Goal: Task Accomplishment & Management: Complete application form

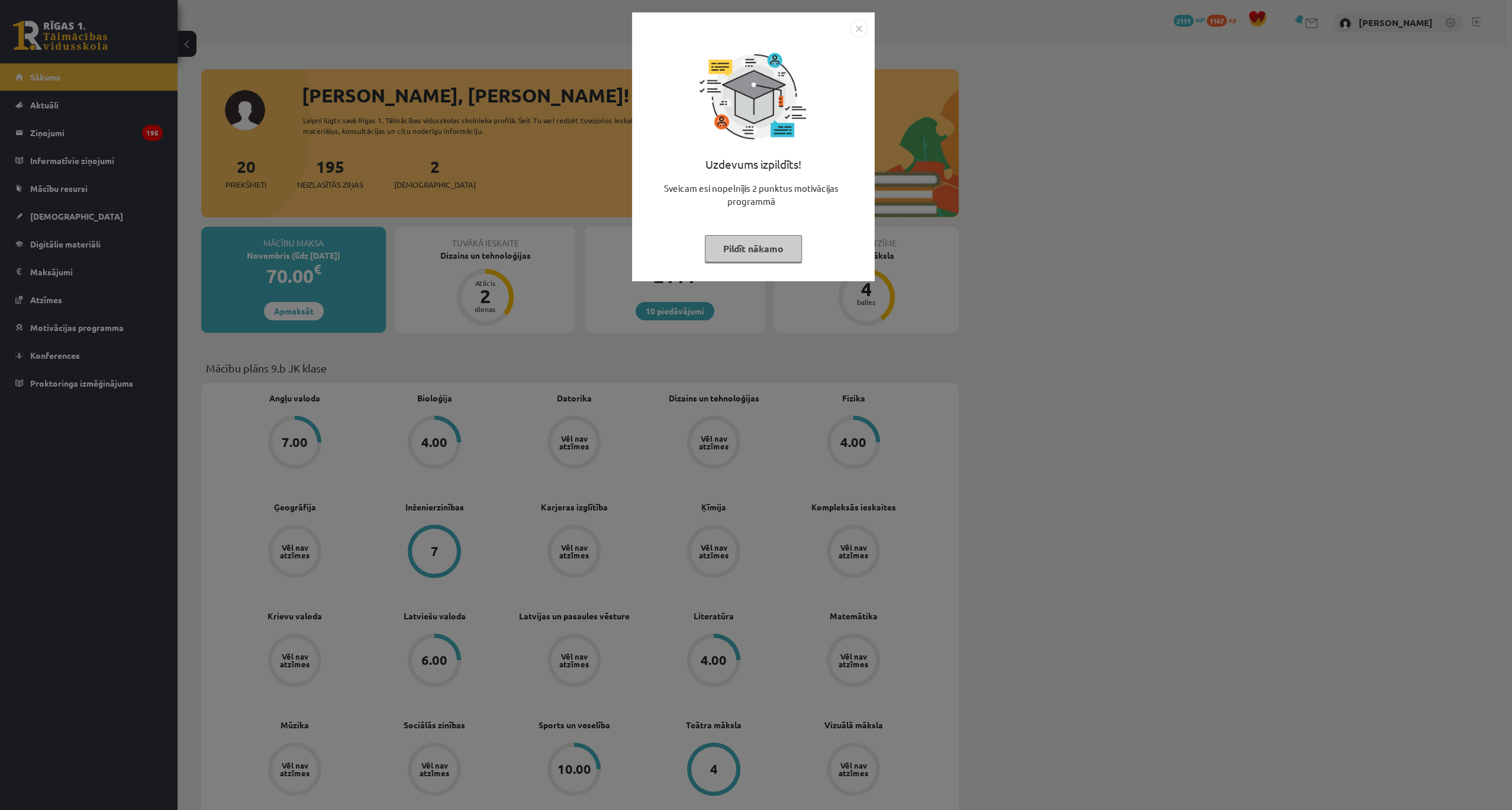
click at [862, 27] on img "Close" at bounding box center [858, 28] width 18 height 18
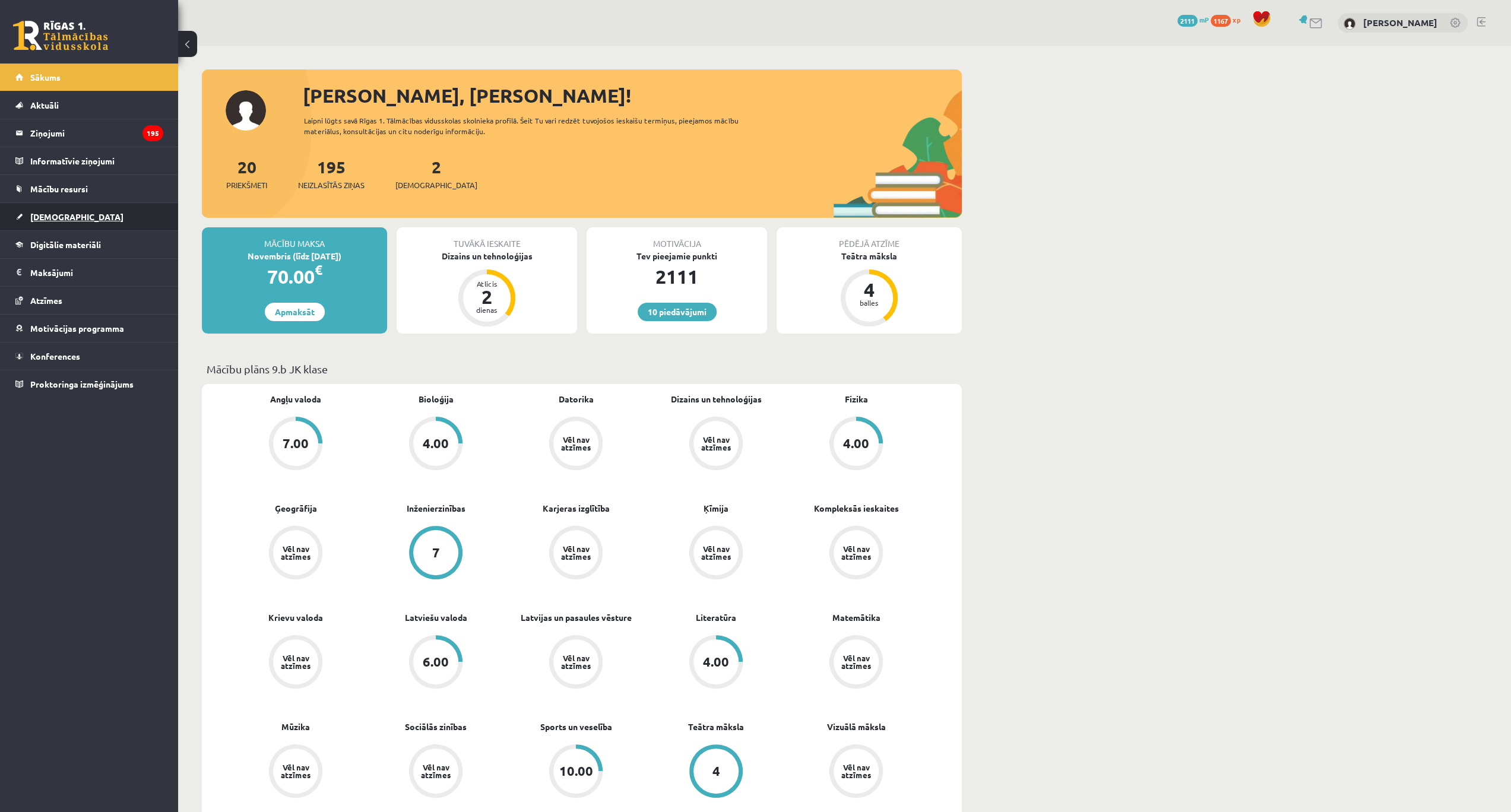
click at [50, 214] on span "[DEMOGRAPHIC_DATA]" at bounding box center [76, 217] width 93 height 11
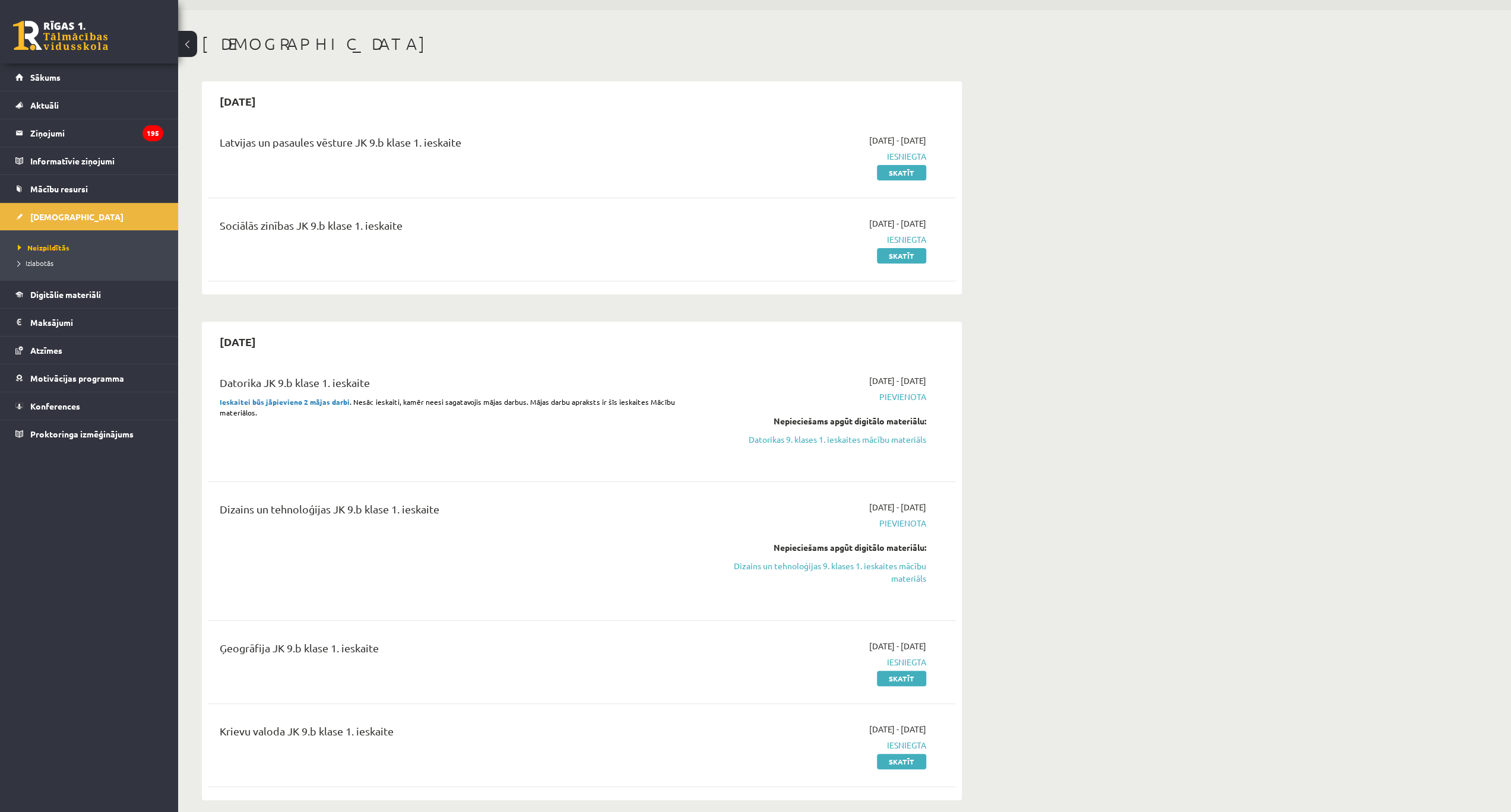
scroll to position [39, 0]
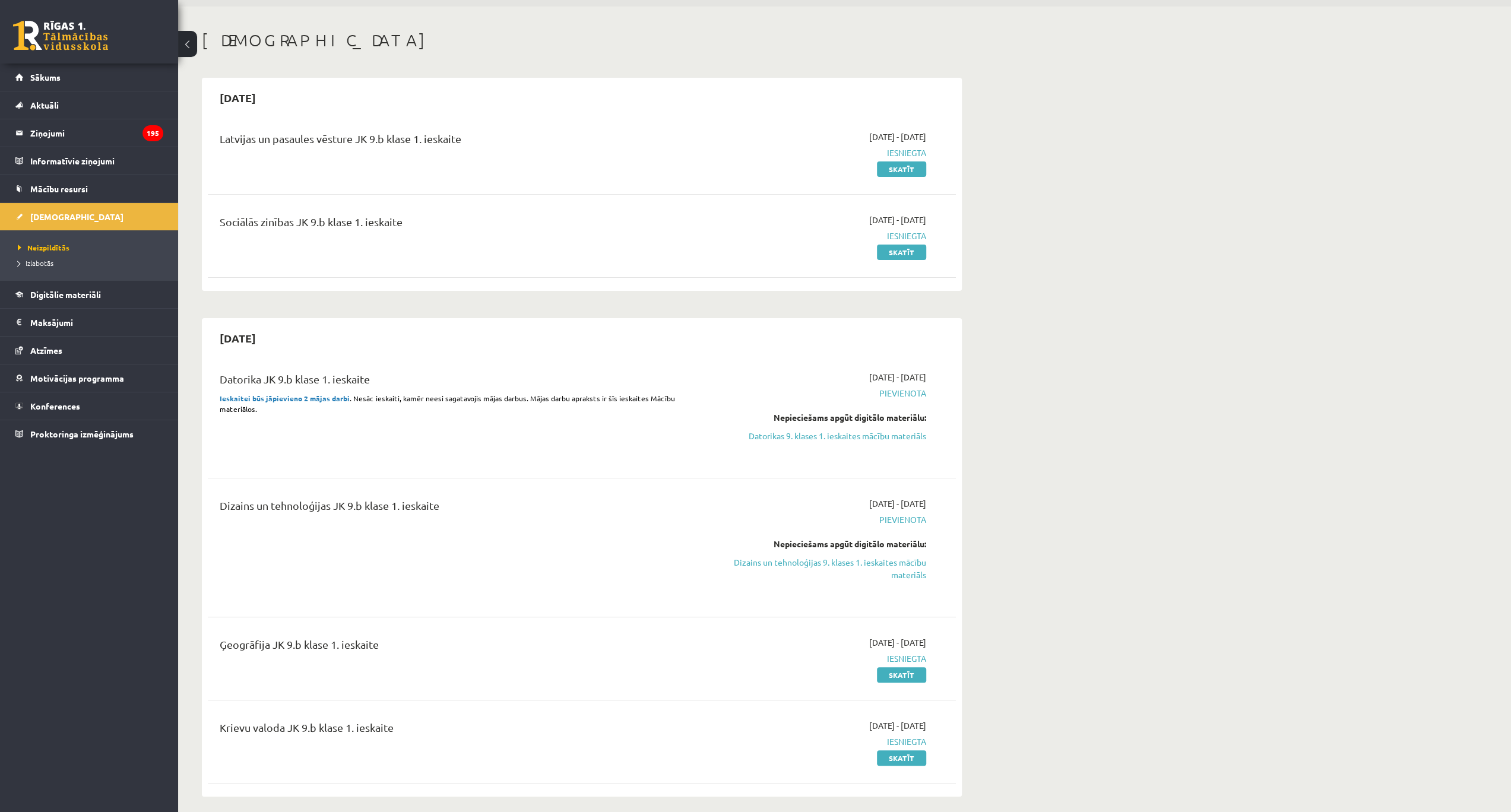
drag, startPoint x: 859, startPoint y: 560, endPoint x: 794, endPoint y: 35, distance: 529.0
click at [859, 560] on link "Dizains un tehnoloģijas 9. klases 1. ieskaites mācību materiāls" at bounding box center [814, 569] width 224 height 25
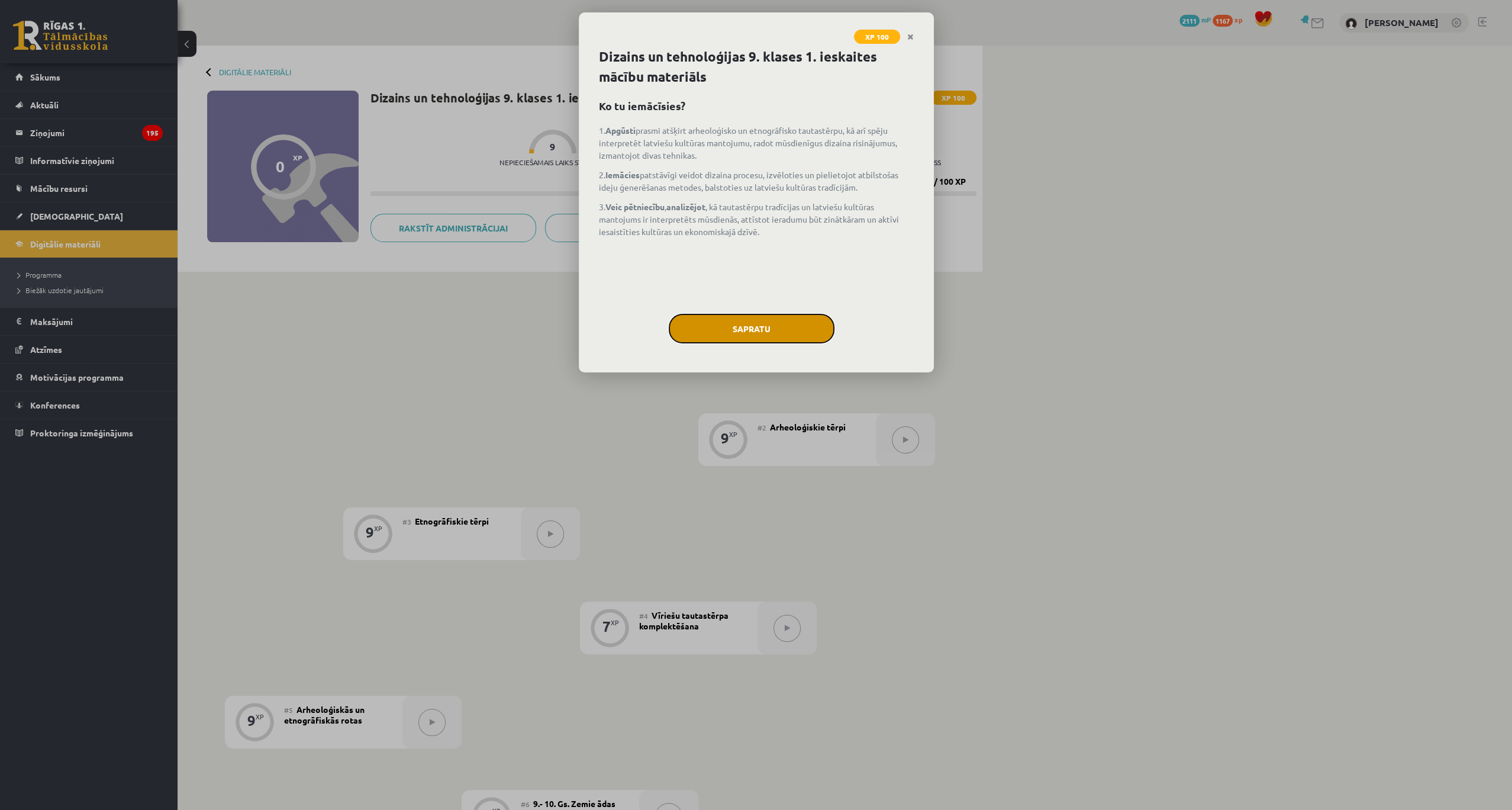
click at [797, 320] on button "Sapratu" at bounding box center [751, 328] width 165 height 29
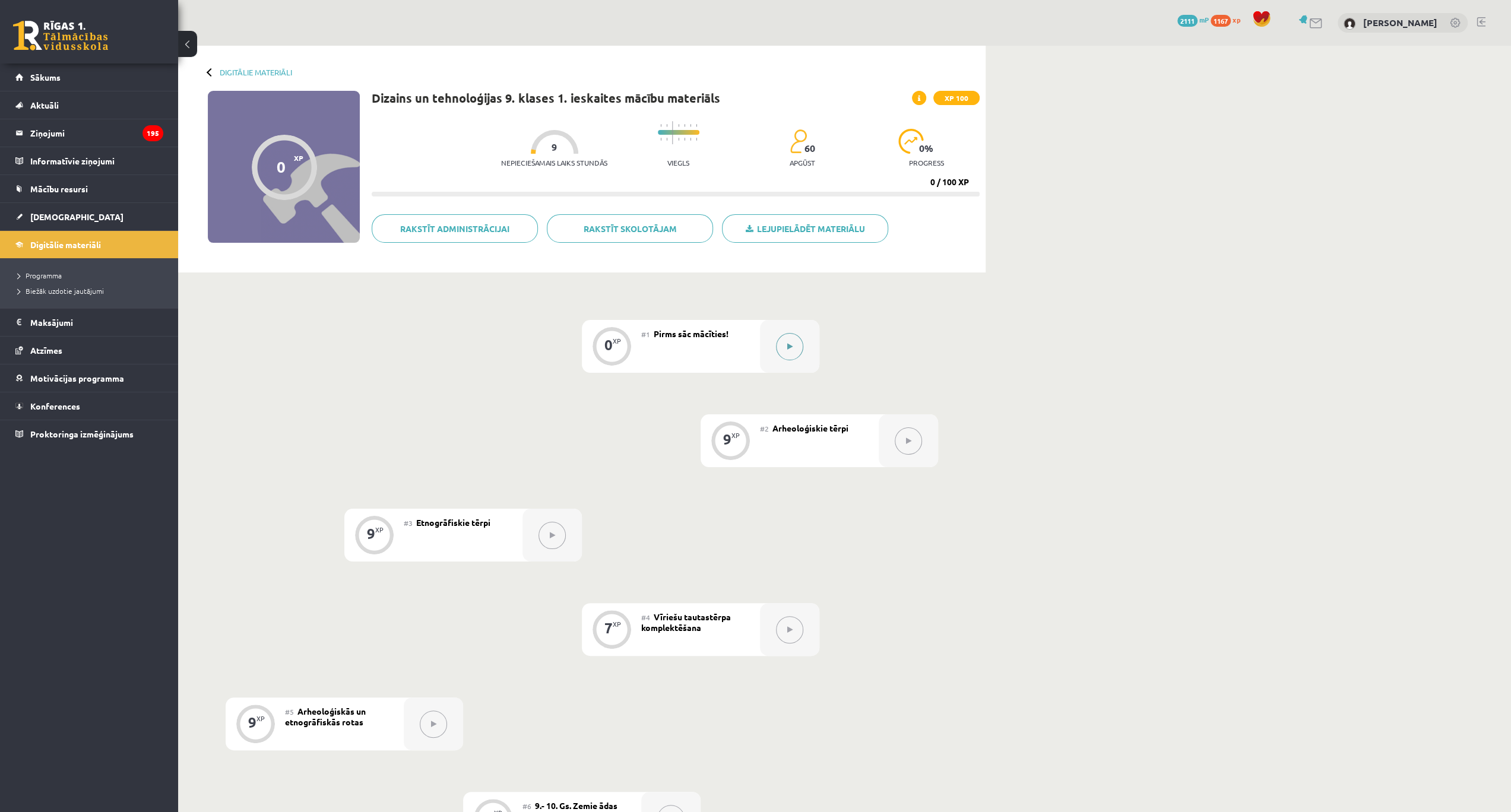
click at [790, 343] on icon at bounding box center [790, 347] width 5 height 7
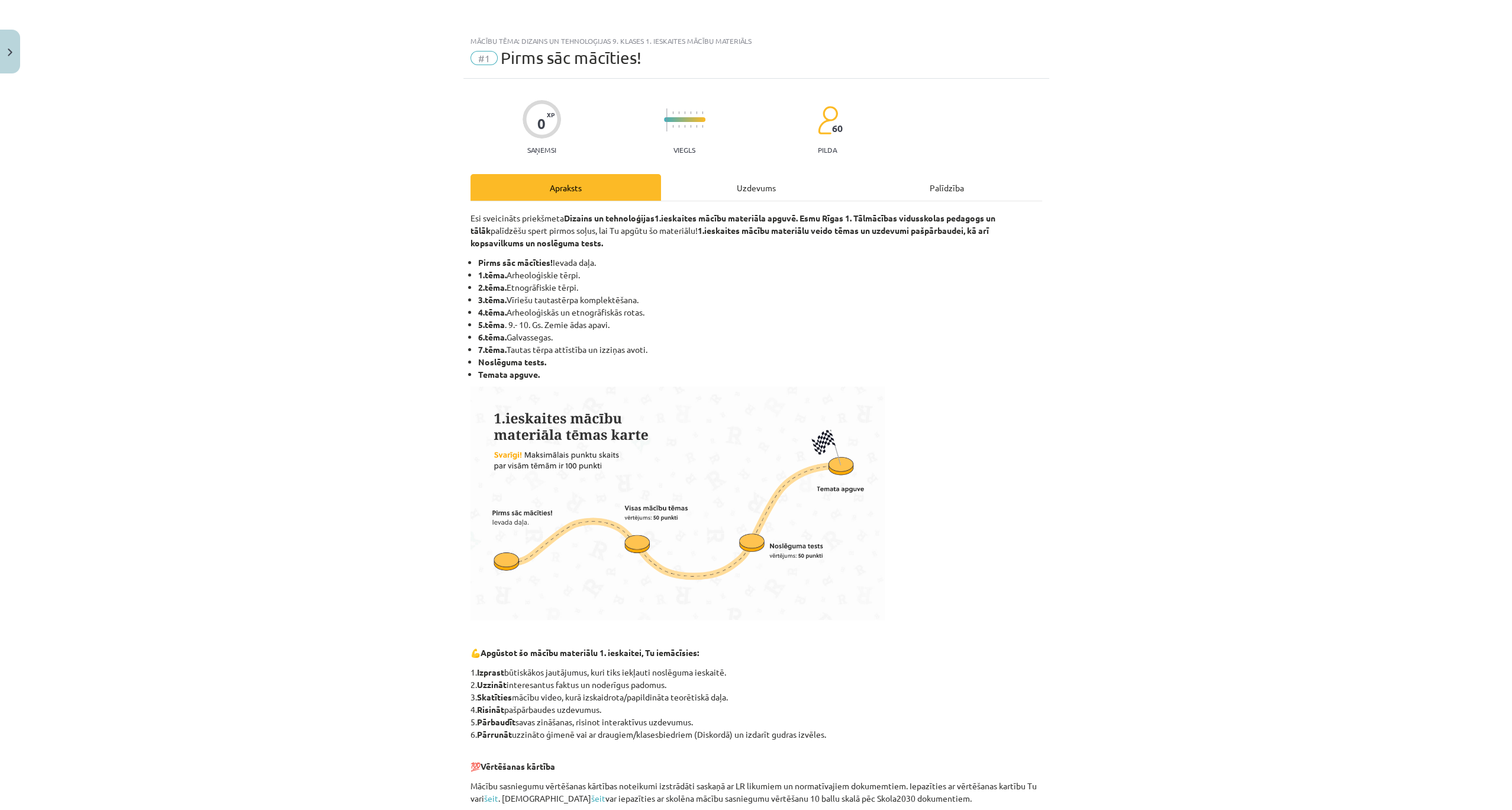
click at [737, 183] on div "Uzdevums" at bounding box center [756, 188] width 190 height 27
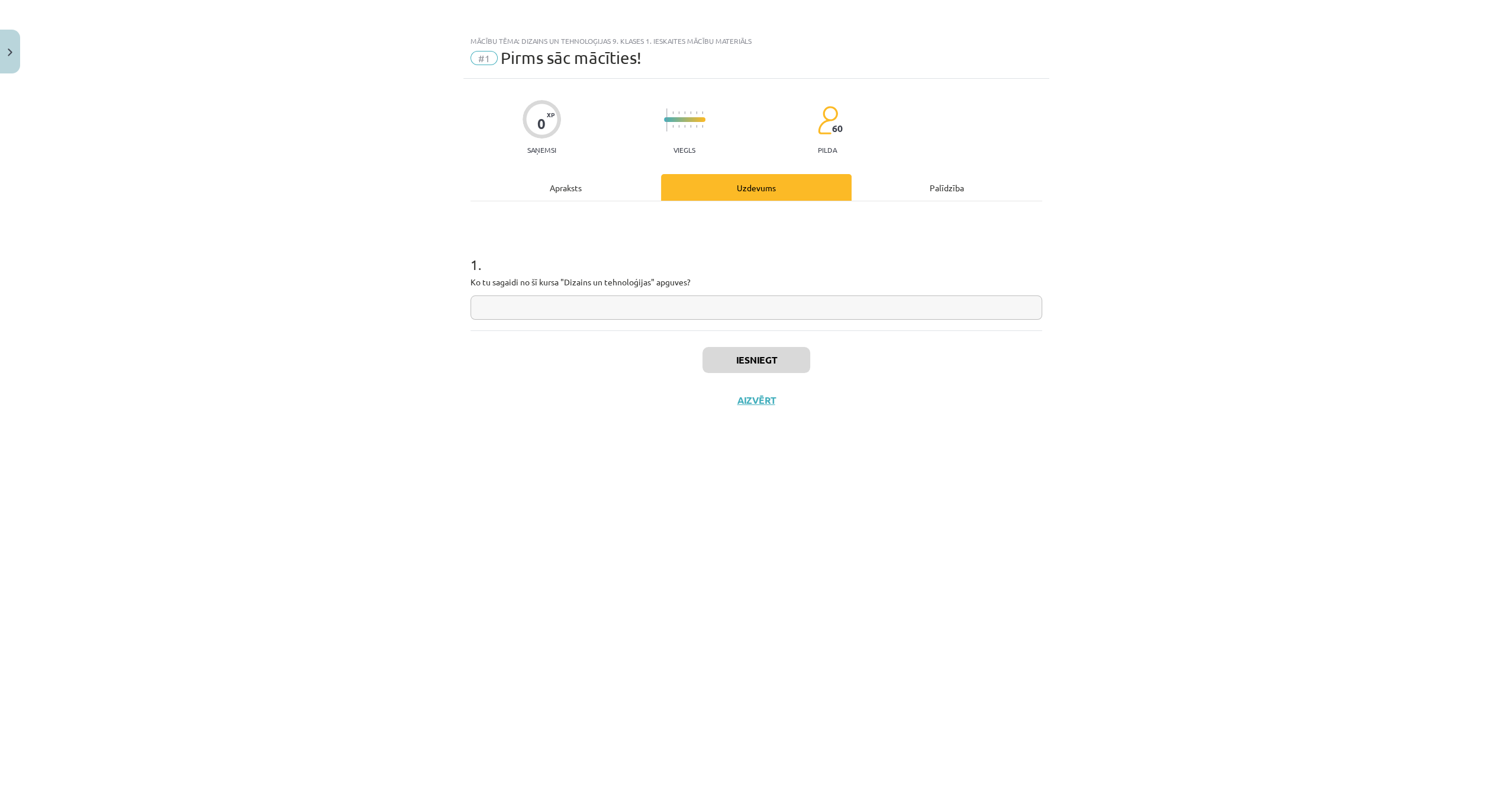
click at [667, 312] on input "text" at bounding box center [756, 307] width 572 height 24
type input "****"
click at [741, 361] on button "Iesniegt" at bounding box center [756, 359] width 108 height 26
click at [772, 407] on button "Nākamā nodarbība" at bounding box center [756, 407] width 116 height 27
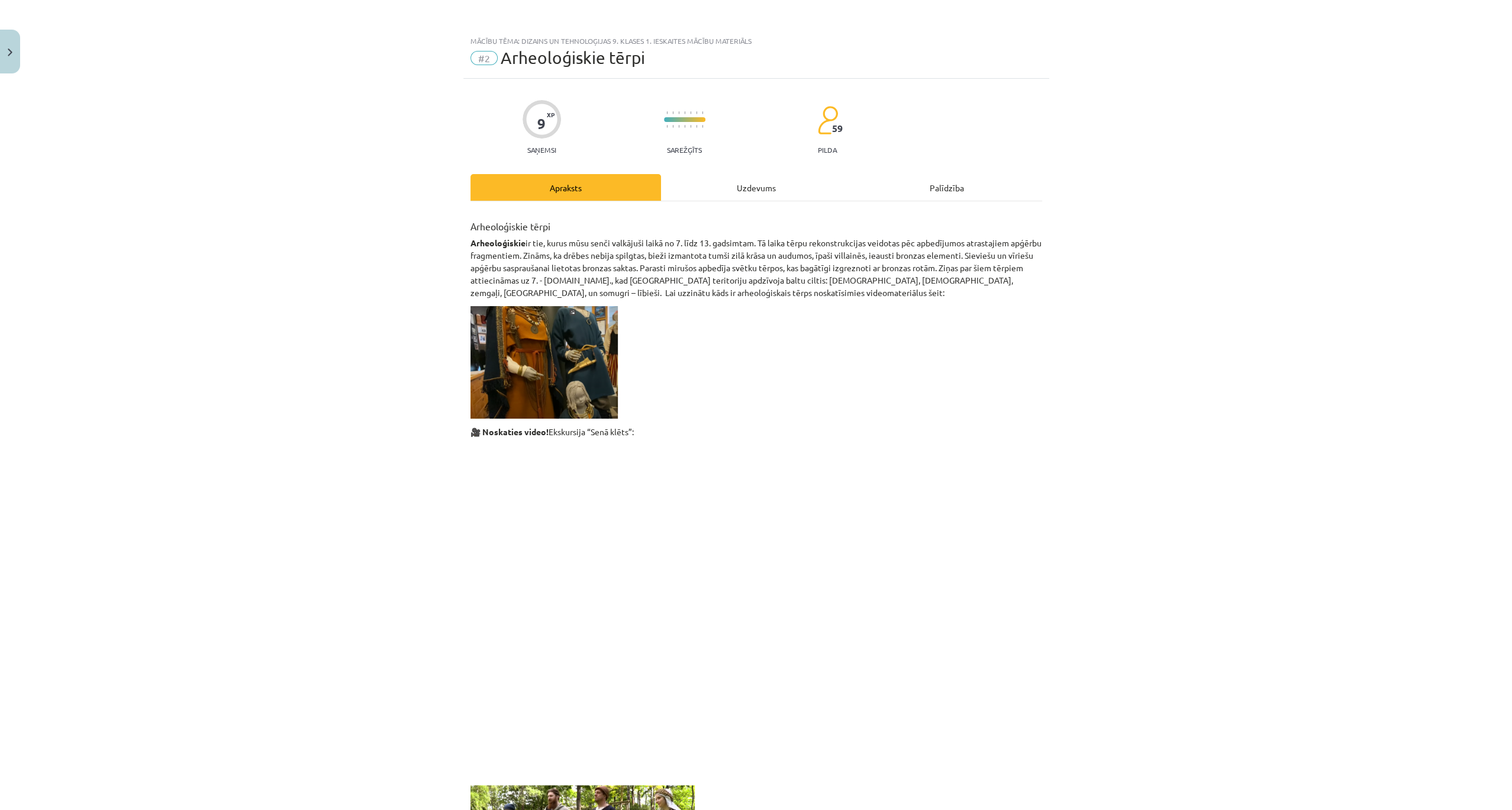
click at [760, 191] on div "Uzdevums" at bounding box center [756, 188] width 190 height 27
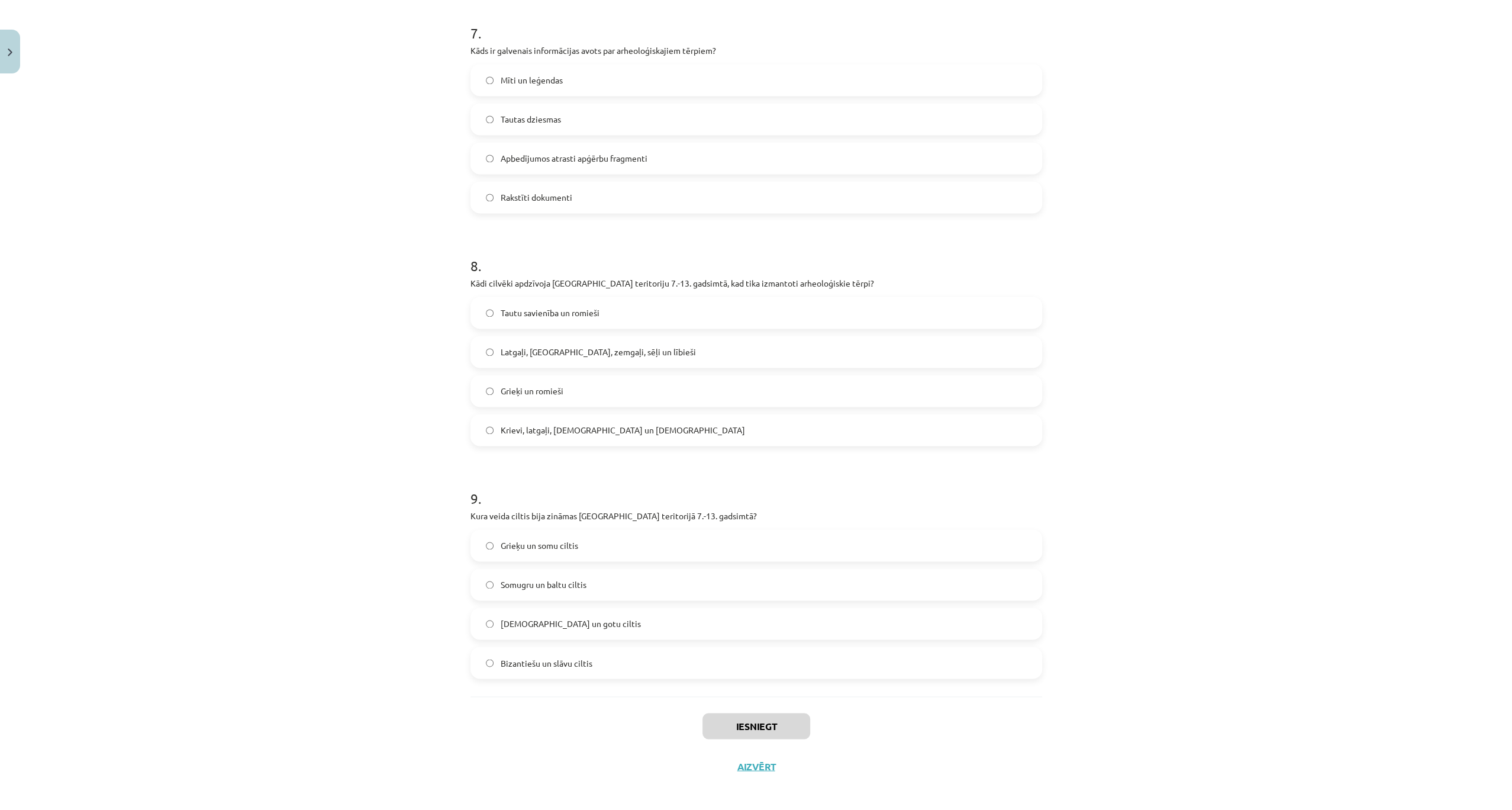
scroll to position [1633, 0]
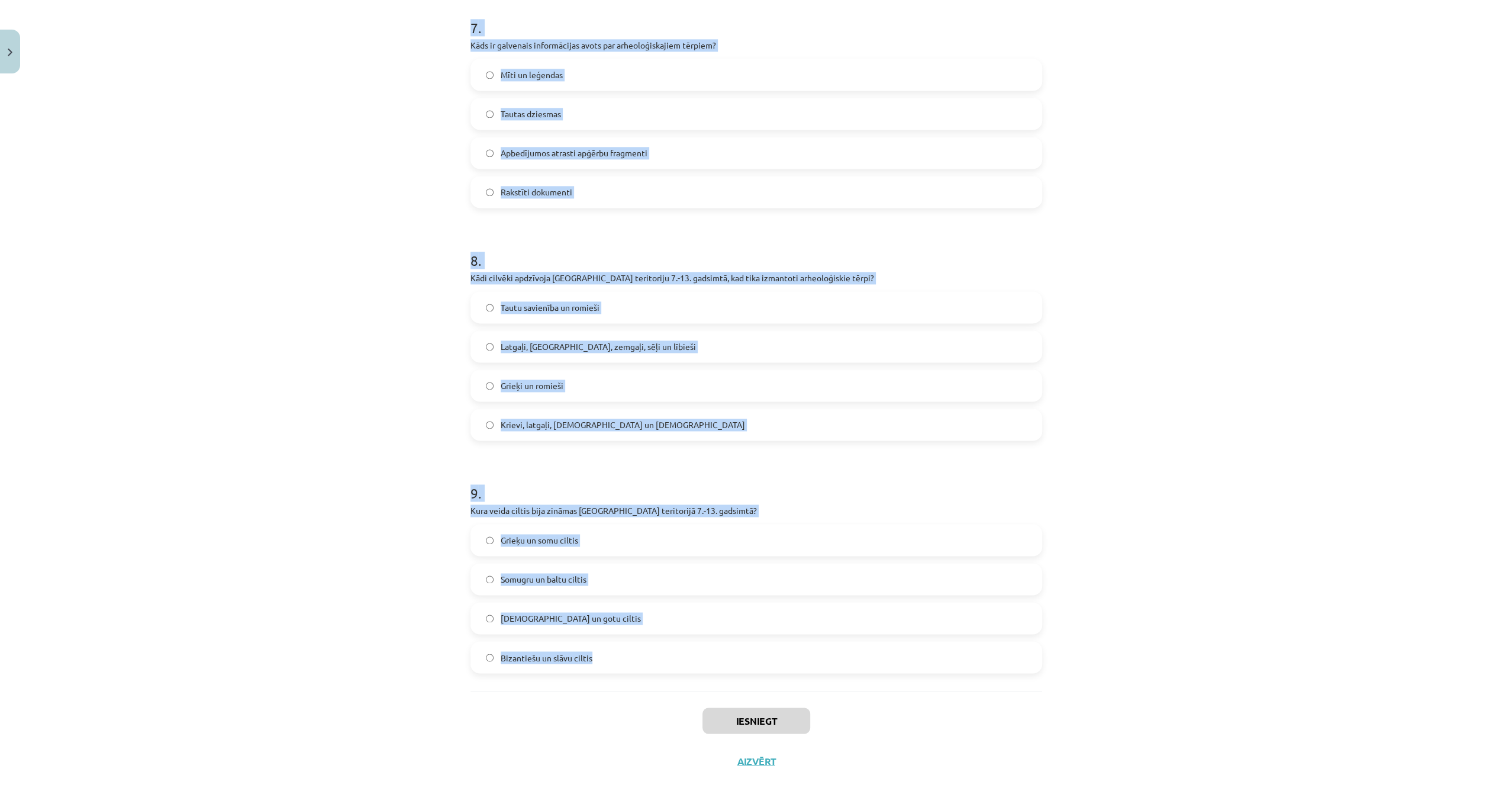
drag, startPoint x: 465, startPoint y: 225, endPoint x: 687, endPoint y: 671, distance: 498.2
copy form "1 . Kādi bija arheoloģisko tērpu krāsu toņi? Gaiši un spilgti toņi Pilnībā meln…"
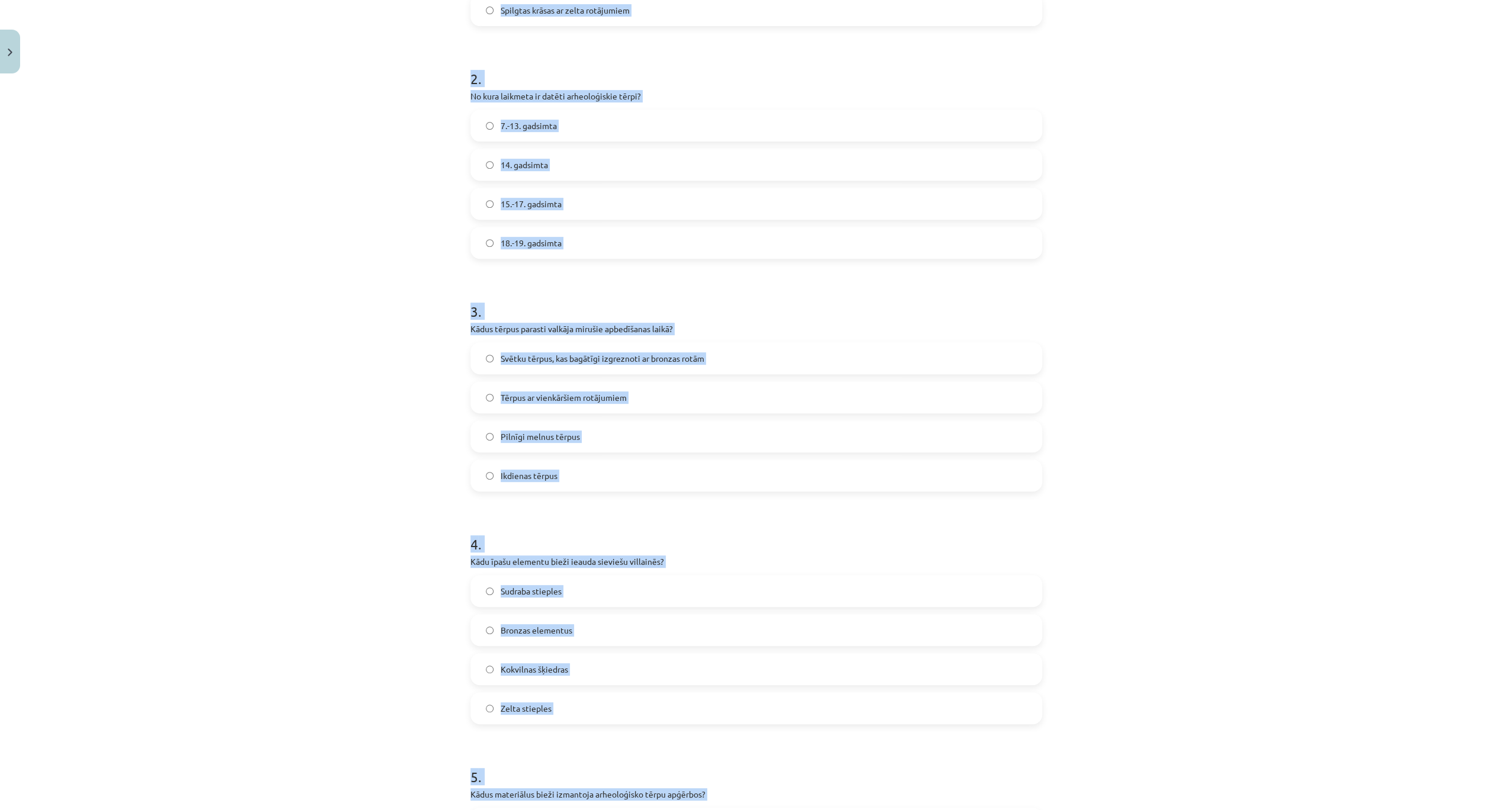
scroll to position [290, 0]
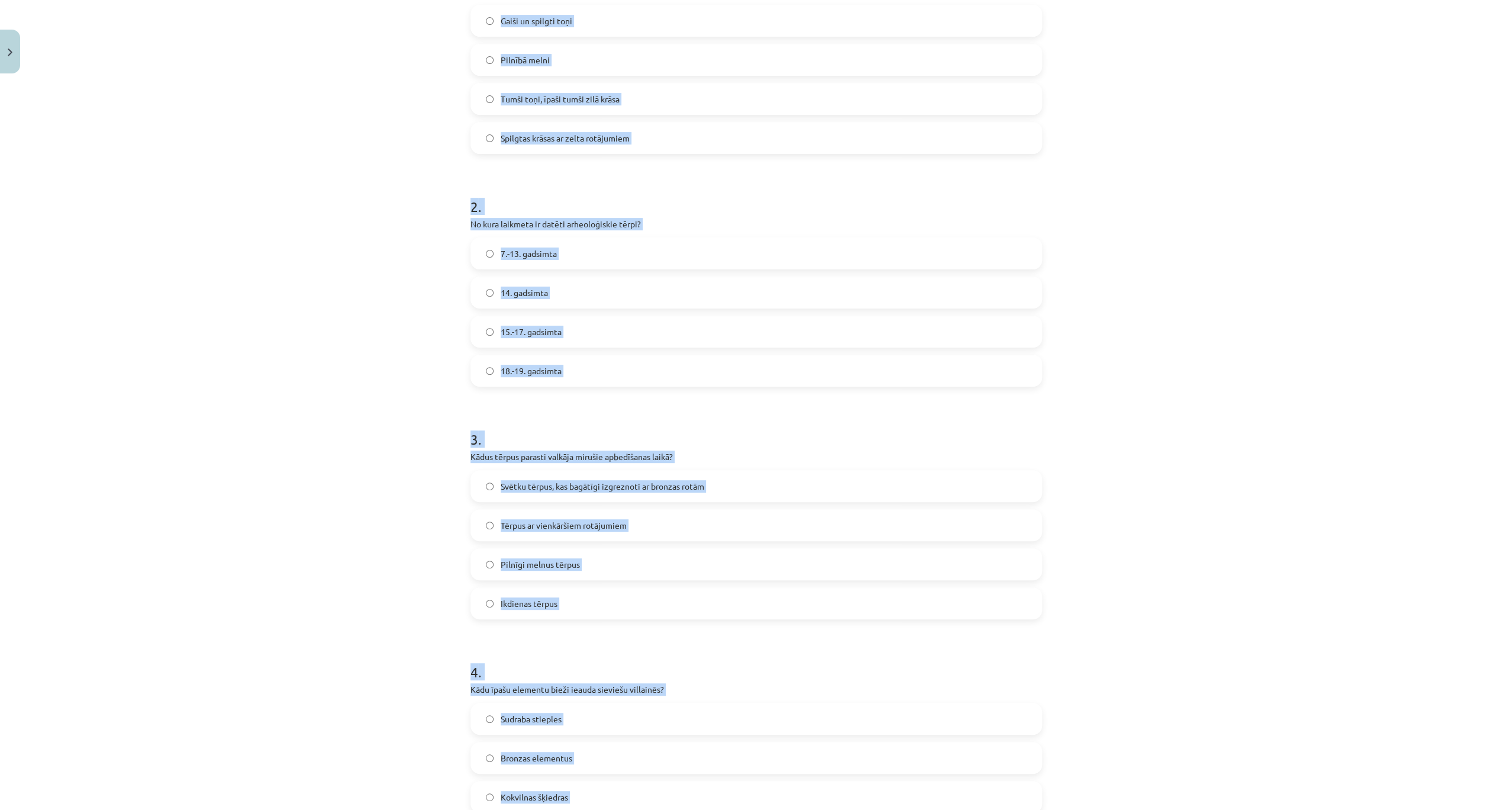
click at [374, 199] on div "Mācību tēma: Dizains un tehnoloģijas 9. klases 1. ieskaites mācību materiāls #2…" at bounding box center [756, 405] width 1512 height 810
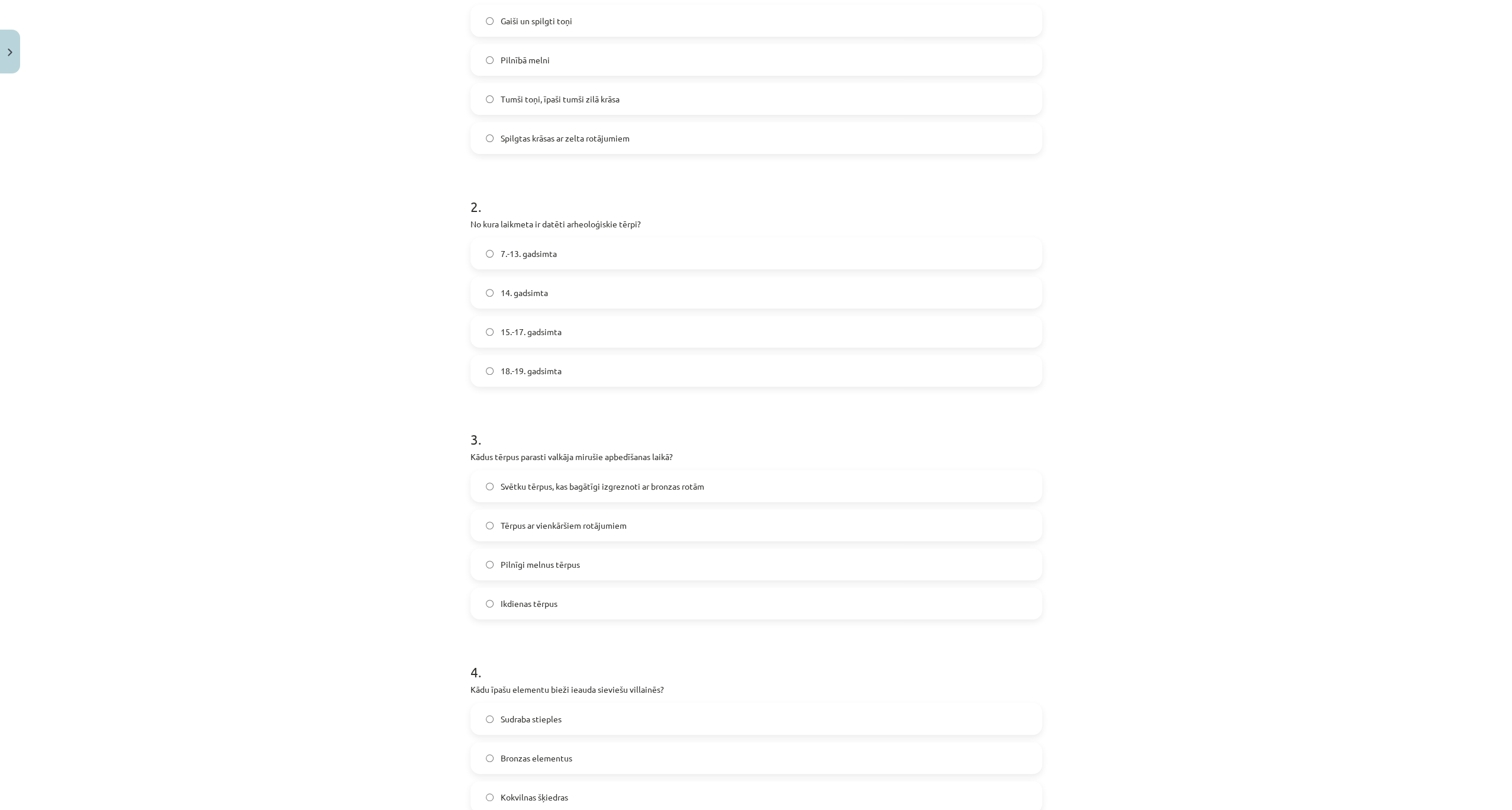
click at [561, 102] on span "Tumši toņi, īpaši tumši zilā krāsa" at bounding box center [560, 99] width 119 height 12
click at [555, 248] on label "7.-13. gadsimta" at bounding box center [756, 253] width 569 height 29
click at [546, 477] on label "Svētku tērpus, kas bagātīgi izgreznoti ar bronzas rotām" at bounding box center [756, 485] width 569 height 29
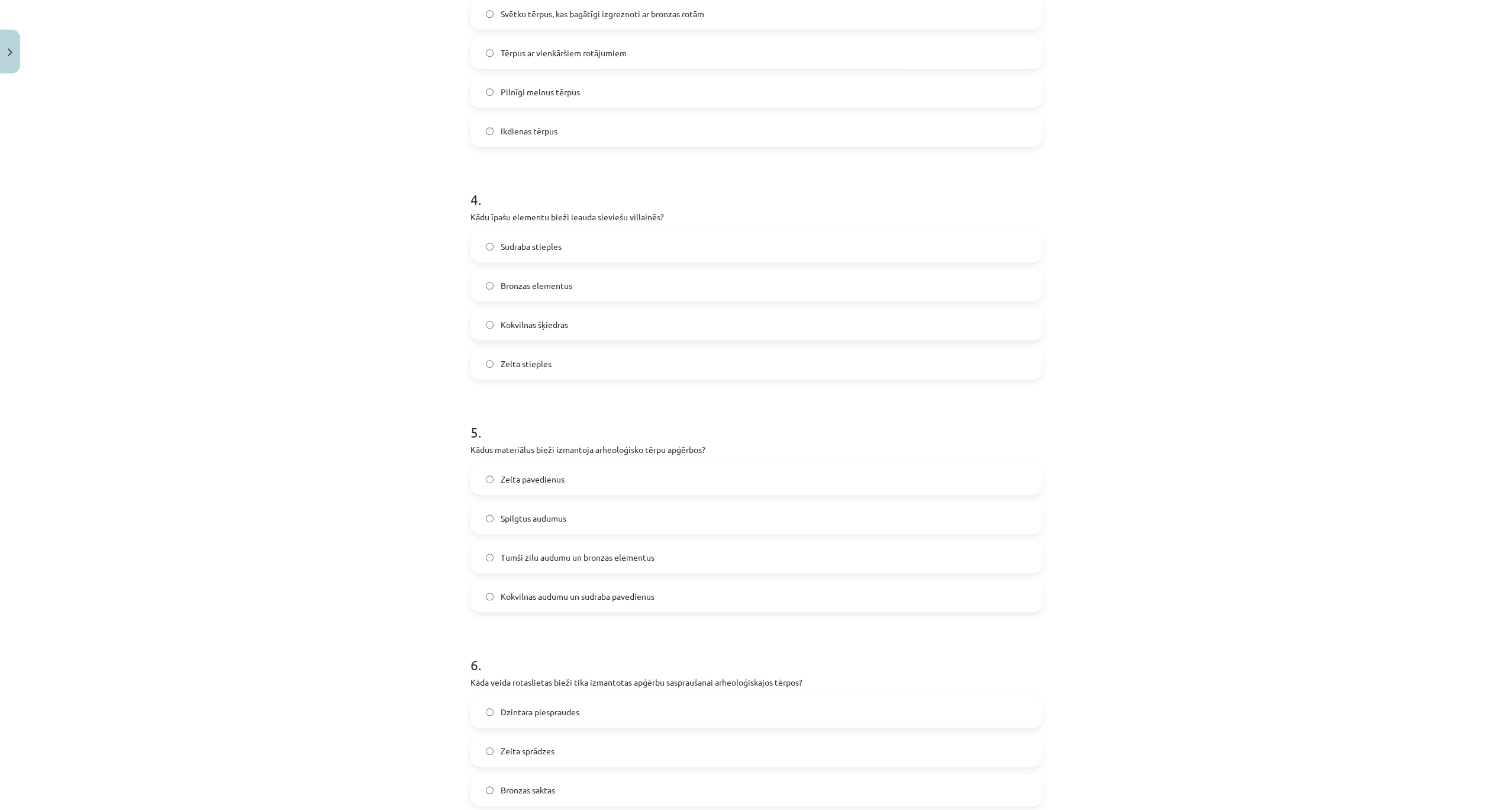
scroll to position [764, 0]
click at [548, 548] on label "Tumši zilu audumu un bronzas elementus" at bounding box center [756, 555] width 569 height 29
click at [562, 357] on label "Zelta stieples" at bounding box center [756, 362] width 569 height 29
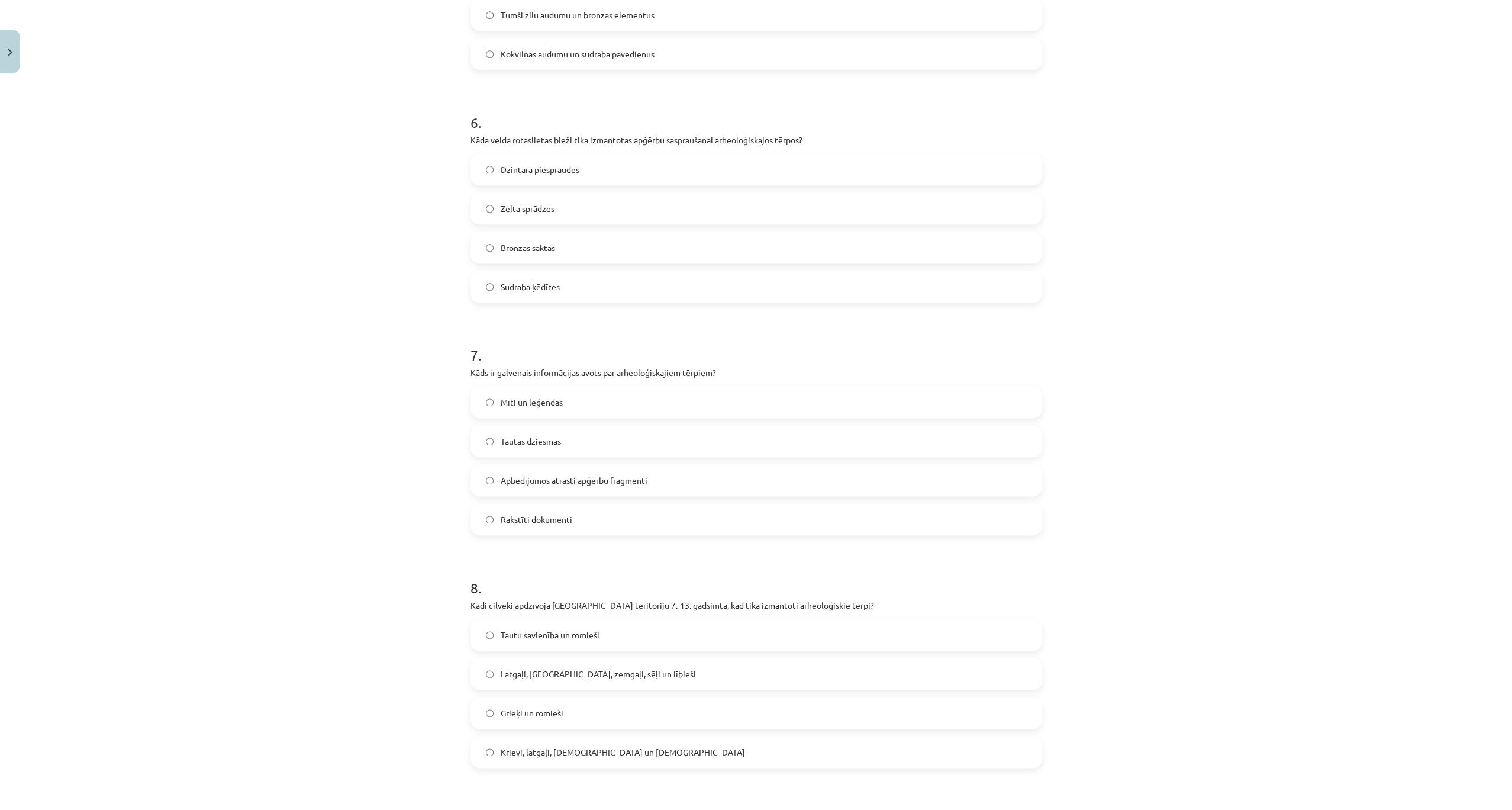
scroll to position [1316, 0]
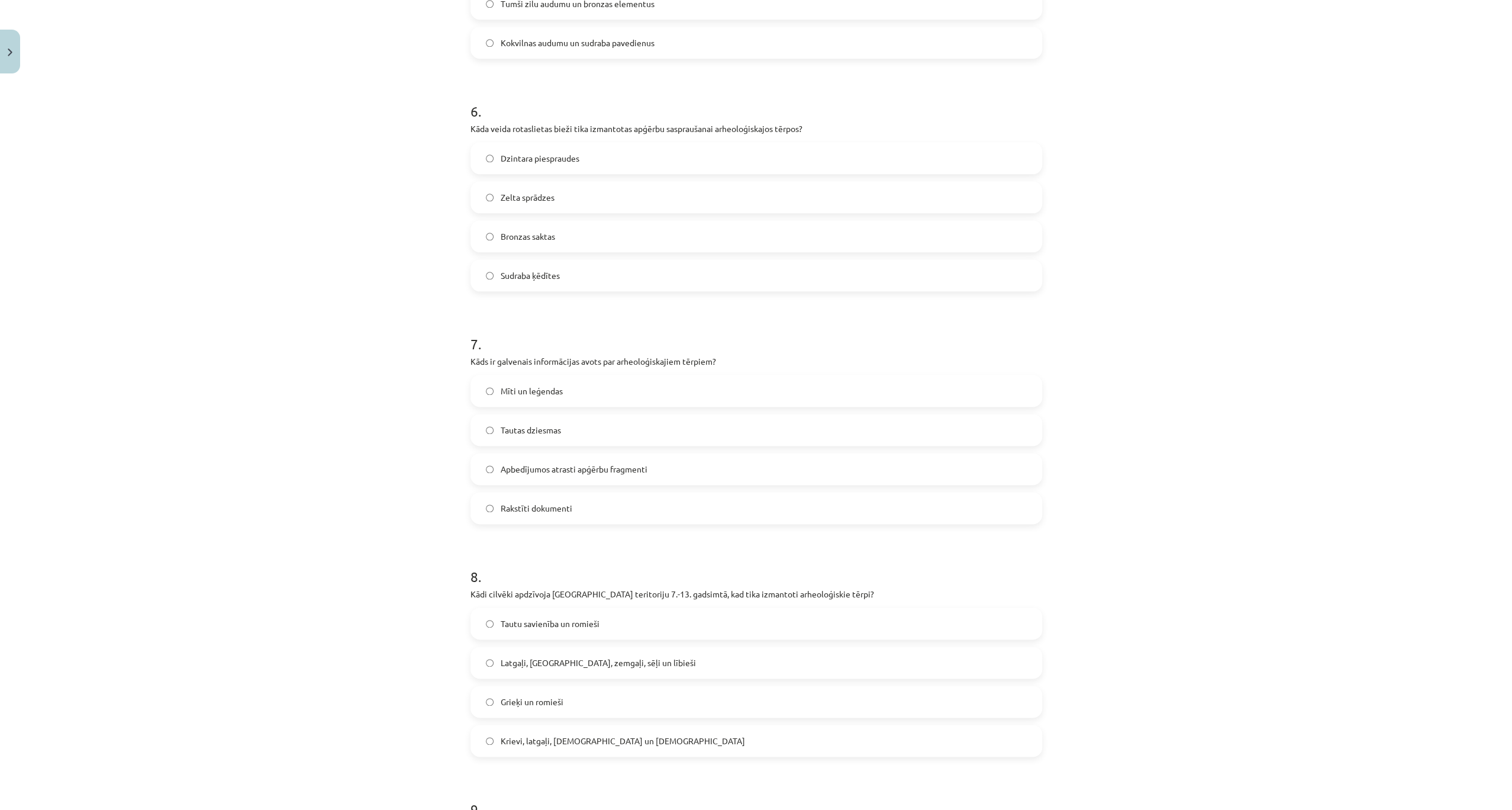
click at [558, 239] on label "Bronzas saktas" at bounding box center [756, 235] width 569 height 29
click at [536, 667] on span "Latgaļi, kurši, zemgaļi, sēļi un lībieši" at bounding box center [598, 663] width 196 height 12
drag, startPoint x: 555, startPoint y: 468, endPoint x: 546, endPoint y: 460, distance: 12.0
click at [555, 469] on span "Apbedījumos atrasti apģērbu fragmenti" at bounding box center [574, 469] width 147 height 12
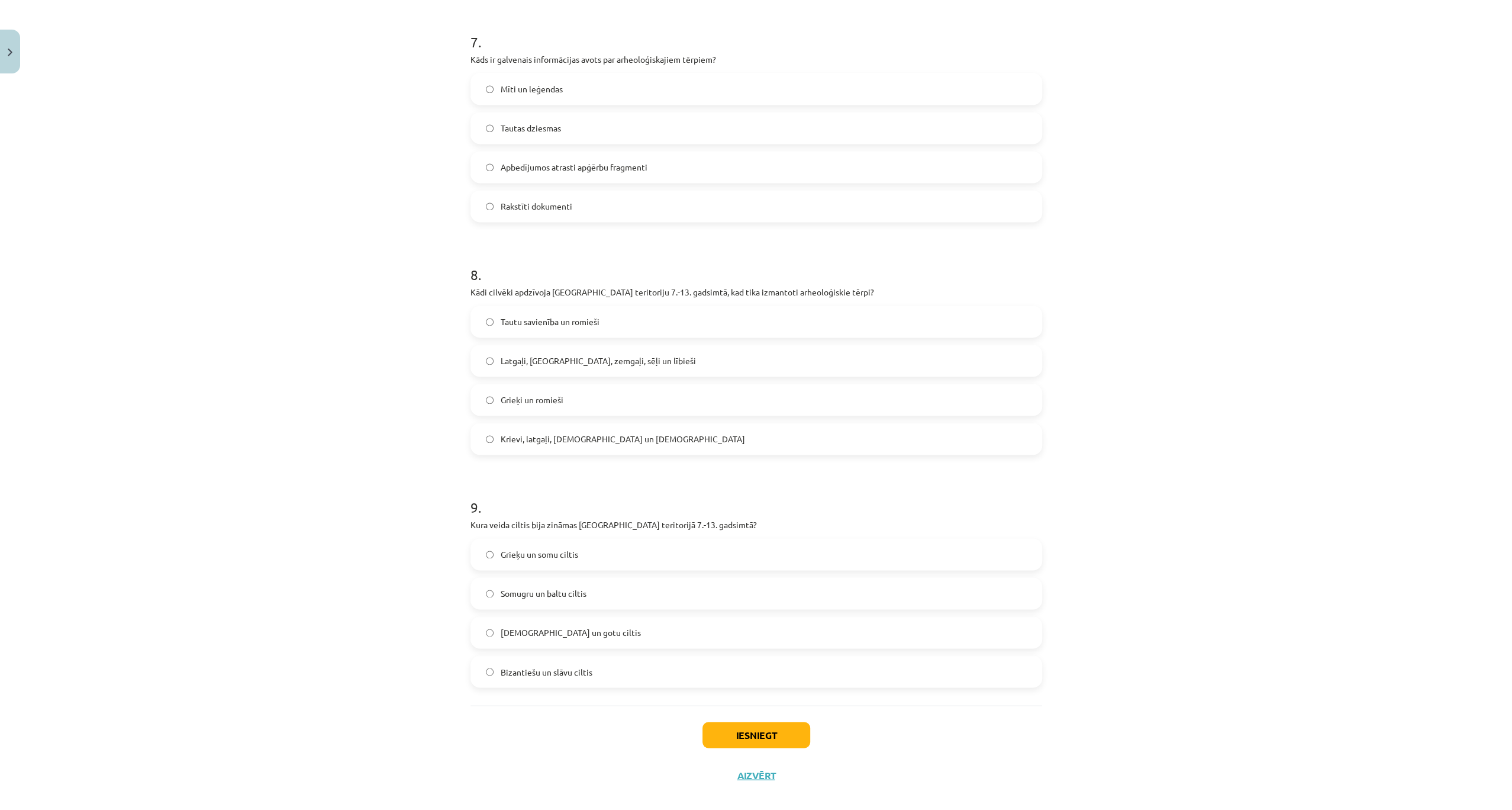
scroll to position [1633, 0]
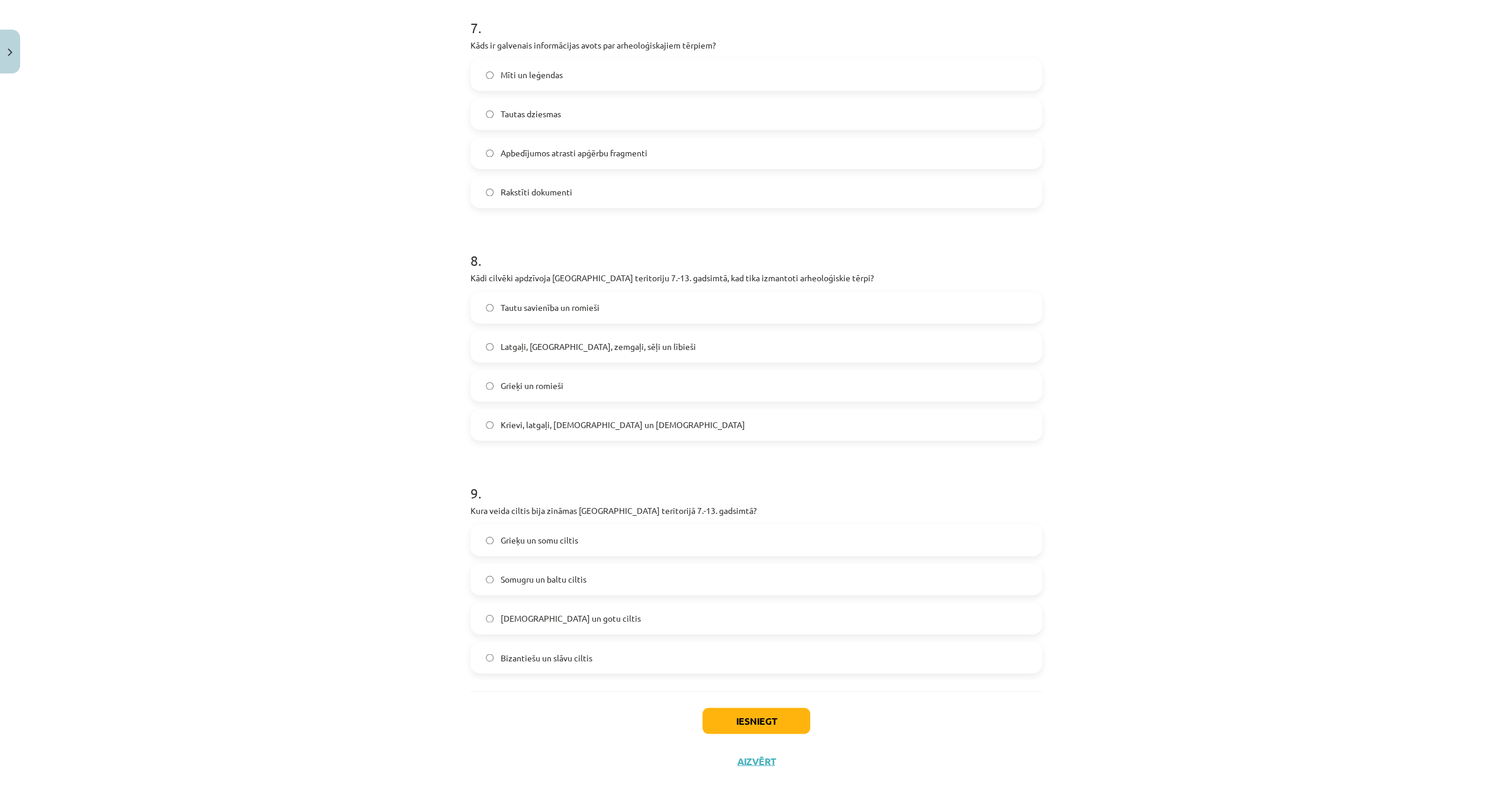
drag, startPoint x: 555, startPoint y: 589, endPoint x: 453, endPoint y: 523, distance: 121.5
click at [555, 589] on label "Somugru un baltu ciltis" at bounding box center [756, 578] width 569 height 29
click at [786, 717] on button "Iesniegt" at bounding box center [756, 720] width 108 height 26
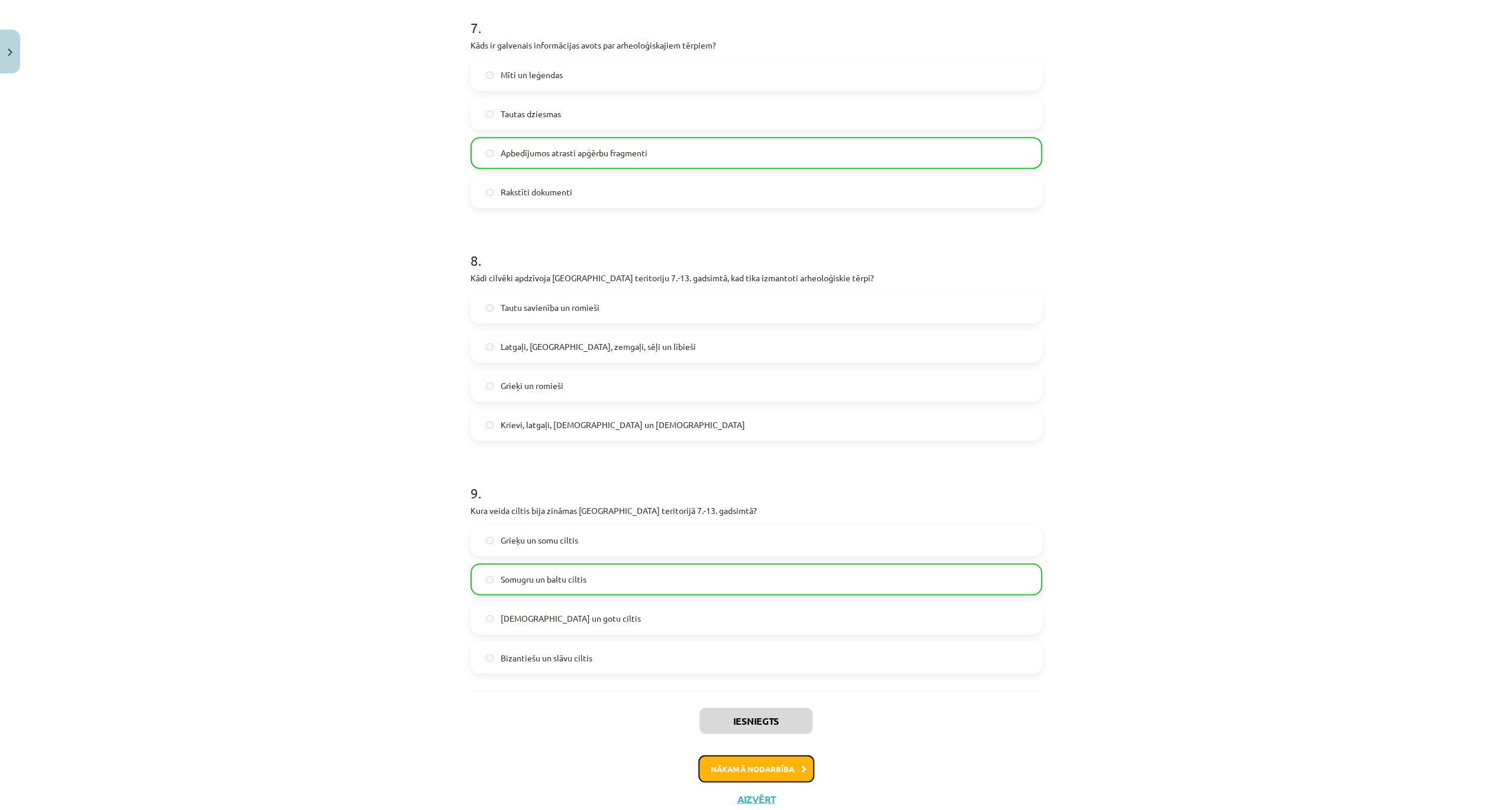
click at [766, 761] on button "Nākamā nodarbība" at bounding box center [756, 768] width 116 height 27
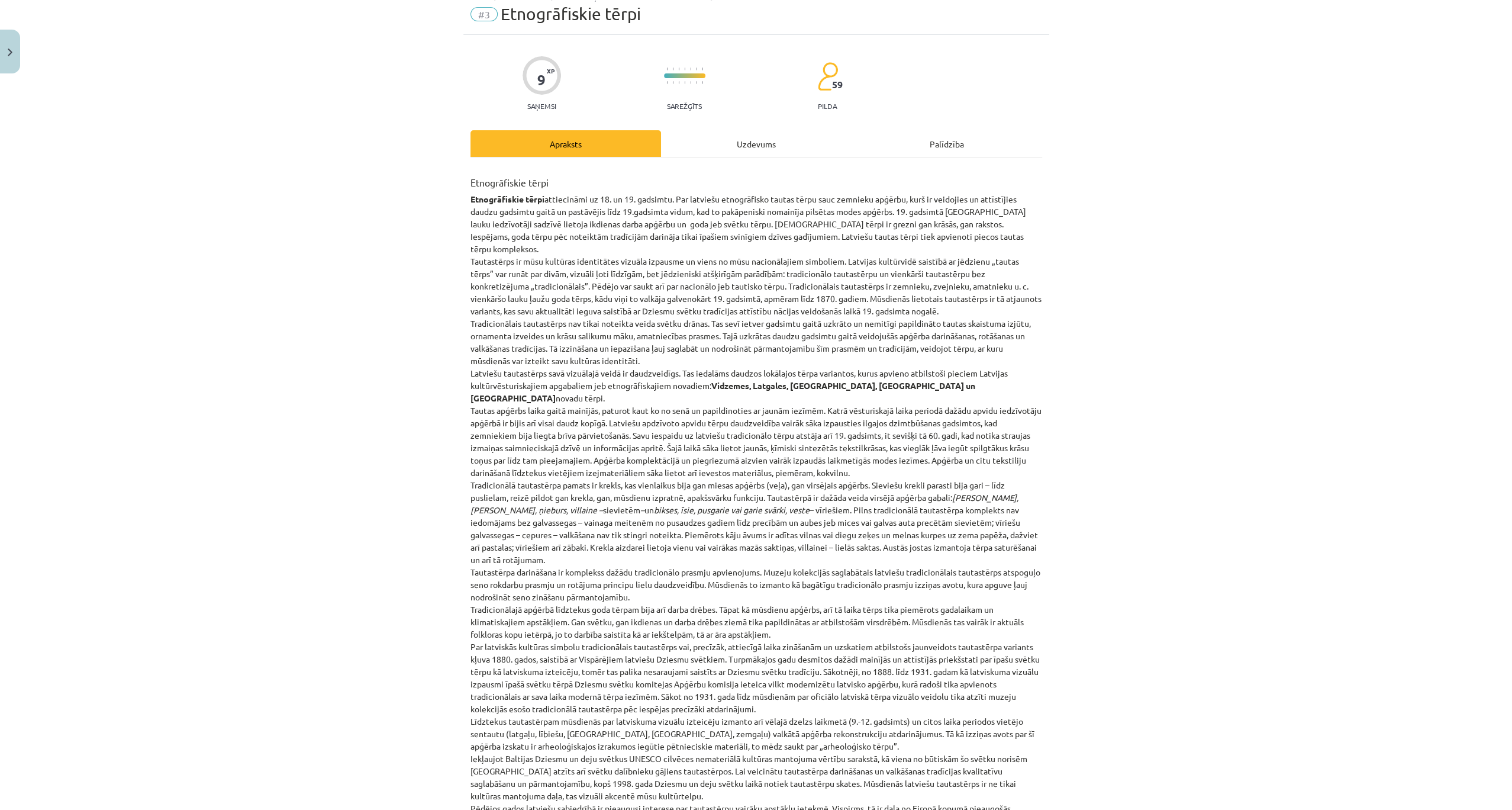
scroll to position [29, 0]
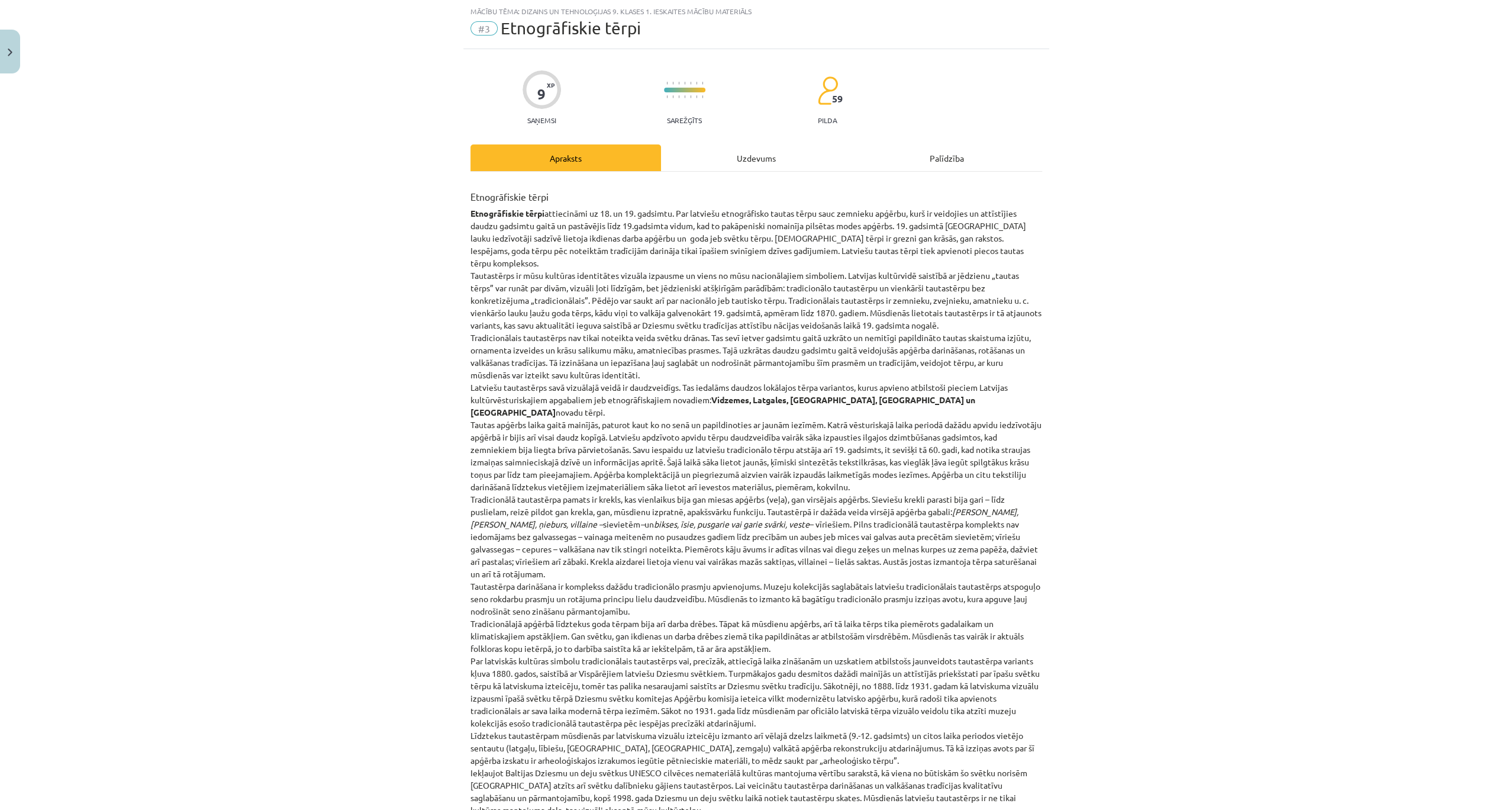
click at [741, 158] on div "Uzdevums" at bounding box center [756, 158] width 190 height 27
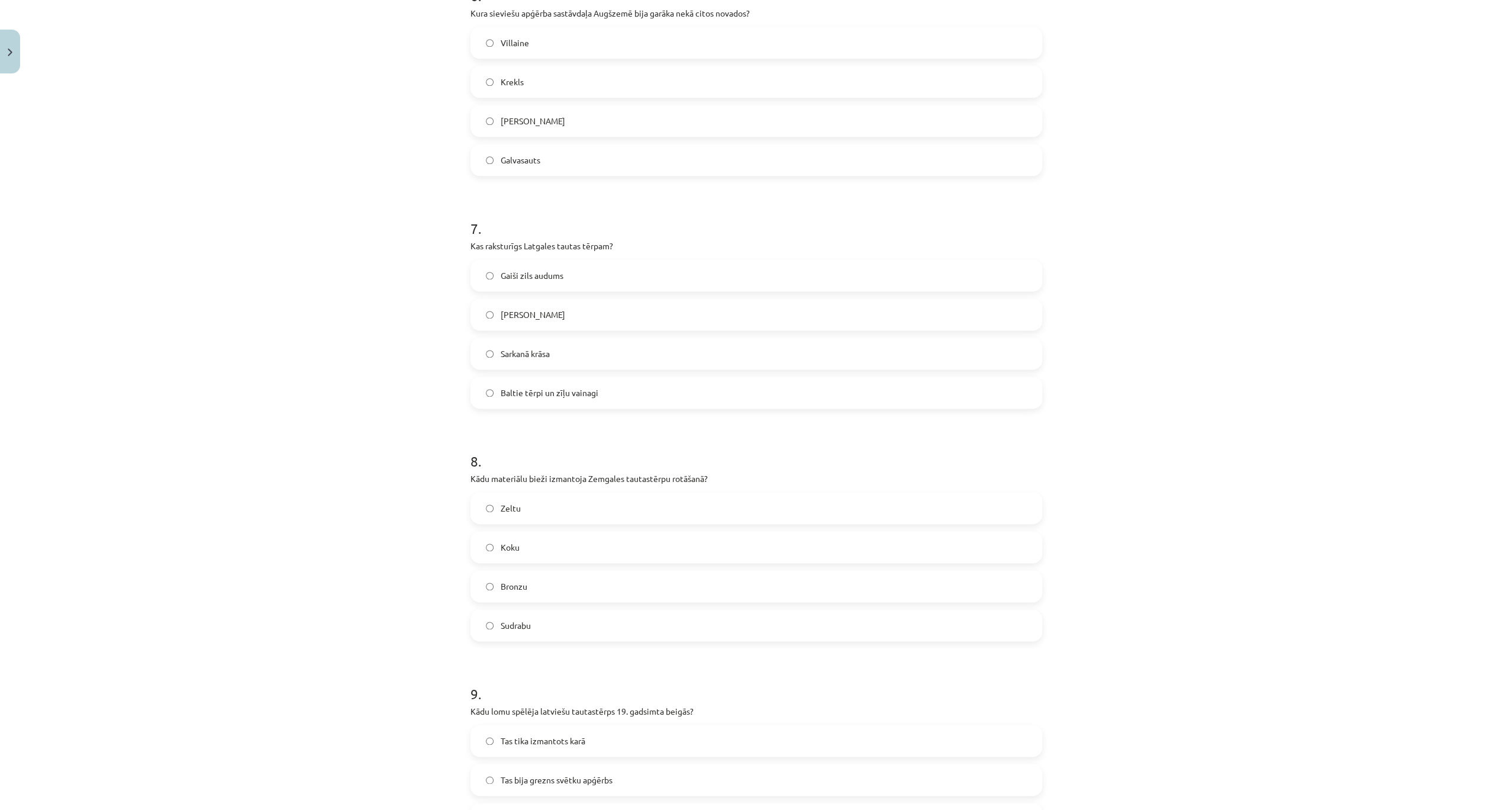
scroll to position [1633, 0]
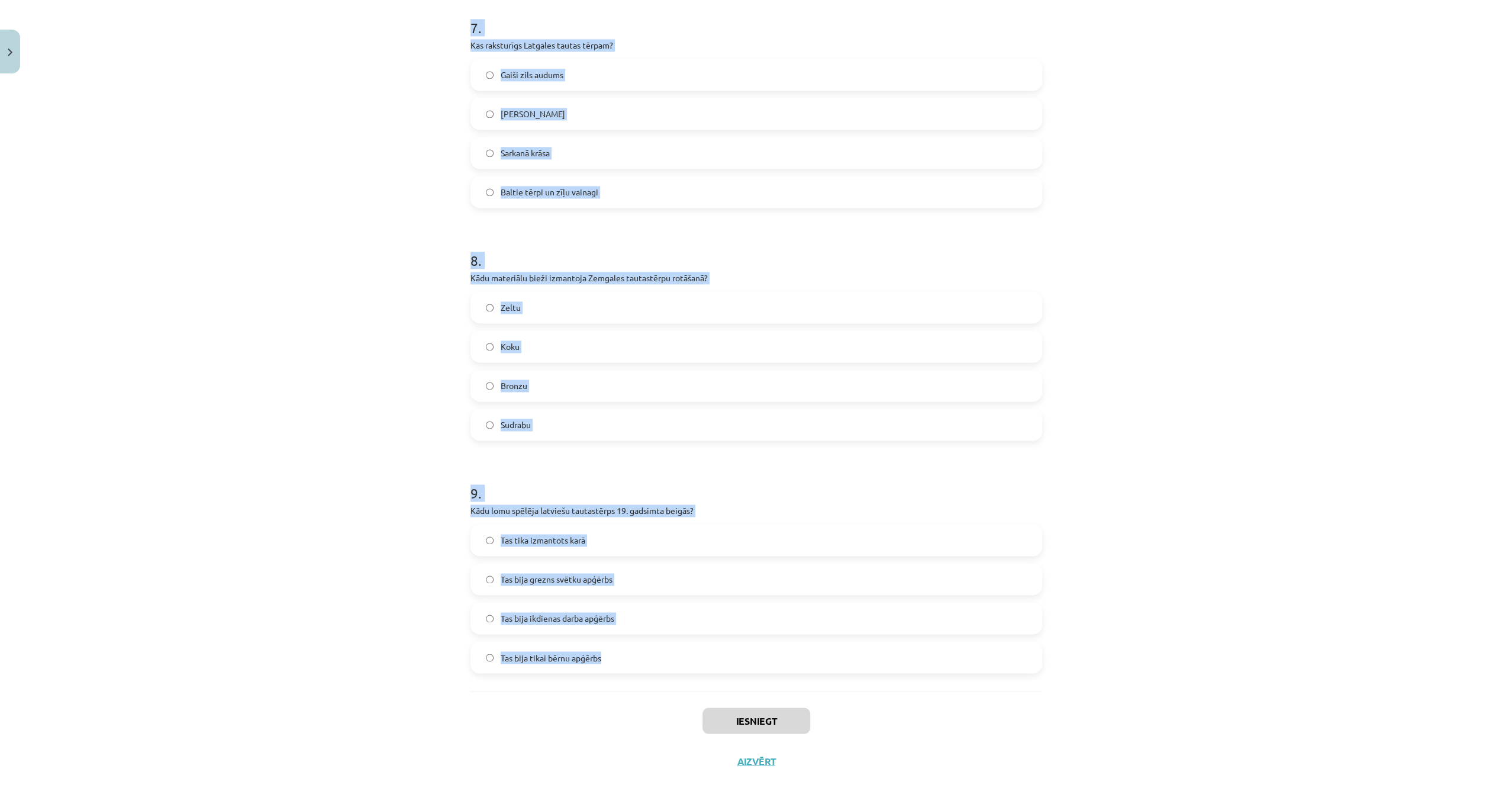
drag, startPoint x: 444, startPoint y: 210, endPoint x: 629, endPoint y: 671, distance: 496.7
click at [629, 671] on div "Mācību tēma: Dizains un tehnoloģijas 9. klases 1. ieskaites mācību materiāls #3…" at bounding box center [756, 405] width 1512 height 810
copy form "1 . Kāda ir raksturīgā Vidzemes sieviešu galvassega? Spangu vainags Mataukla Ce…"
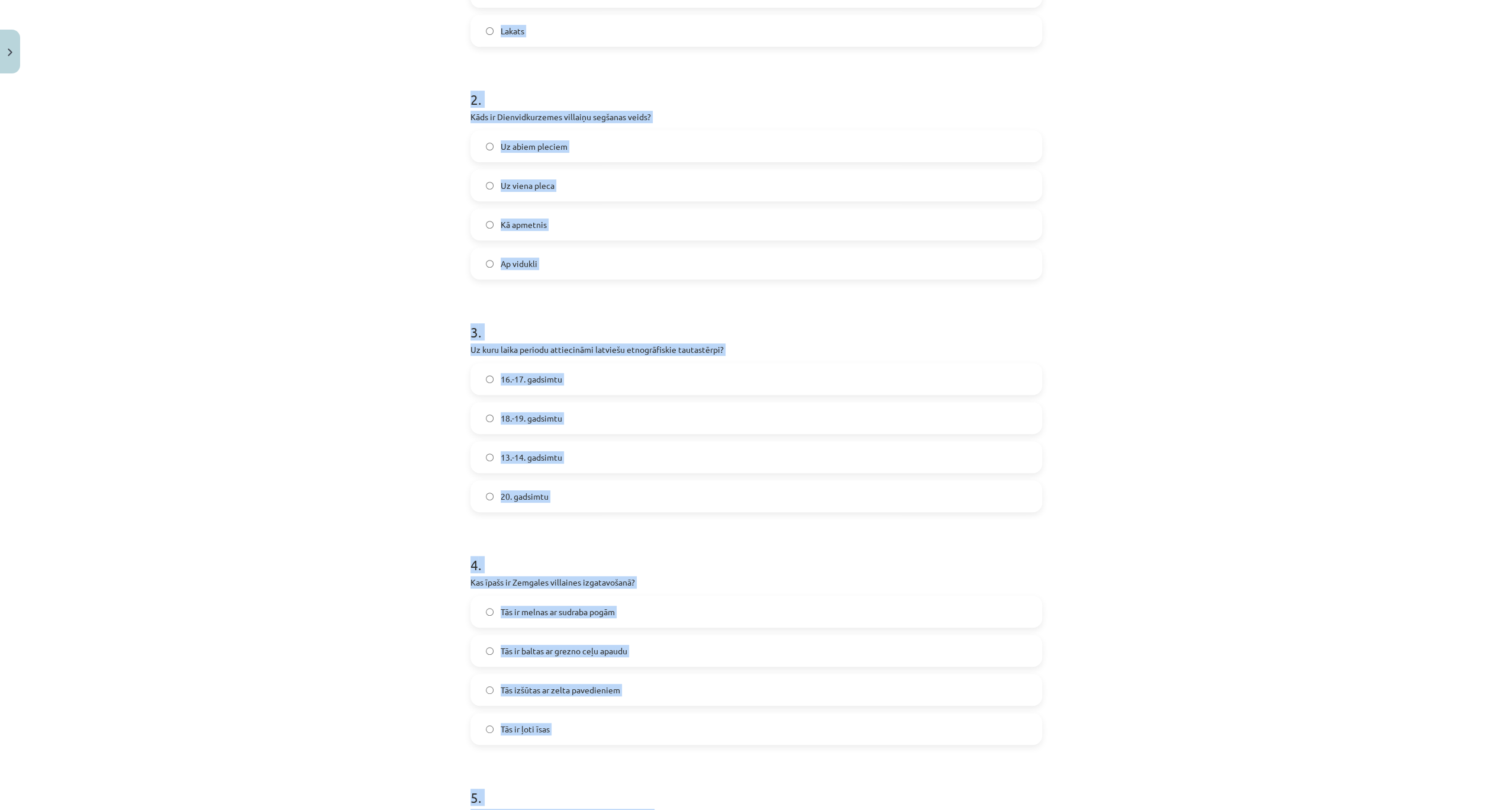
scroll to position [290, 0]
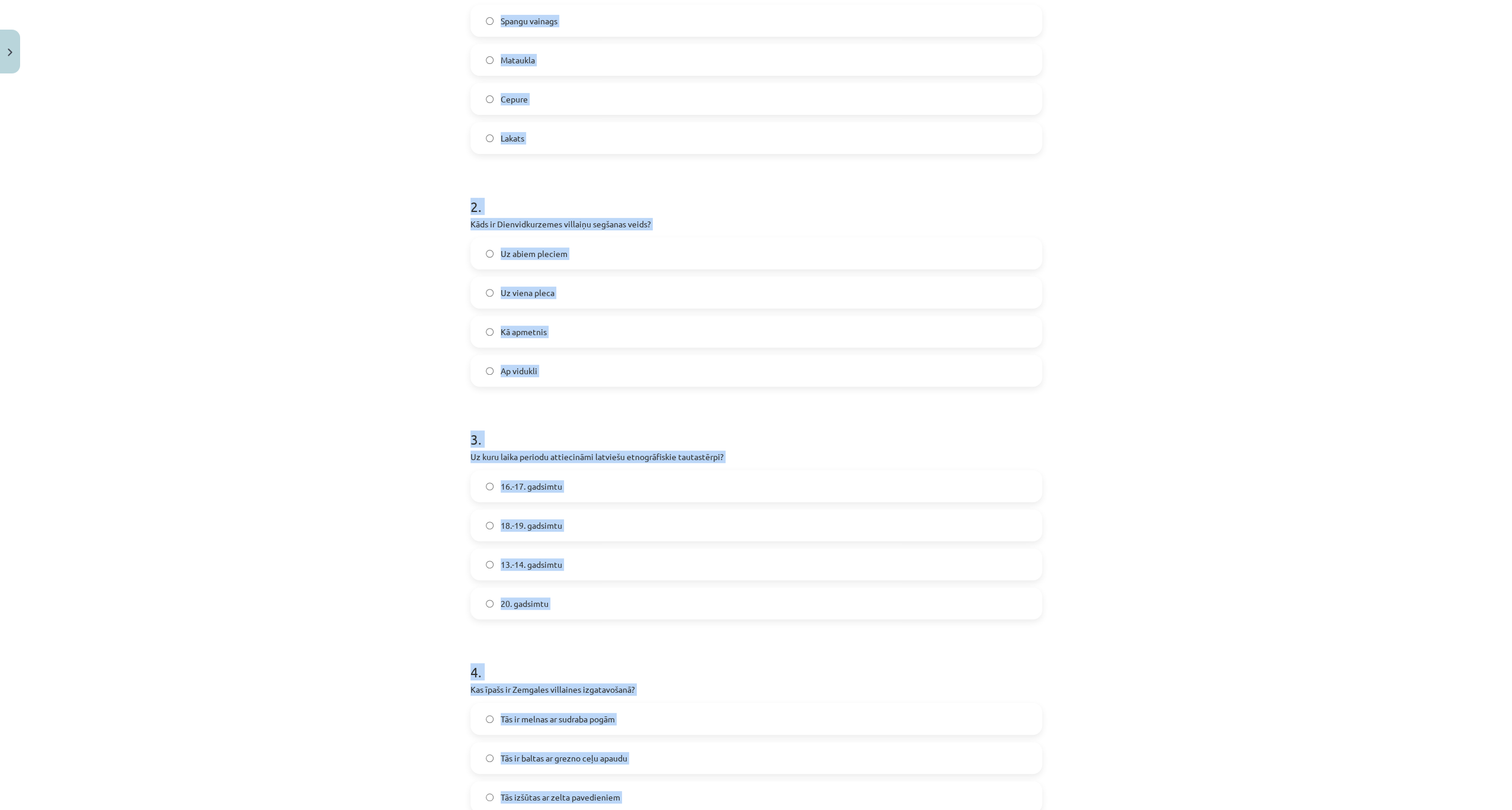
click at [395, 171] on div "Mācību tēma: Dizains un tehnoloģijas 9. klases 1. ieskaites mācību materiāls #3…" at bounding box center [756, 405] width 1512 height 810
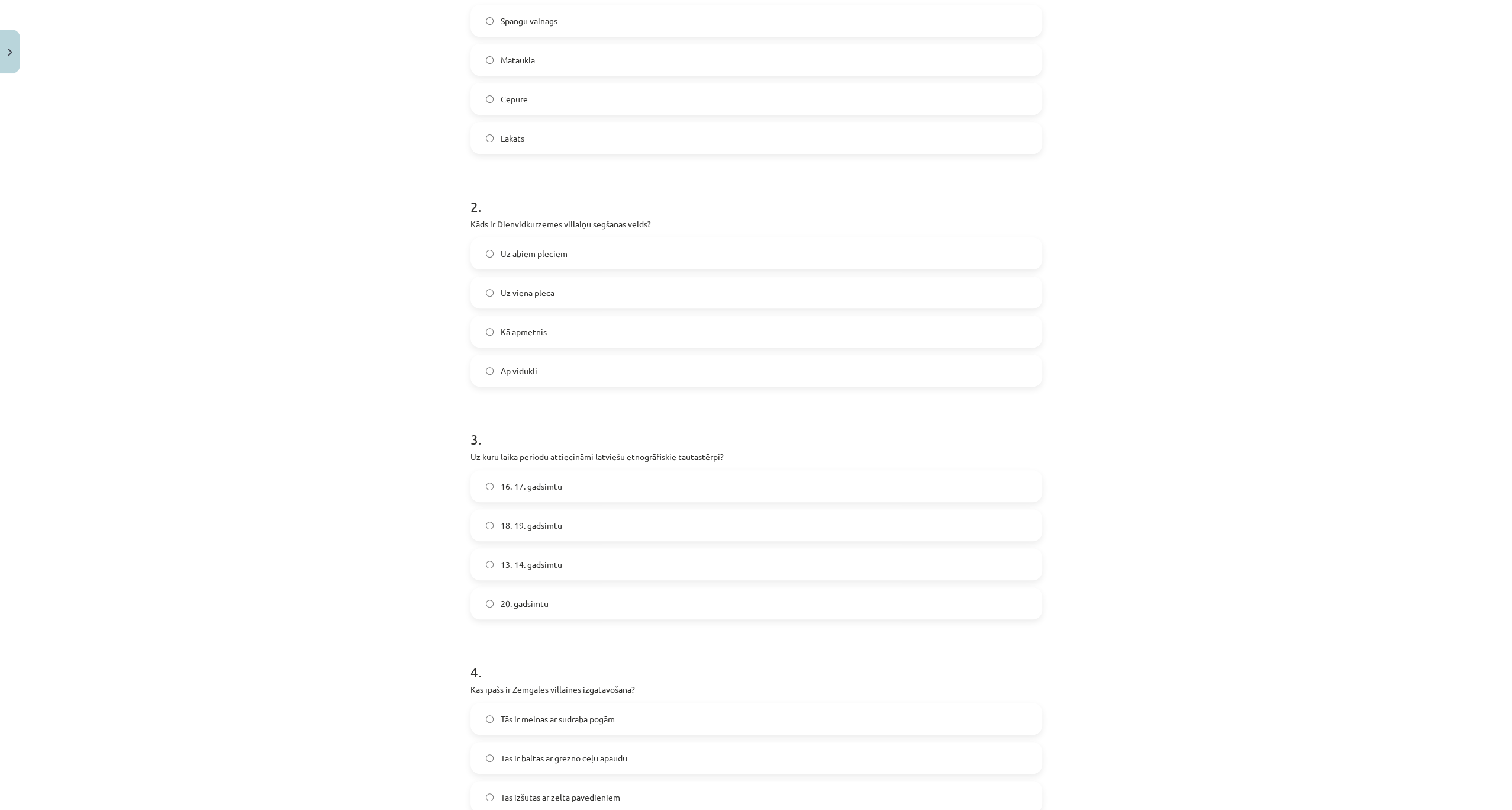
click at [546, 290] on span "Uz viena pleca" at bounding box center [527, 293] width 54 height 12
click at [539, 249] on span "Uz abiem pleciem" at bounding box center [534, 254] width 67 height 12
click at [533, 19] on span "Spangu vainags" at bounding box center [529, 21] width 57 height 12
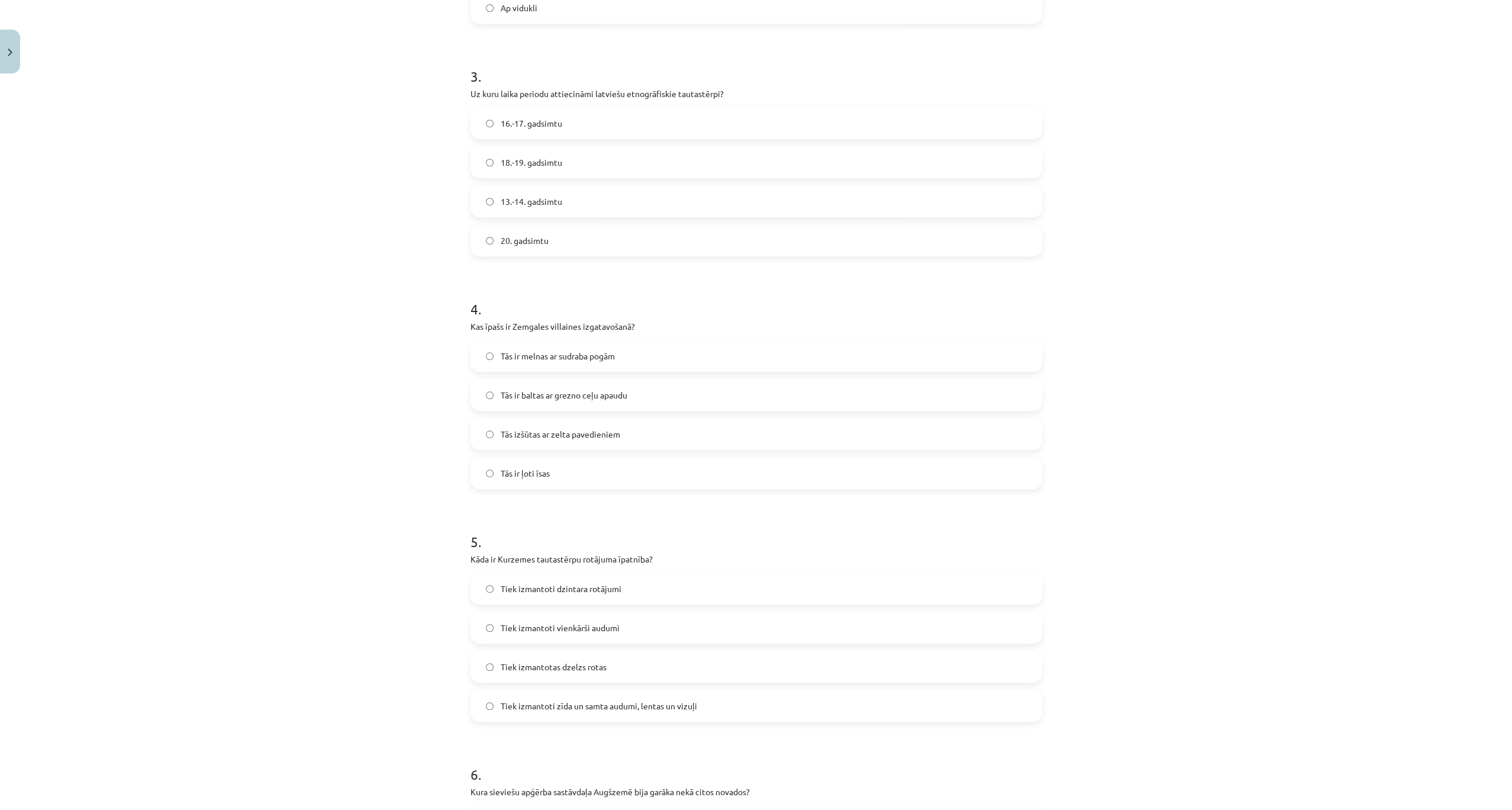
scroll to position [685, 0]
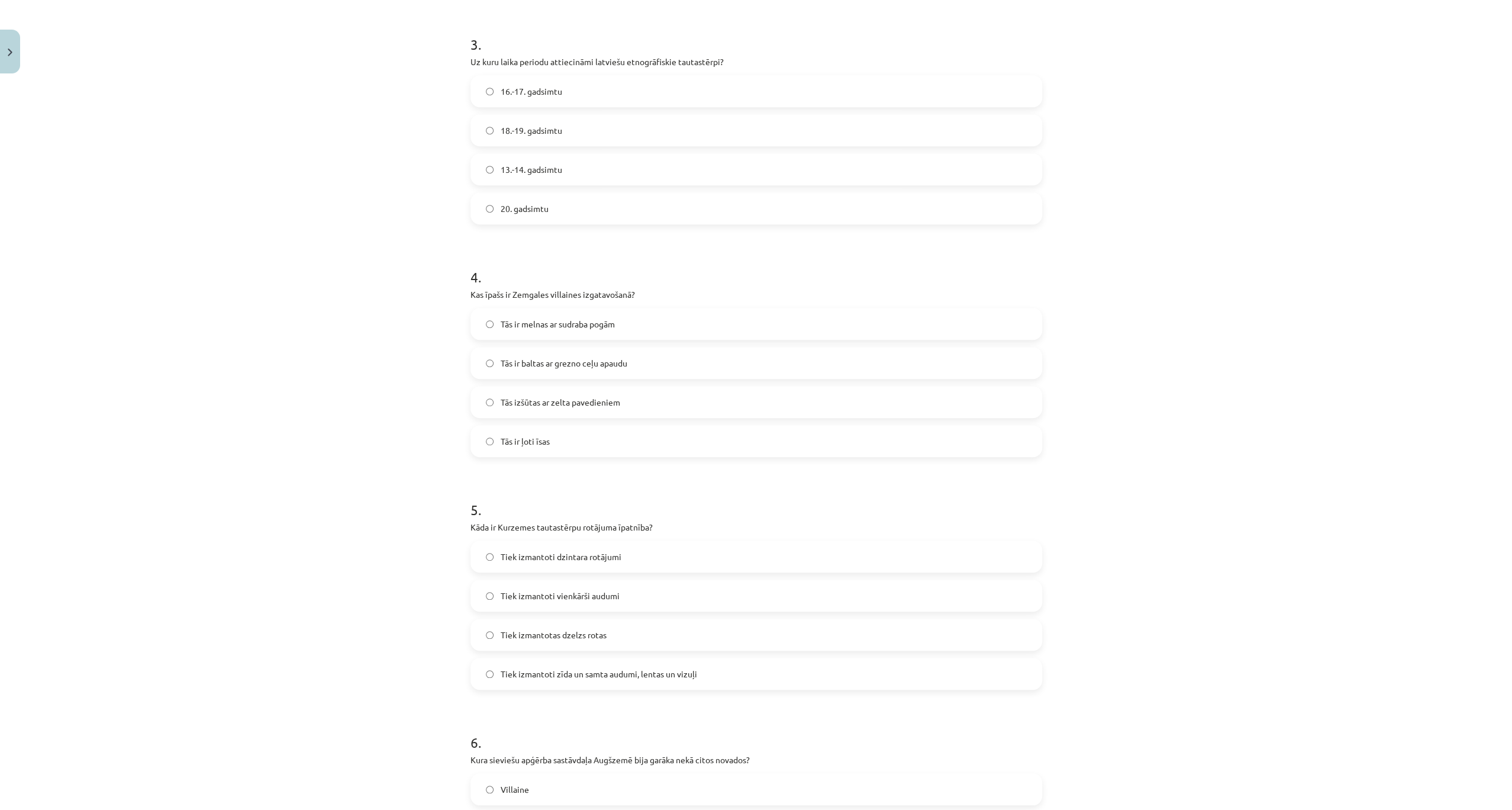
click at [528, 131] on span "18.-19. gadsimtu" at bounding box center [532, 130] width 62 height 12
drag, startPoint x: 610, startPoint y: 672, endPoint x: 595, endPoint y: 640, distance: 35.3
click at [610, 672] on span "Tiek izmantoti zīda un samta audumi, lentas un vizuļi" at bounding box center [599, 674] width 196 height 12
click at [607, 366] on span "Tās ir baltas ar grezno ceļu apaudu" at bounding box center [564, 363] width 127 height 12
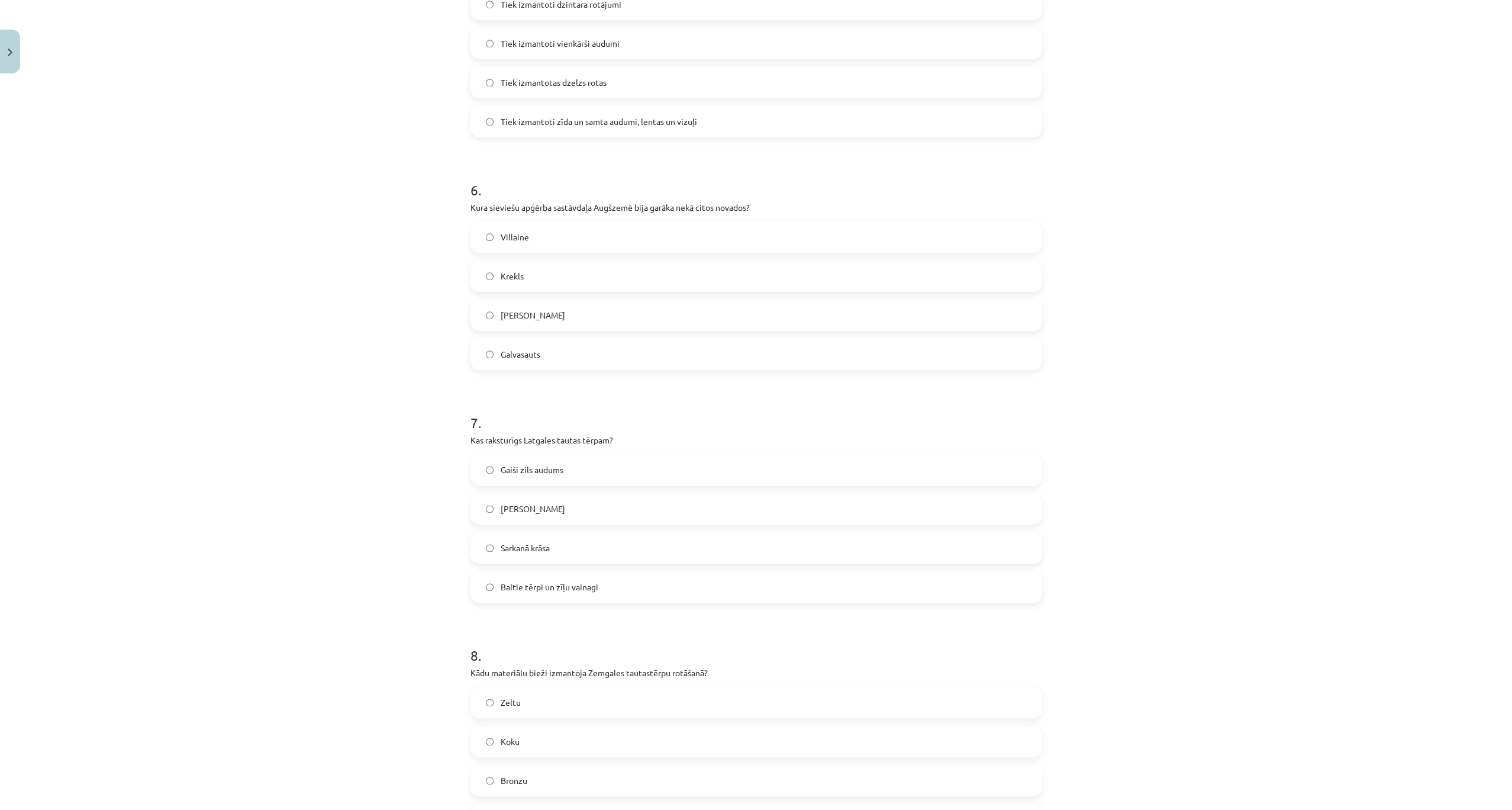
scroll to position [1316, 0]
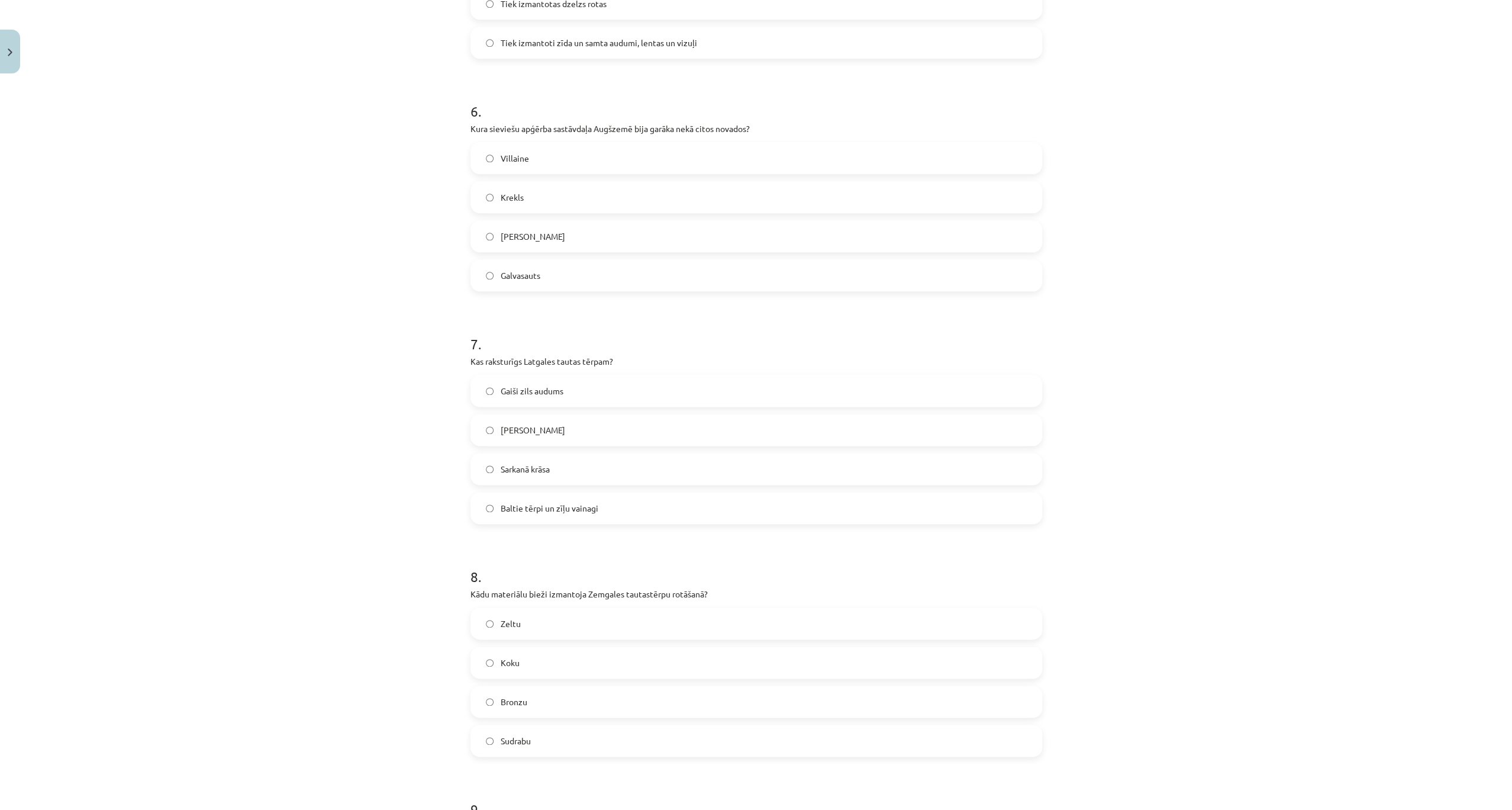
click at [528, 158] on label "Villaine" at bounding box center [756, 158] width 569 height 29
click at [564, 499] on label "Baltie tērpi un zīļu vainagi" at bounding box center [756, 507] width 569 height 29
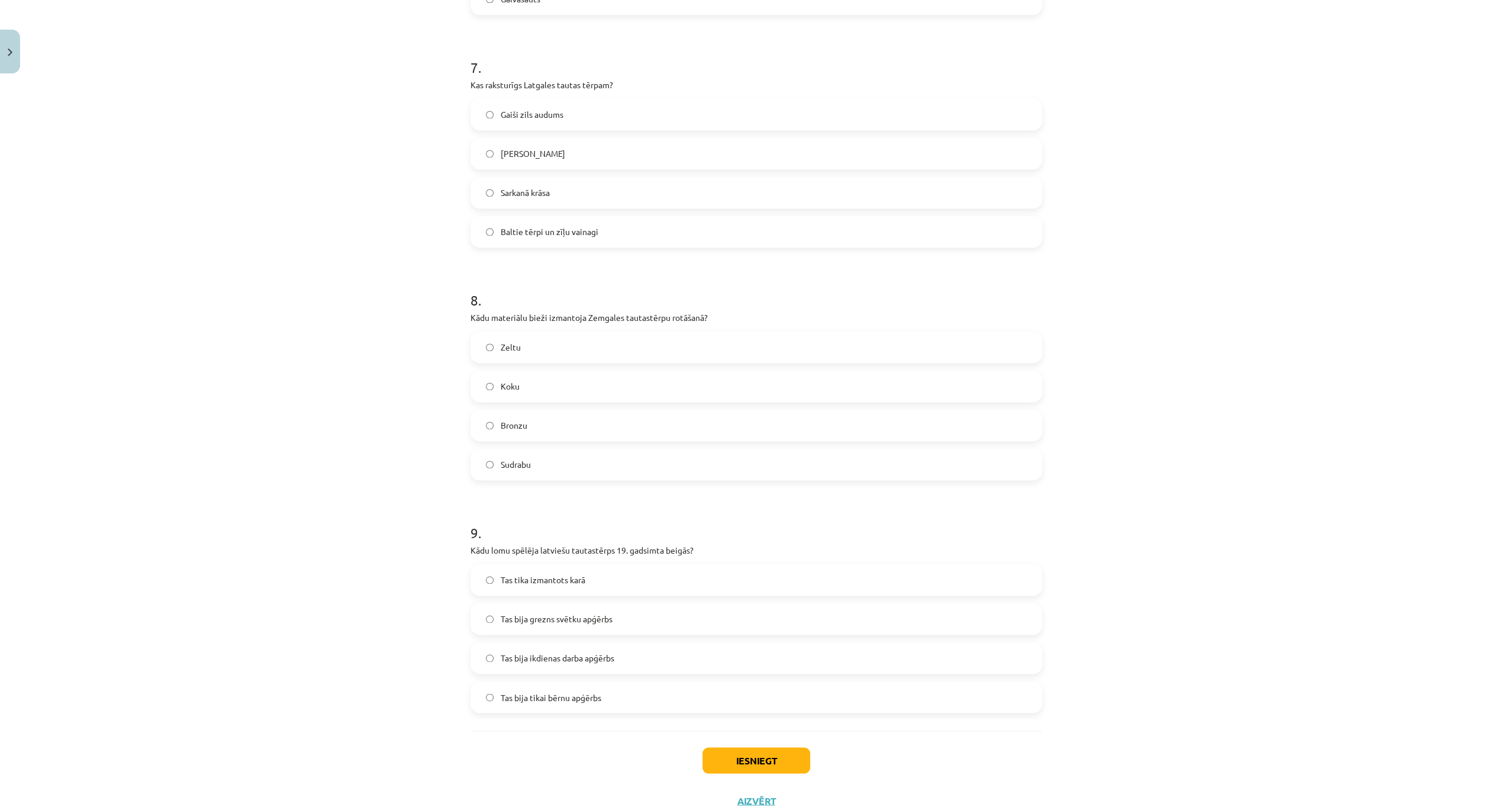
scroll to position [1633, 0]
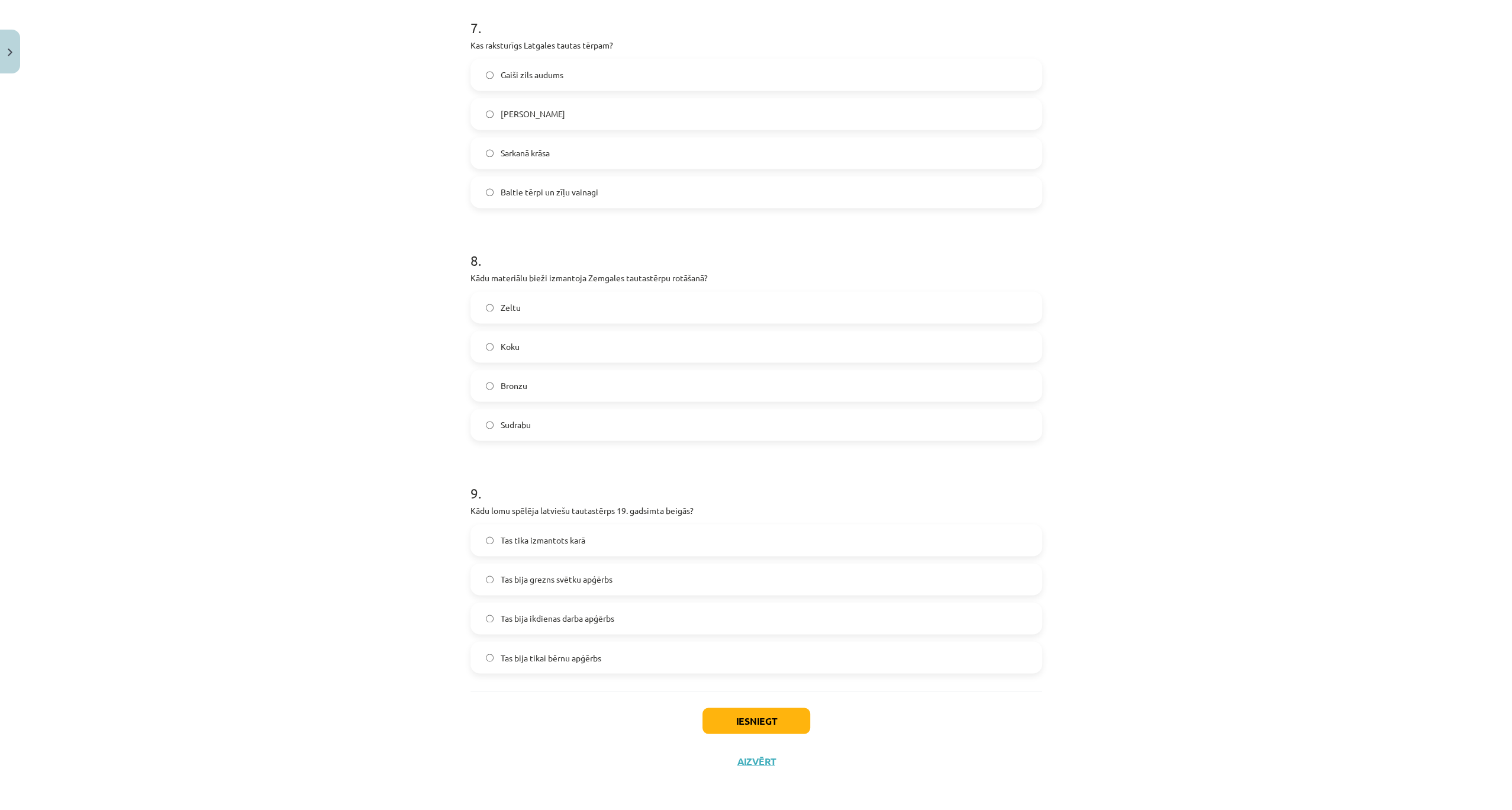
click at [501, 428] on span "Sudrabu" at bounding box center [516, 425] width 30 height 12
click at [595, 579] on span "Tas bija grezns svētku apģērbs" at bounding box center [556, 579] width 111 height 12
click at [764, 732] on button "Iesniegt" at bounding box center [756, 720] width 108 height 26
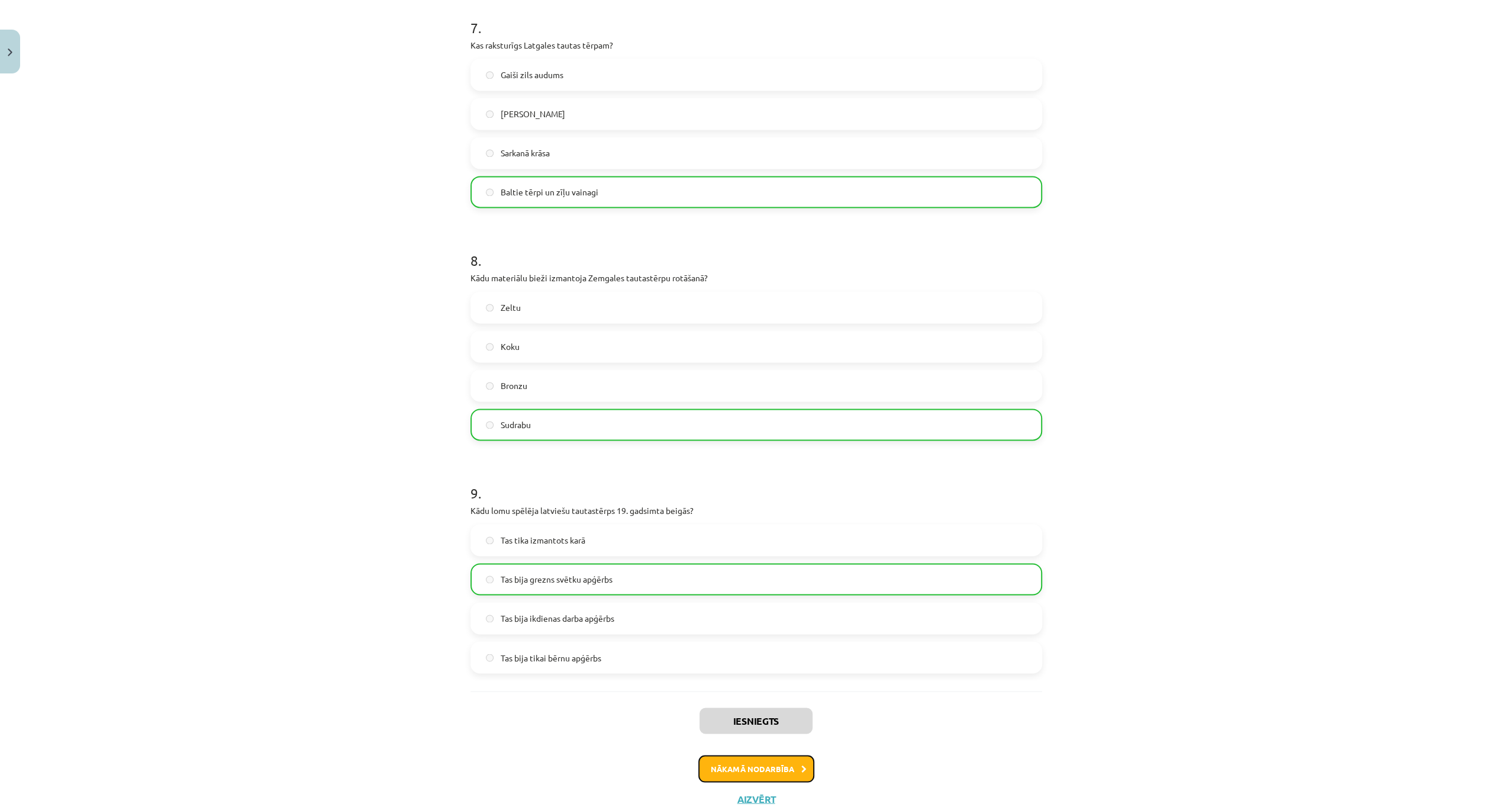
click at [791, 766] on button "Nākamā nodarbība" at bounding box center [756, 768] width 116 height 27
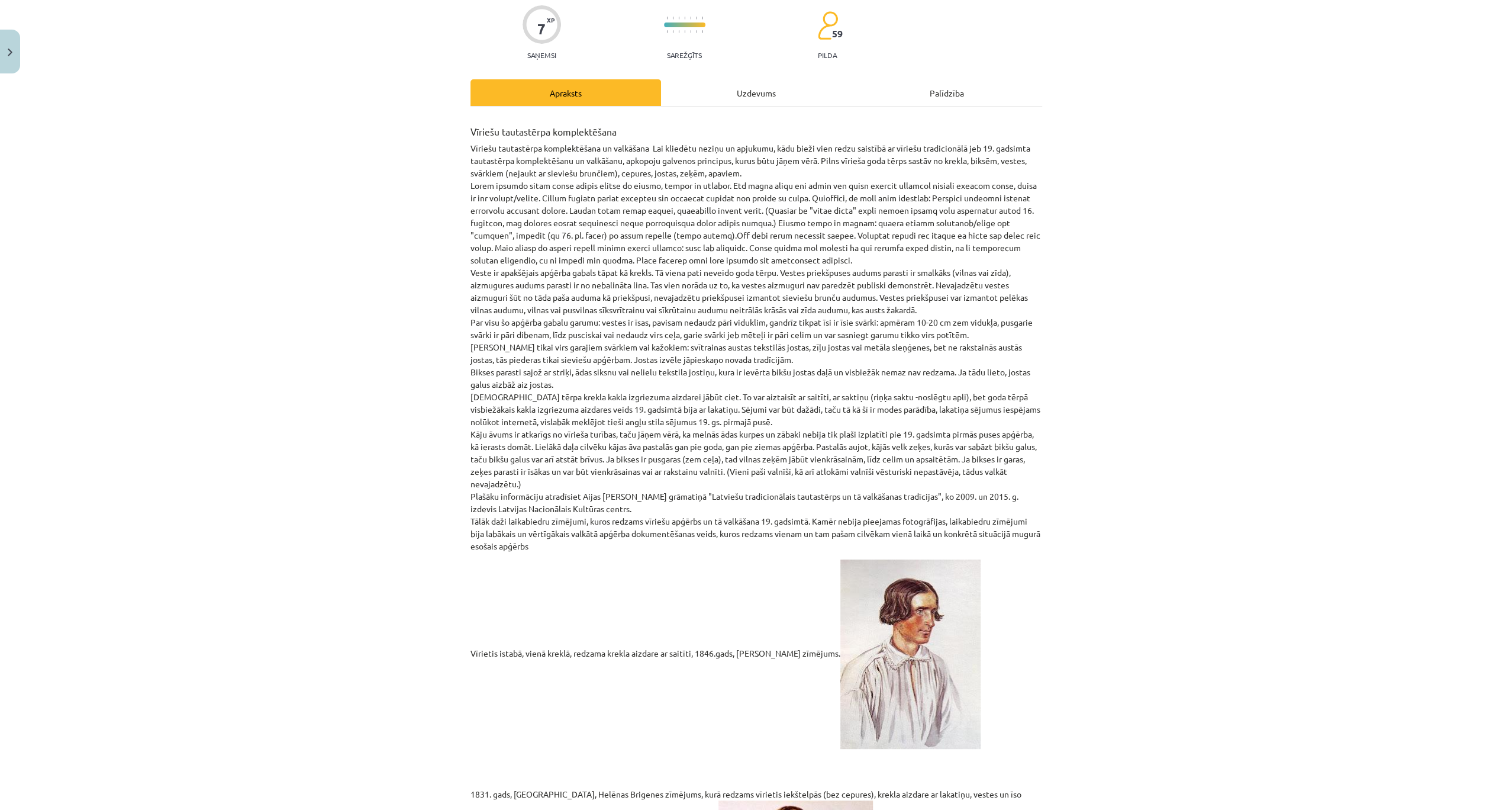
scroll to position [29, 0]
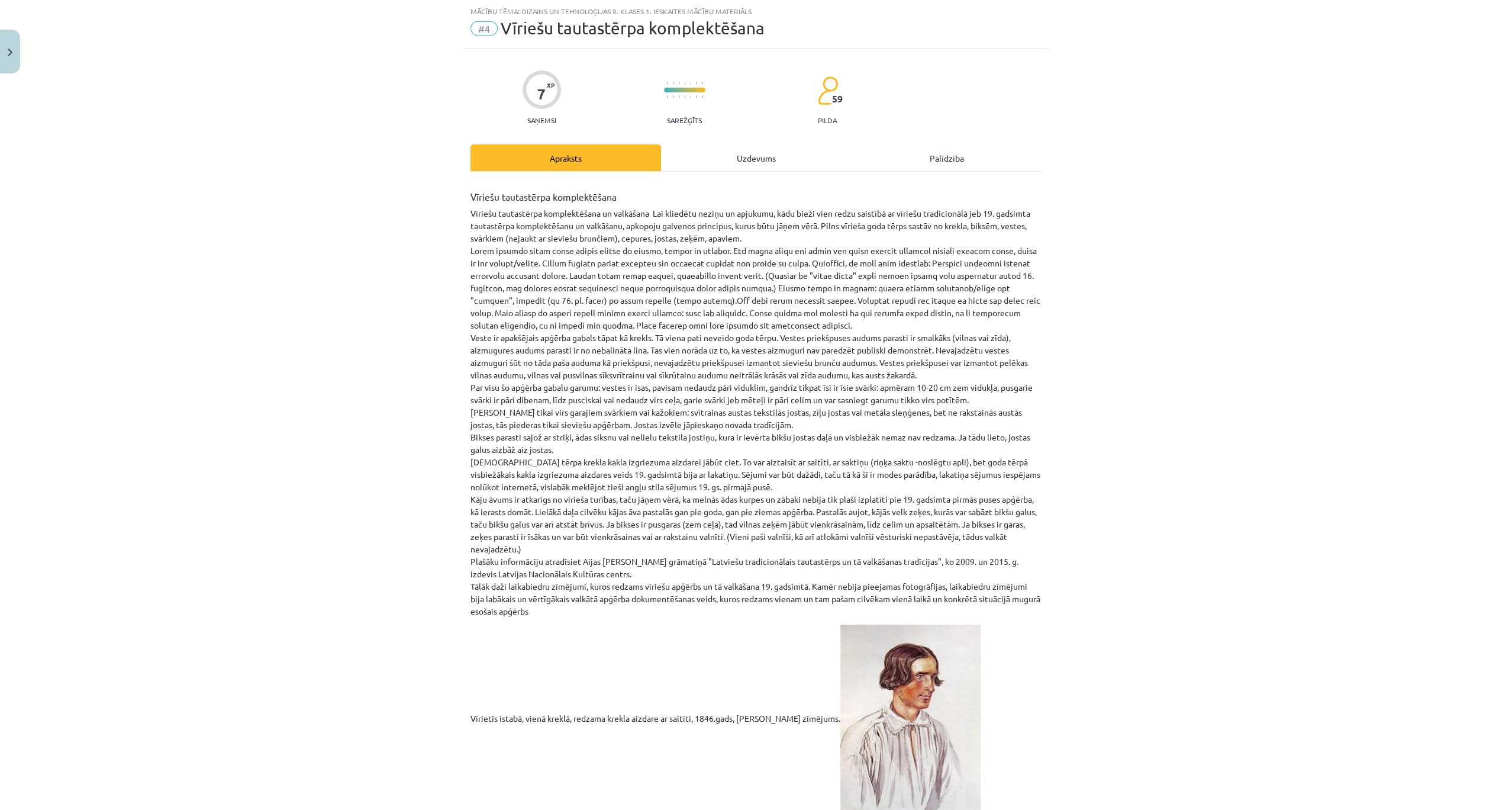
click at [742, 158] on div "Uzdevums" at bounding box center [756, 158] width 190 height 27
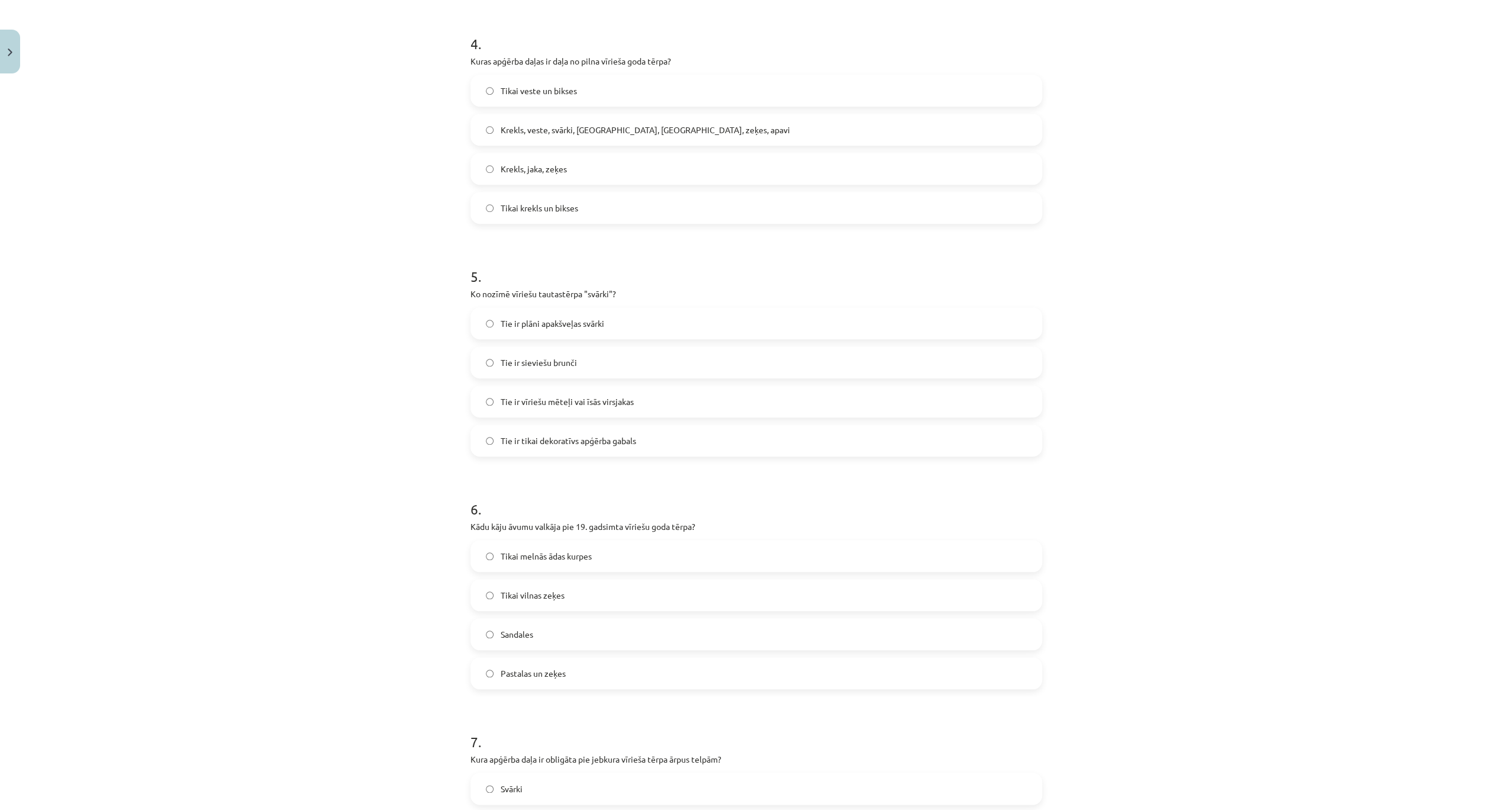
scroll to position [1168, 0]
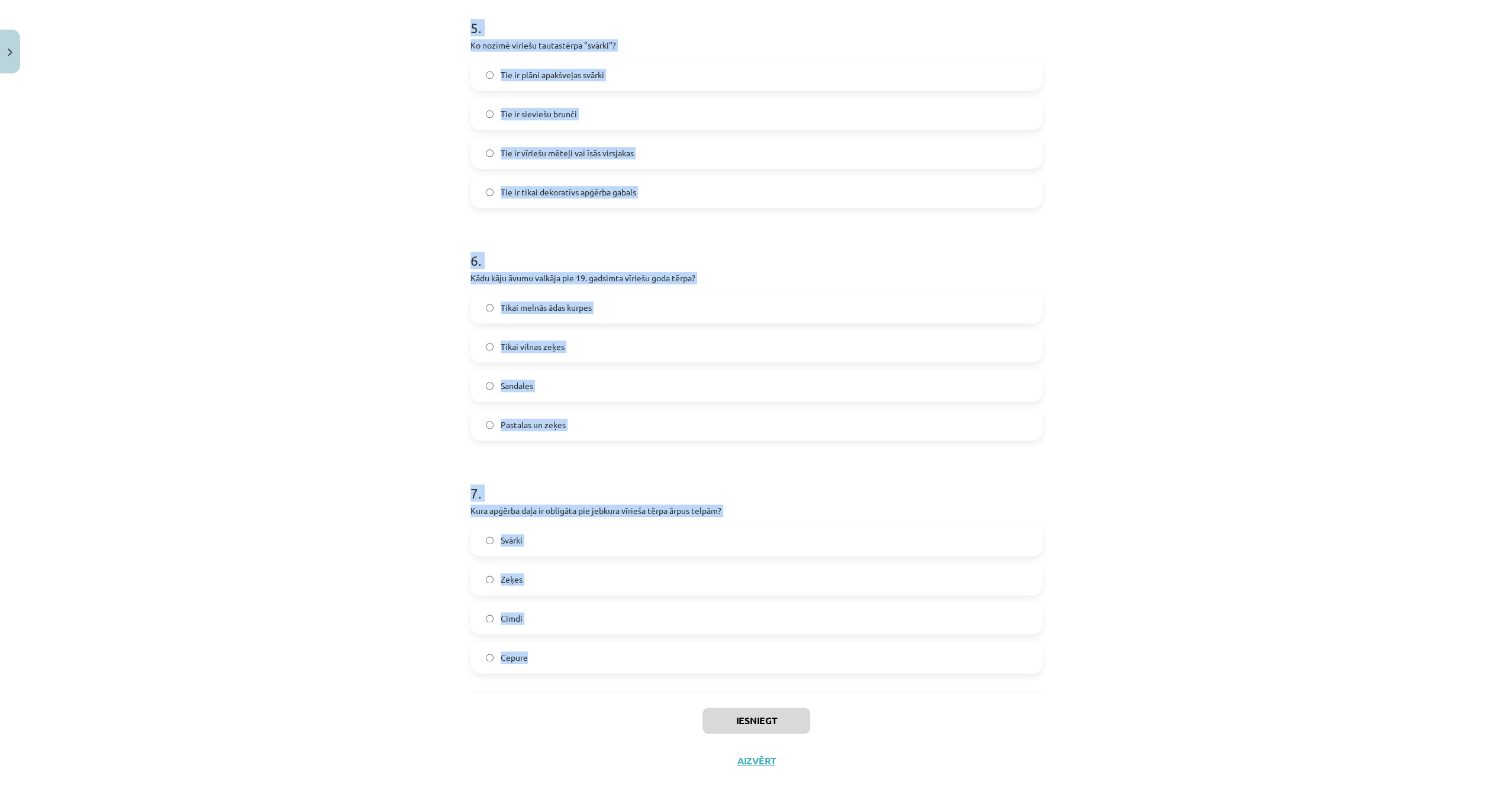
drag, startPoint x: 456, startPoint y: 231, endPoint x: 645, endPoint y: 678, distance: 485.3
click at [645, 678] on div "Mācību tēma: Dizains un tehnoloģijas 9. klases 1. ieskaites mācību materiāls #4…" at bounding box center [756, 405] width 1512 height 810
copy form "1 . Kas jāņem vērā, valkājot vīriešu vestes? Vestes priekšpusei drīkst izmantot…"
drag, startPoint x: 367, startPoint y: 382, endPoint x: 372, endPoint y: 374, distance: 9.4
click at [365, 382] on div "Mācību tēma: Dizains un tehnoloģijas 9. klases 1. ieskaites mācību materiāls #4…" at bounding box center [756, 405] width 1512 height 810
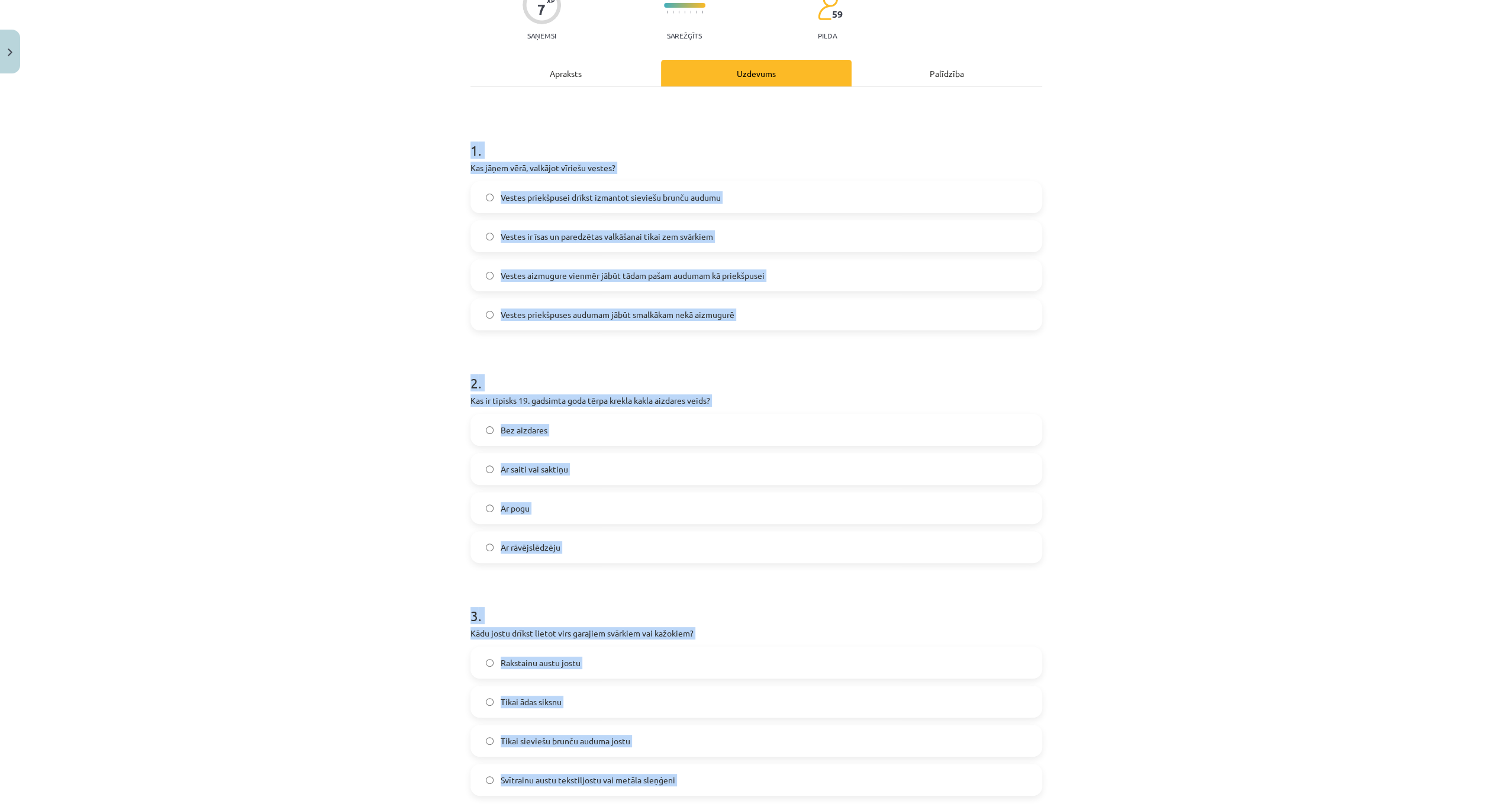
scroll to position [62, 0]
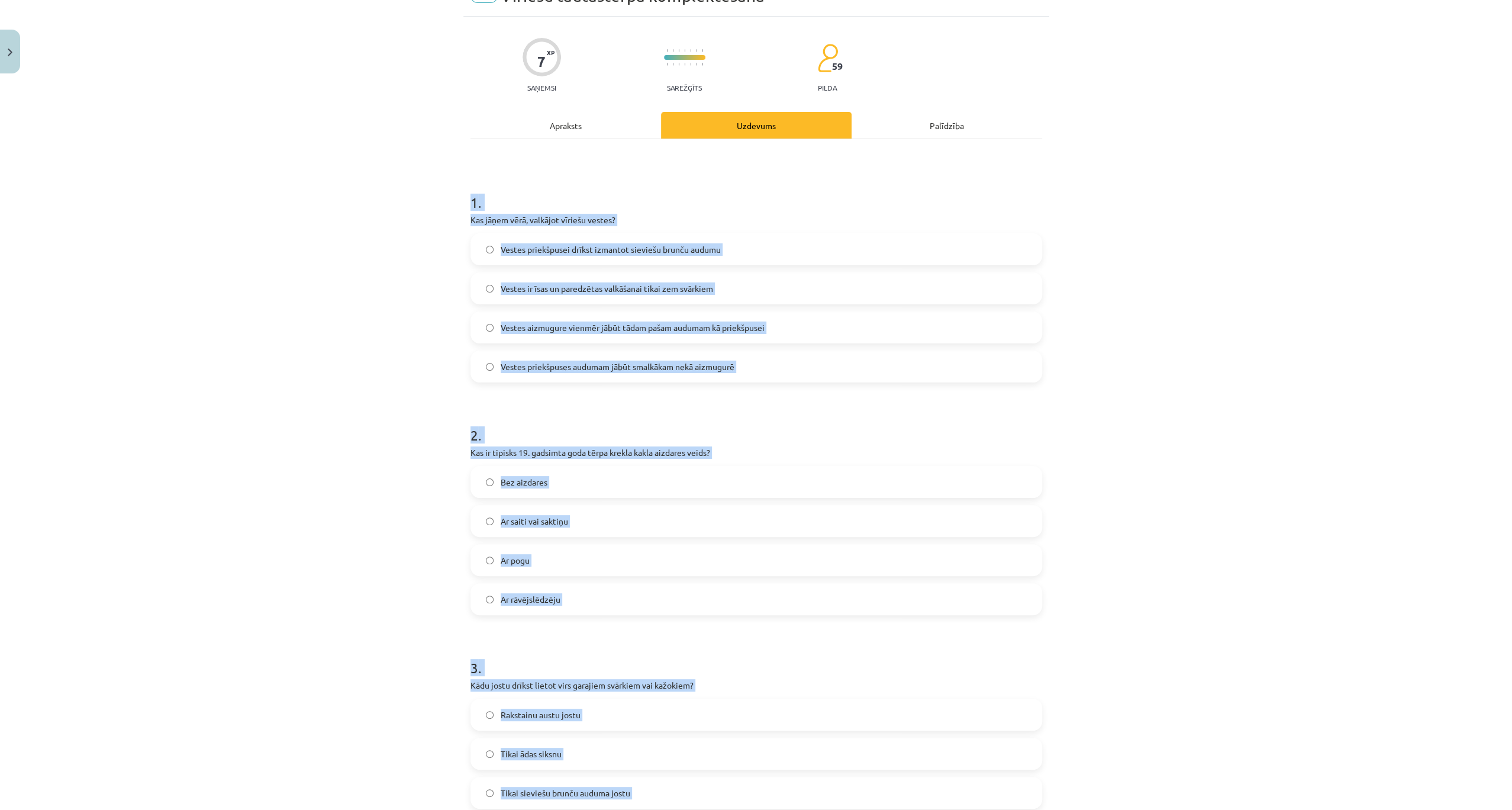
click at [342, 262] on div "Mācību tēma: Dizains un tehnoloģijas 9. klases 1. ieskaites mācību materiāls #4…" at bounding box center [756, 405] width 1512 height 810
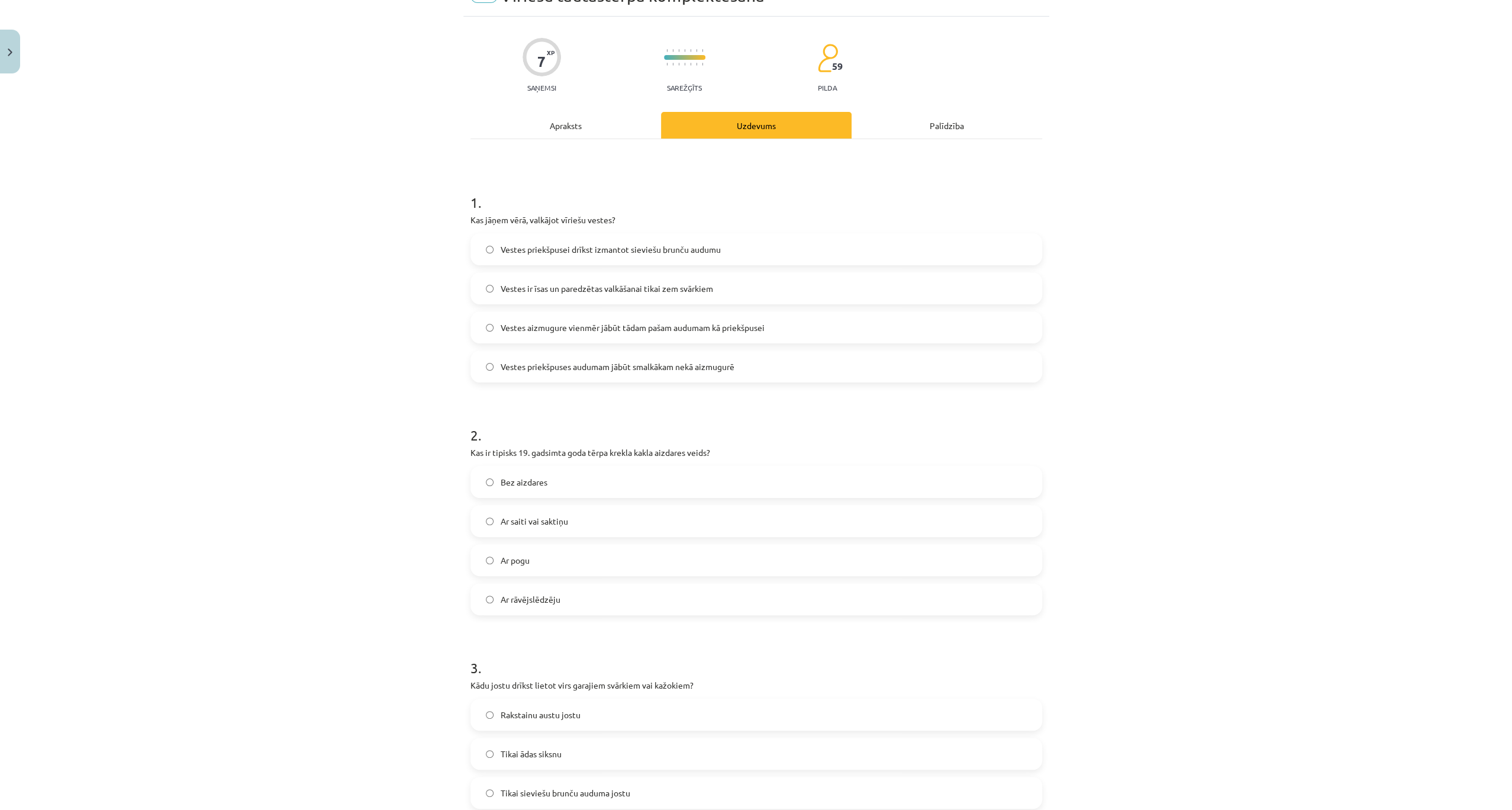
click at [594, 252] on span "Vestes priekšpusei drīkst izmantot sieviešu brunču audumu" at bounding box center [610, 250] width 220 height 12
click at [586, 370] on span "Vestes priekšpuses audumam jābūt smalkākam nekā aizmugurē" at bounding box center [618, 366] width 234 height 12
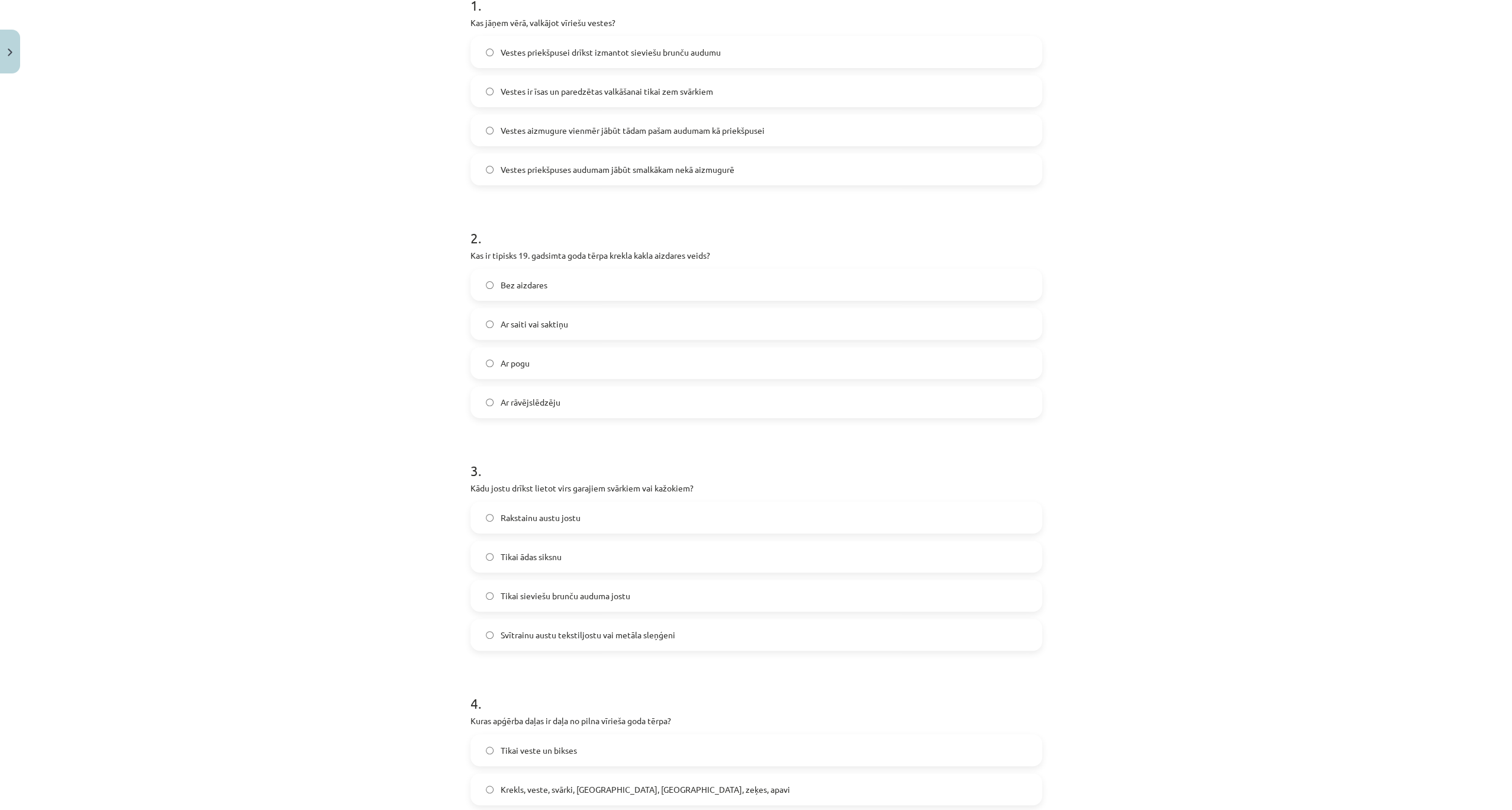
click at [541, 318] on span "Ar saiti vai saktiņu" at bounding box center [534, 324] width 67 height 12
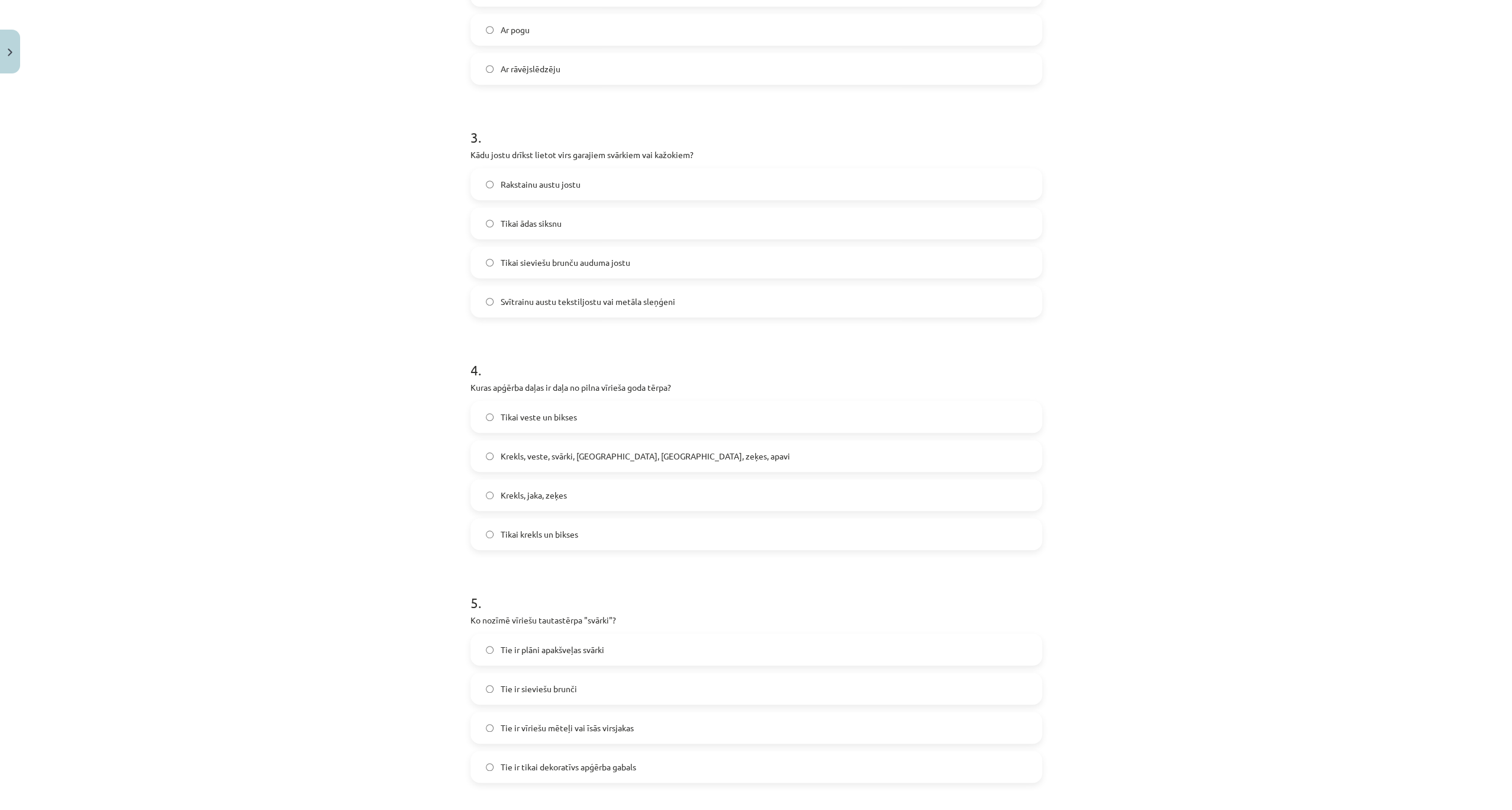
scroll to position [654, 0]
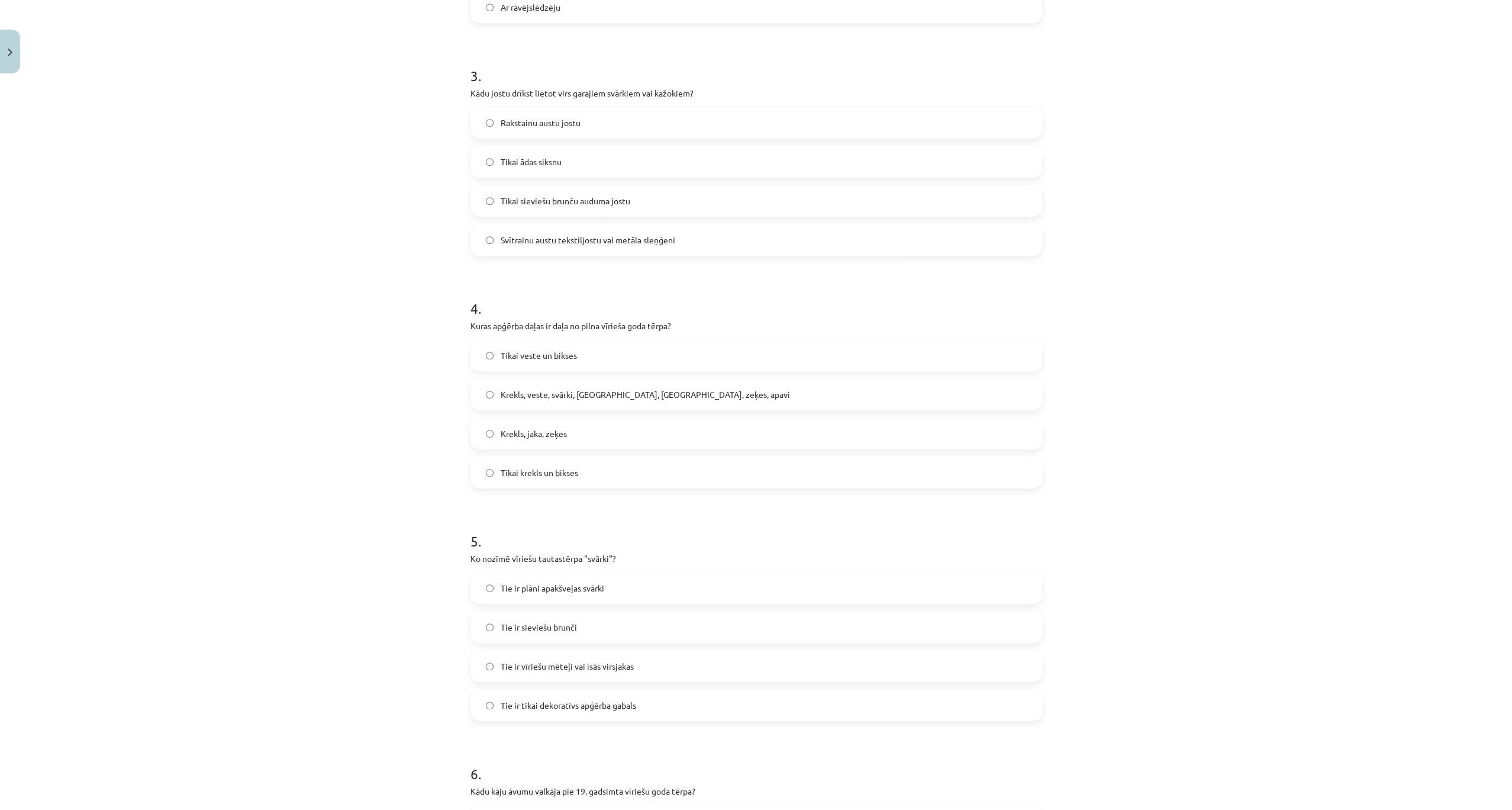
click at [633, 237] on span "Svītrainu austu tekstiljostu vai metāla sleņģeni" at bounding box center [587, 240] width 174 height 12
click at [578, 404] on label "Krekls, veste, svārki, cepure, josta, zeķes, apavi" at bounding box center [756, 394] width 569 height 29
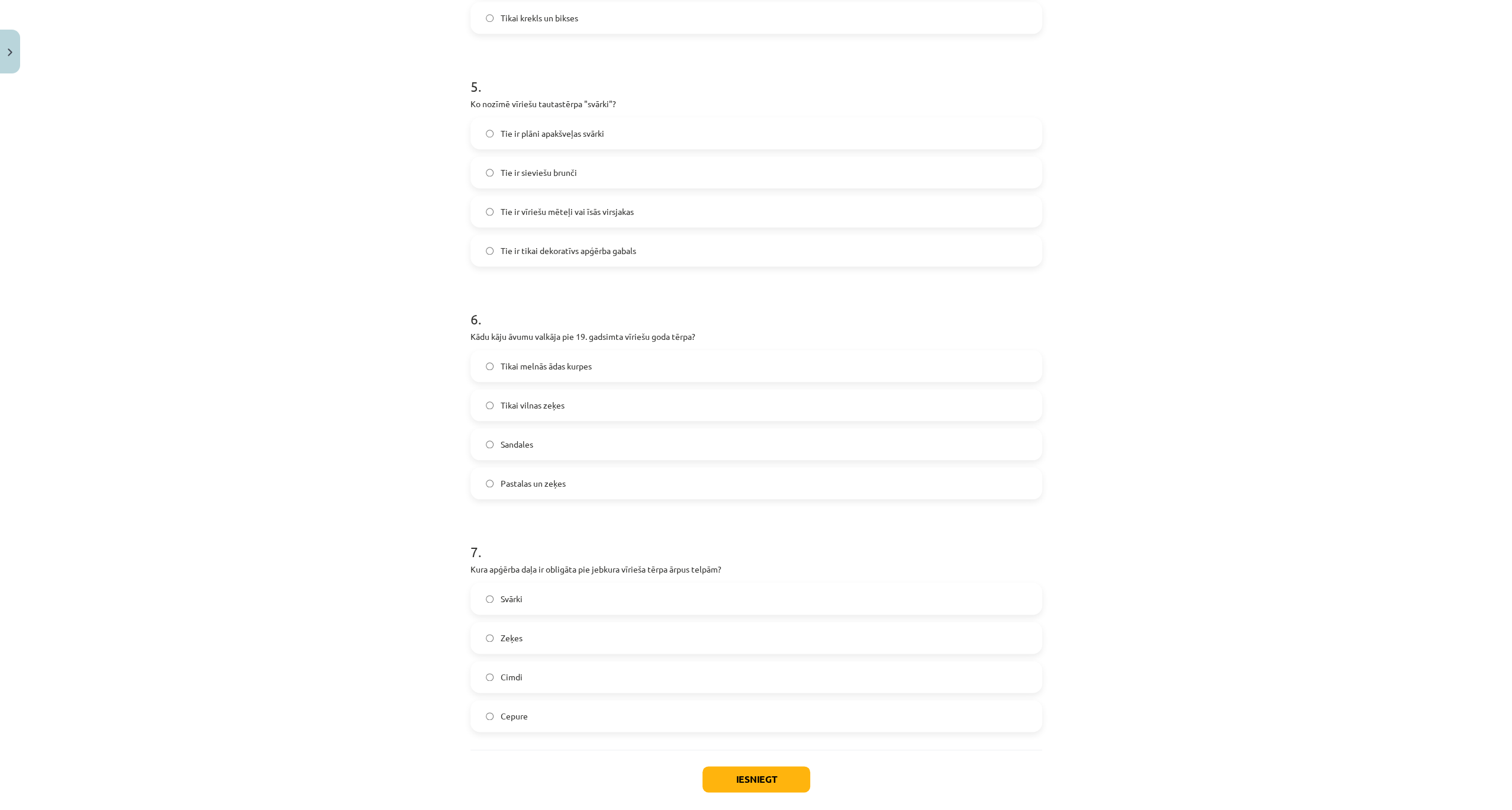
scroll to position [1128, 0]
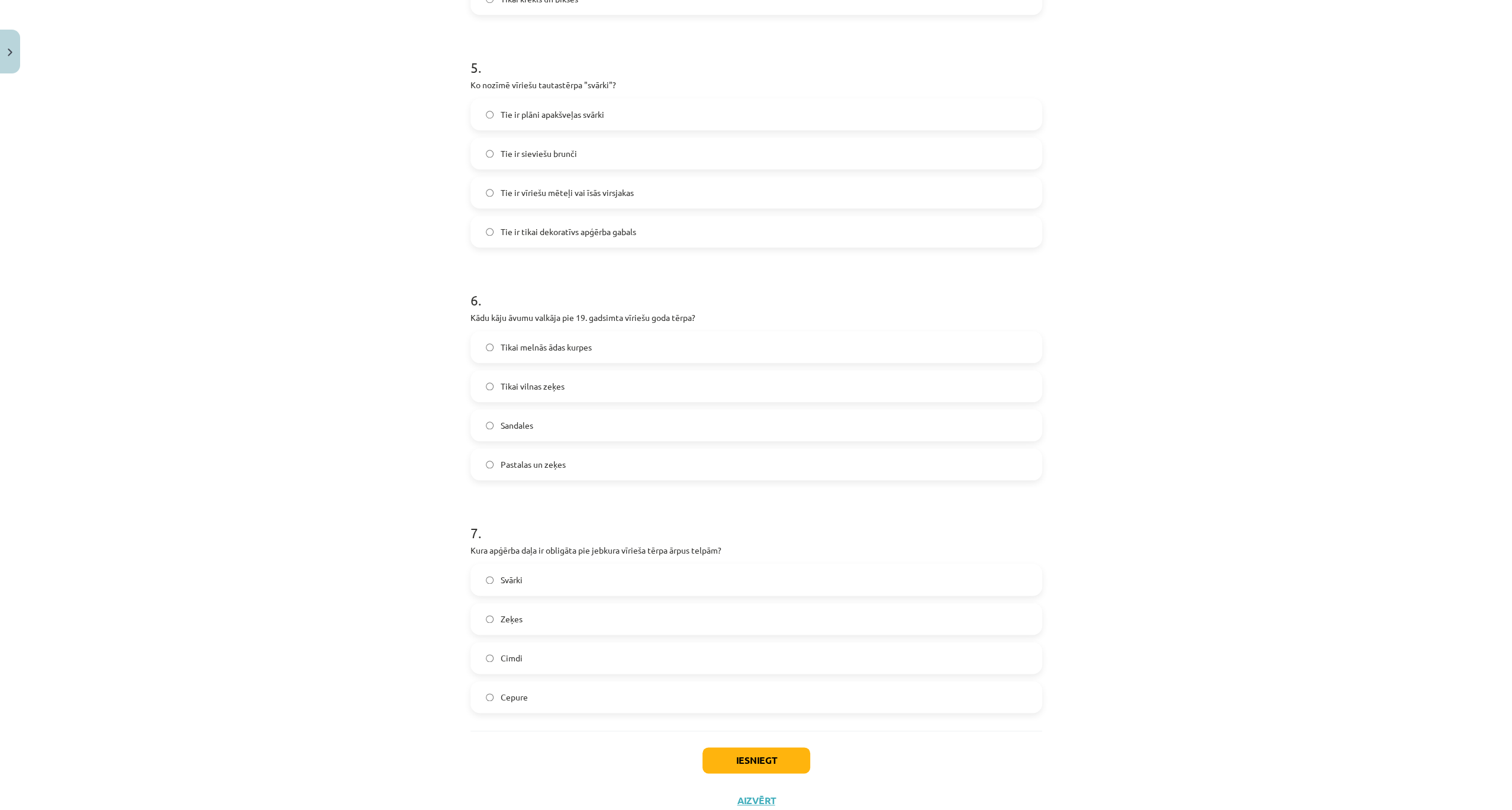
click at [600, 112] on span "Tie ir plāni apakšveļas svārki" at bounding box center [552, 114] width 104 height 12
click at [516, 453] on label "Pastalas un zeķes" at bounding box center [756, 464] width 569 height 29
click at [540, 691] on label "Cepure" at bounding box center [756, 696] width 569 height 29
click at [737, 747] on button "Iesniegt" at bounding box center [756, 760] width 108 height 26
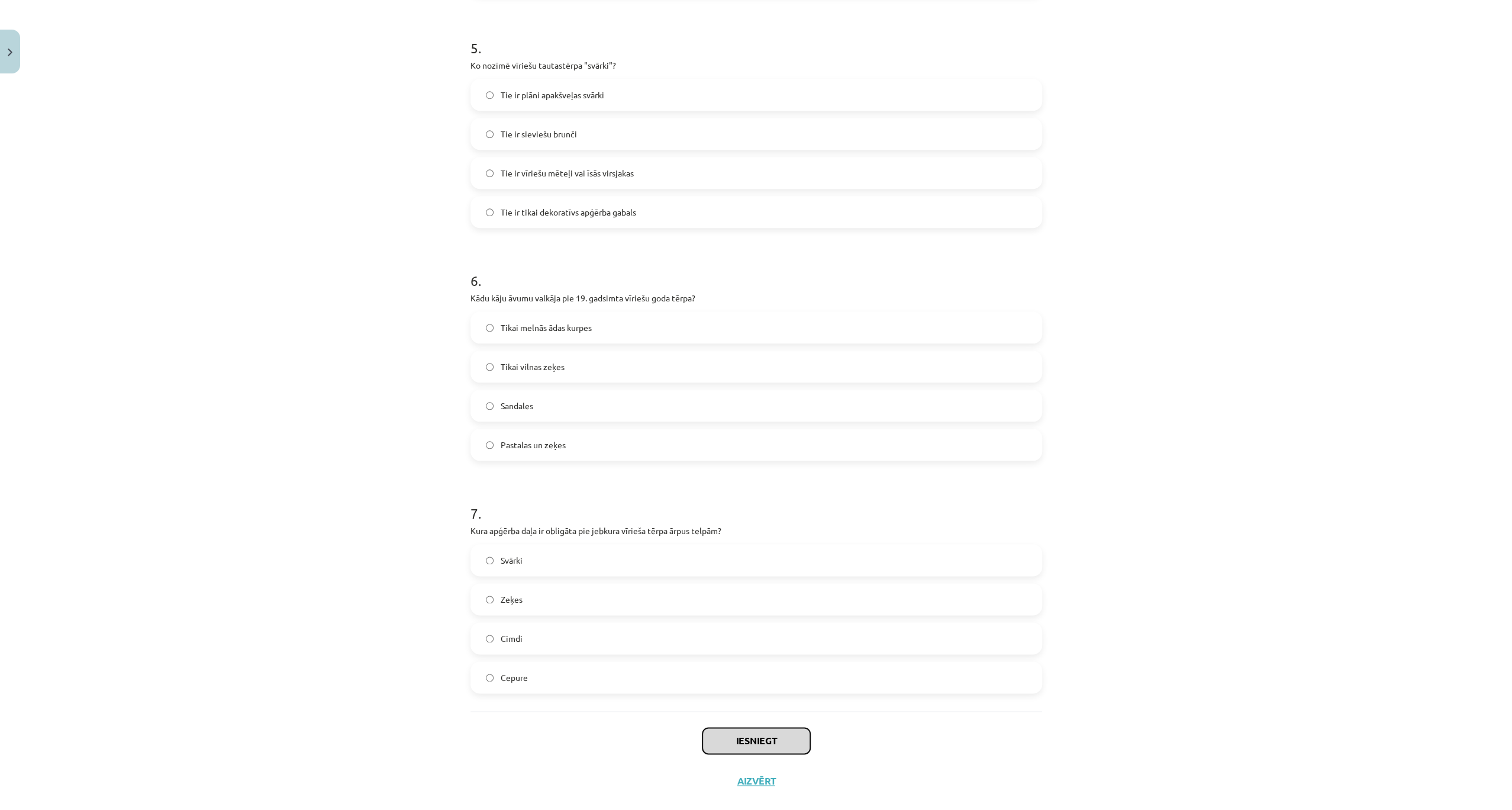
scroll to position [1168, 0]
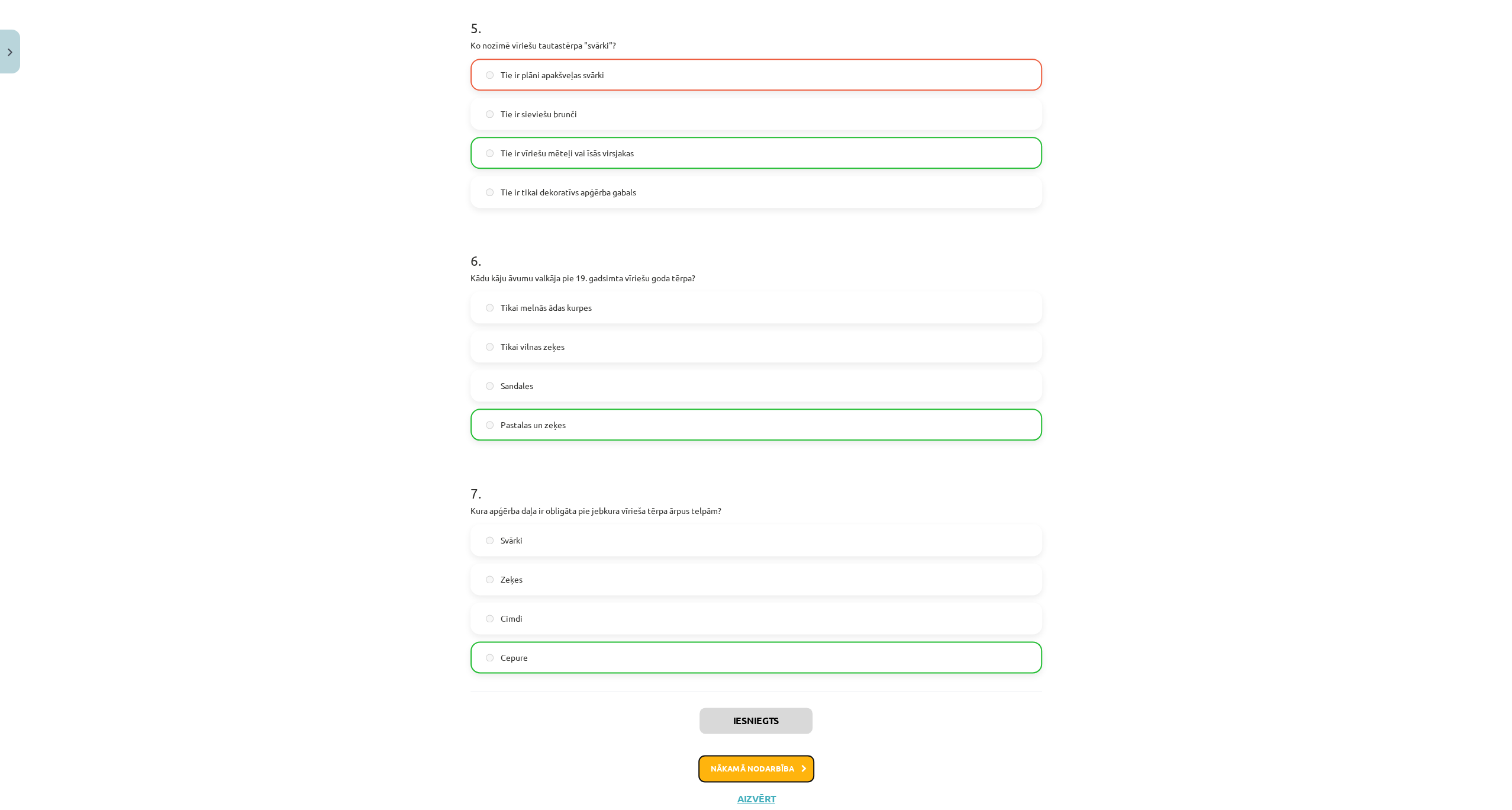
click at [787, 778] on button "Nākamā nodarbība" at bounding box center [756, 768] width 116 height 27
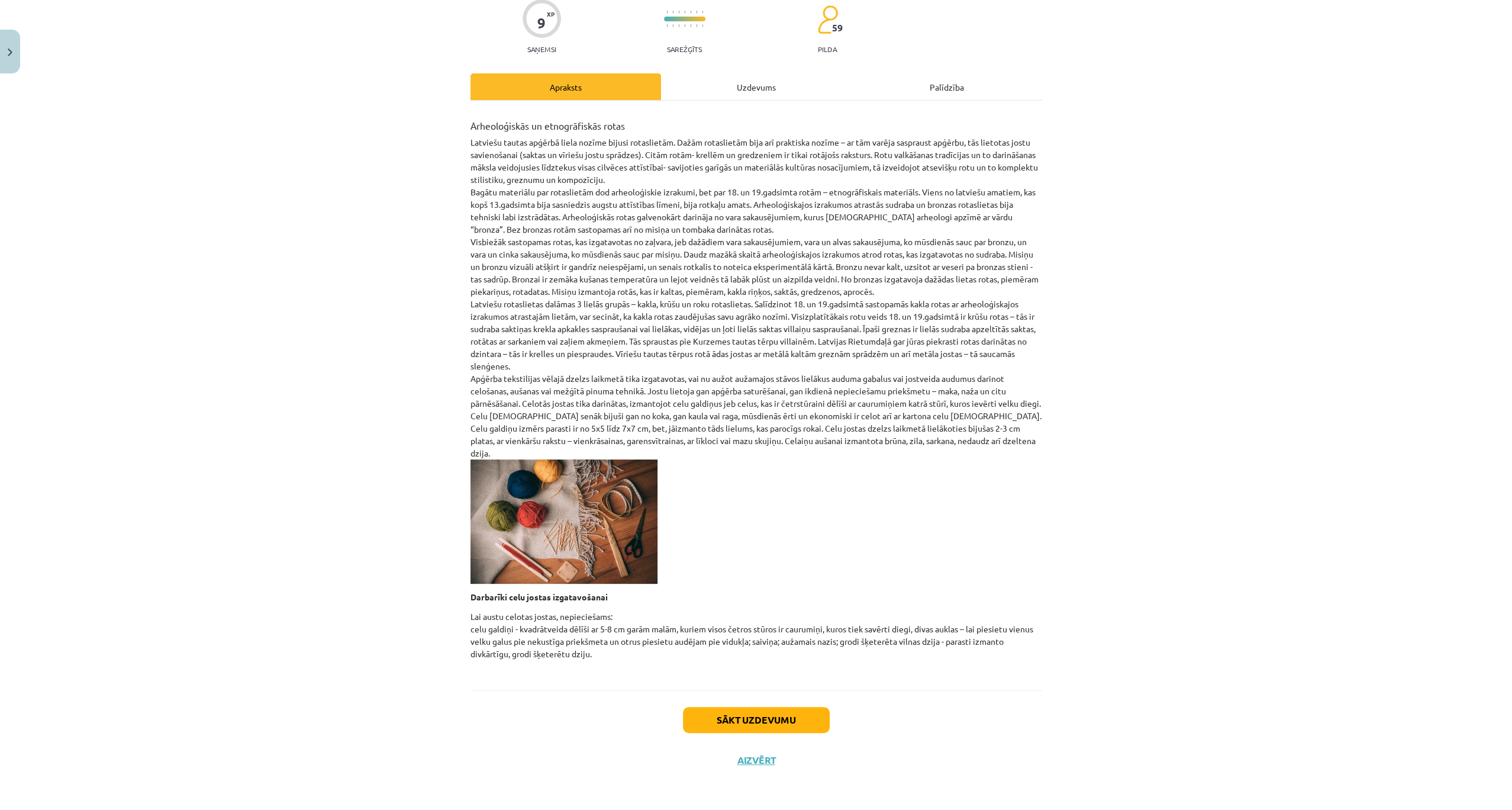
scroll to position [29, 0]
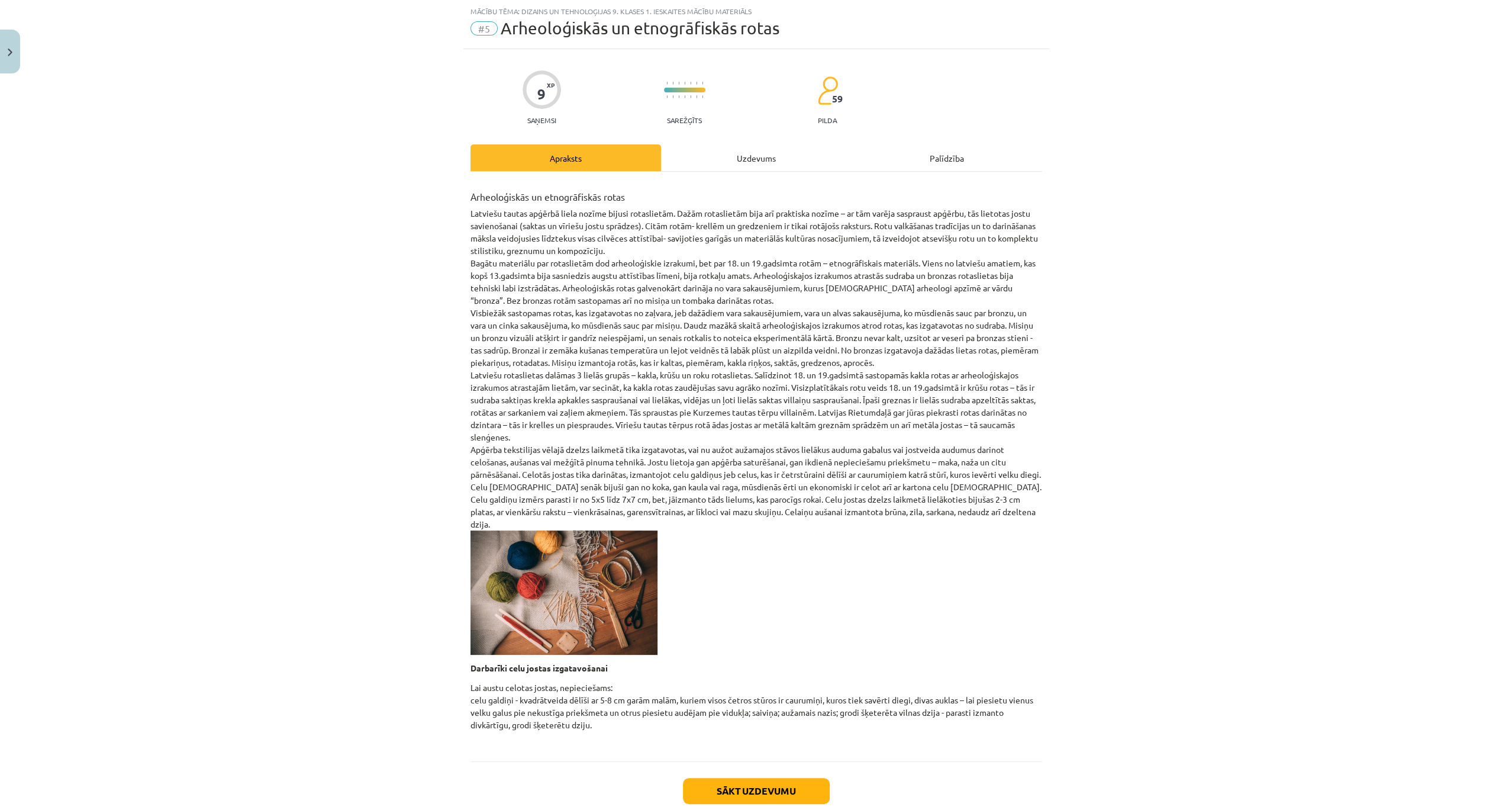
click at [741, 152] on div "Uzdevums" at bounding box center [756, 158] width 190 height 27
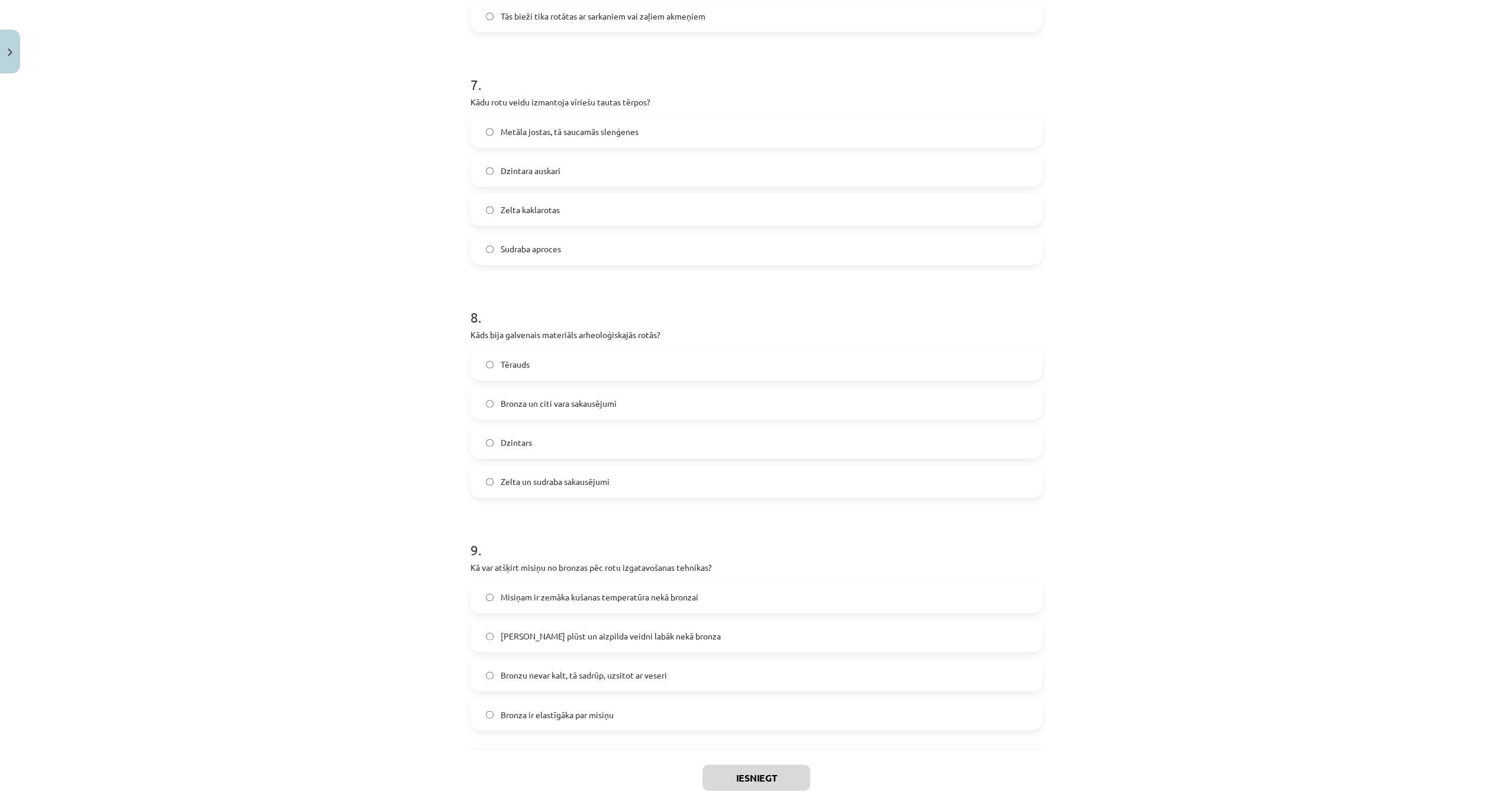
scroll to position [1633, 0]
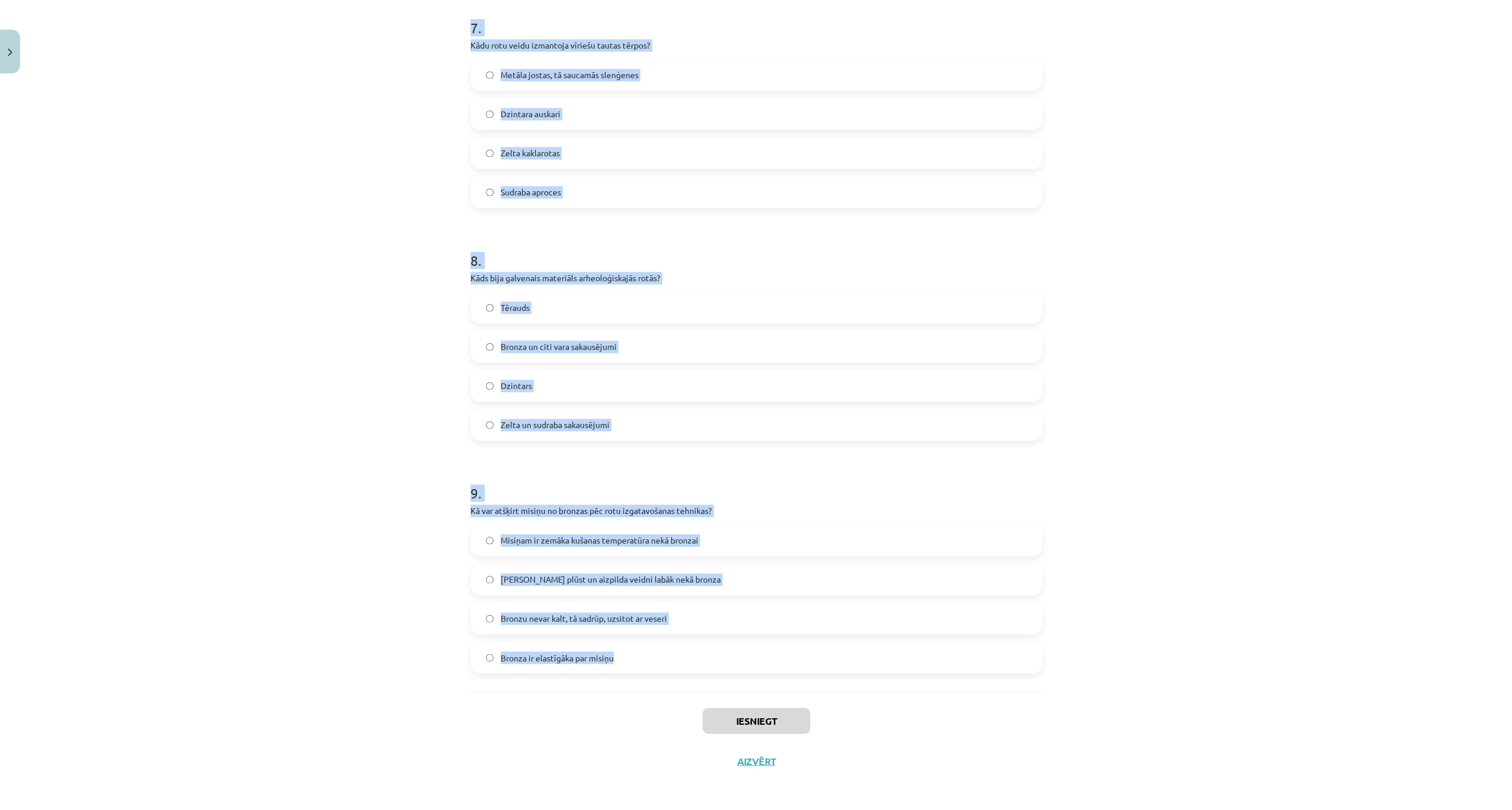
drag, startPoint x: 448, startPoint y: 212, endPoint x: 703, endPoint y: 667, distance: 521.6
click at [703, 667] on div "Mācību tēma: Dizains un tehnoloģijas 9. klases 1. ieskaites mācību materiāls #5…" at bounding box center [756, 405] width 1512 height 810
copy form "1 . Kāda krāsa visbiežāk tika izmantota celu jostu aušanai dzelzs laikmetā? Zel…"
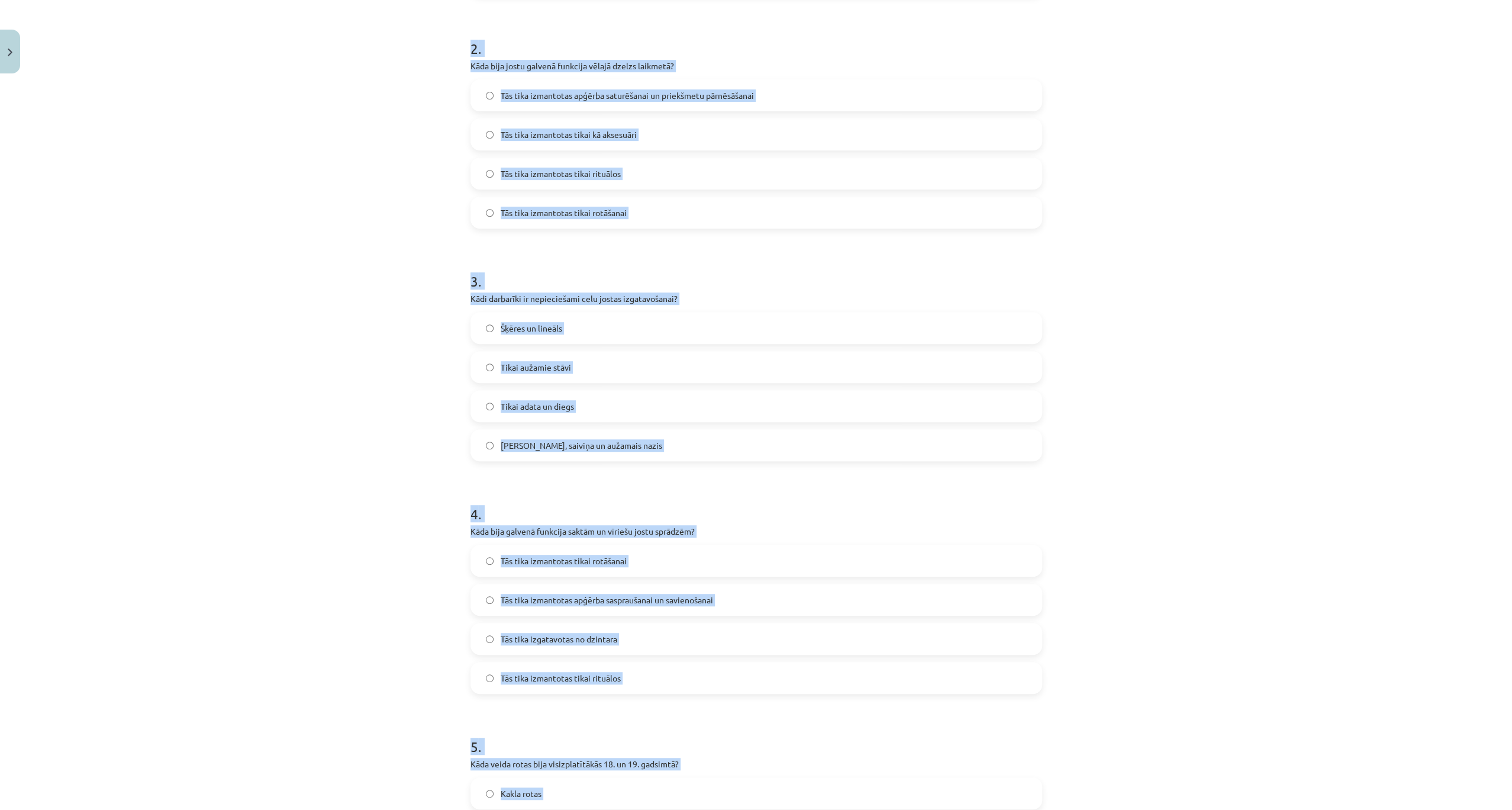
scroll to position [212, 0]
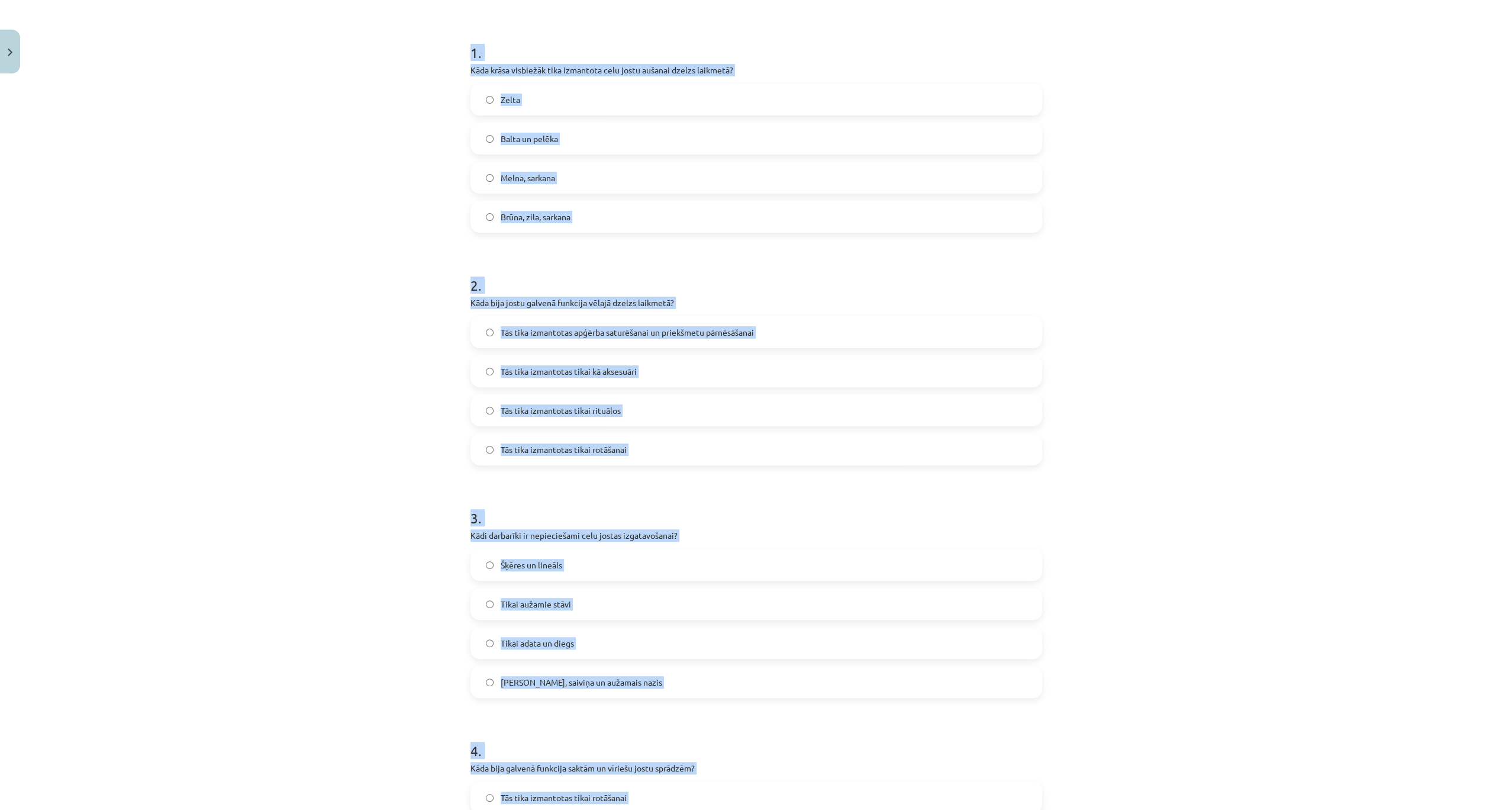
click at [292, 132] on div "Mācību tēma: Dizains un tehnoloģijas 9. klases 1. ieskaites mācību materiāls #5…" at bounding box center [756, 405] width 1512 height 810
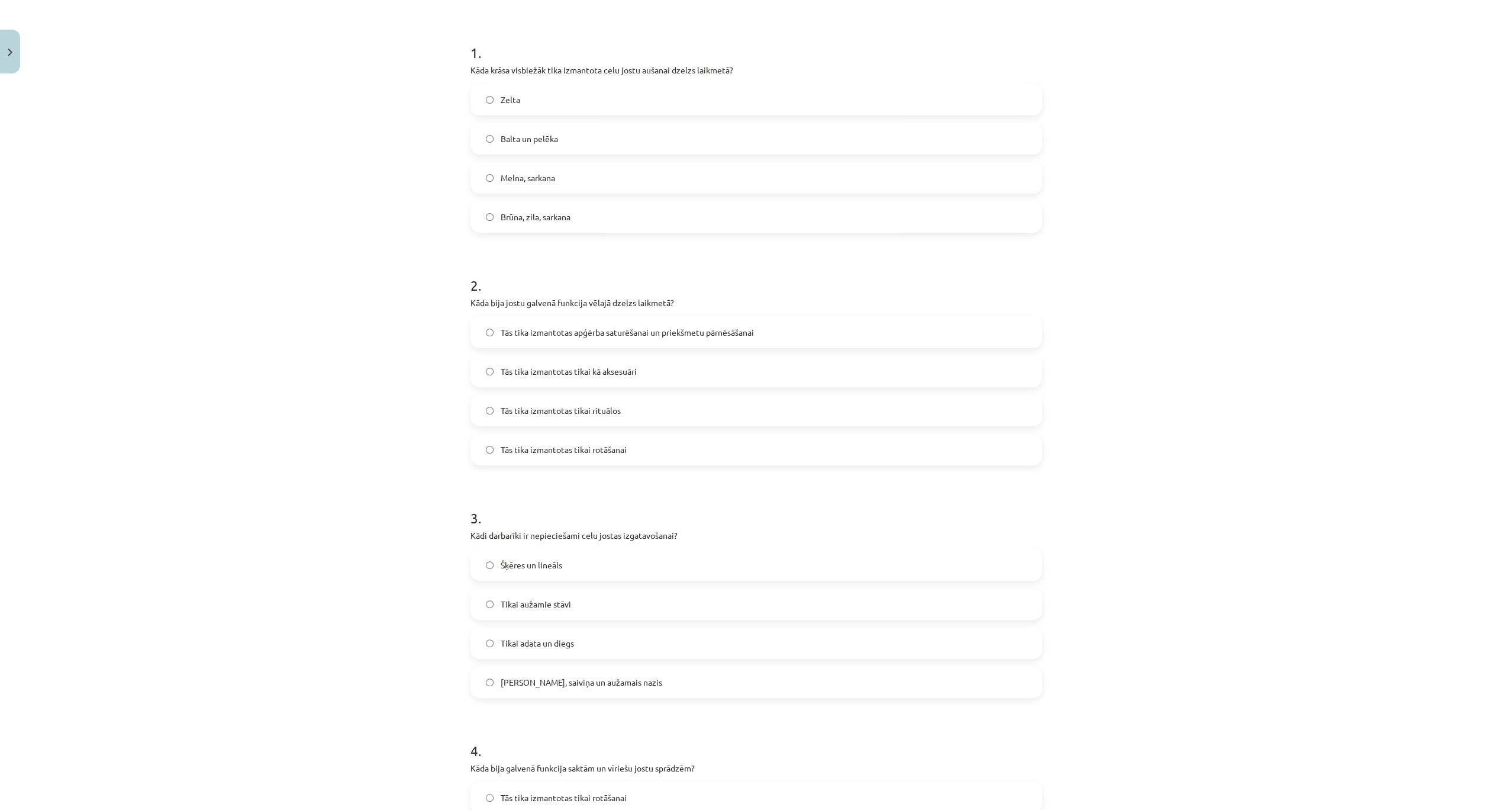
click at [532, 204] on label "Brūna, zila, sarkana" at bounding box center [756, 216] width 569 height 29
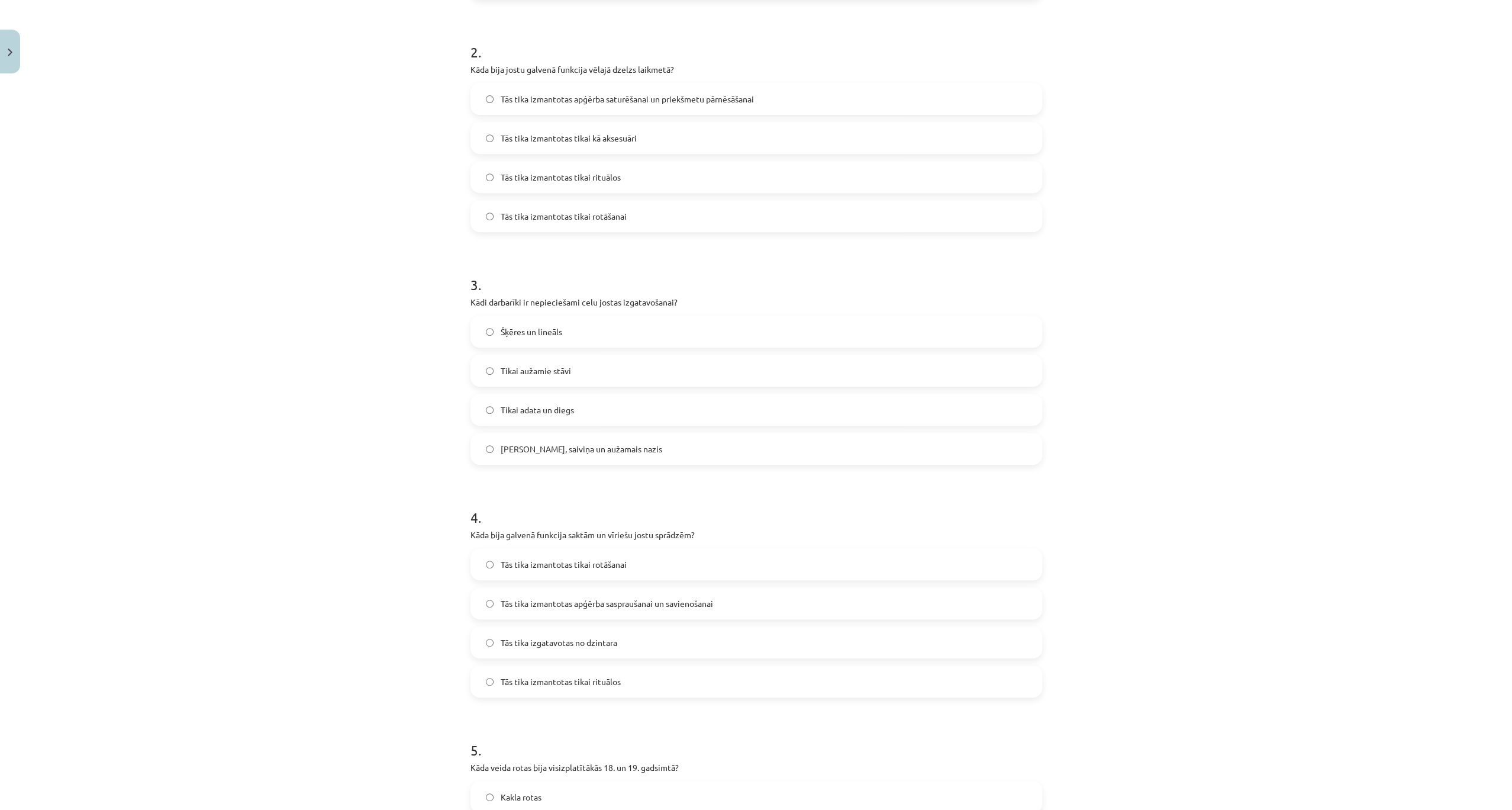
scroll to position [449, 0]
click at [532, 102] on label "Tās tika izmantotas apģērba saturēšanai un priekšmetu pārnēsāšanai" at bounding box center [756, 95] width 569 height 29
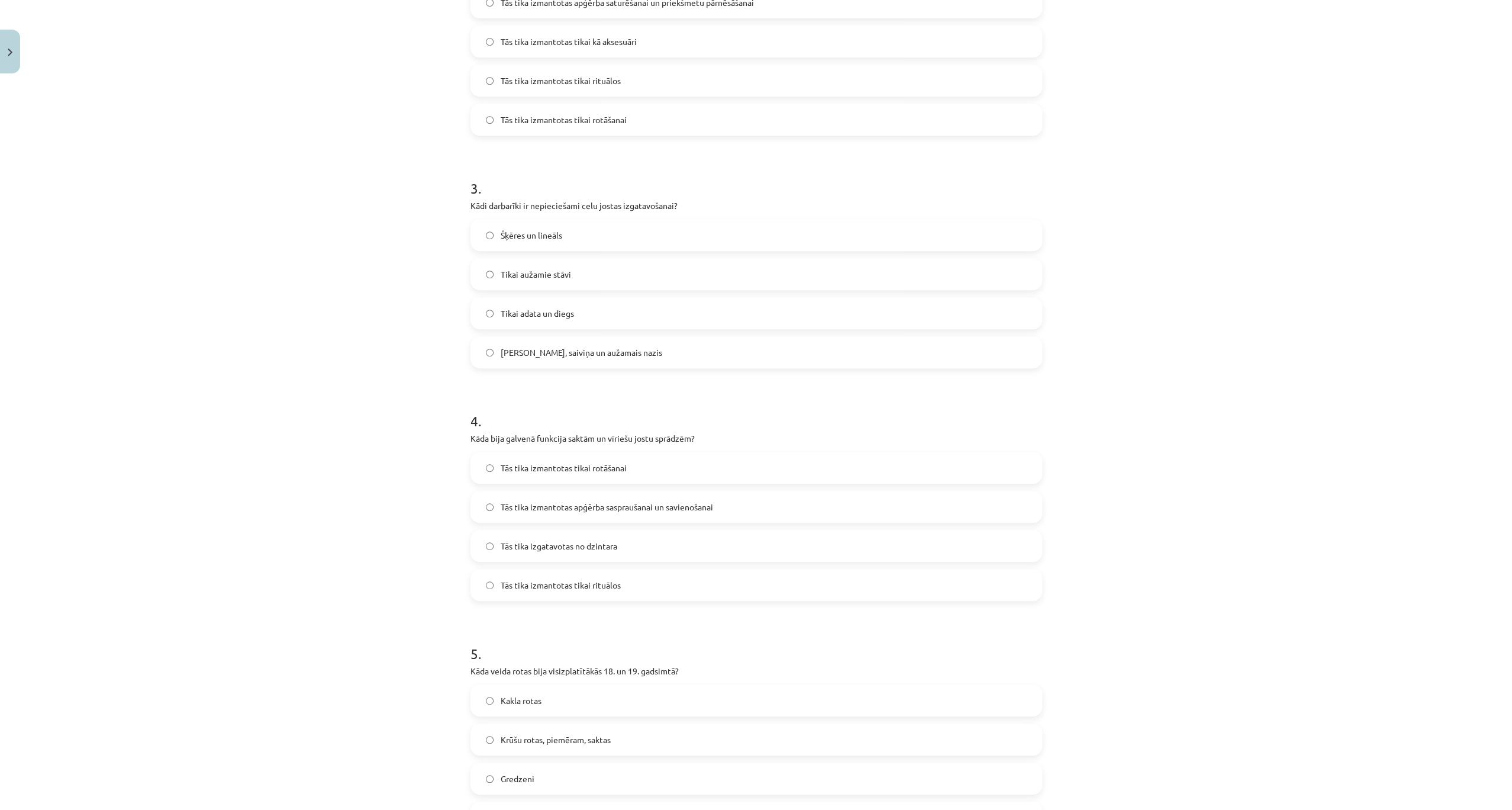
scroll to position [606, 0]
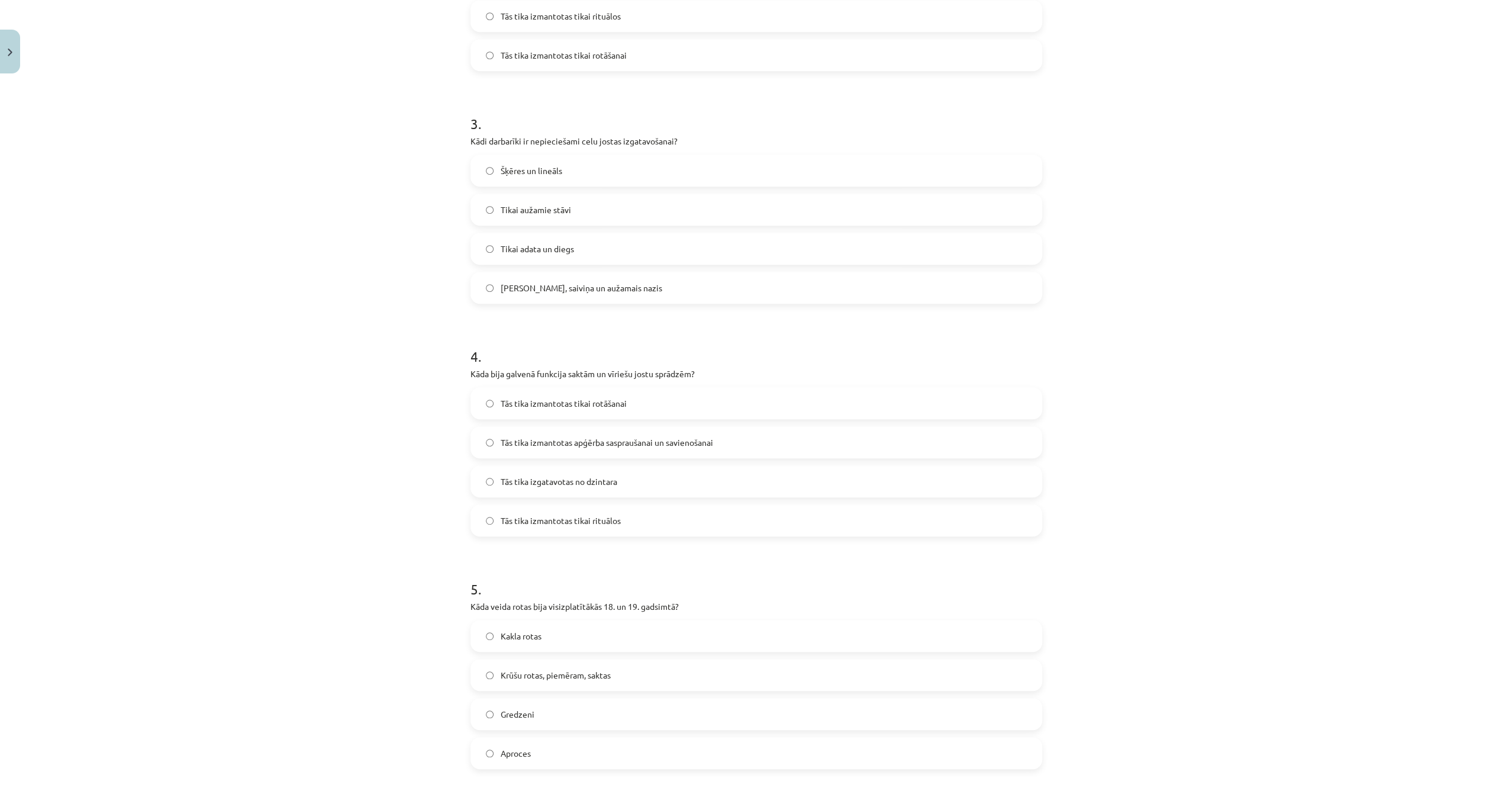
click at [589, 280] on label "Celu galdiņi, saiviņa un aužamais nazis" at bounding box center [756, 287] width 569 height 29
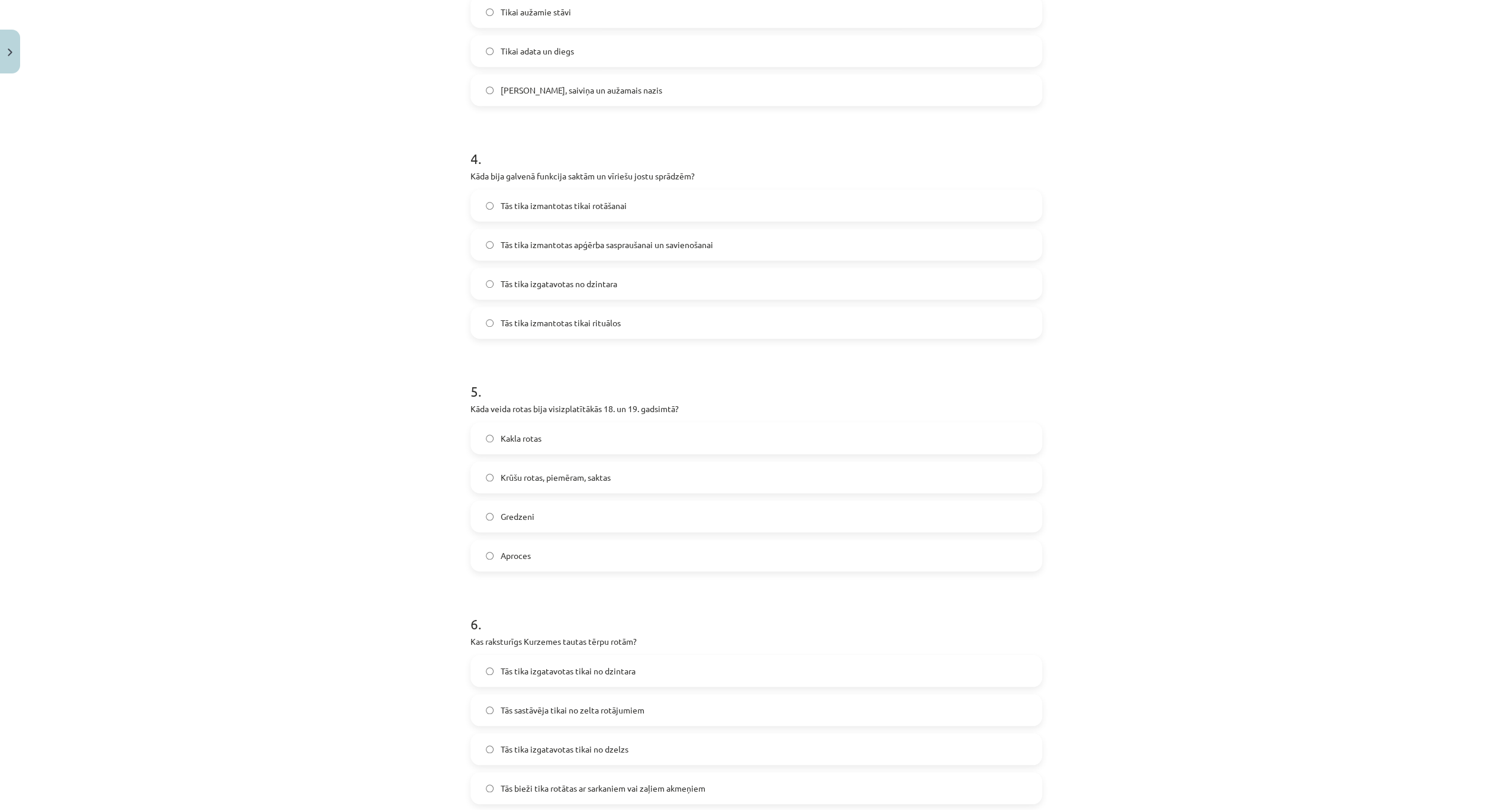
scroll to position [922, 0]
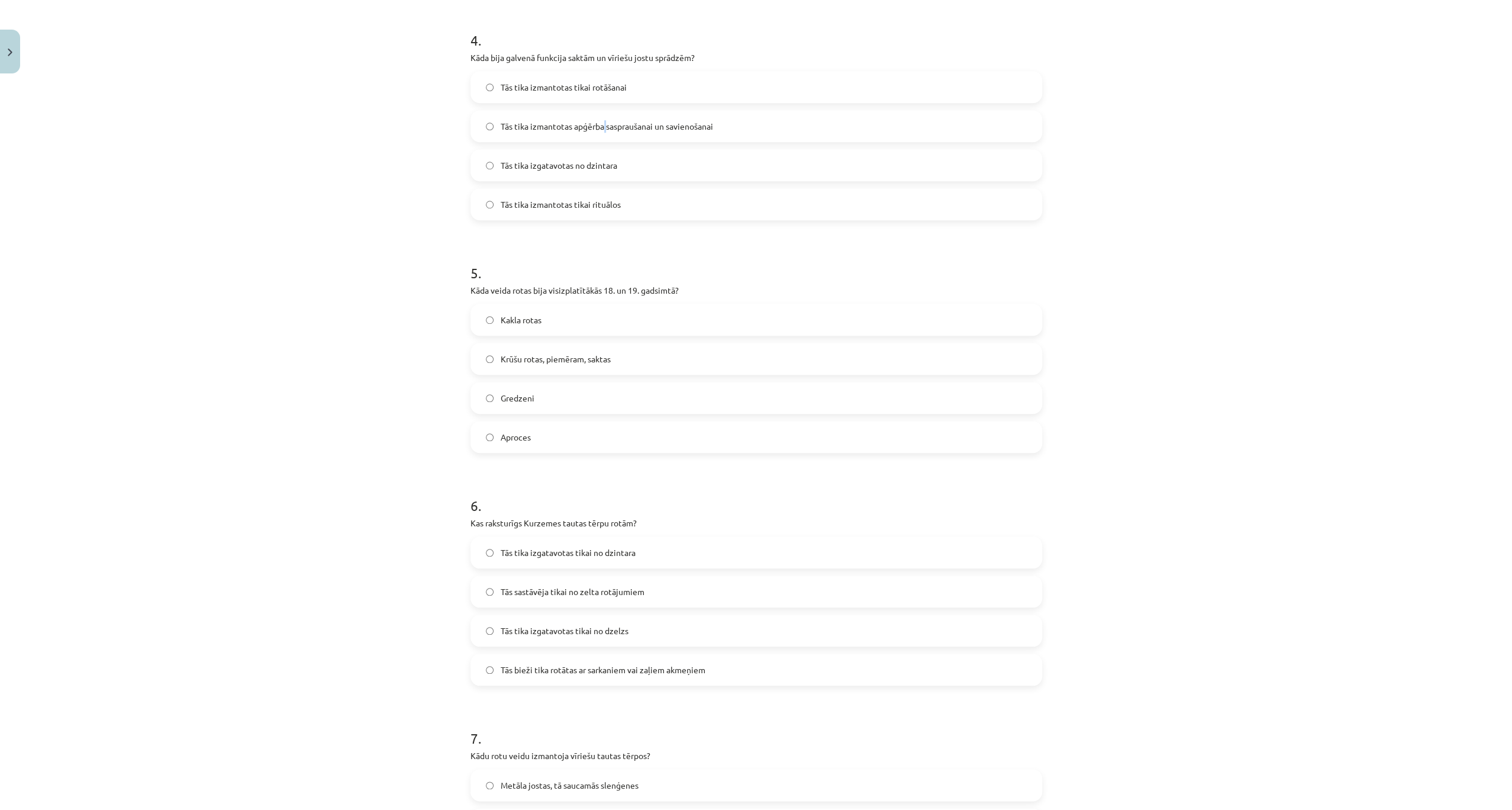
click at [603, 131] on span "Tās tika izmantotas apģērba saspraušanai un savienošanai" at bounding box center [607, 127] width 212 height 12
click at [587, 360] on span "Krūšu rotas, piemēram, saktas" at bounding box center [556, 359] width 110 height 12
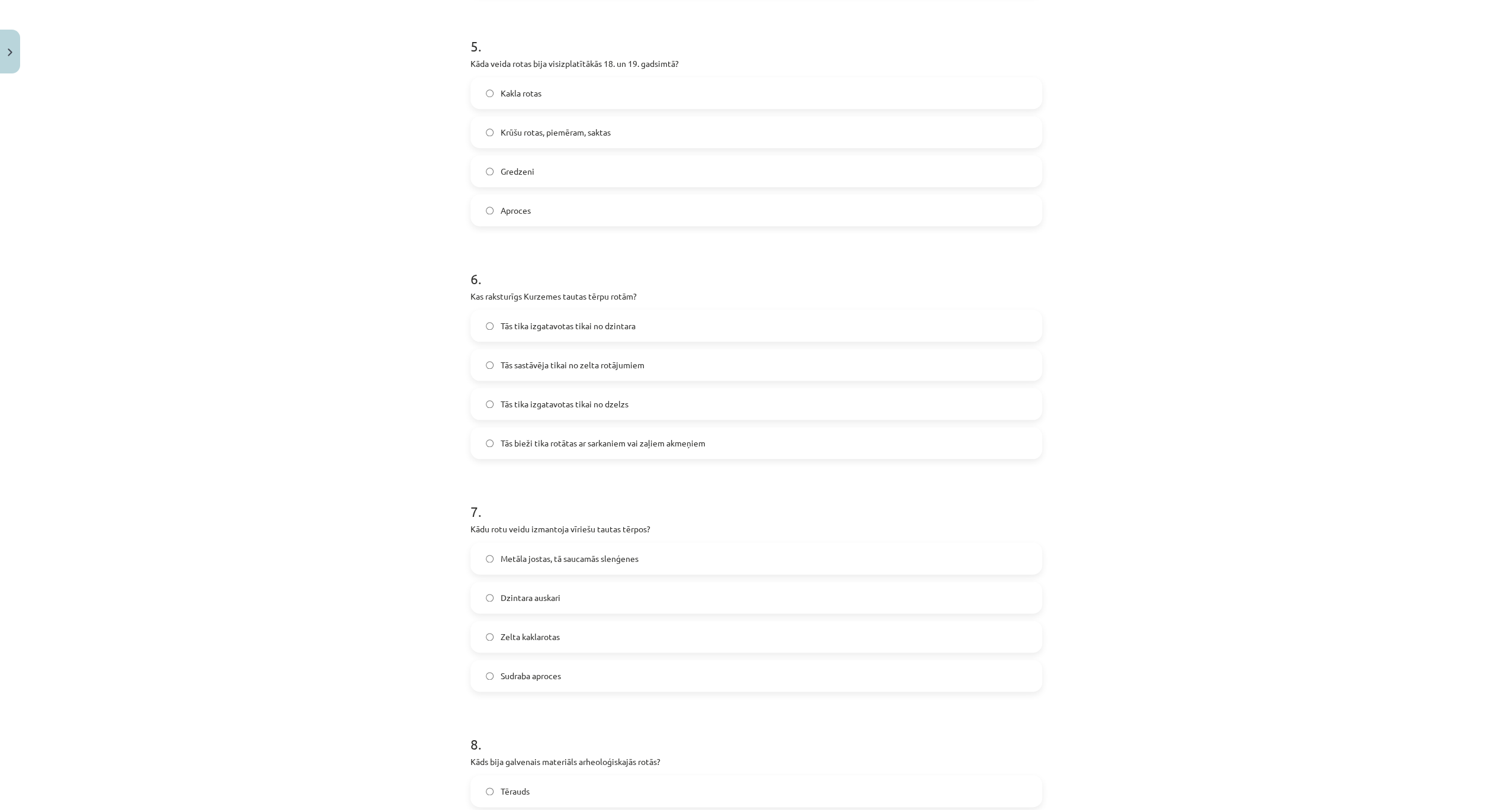
scroll to position [1160, 0]
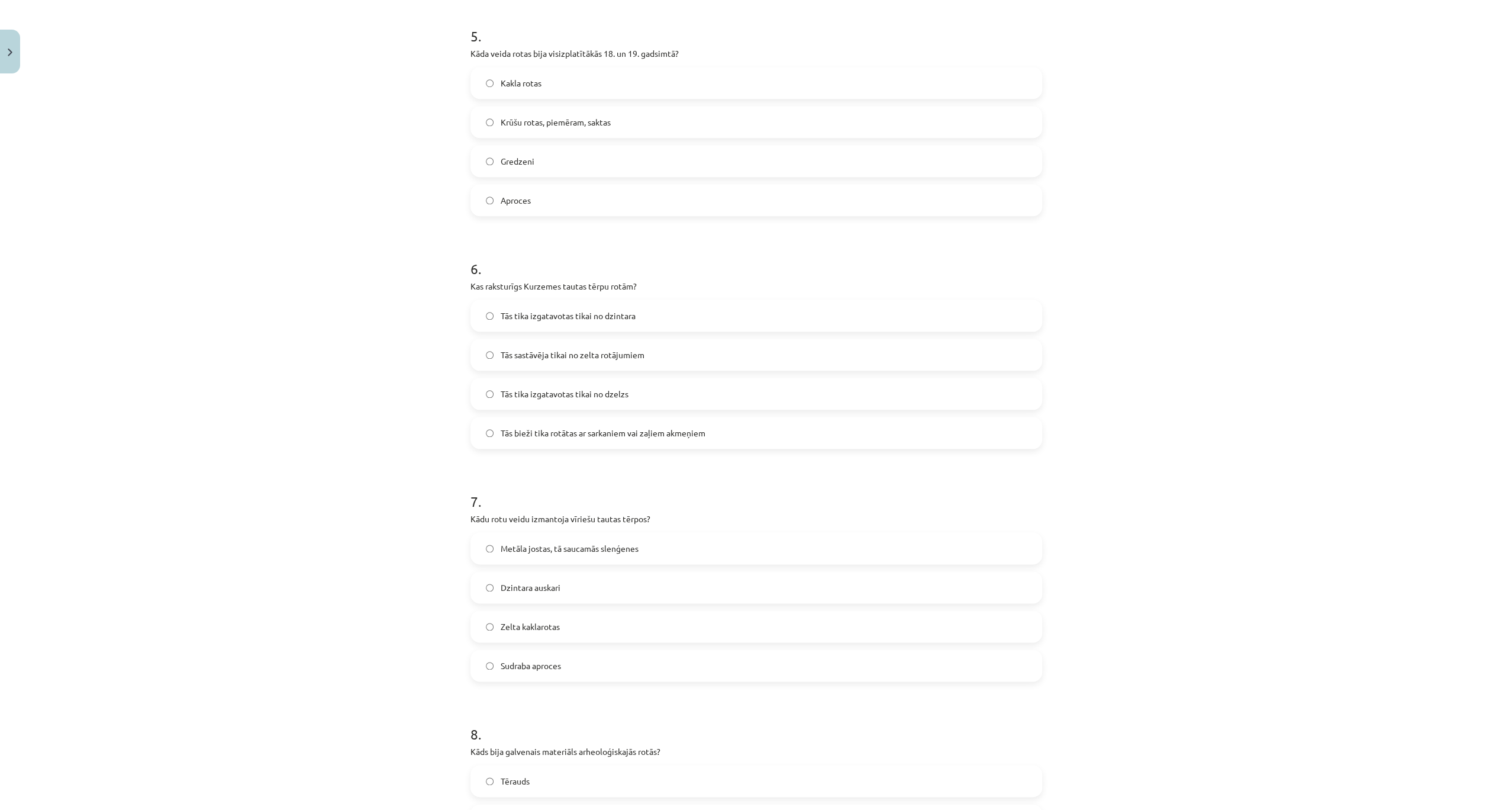
click at [625, 435] on span "Tās bieži tika rotātas ar sarkaniem vai zaļiem akmeņiem" at bounding box center [602, 433] width 204 height 12
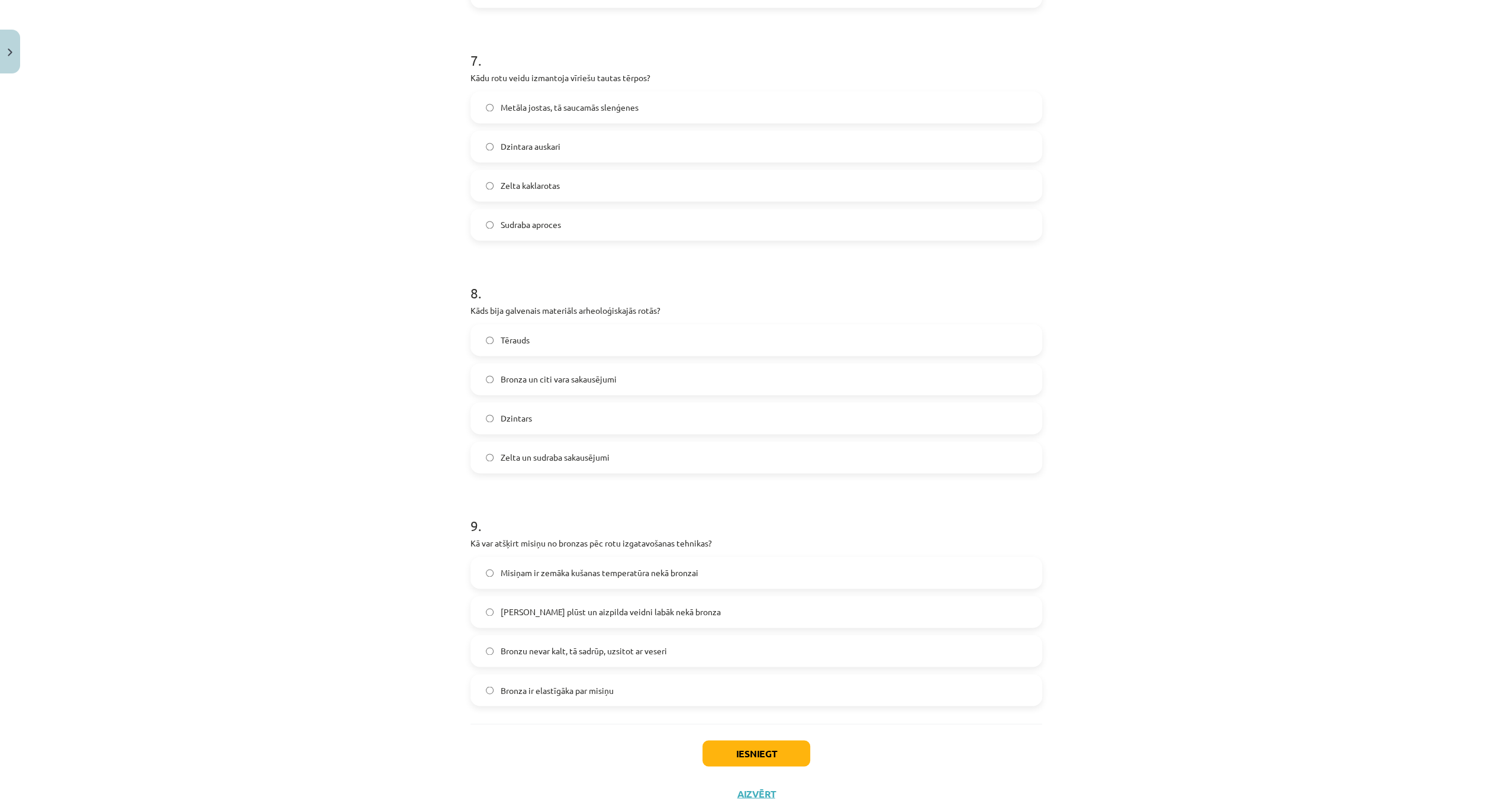
scroll to position [1633, 0]
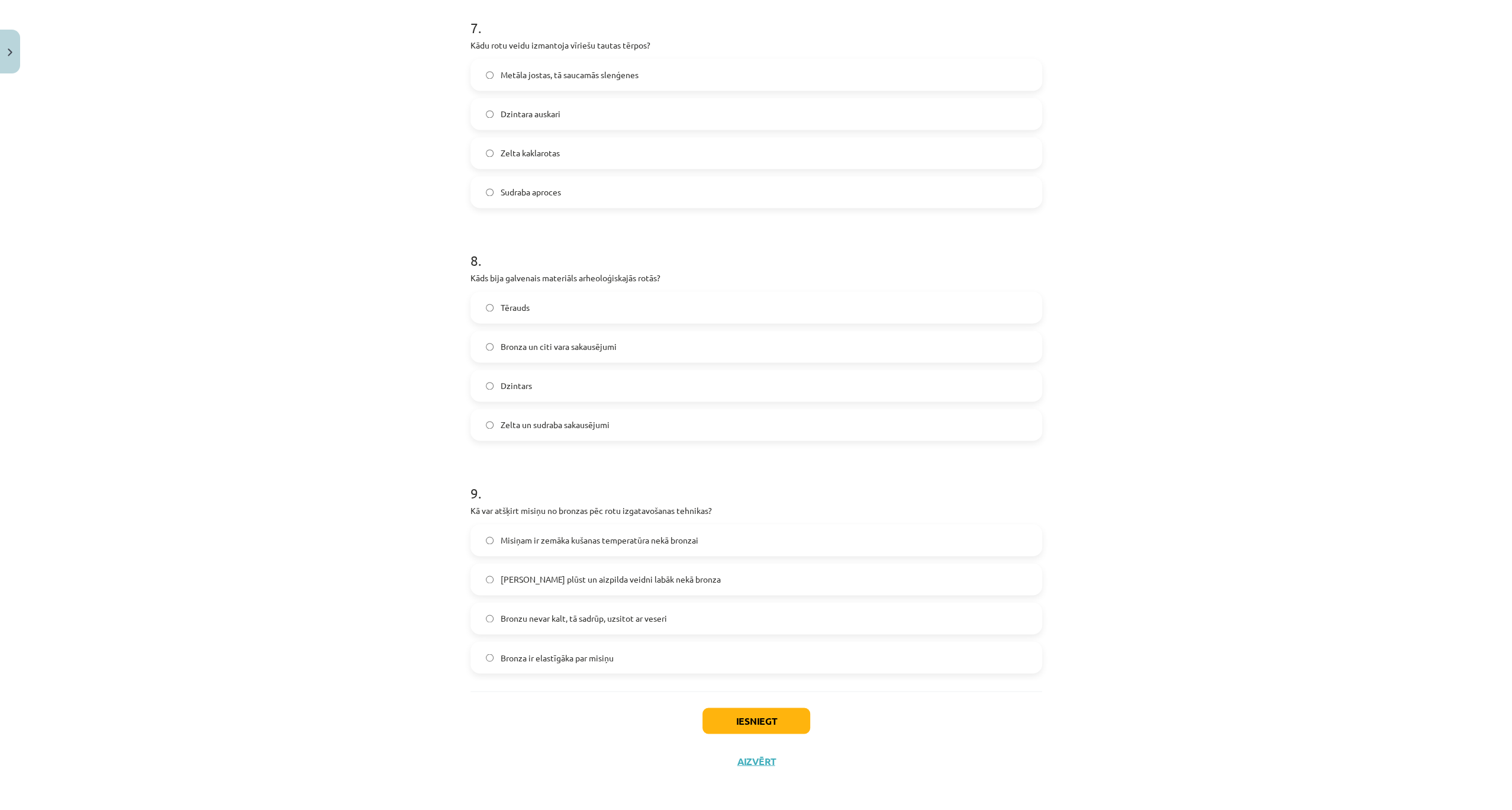
click at [561, 82] on label "Metāla jostas, tā saucamās slenģenes" at bounding box center [756, 74] width 569 height 29
click at [562, 341] on span "Bronza un citi vara sakausējumi" at bounding box center [558, 347] width 116 height 12
click at [690, 544] on span "Misiņam ir zemāka kušanas temperatūra nekā bronzai" at bounding box center [599, 540] width 197 height 12
click at [712, 712] on button "Iesniegt" at bounding box center [756, 720] width 108 height 26
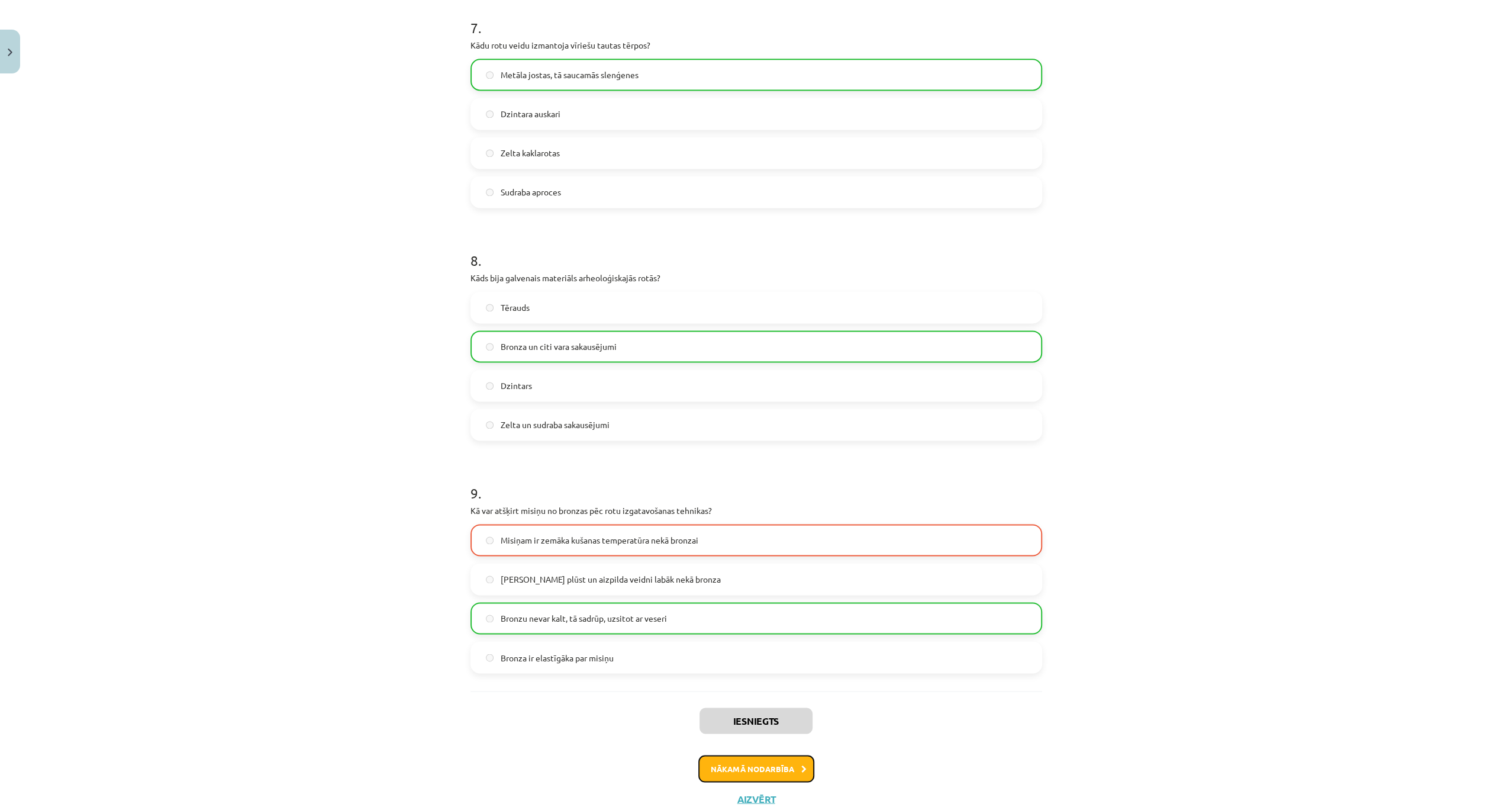
click at [774, 768] on button "Nākamā nodarbība" at bounding box center [756, 768] width 116 height 27
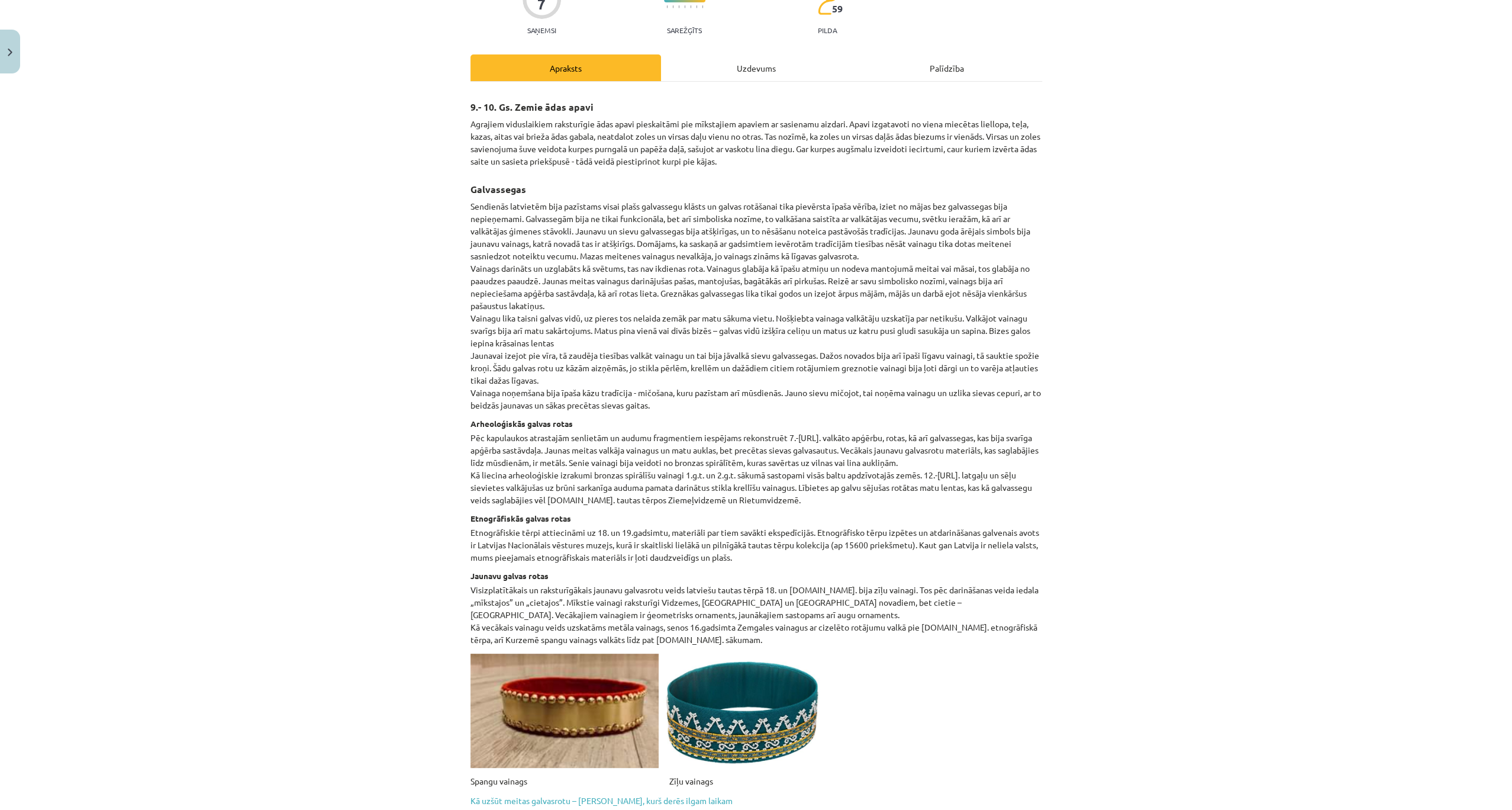
scroll to position [29, 0]
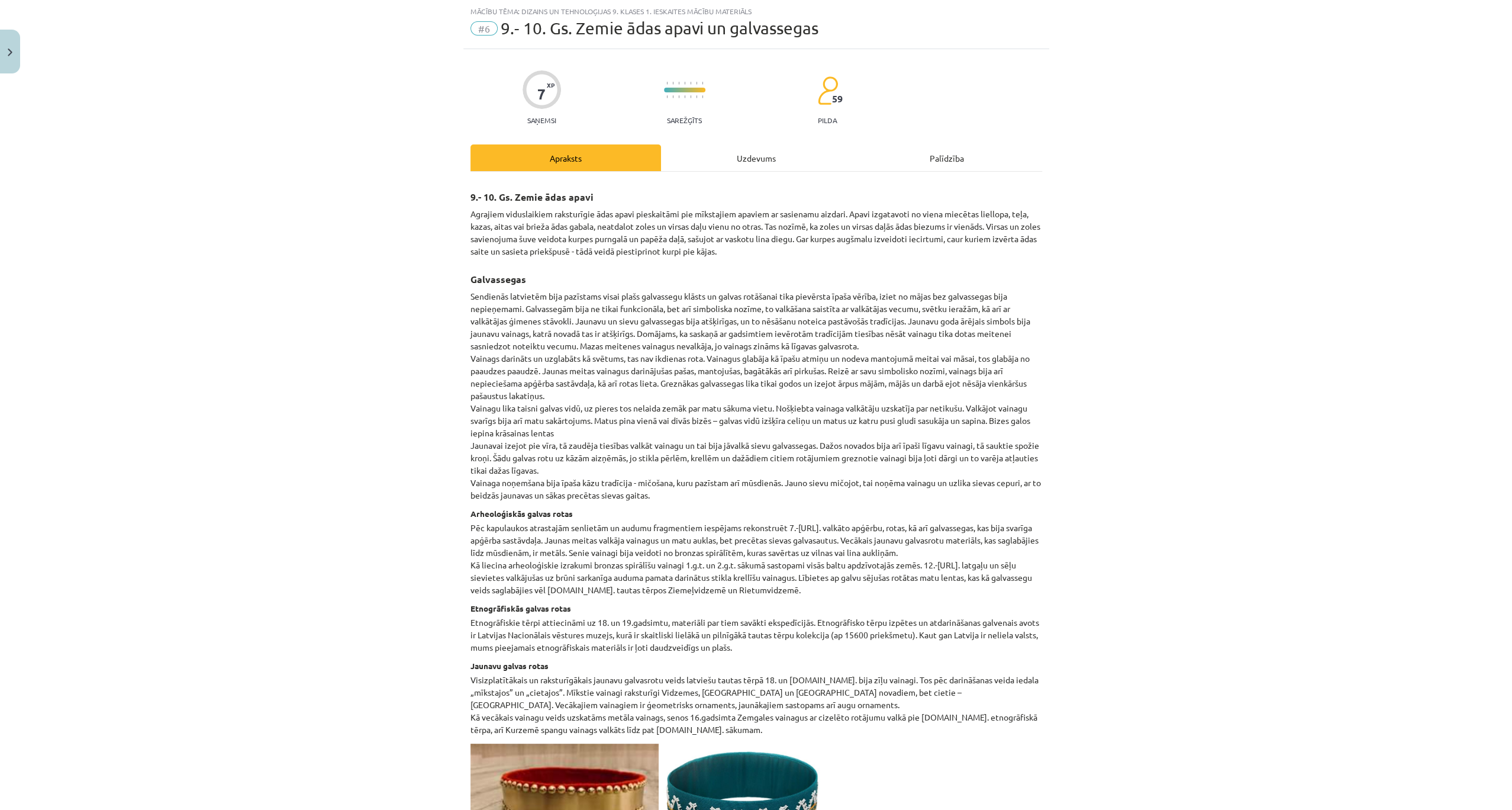
click at [751, 158] on div "Uzdevums" at bounding box center [756, 158] width 190 height 27
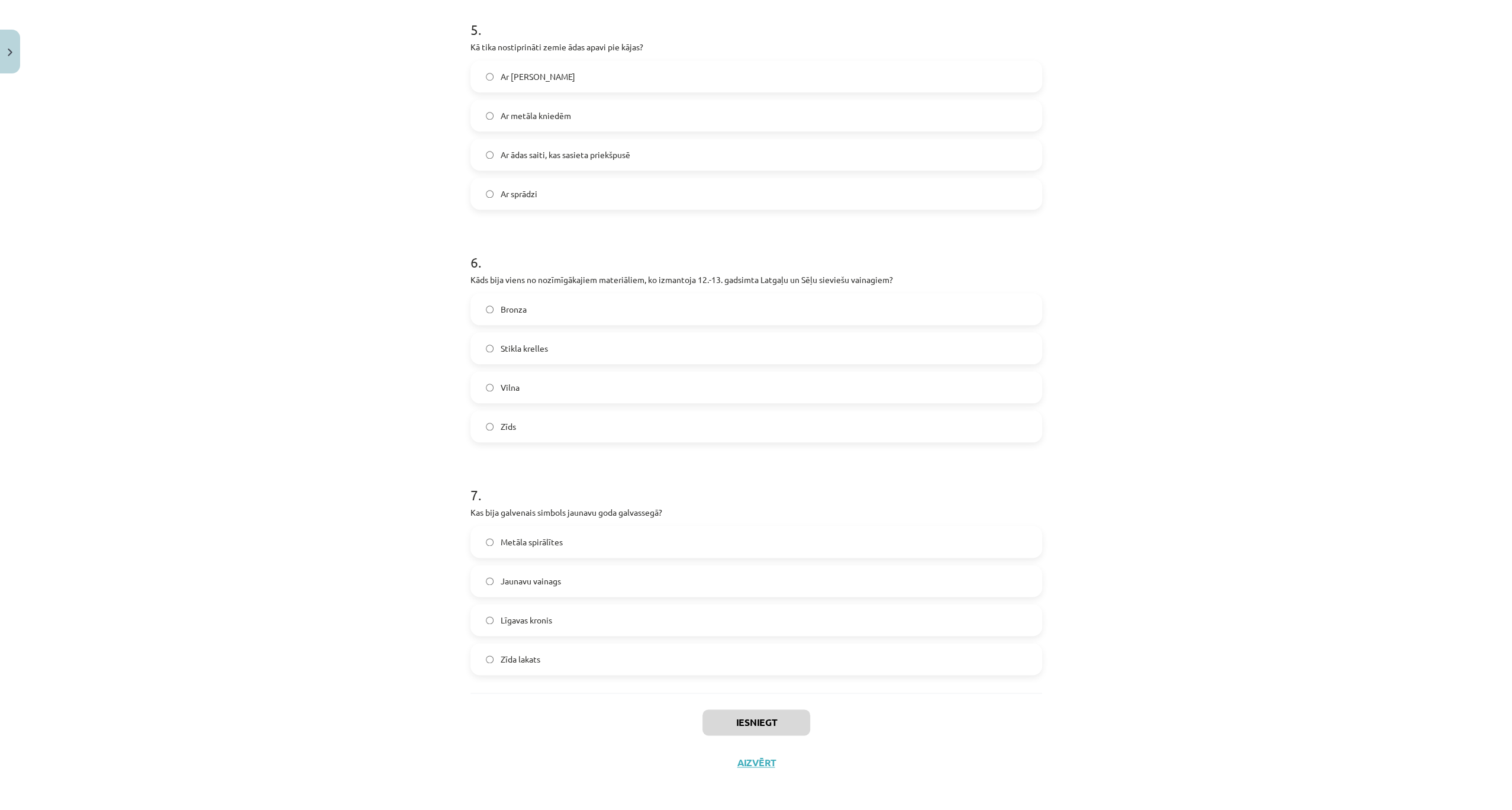
scroll to position [1168, 0]
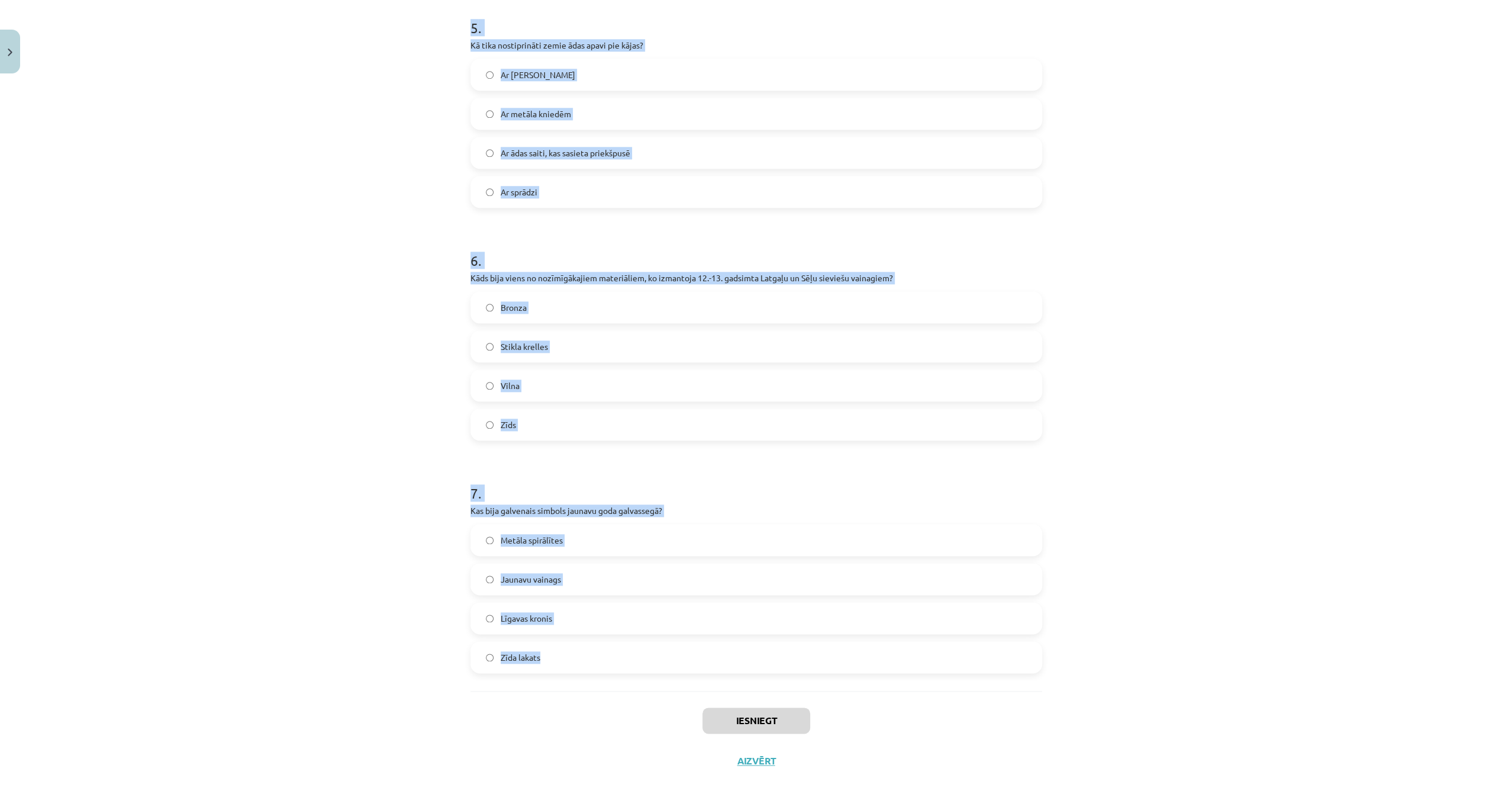
drag, startPoint x: 460, startPoint y: 225, endPoint x: 644, endPoint y: 680, distance: 490.8
copy form "1 . Kāda veida vainagus valkāja Latgales jaunavas? Zīda lakatus Stikla pērlīšu …"
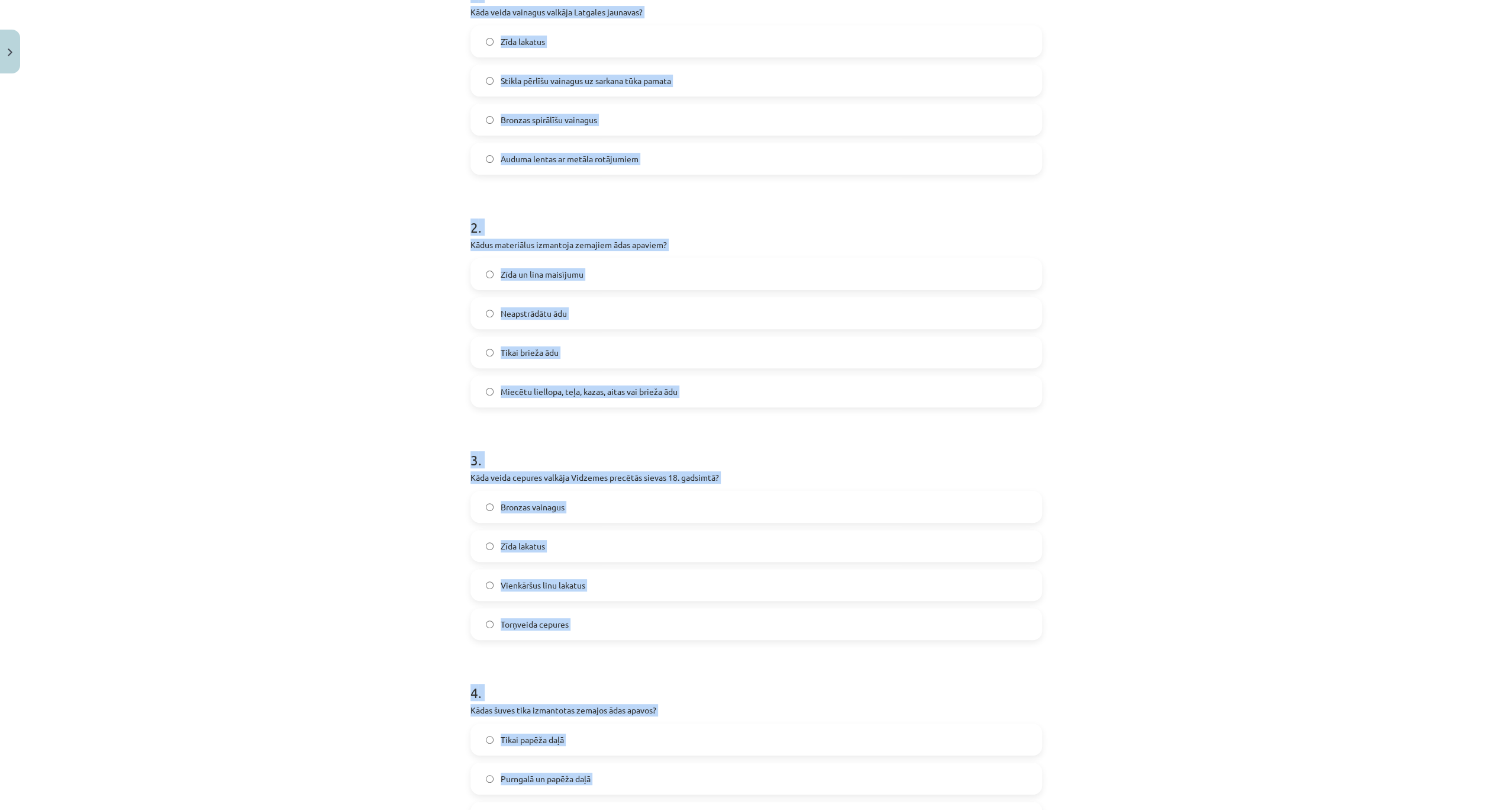
scroll to position [259, 0]
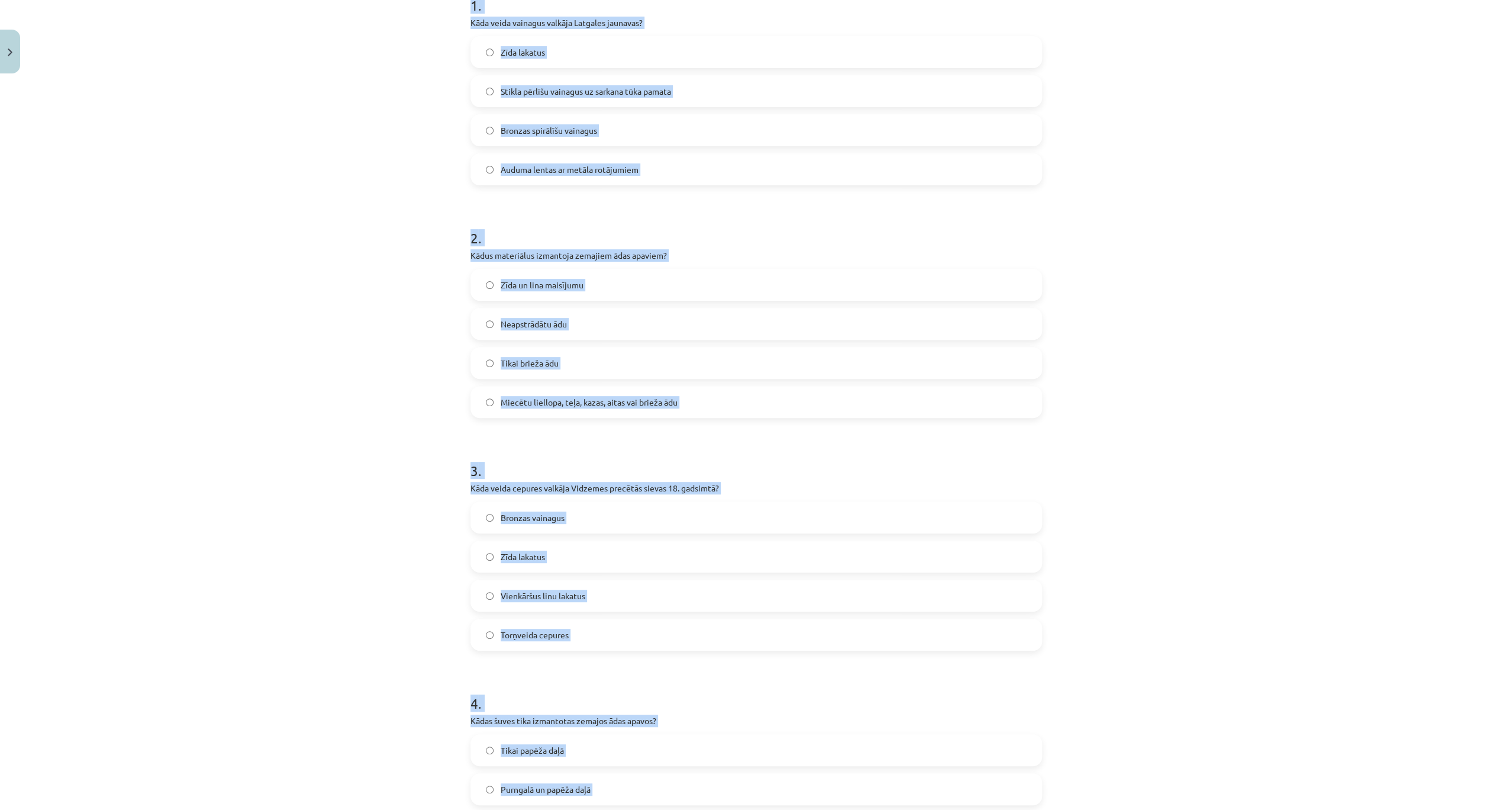
click at [369, 112] on div "Mācību tēma: Dizains un tehnoloģijas 9. klases 1. ieskaites mācību materiāls #6…" at bounding box center [756, 405] width 1512 height 810
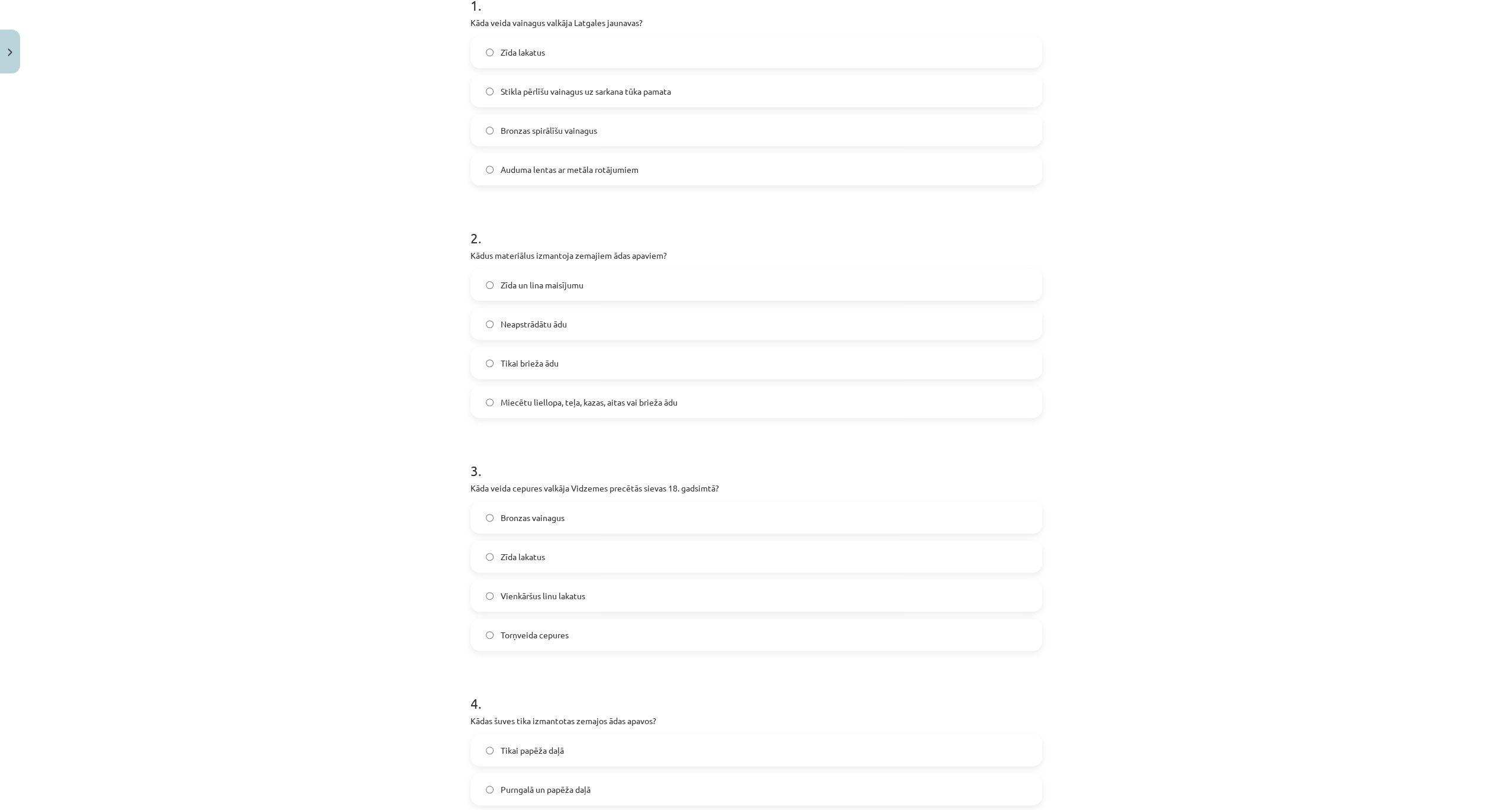
click at [512, 95] on span "Stikla pērlīšu vainagus uz sarkana tūka pamata" at bounding box center [586, 91] width 171 height 12
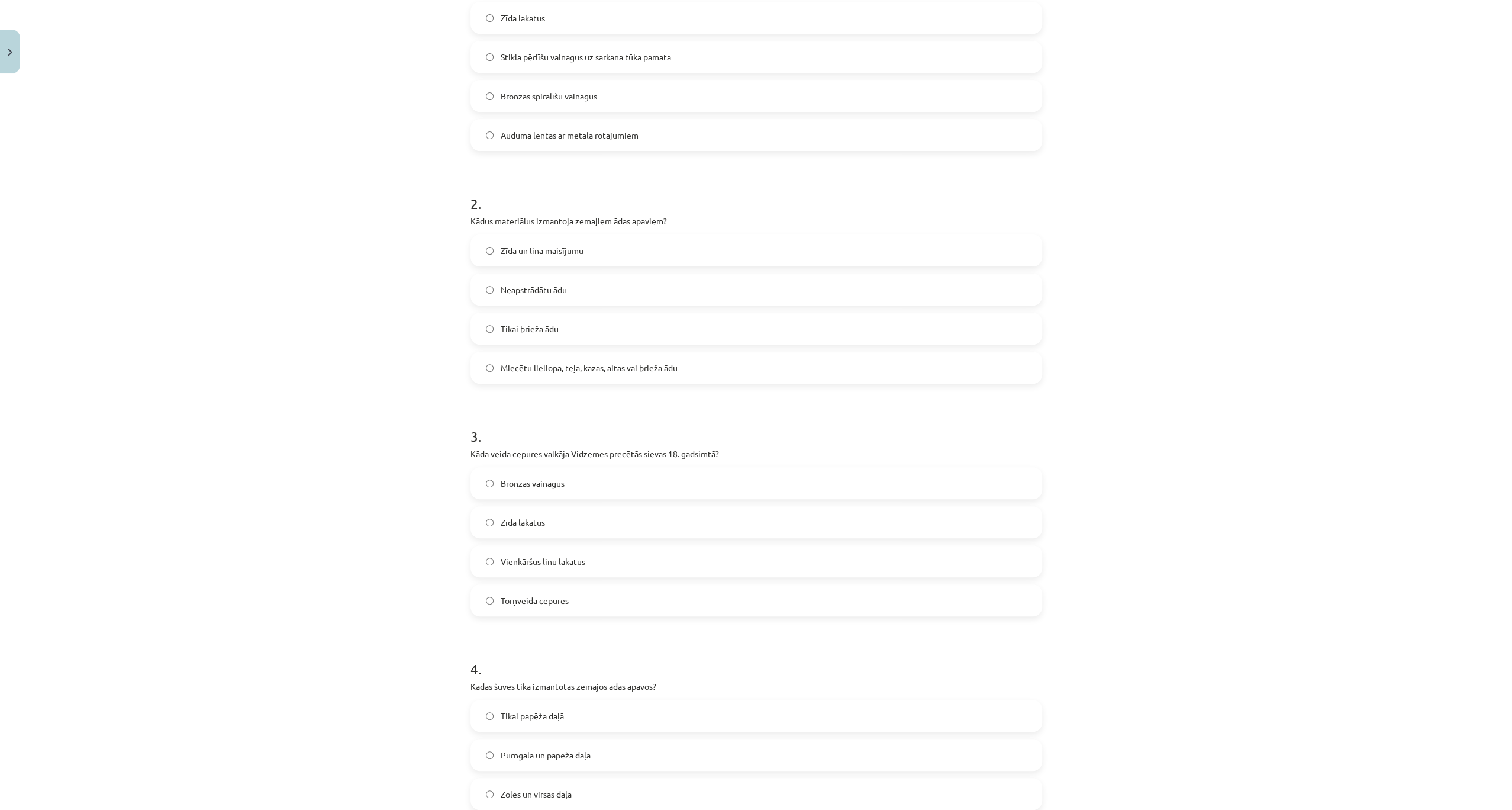
scroll to position [339, 0]
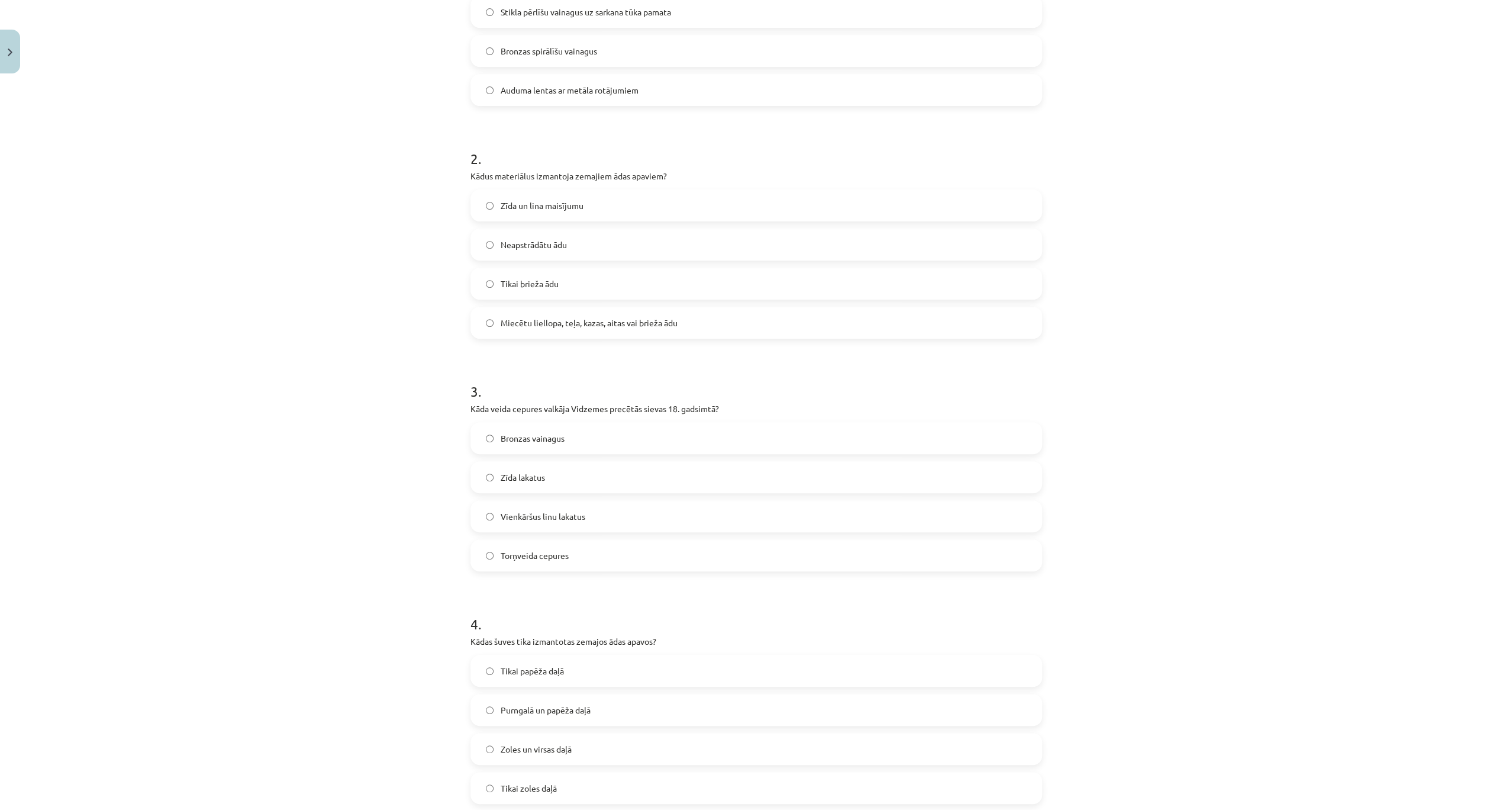
click at [651, 319] on span "Miecētu liellopa, teļa, kazas, aitas vai brieža ādu" at bounding box center [589, 323] width 177 height 12
click at [398, 282] on div "Mācību tēma: Dizains un tehnoloģijas 9. klases 1. ieskaites mācību materiāls #6…" at bounding box center [756, 405] width 1512 height 810
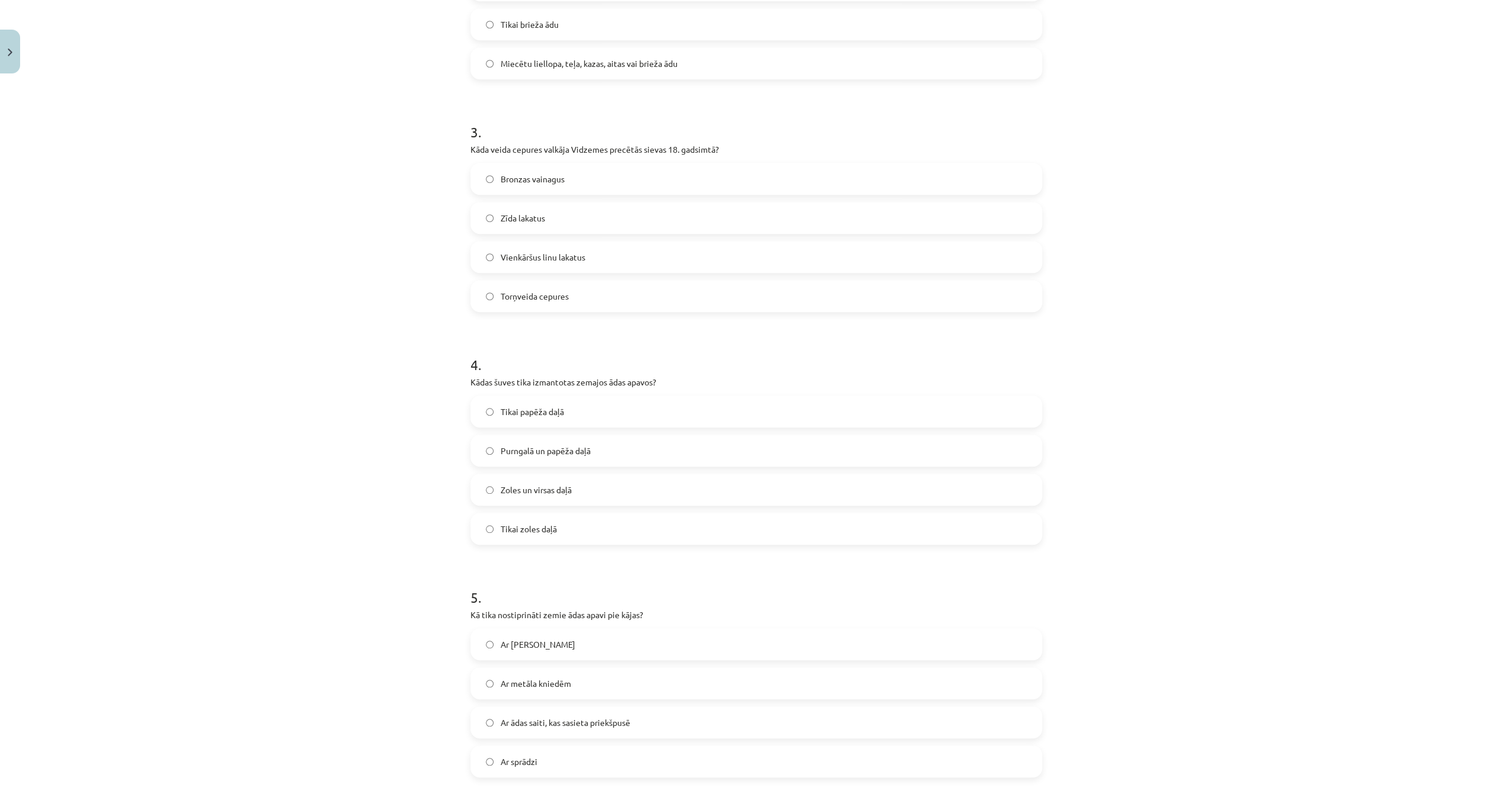
scroll to position [614, 0]
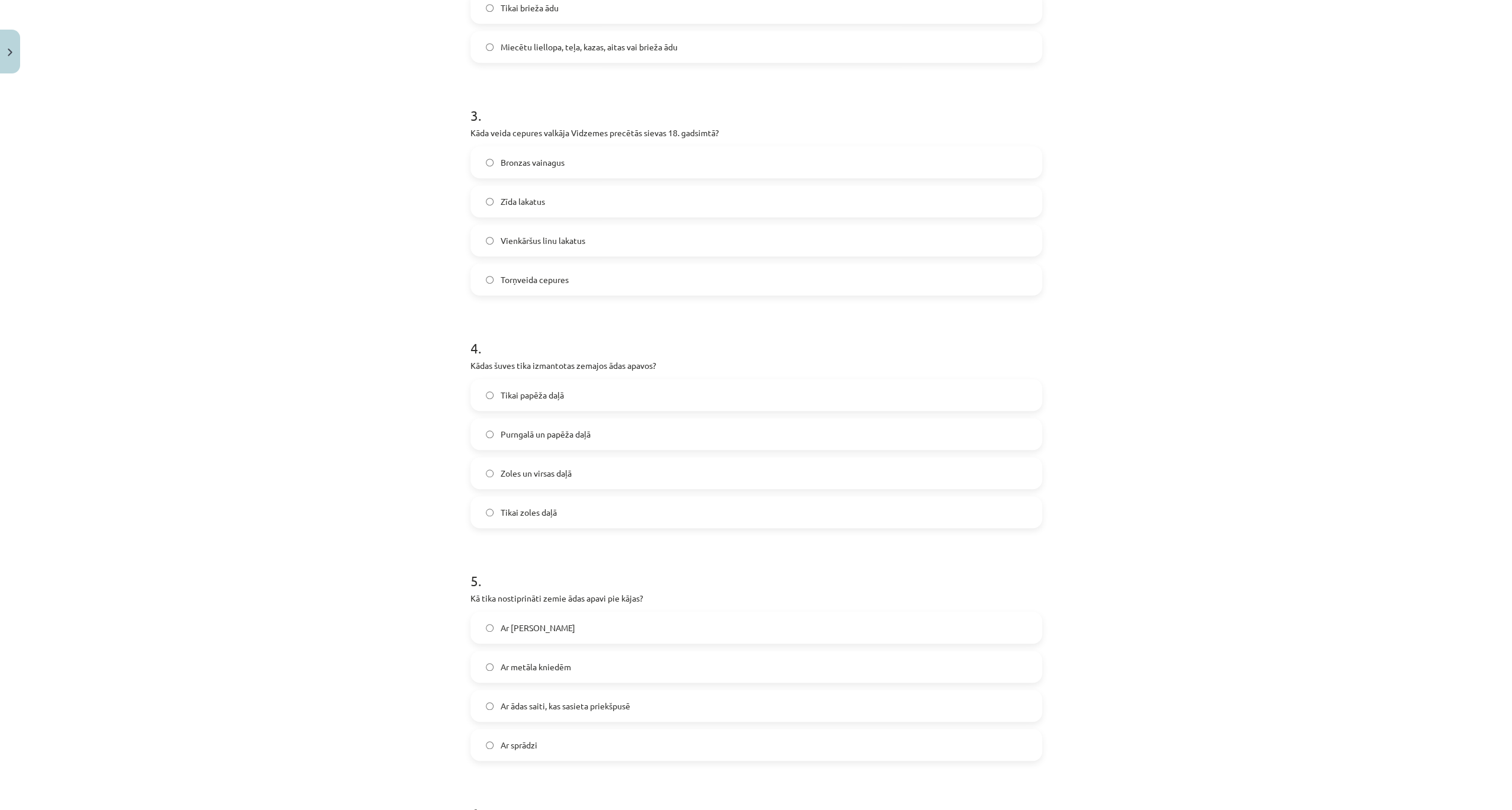
click at [586, 285] on label "Torņveida cepures" at bounding box center [756, 279] width 569 height 29
click at [576, 467] on label "Zoles un virsas daļā" at bounding box center [756, 473] width 569 height 29
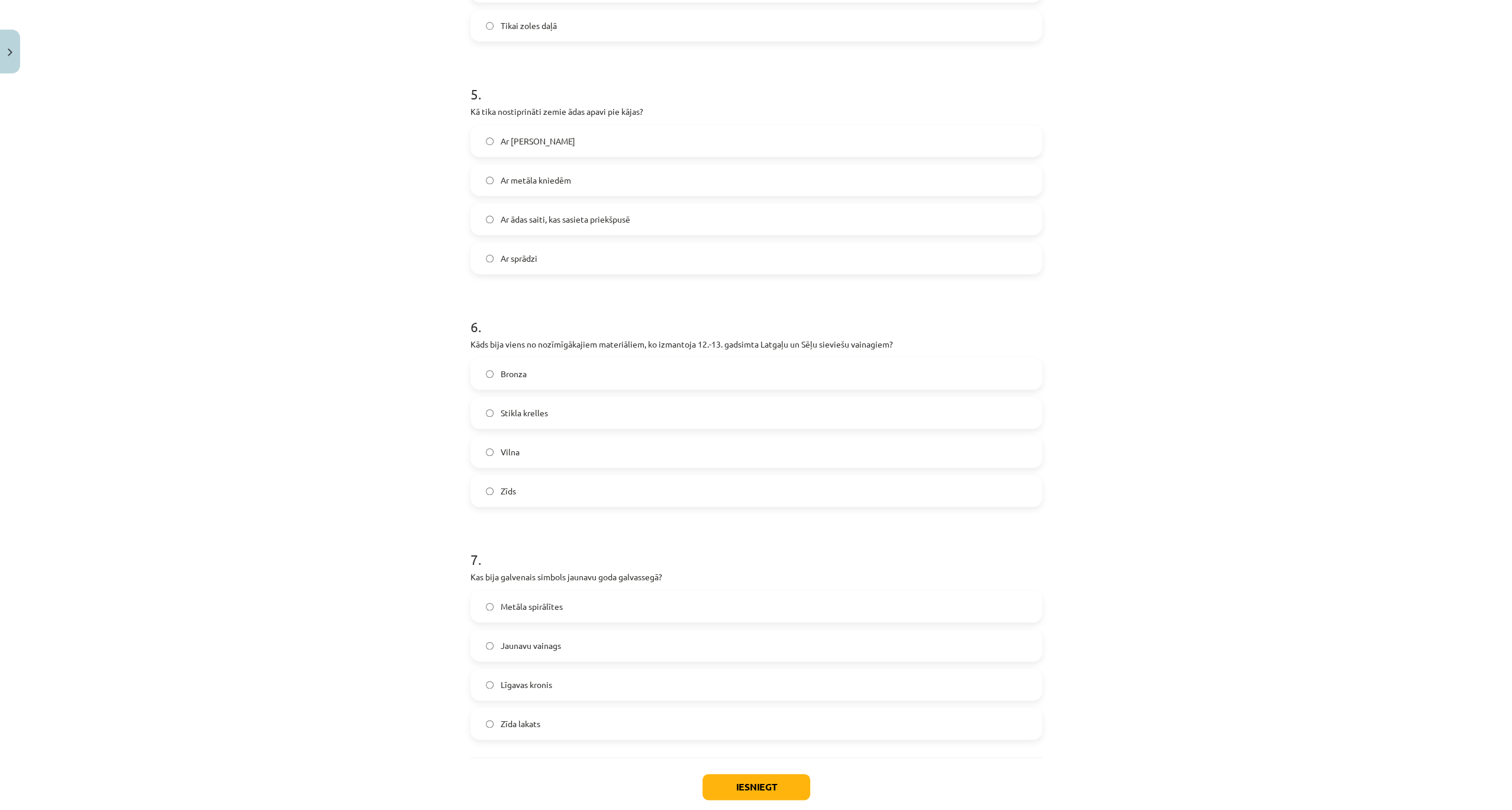
scroll to position [1168, 0]
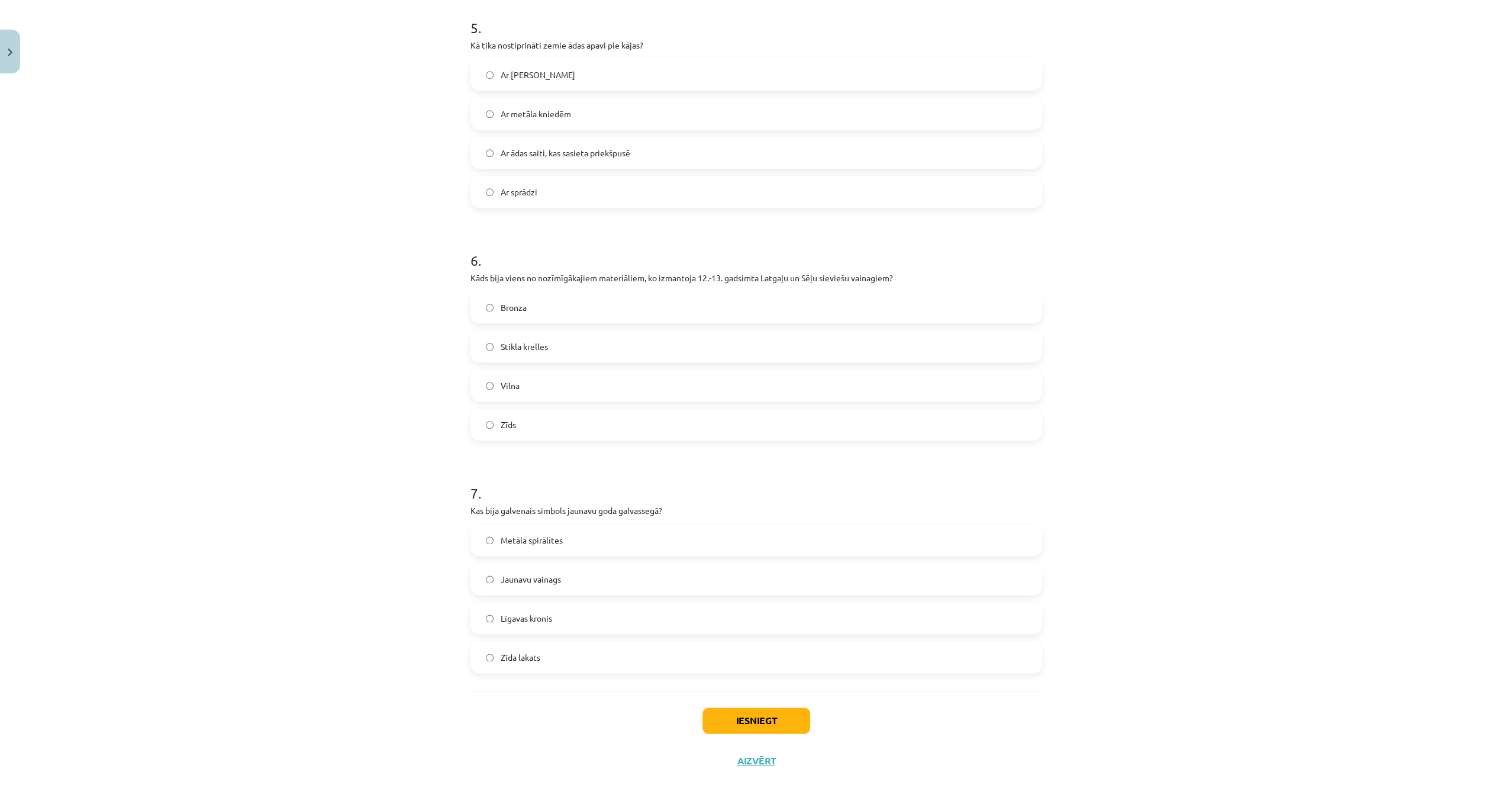
click at [587, 150] on span "Ar ādas saiti, kas sasieta priekšpusē" at bounding box center [565, 153] width 129 height 12
click at [541, 351] on span "Stikla krelles" at bounding box center [525, 347] width 48 height 12
click at [557, 573] on span "Jaunavu vainags" at bounding box center [531, 579] width 60 height 12
click at [755, 725] on button "Iesniegt" at bounding box center [756, 720] width 108 height 26
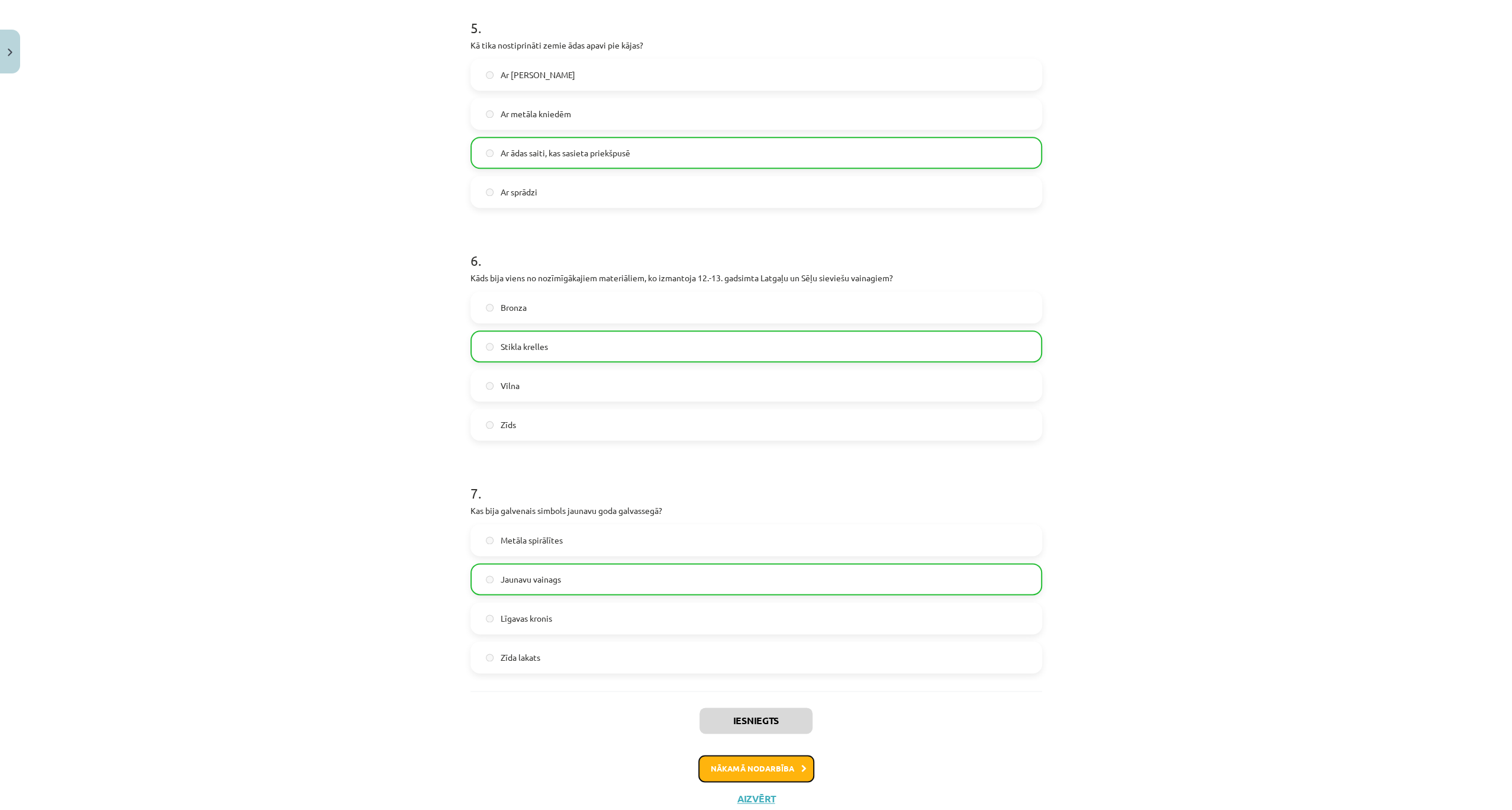
click at [741, 758] on button "Nākamā nodarbība" at bounding box center [756, 768] width 116 height 27
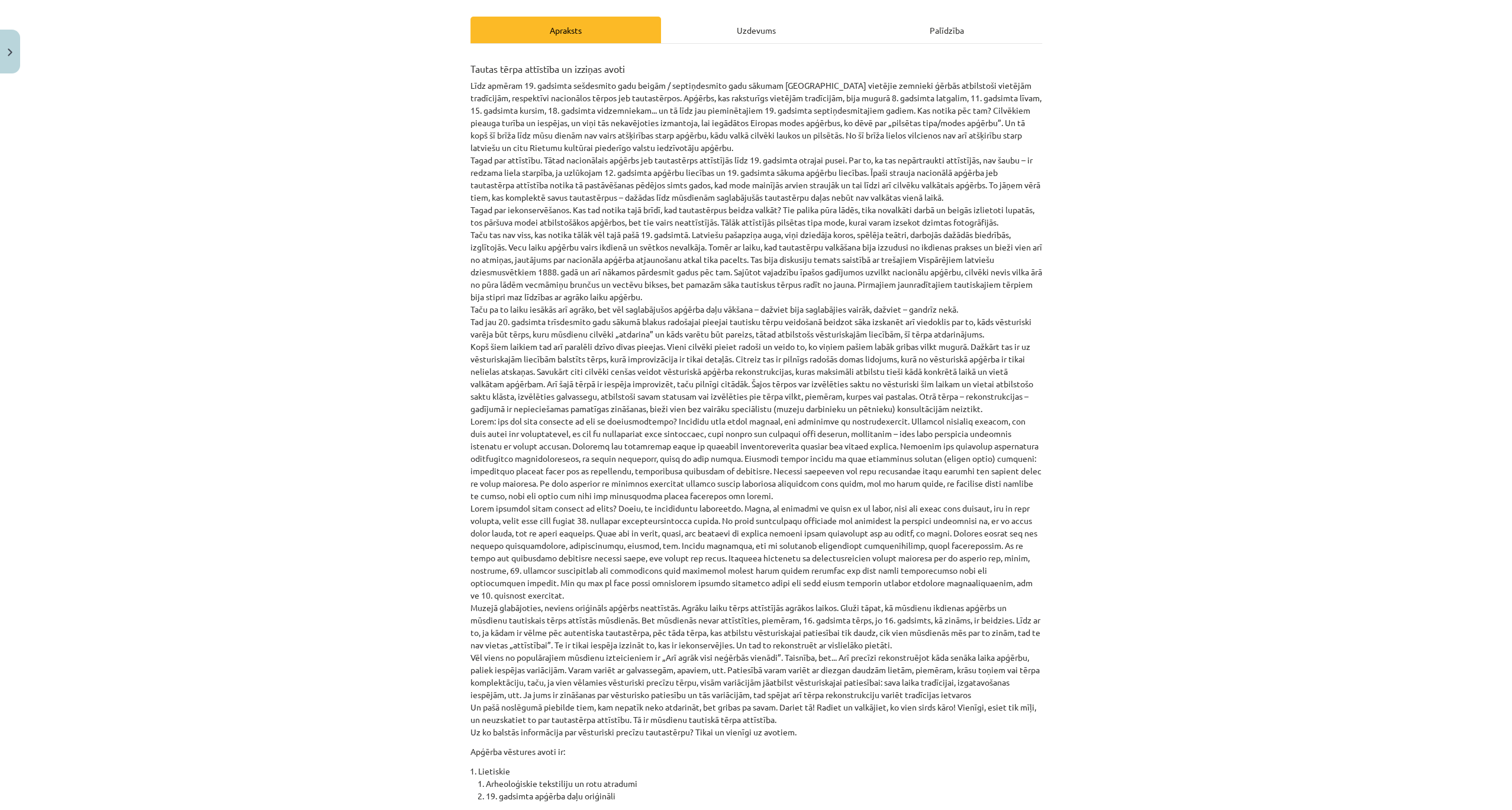
scroll to position [29, 0]
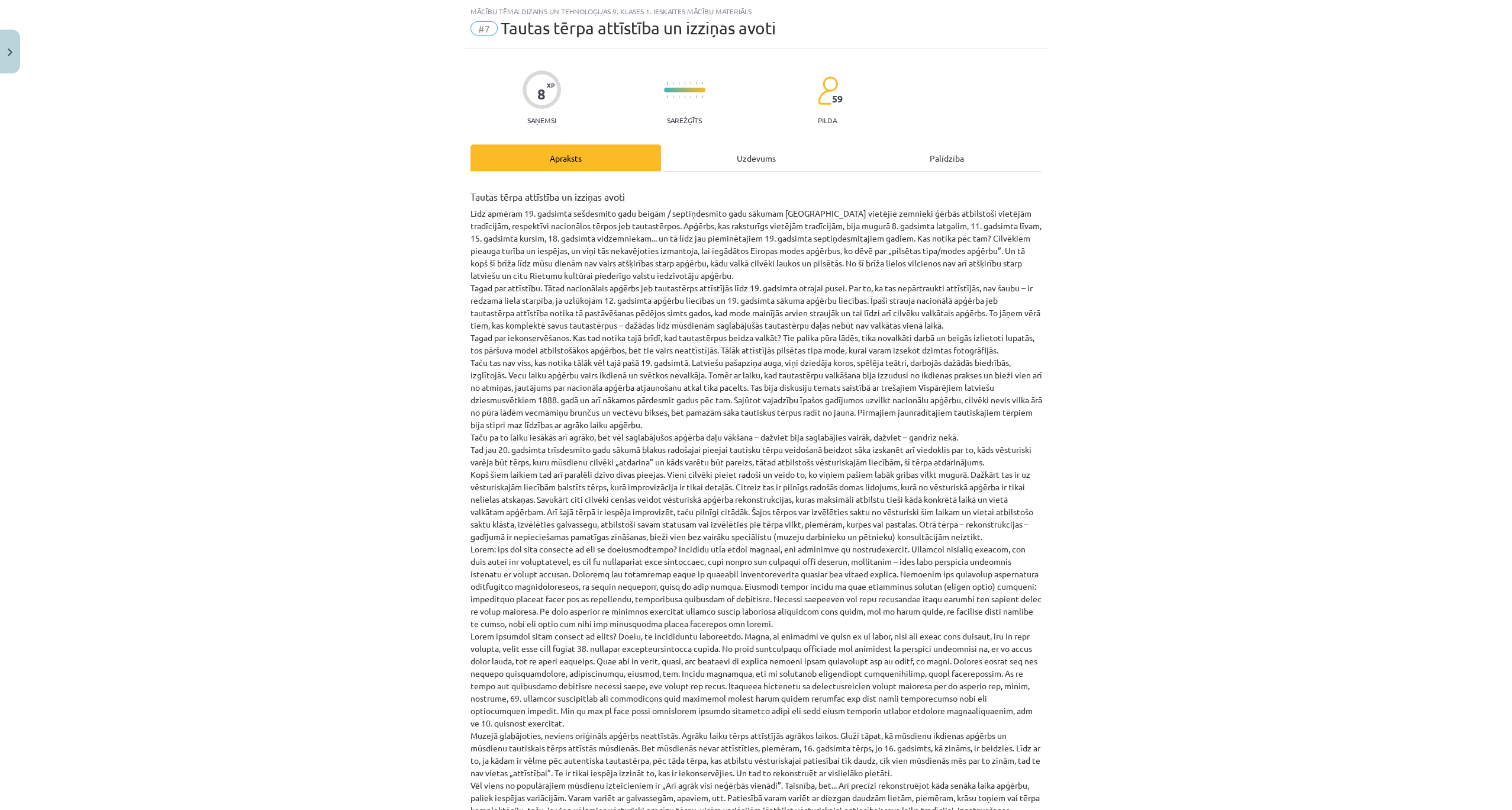
click at [740, 158] on div "Uzdevums" at bounding box center [756, 158] width 190 height 27
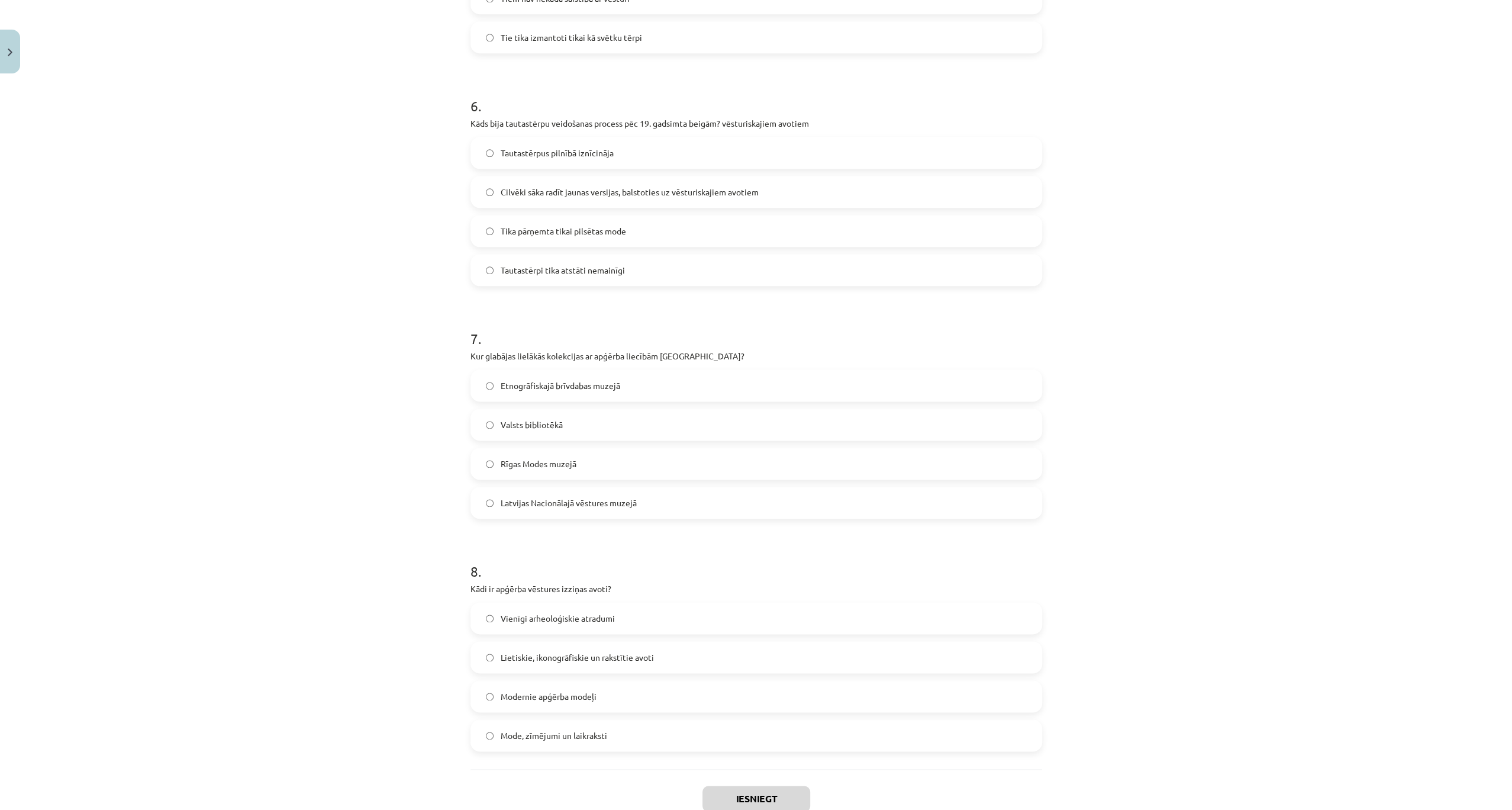
scroll to position [1400, 0]
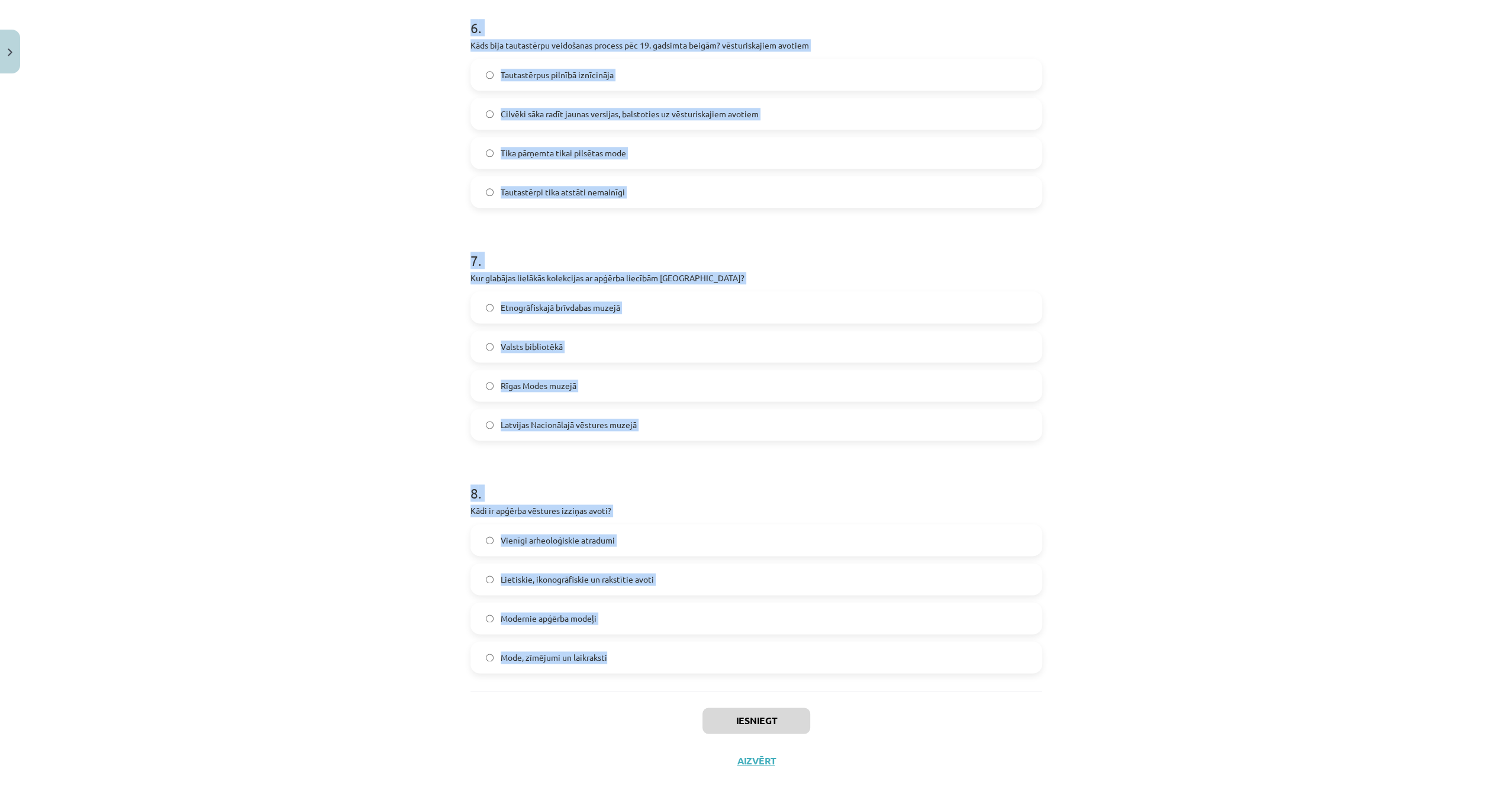
drag, startPoint x: 464, startPoint y: 232, endPoint x: 691, endPoint y: 656, distance: 480.9
copy form "1 . Kas veicināja tautastērpa pārtraukšanu valkāšanā? Pilsētas modes apģērba ie…"
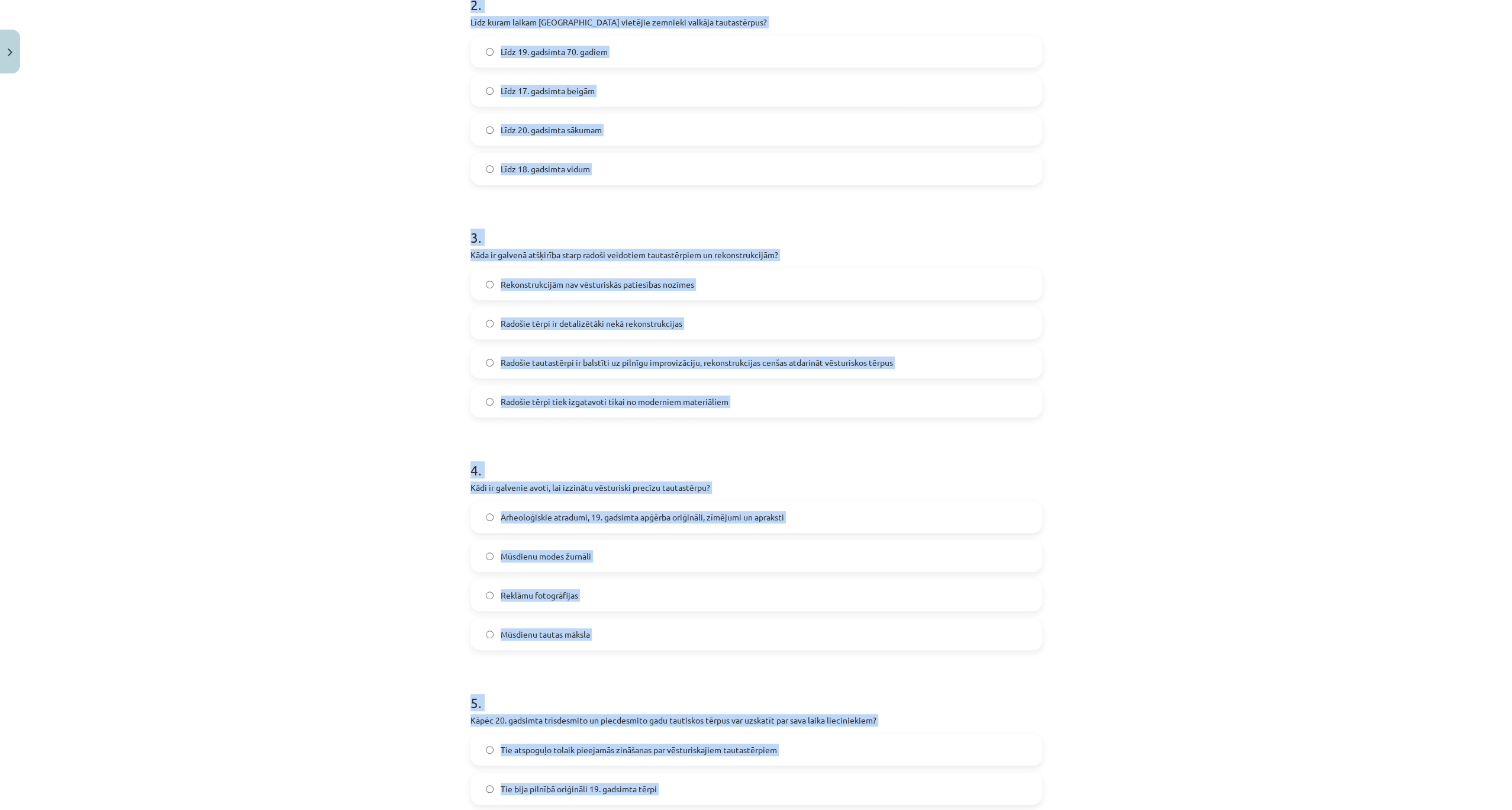
click at [376, 173] on div "Mācību tēma: Dizains un tehnoloģijas 9. klases 1. ieskaites mācību materiāls #7…" at bounding box center [756, 405] width 1512 height 810
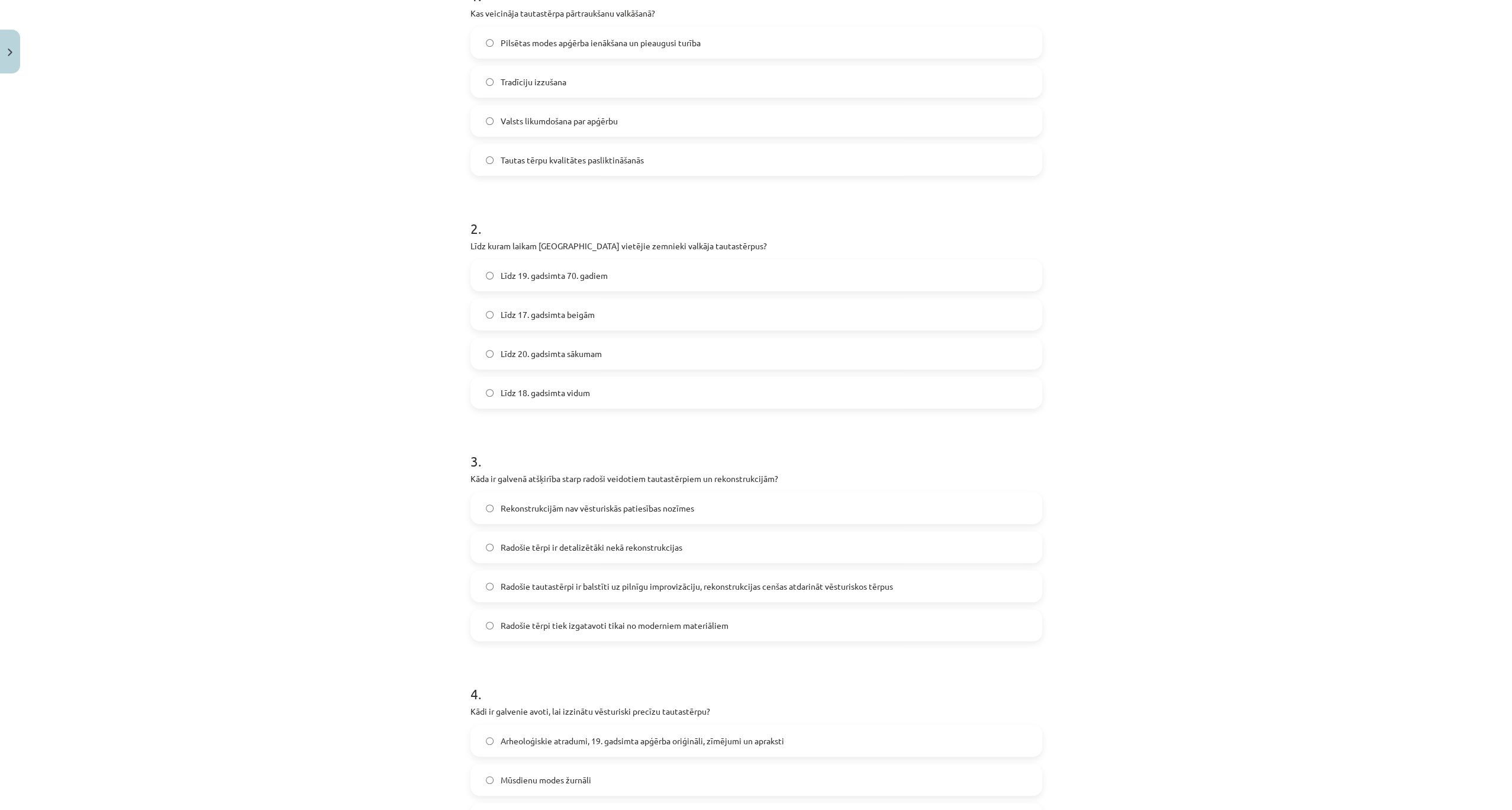
scroll to position [256, 0]
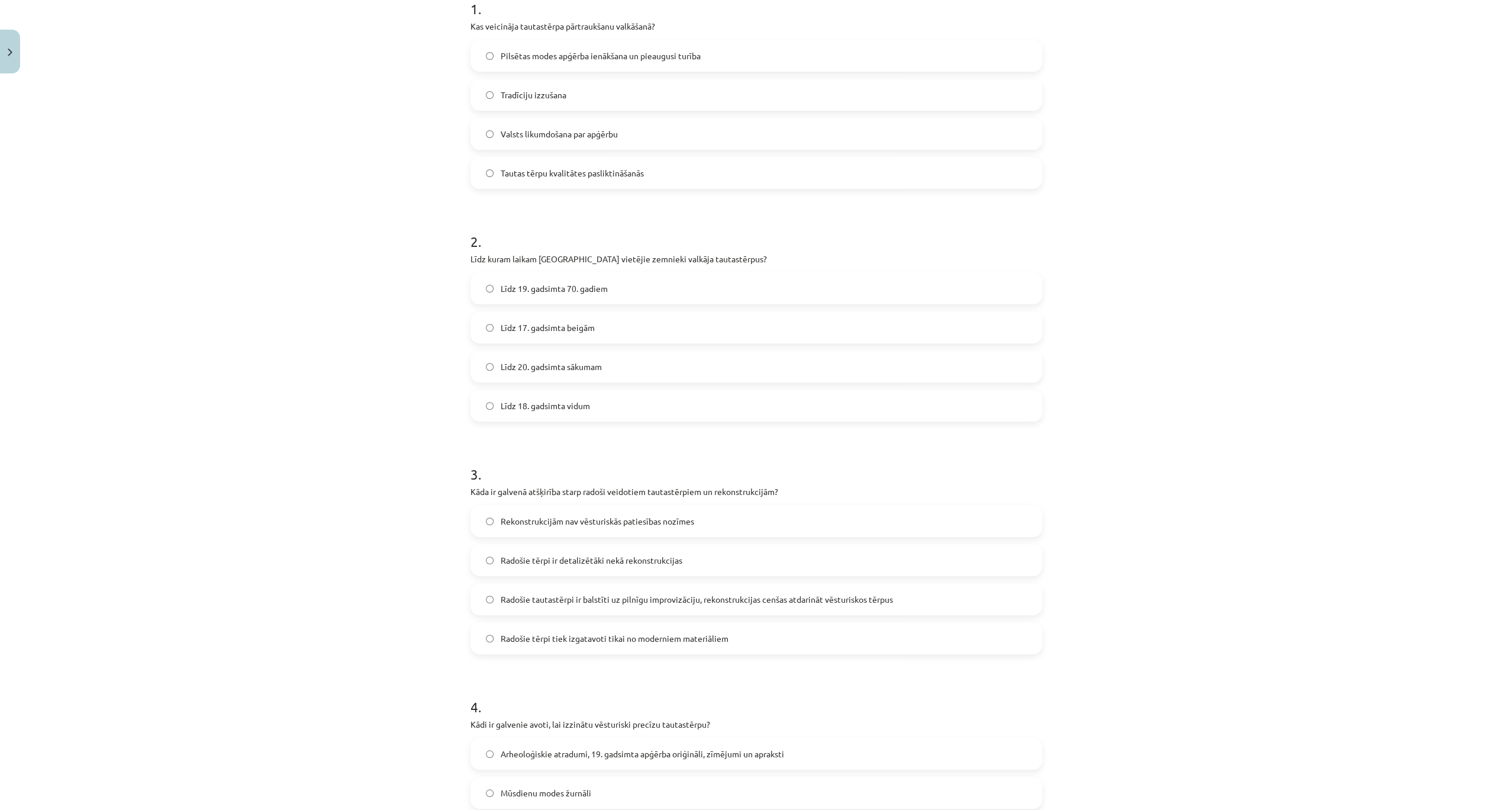
click at [653, 53] on span "Pilsētas modes apģērba ienākšana un pieaugusi turība" at bounding box center [601, 56] width 200 height 12
click at [569, 293] on span "Līdz 19. gadsimta 70. gadiem" at bounding box center [554, 289] width 107 height 12
click at [779, 600] on span "Radošie tautastērpi ir balstīti uz pilnīgu improvizāciju, rekonstrukcijas cenša…" at bounding box center [696, 599] width 392 height 12
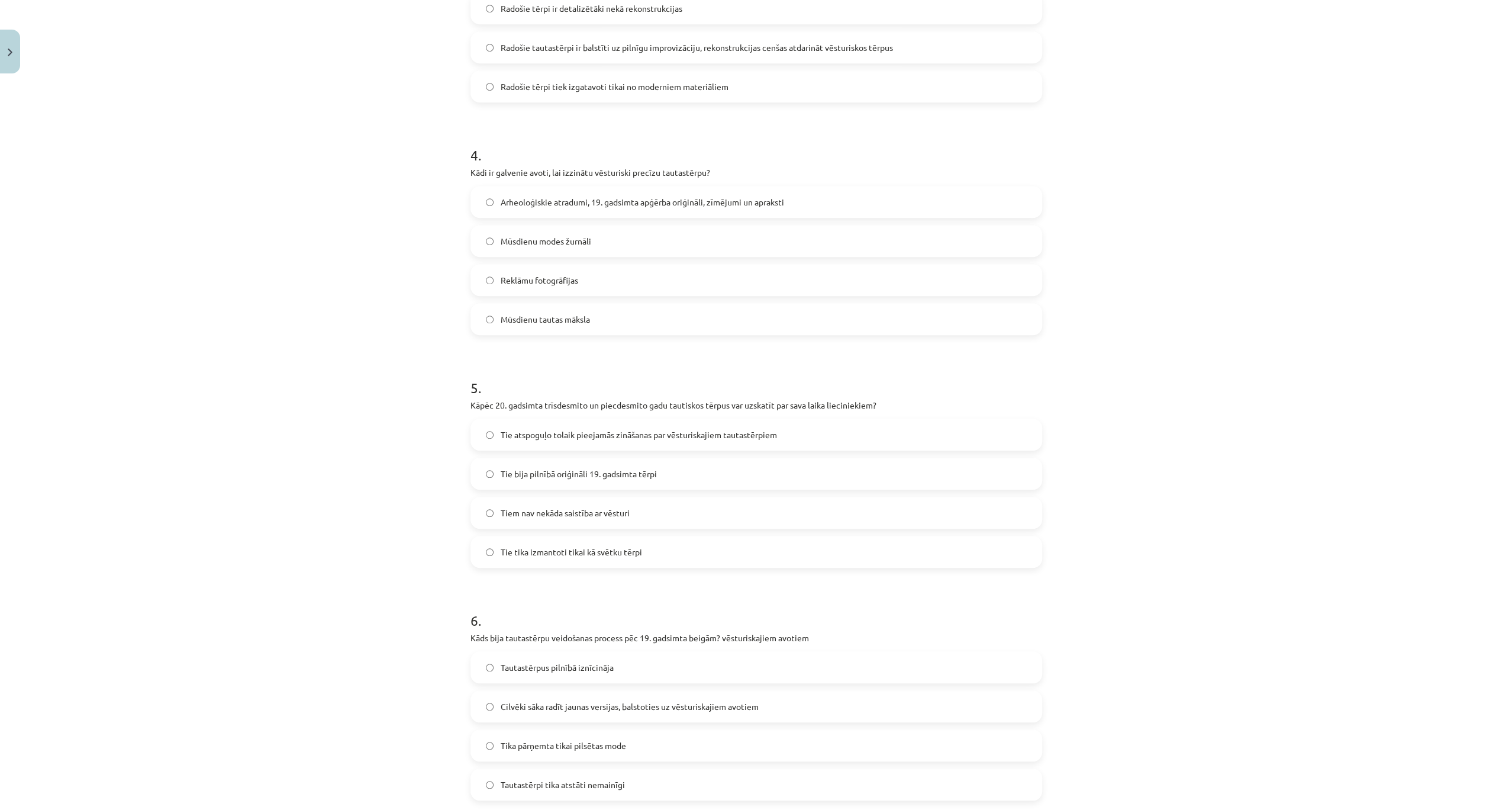
scroll to position [808, 0]
click at [588, 205] on span "Arheoloģiskie atradumi, 19. gadsimta apģērba oriģināli, zīmējumi un apraksti" at bounding box center [642, 202] width 283 height 12
click at [639, 436] on span "Tie atspoguļo tolaik pieejamās zināšanas par vēsturiskajiem tautastērpiem" at bounding box center [639, 435] width 276 height 12
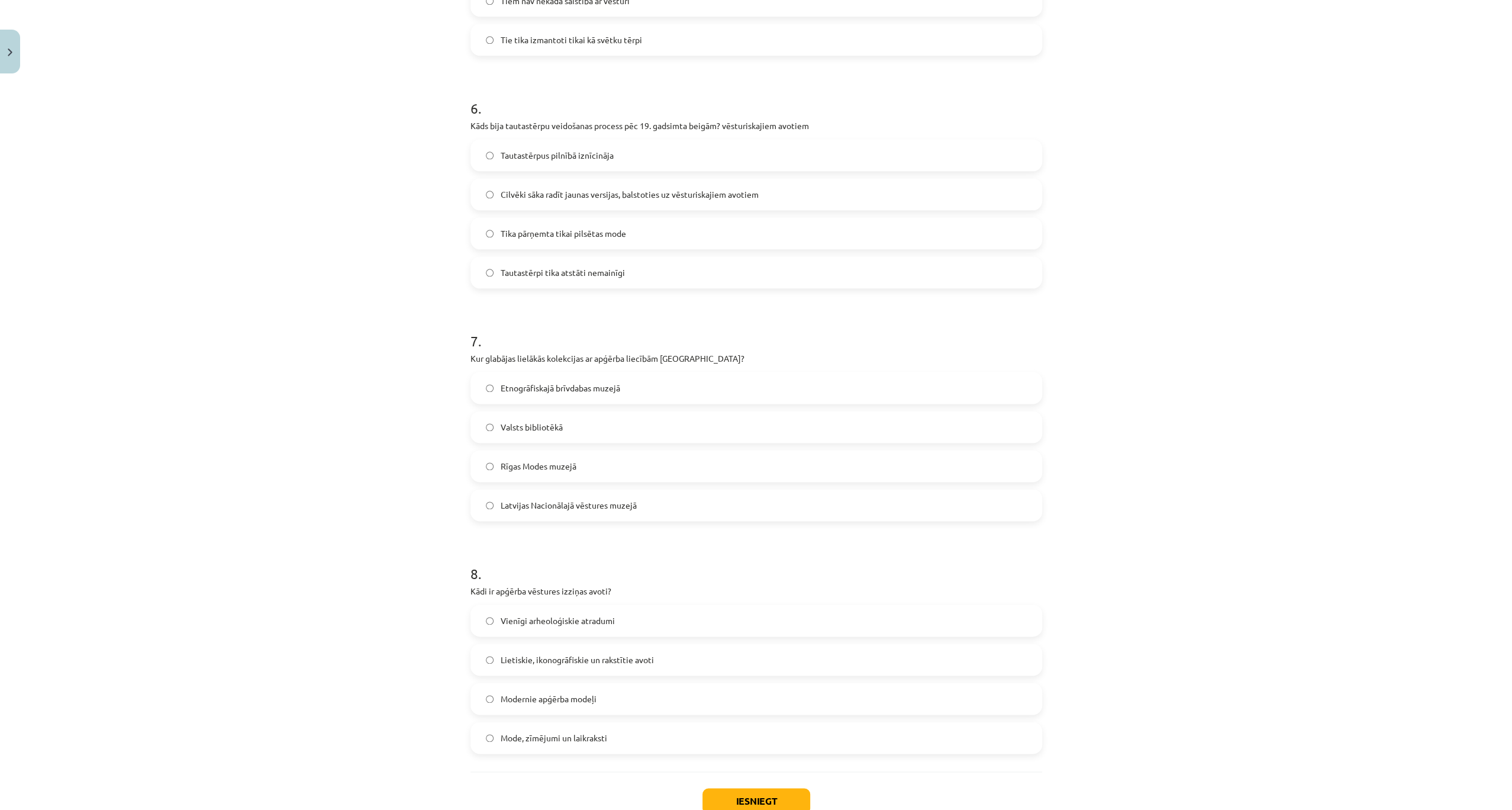
scroll to position [1322, 0]
click at [610, 197] on span "Cilvēki sāka radīt jaunas versijas, balstoties uz vēsturiskajiem avotiem" at bounding box center [630, 193] width 258 height 12
click at [556, 390] on span "Etnogrāfiskajā brīvdabas muzejā" at bounding box center [560, 386] width 119 height 12
click at [564, 655] on span "Lietiskie, ikonogrāfiskie un rakstītie avoti" at bounding box center [577, 658] width 153 height 12
click at [779, 802] on button "Iesniegt" at bounding box center [756, 798] width 108 height 26
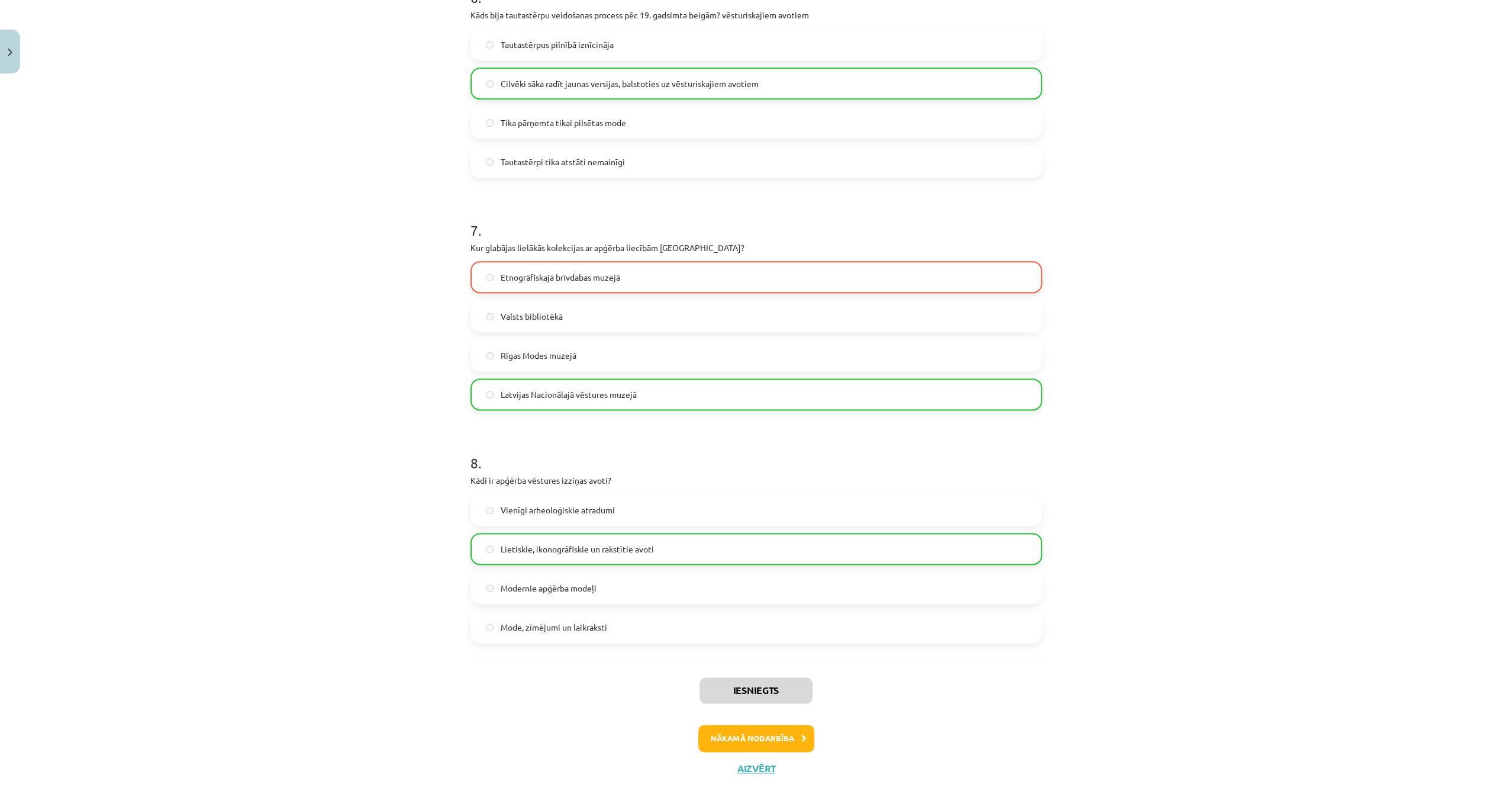
scroll to position [1438, 0]
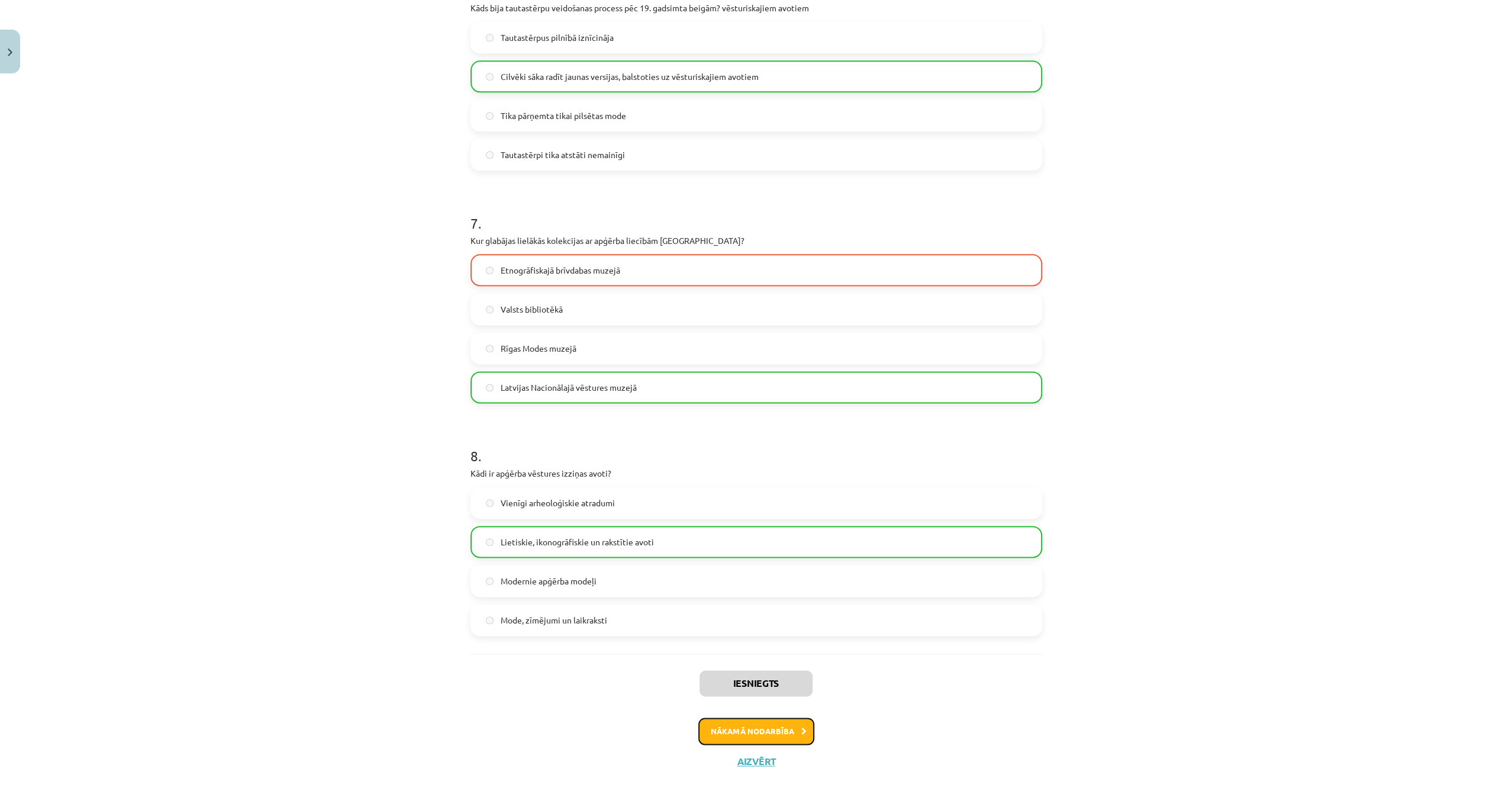
click at [728, 734] on button "Nākamā nodarbība" at bounding box center [756, 731] width 116 height 27
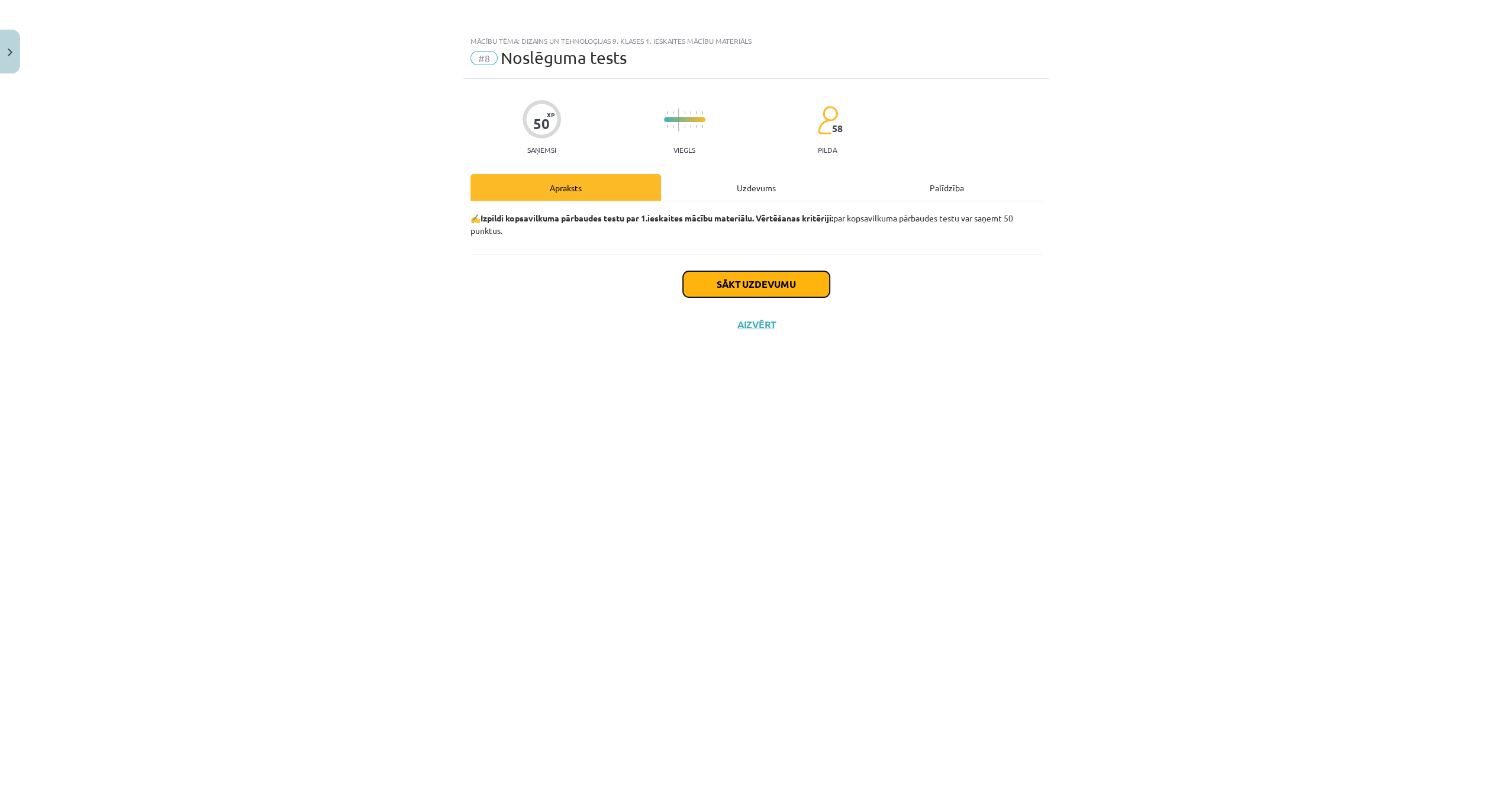
click at [725, 277] on button "Sākt uzdevumu" at bounding box center [756, 283] width 147 height 26
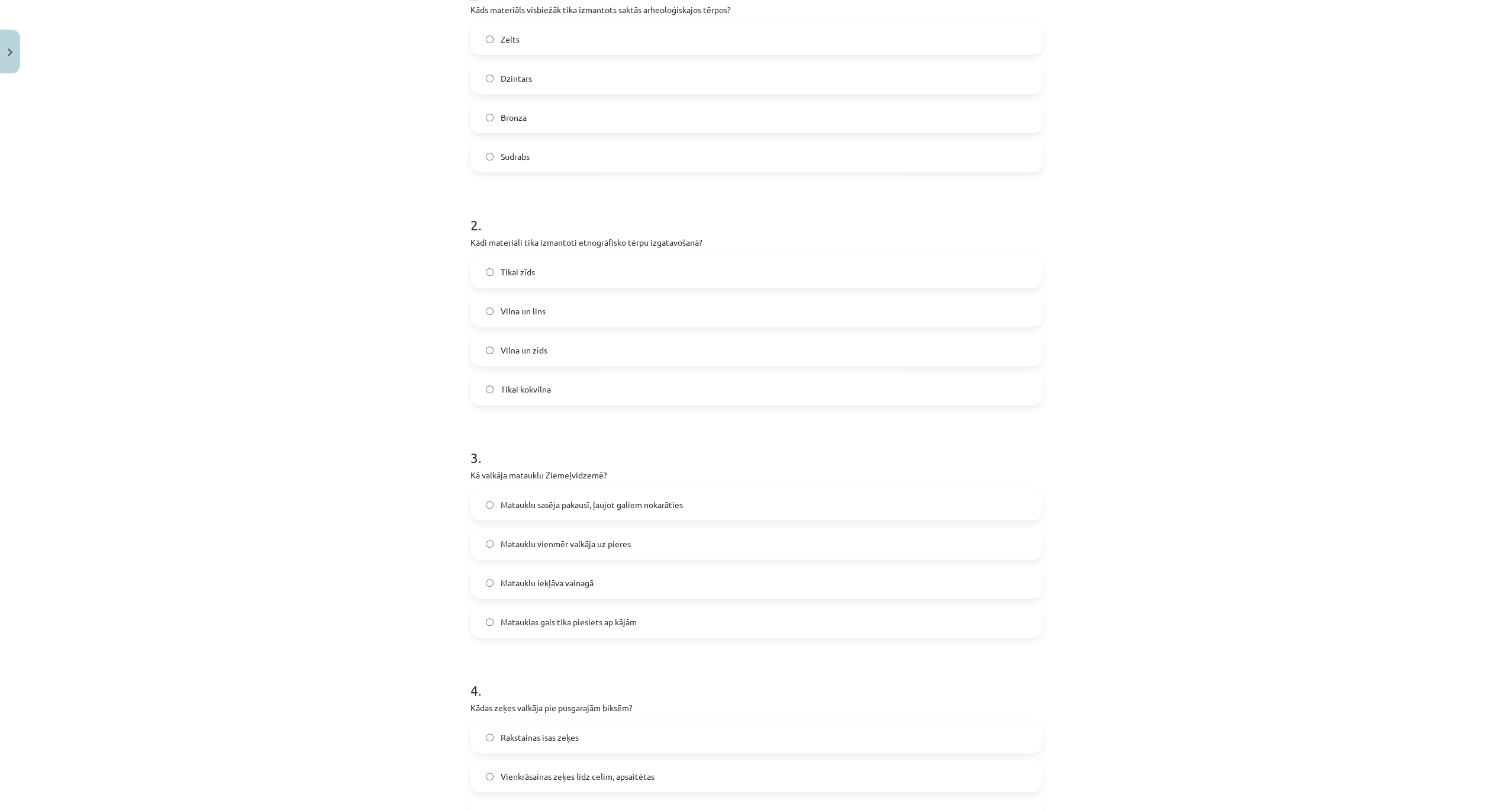
drag, startPoint x: 473, startPoint y: 262, endPoint x: 565, endPoint y: 821, distance: 566.5
click at [565, 809] on html "0 Dāvanas 2111 mP 1167 xp Paula Prūse Sākums Aktuāli Kā mācīties eSKOLĀ Kontakt…" at bounding box center [756, 405] width 1512 height 810
click at [432, 228] on div "Mācību tēma: Dizains un tehnoloģijas 9. klases 1. ieskaites mācību materiāls #8…" at bounding box center [756, 405] width 1512 height 810
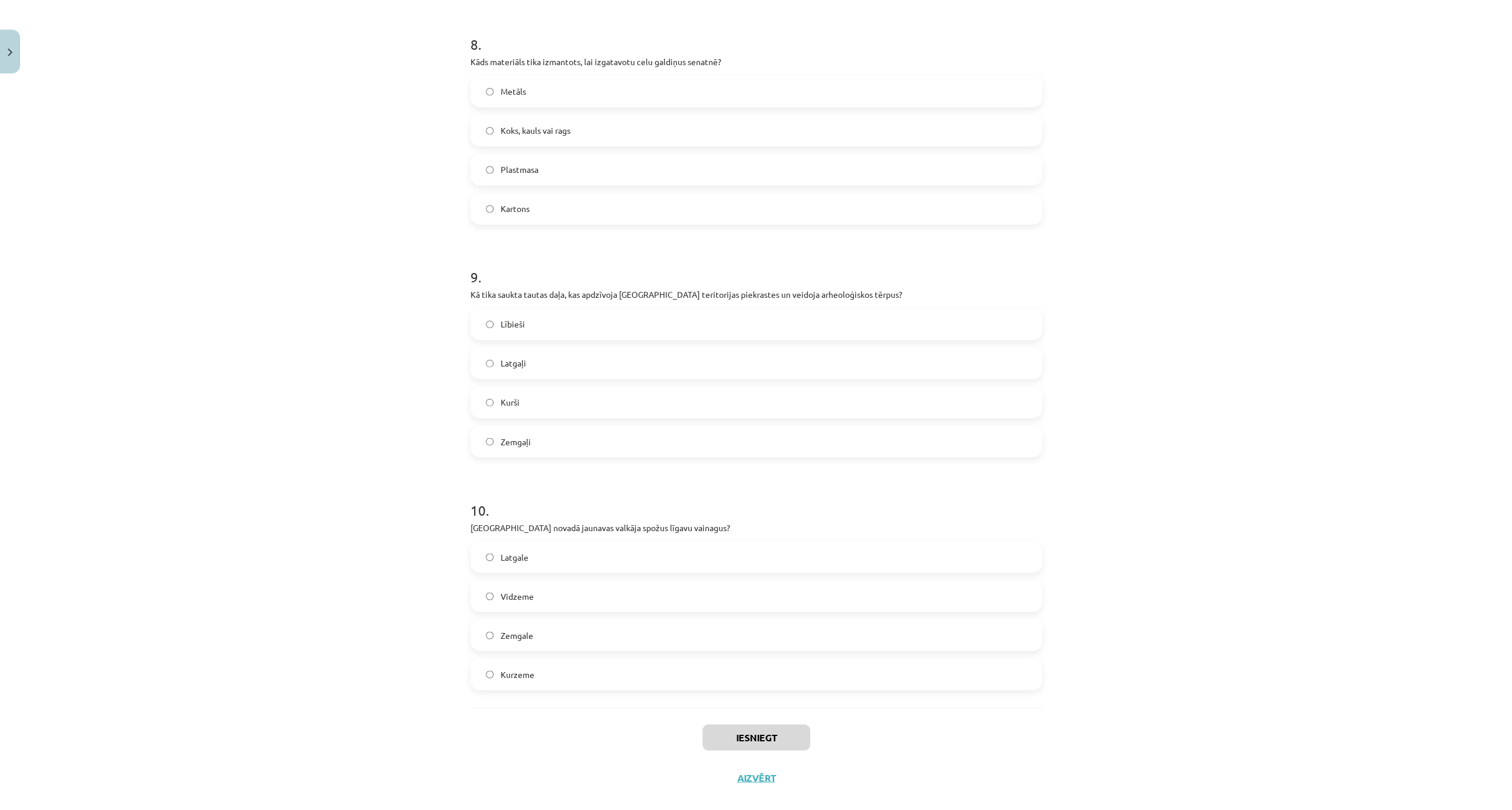
scroll to position [1865, 0]
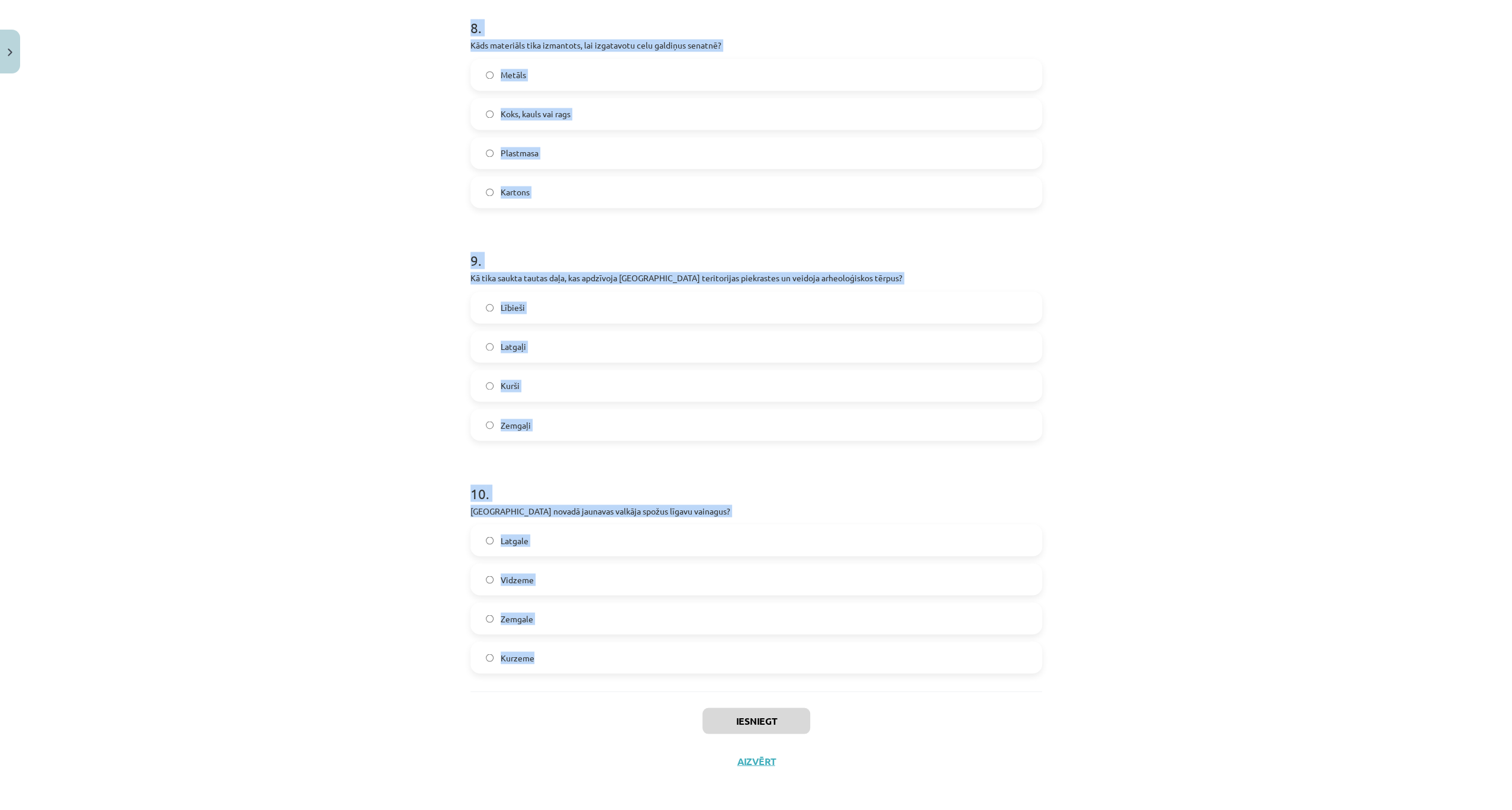
drag, startPoint x: 457, startPoint y: 129, endPoint x: 607, endPoint y: 662, distance: 553.7
click at [607, 662] on div "Mācību tēma: Dizains un tehnoloģijas 9. klases 1. ieskaites mācību materiāls #8…" at bounding box center [756, 405] width 1512 height 810
copy form "1 . Kāds materiāls visbiežāk tika izmantots saktās arheoloģiskajos tērpos? Zelt…"
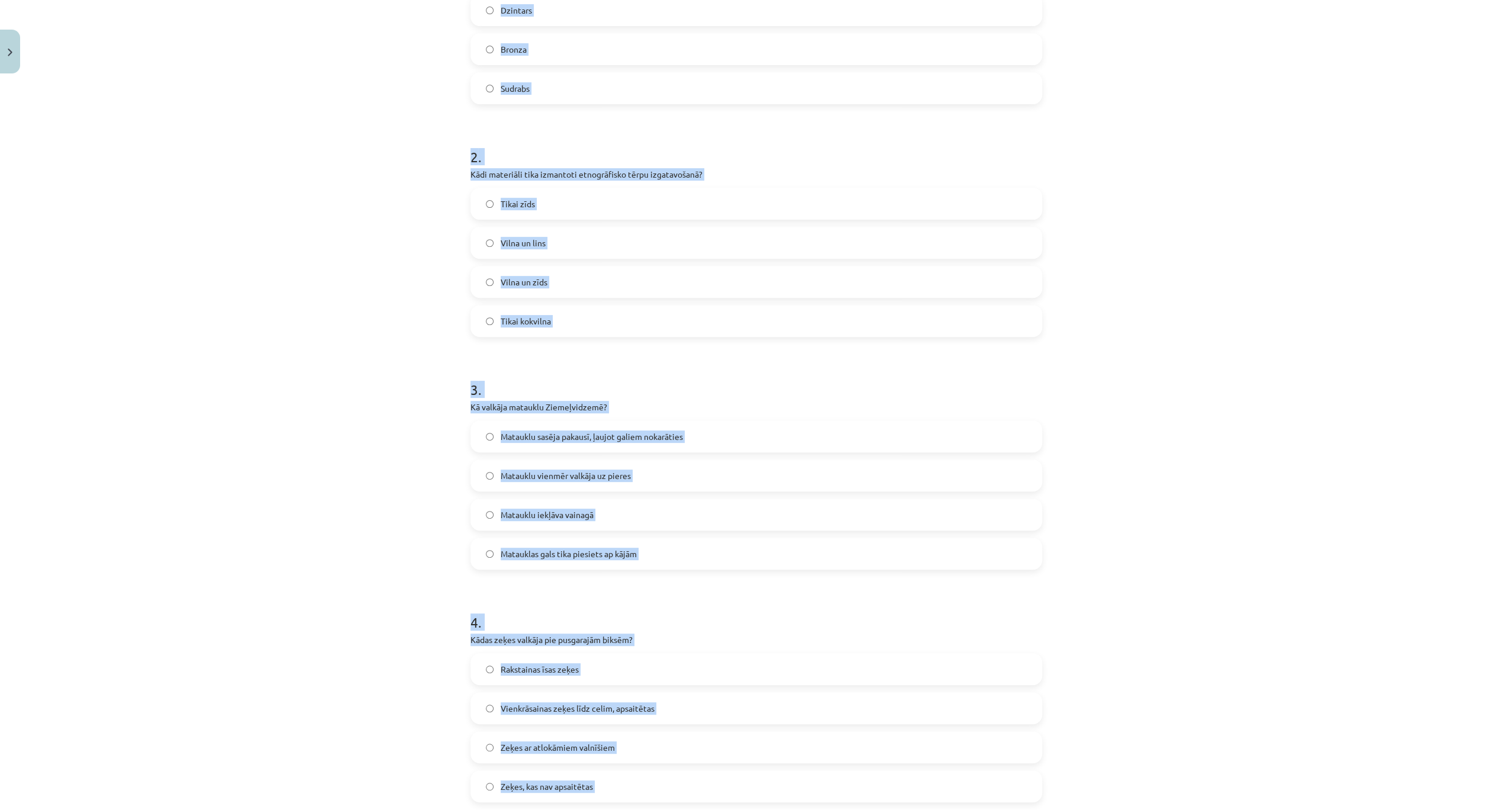
scroll to position [287, 0]
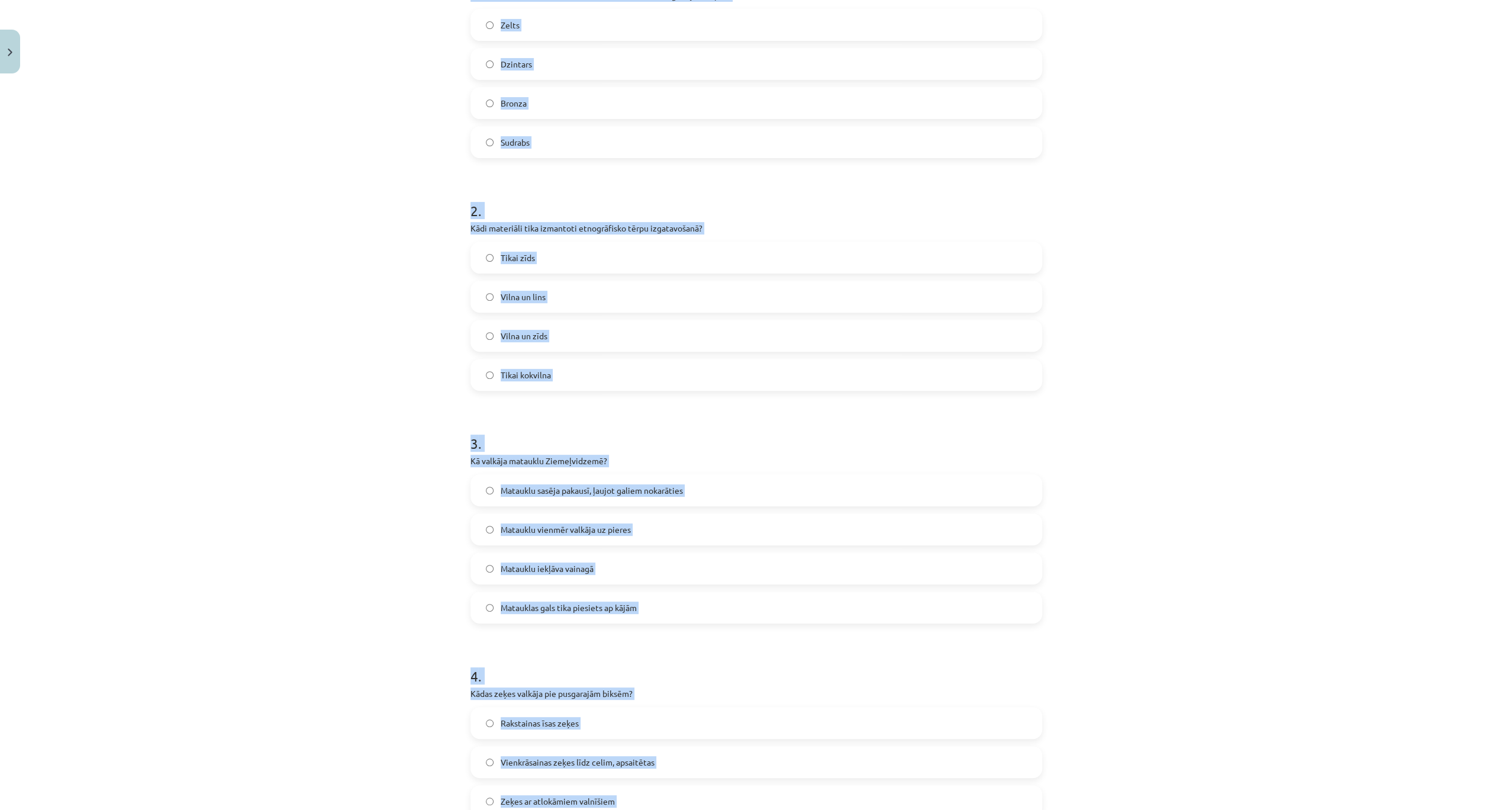
click at [548, 104] on label "Bronza" at bounding box center [756, 103] width 569 height 29
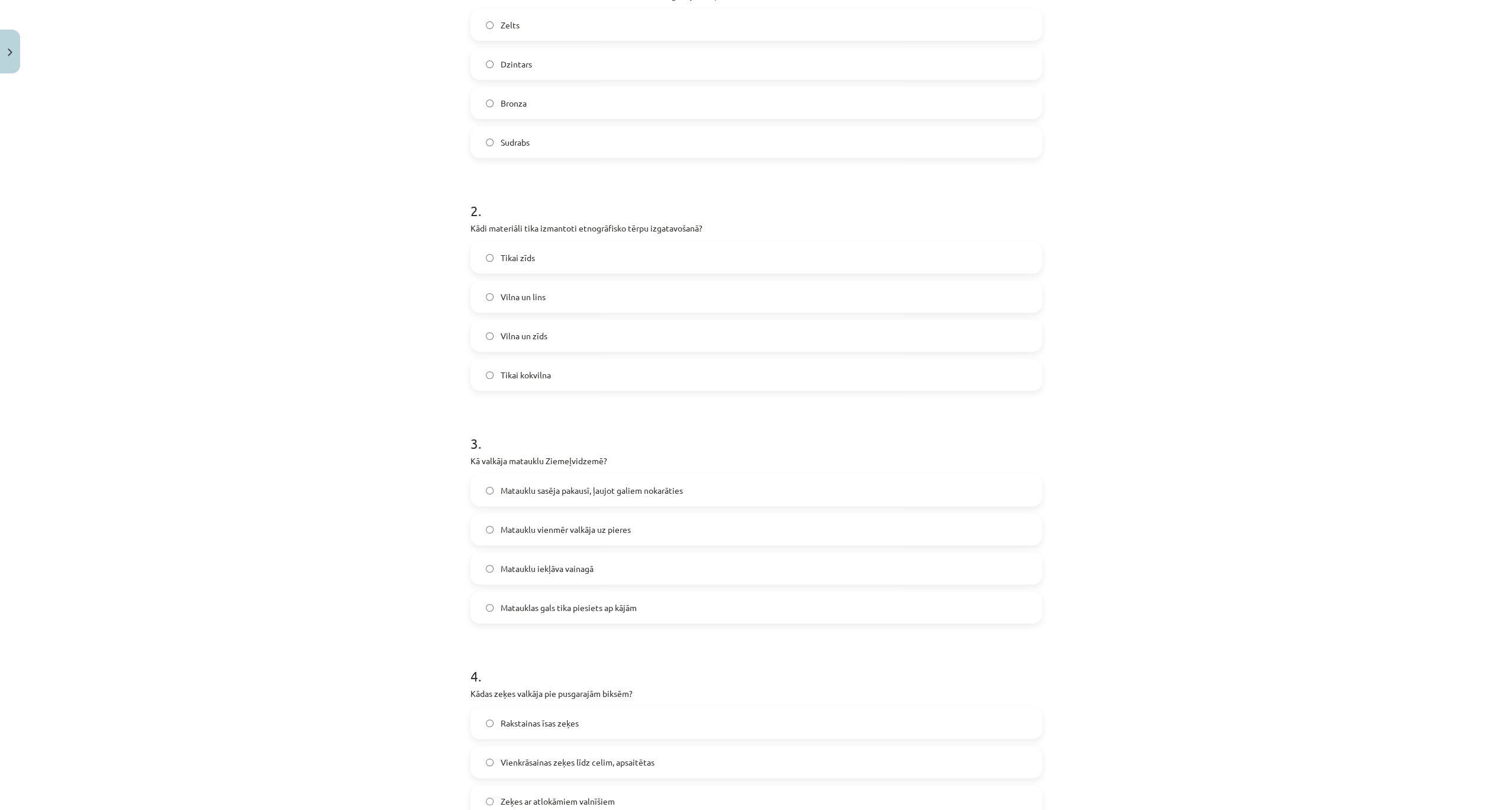
click at [574, 301] on label "Vilna un lins" at bounding box center [756, 296] width 569 height 29
click at [714, 486] on label "Matauklu sasēja pakausī, ļaujot galiem nokarāties" at bounding box center [756, 490] width 569 height 29
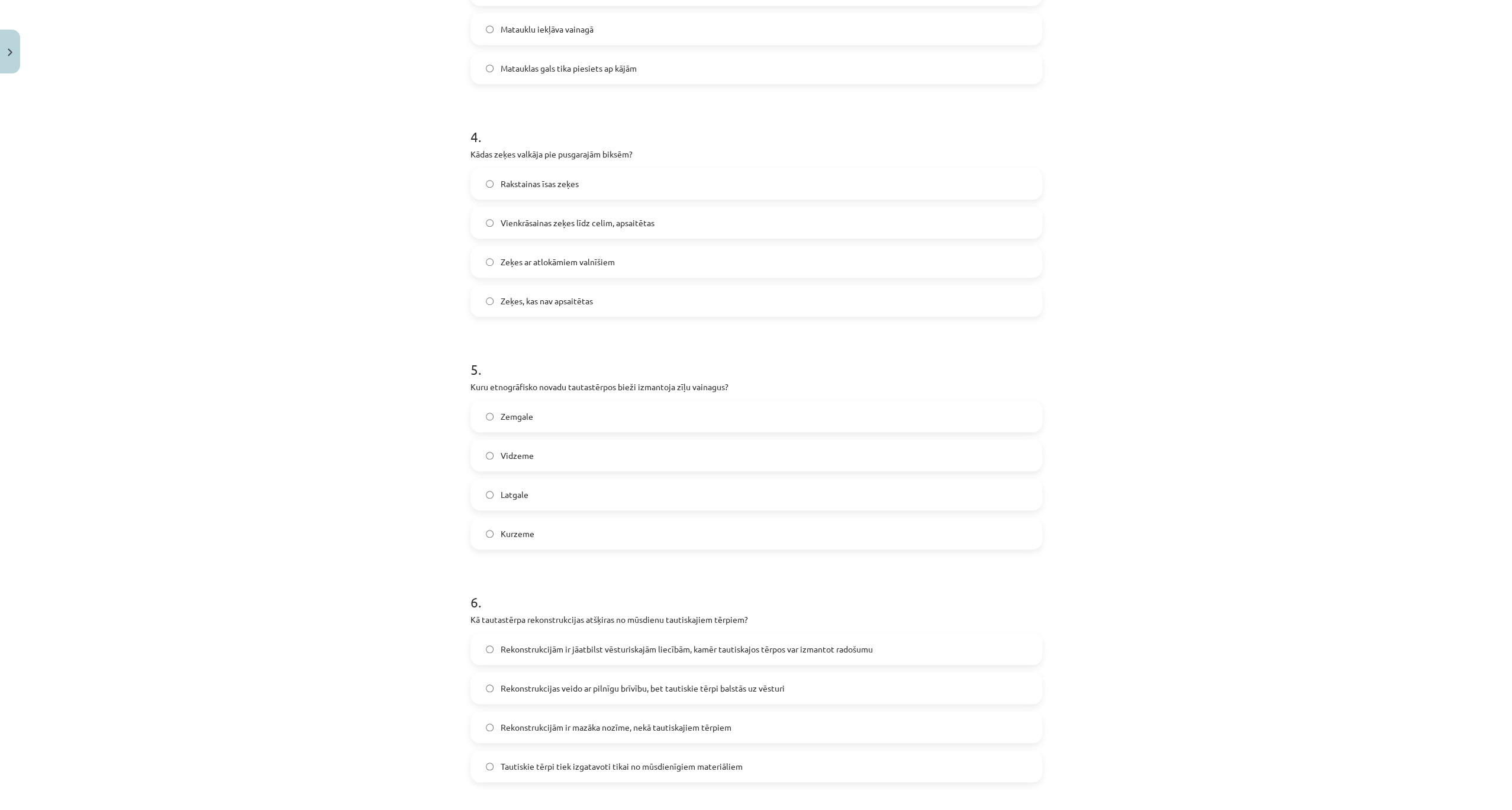
scroll to position [879, 0]
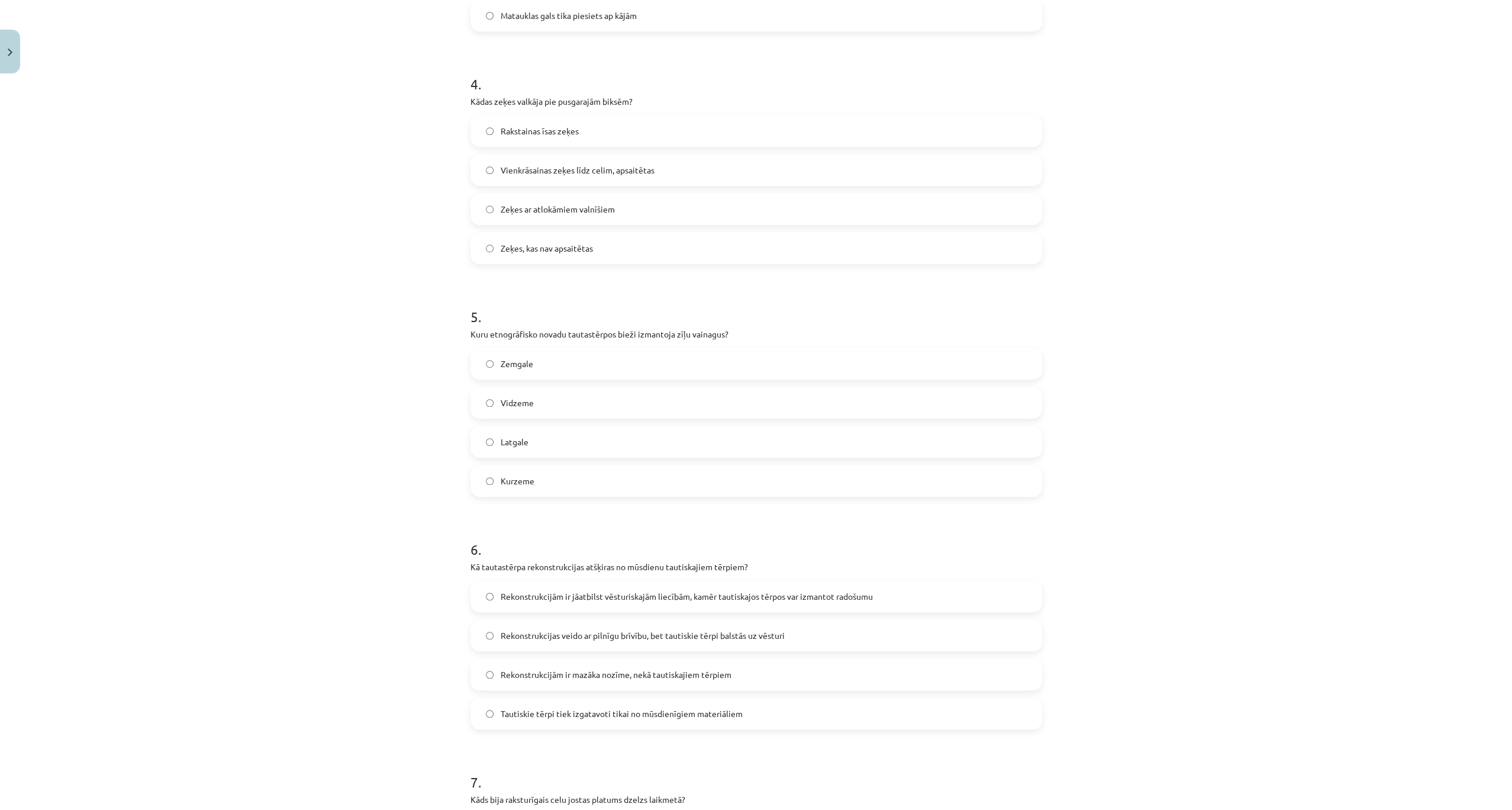
click at [638, 171] on span "Vienkrāsainas zeķes līdz celim, apsaitētas" at bounding box center [578, 170] width 154 height 12
click at [579, 444] on label "Latgale" at bounding box center [756, 441] width 569 height 29
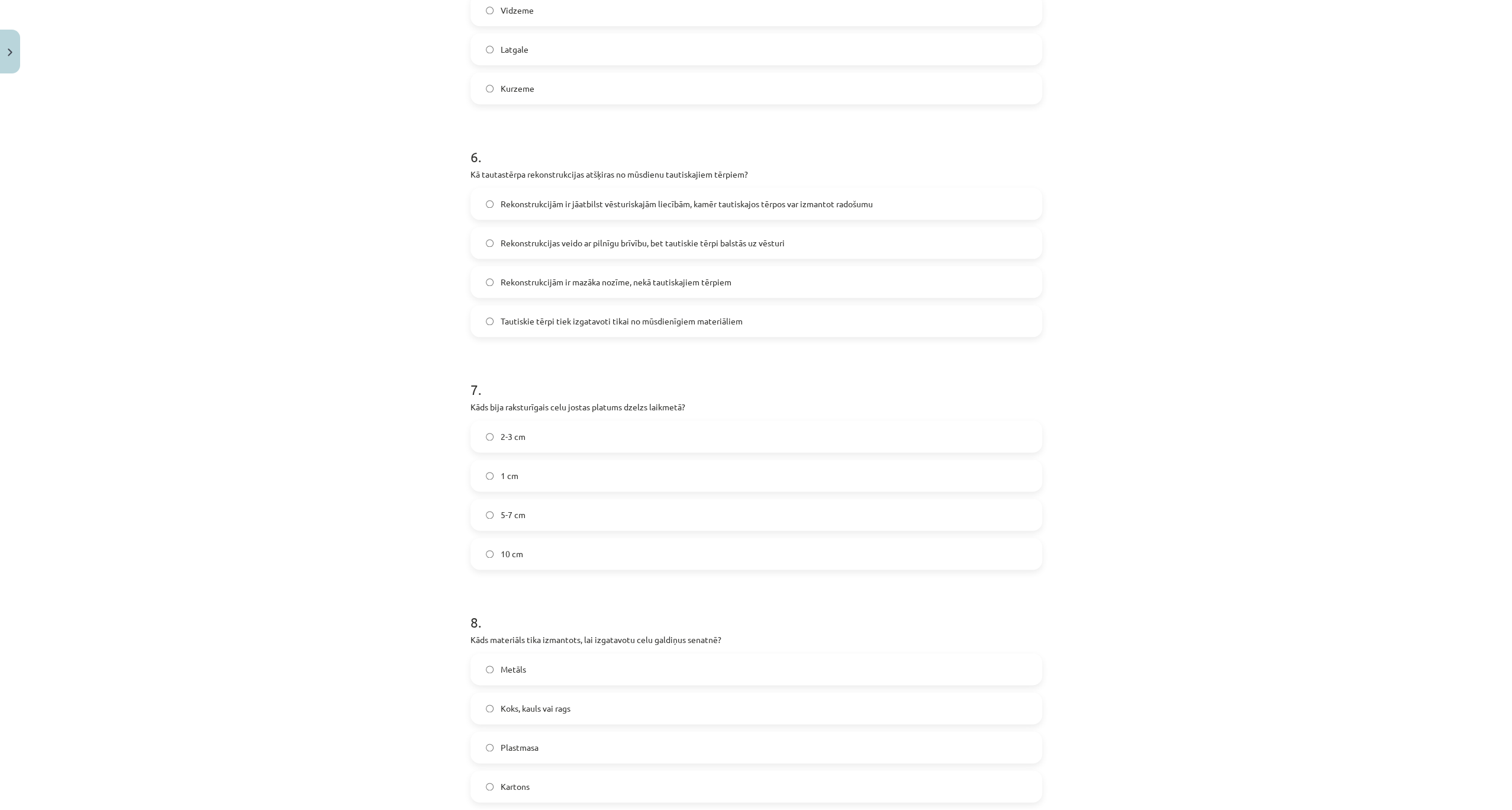
scroll to position [1392, 0]
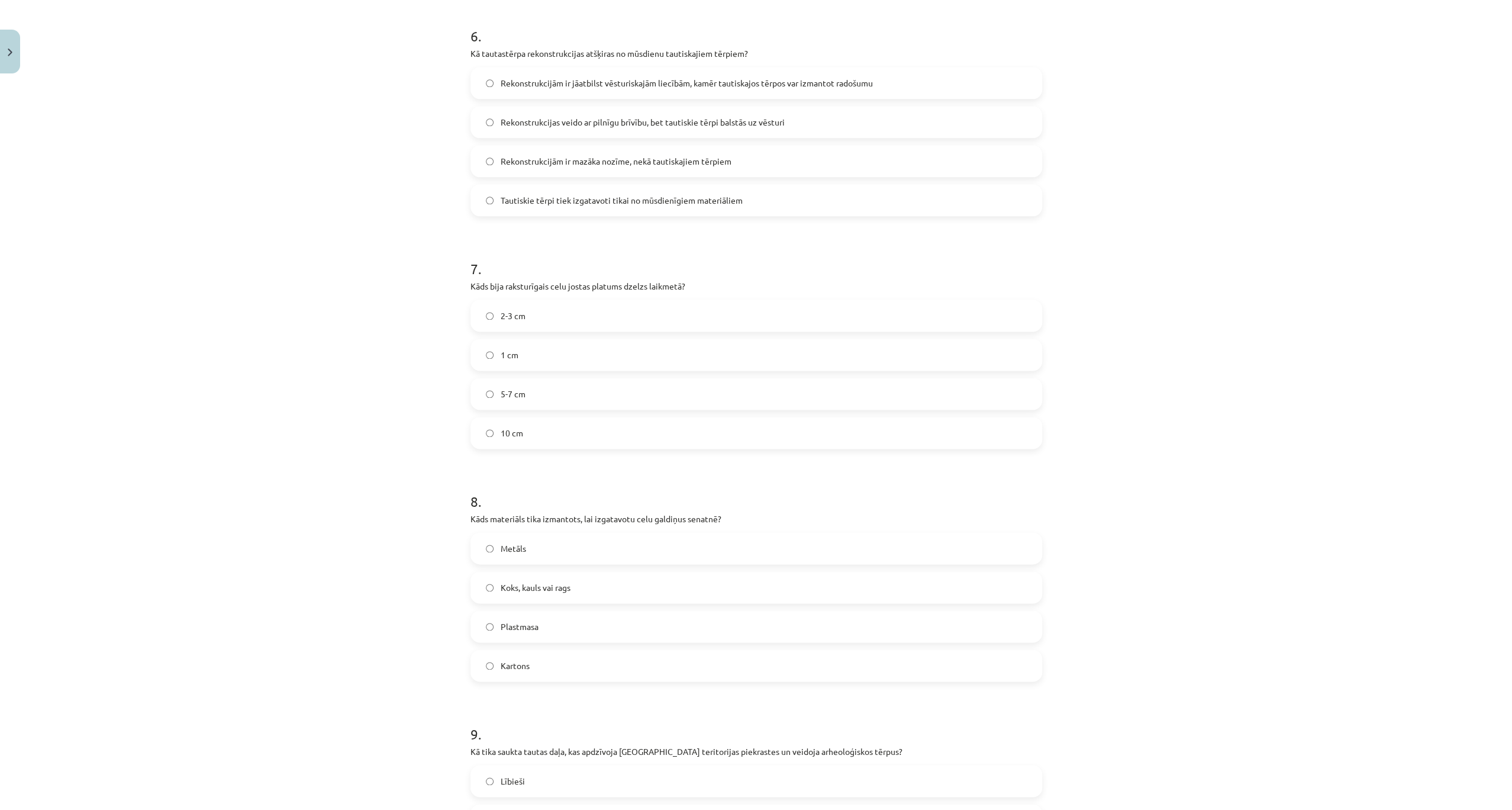
click at [740, 88] on span "Rekonstrukcijām ir jāatbilst vēsturiskajām liecībām, kamēr tautiskajos tērpos v…" at bounding box center [687, 83] width 372 height 12
click at [529, 385] on label "5-7 cm" at bounding box center [756, 393] width 569 height 29
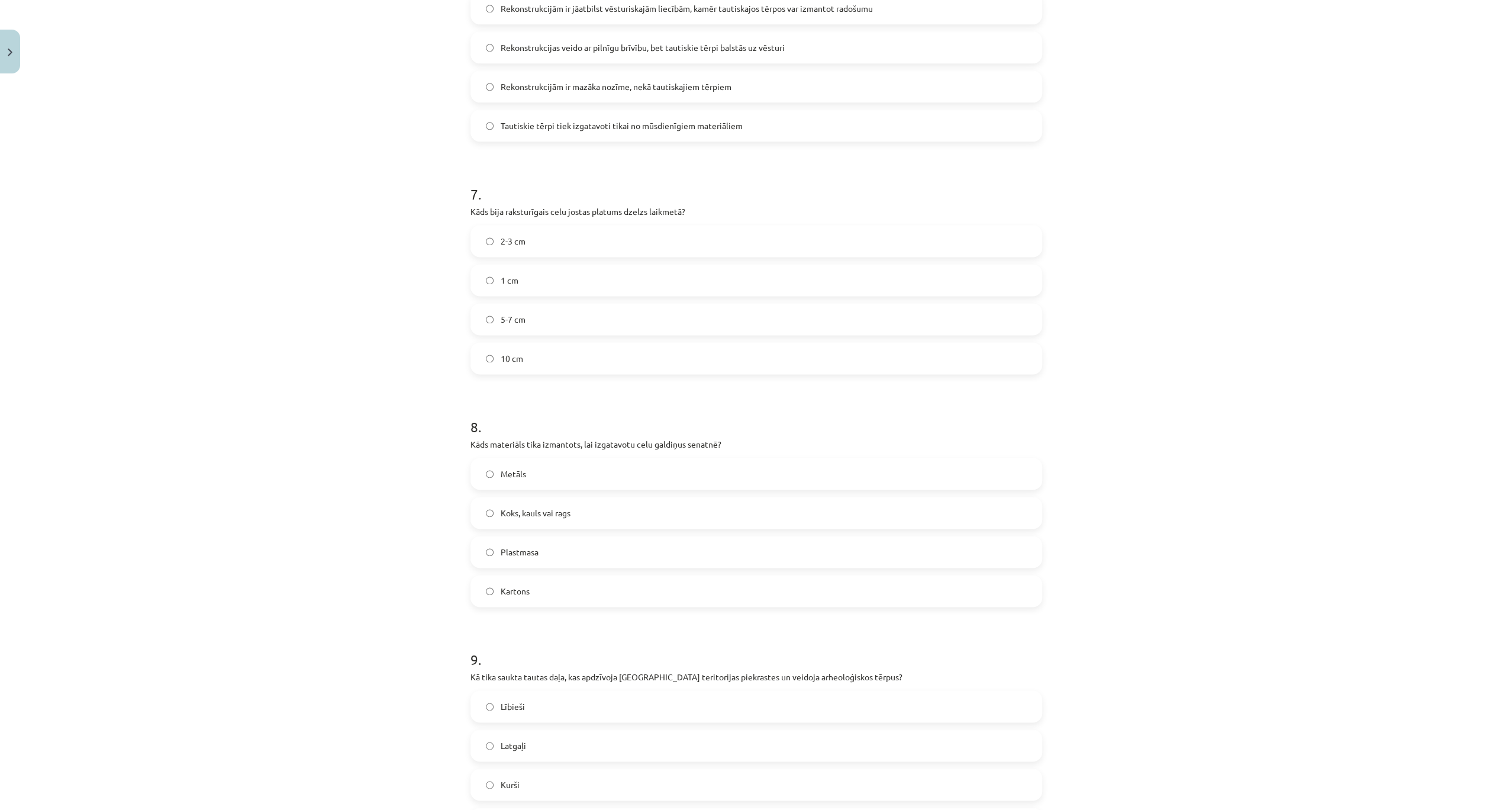
scroll to position [1629, 0]
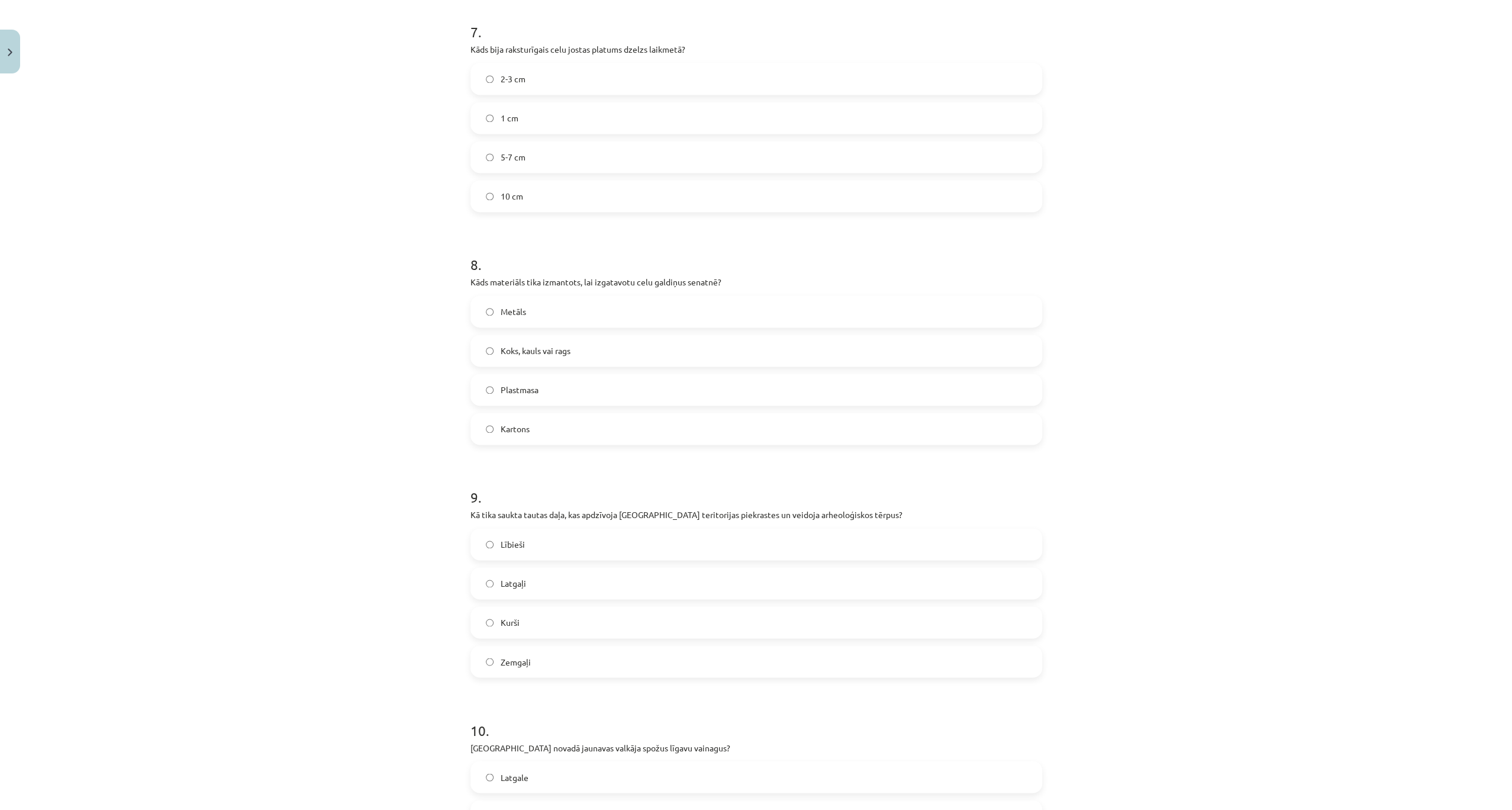
click at [541, 350] on span "Koks, kauls vai rags" at bounding box center [535, 351] width 70 height 12
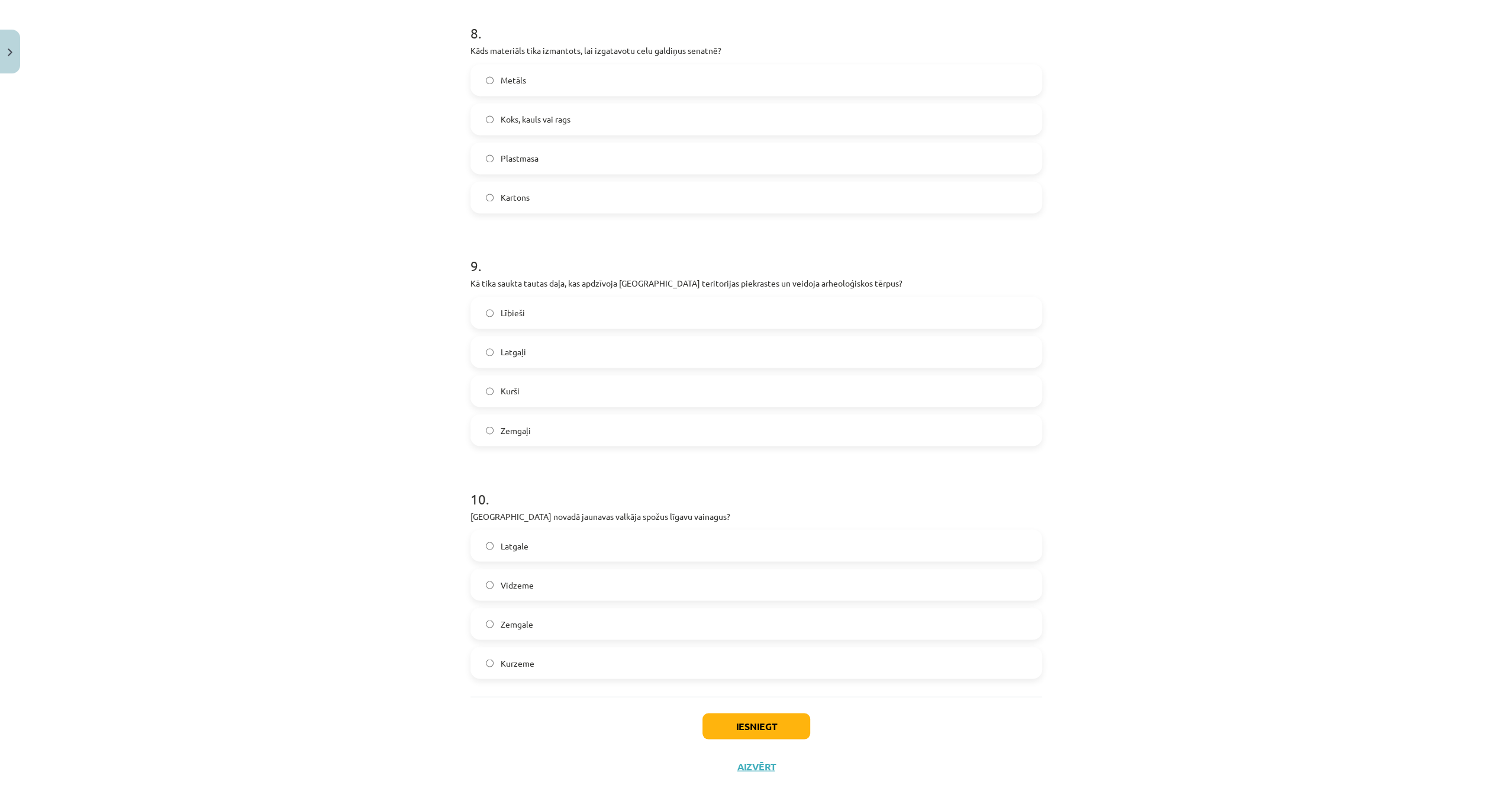
scroll to position [1865, 0]
click at [557, 540] on label "Latgale" at bounding box center [756, 539] width 569 height 29
click at [519, 303] on span "Lībieši" at bounding box center [512, 307] width 24 height 12
click at [761, 721] on button "Iesniegt" at bounding box center [756, 720] width 108 height 26
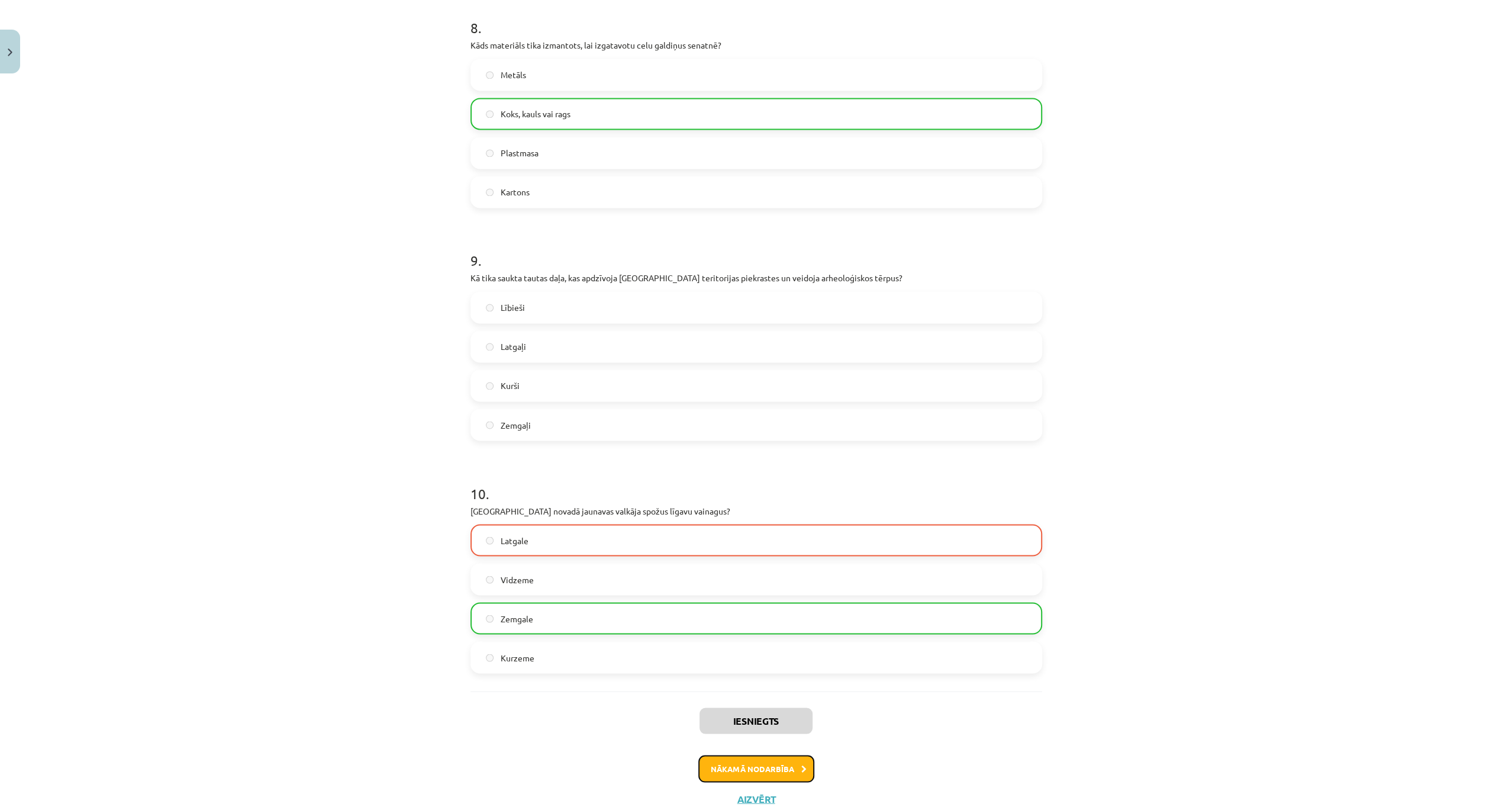
click at [778, 764] on button "Nākamā nodarbība" at bounding box center [756, 768] width 116 height 27
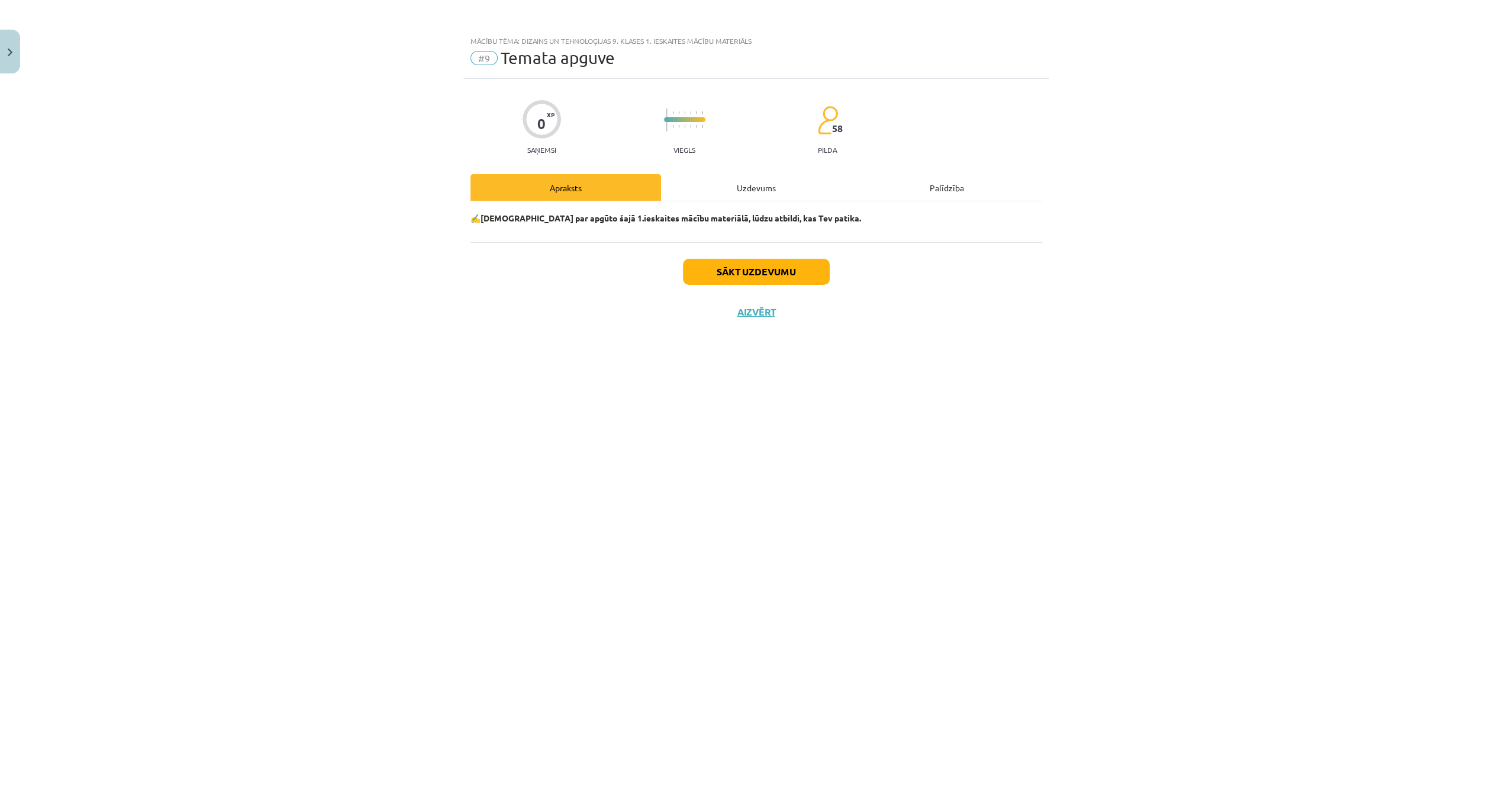
scroll to position [0, 0]
click at [774, 274] on button "Sākt uzdevumu" at bounding box center [756, 271] width 147 height 26
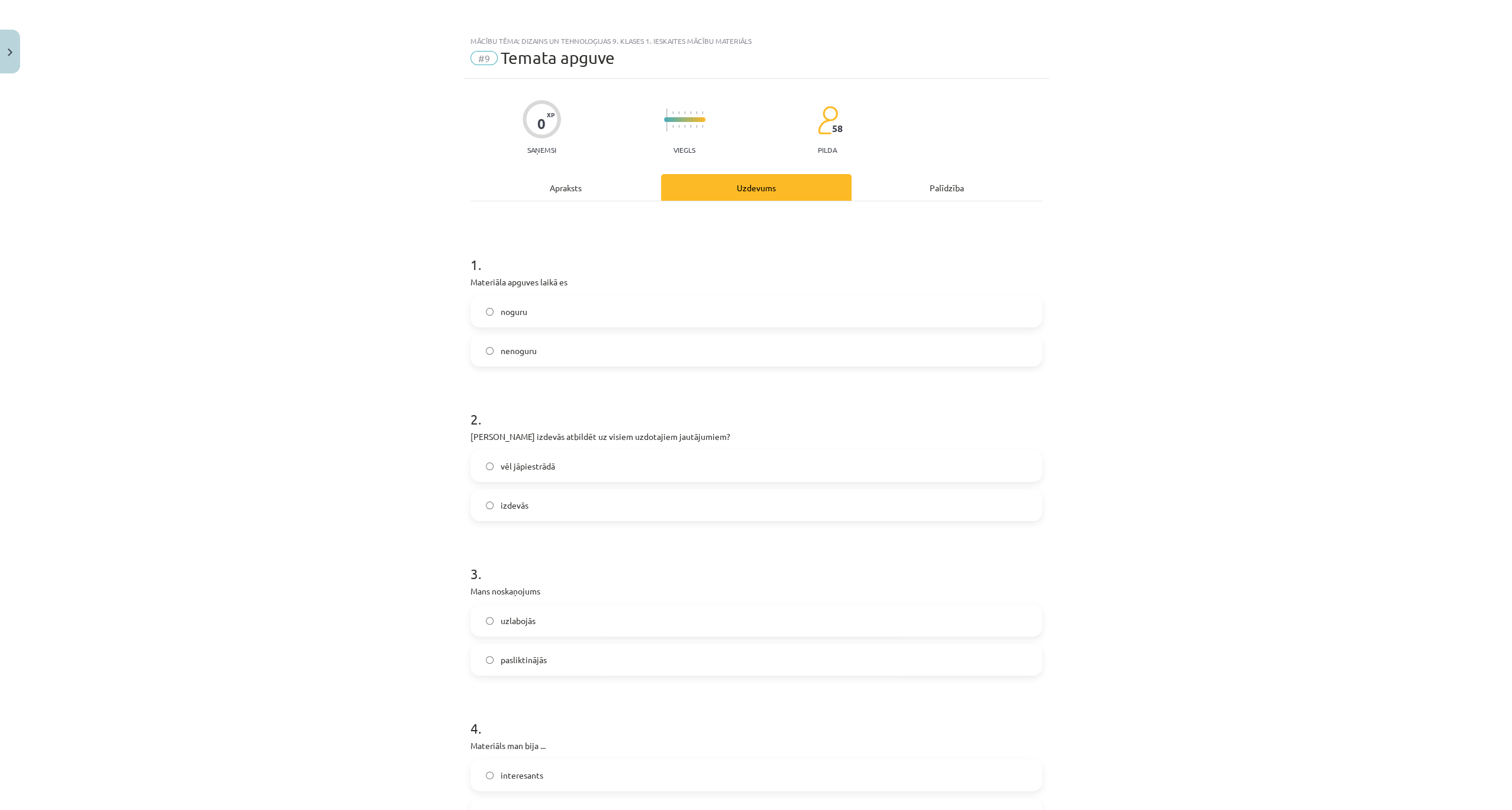
click at [595, 306] on label "noguru" at bounding box center [756, 311] width 569 height 29
click at [742, 171] on div "0 XP Saņemsi Viegls 58 pilda Apraksts Uzdevums Palīdzība 1 . Materiāla apguves …" at bounding box center [756, 744] width 586 height 1331
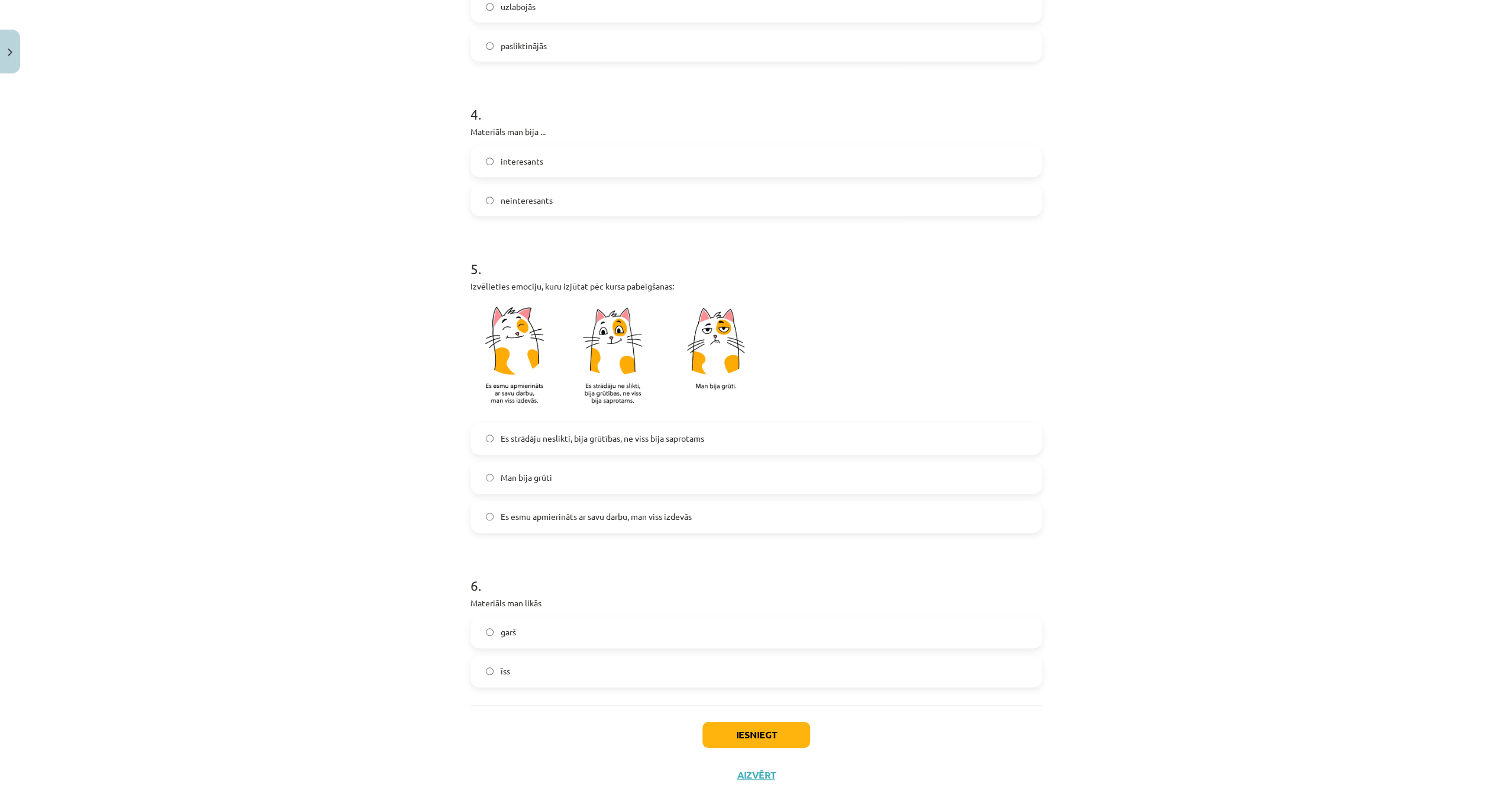
scroll to position [628, 0]
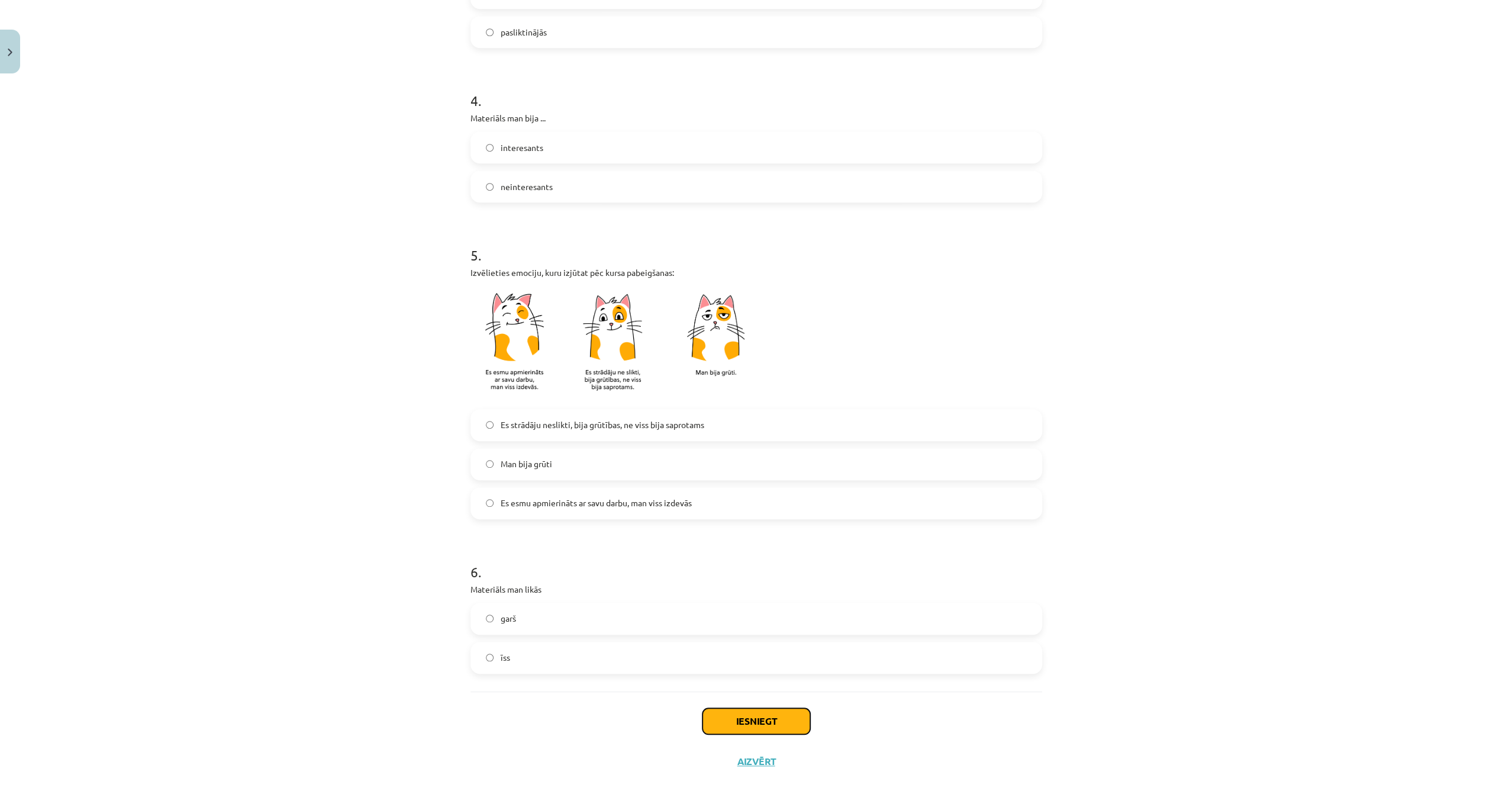
click at [762, 717] on button "Iesniegt" at bounding box center [756, 721] width 108 height 26
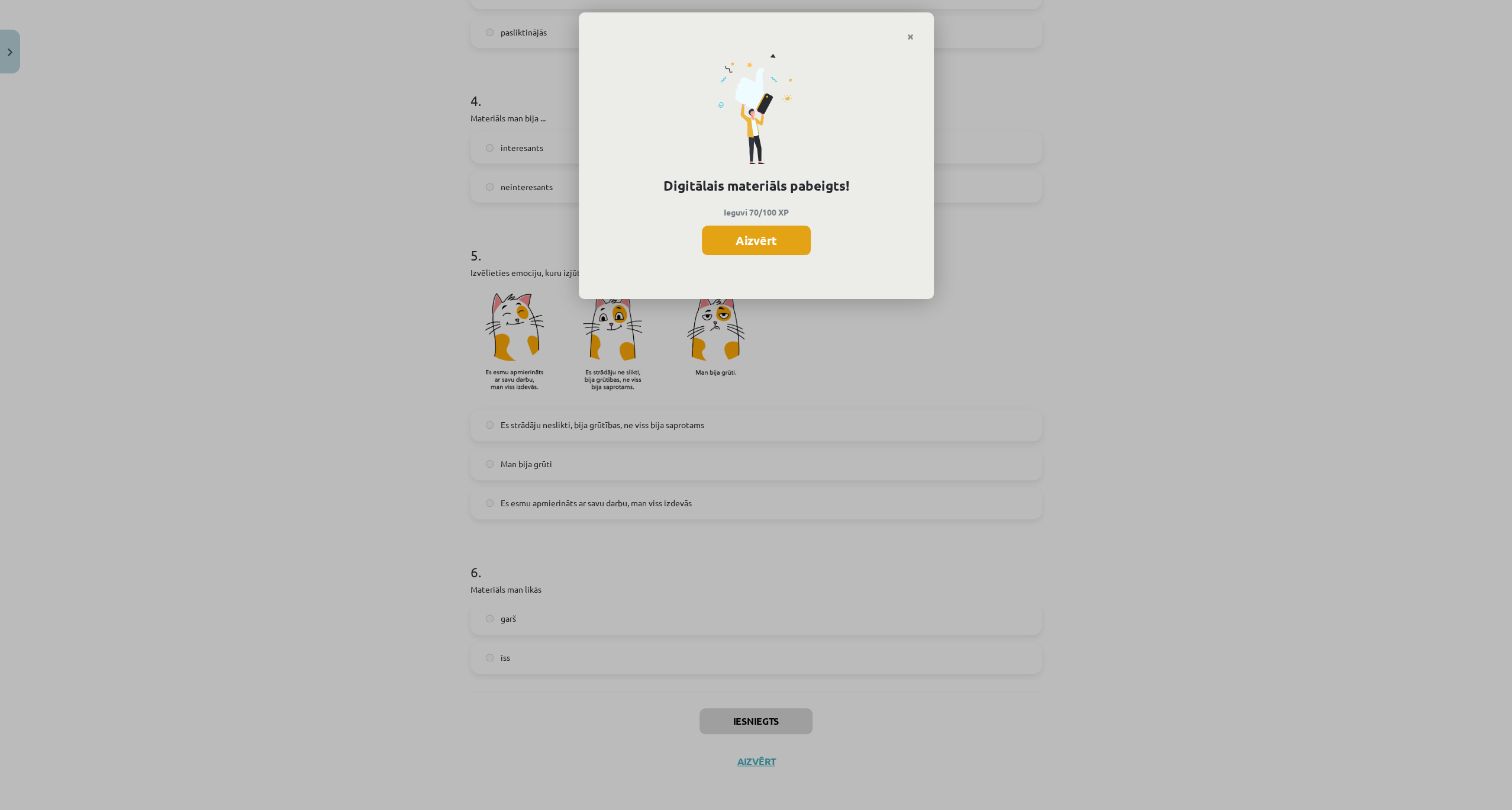
click at [781, 232] on button "Aizvērt" at bounding box center [756, 240] width 109 height 29
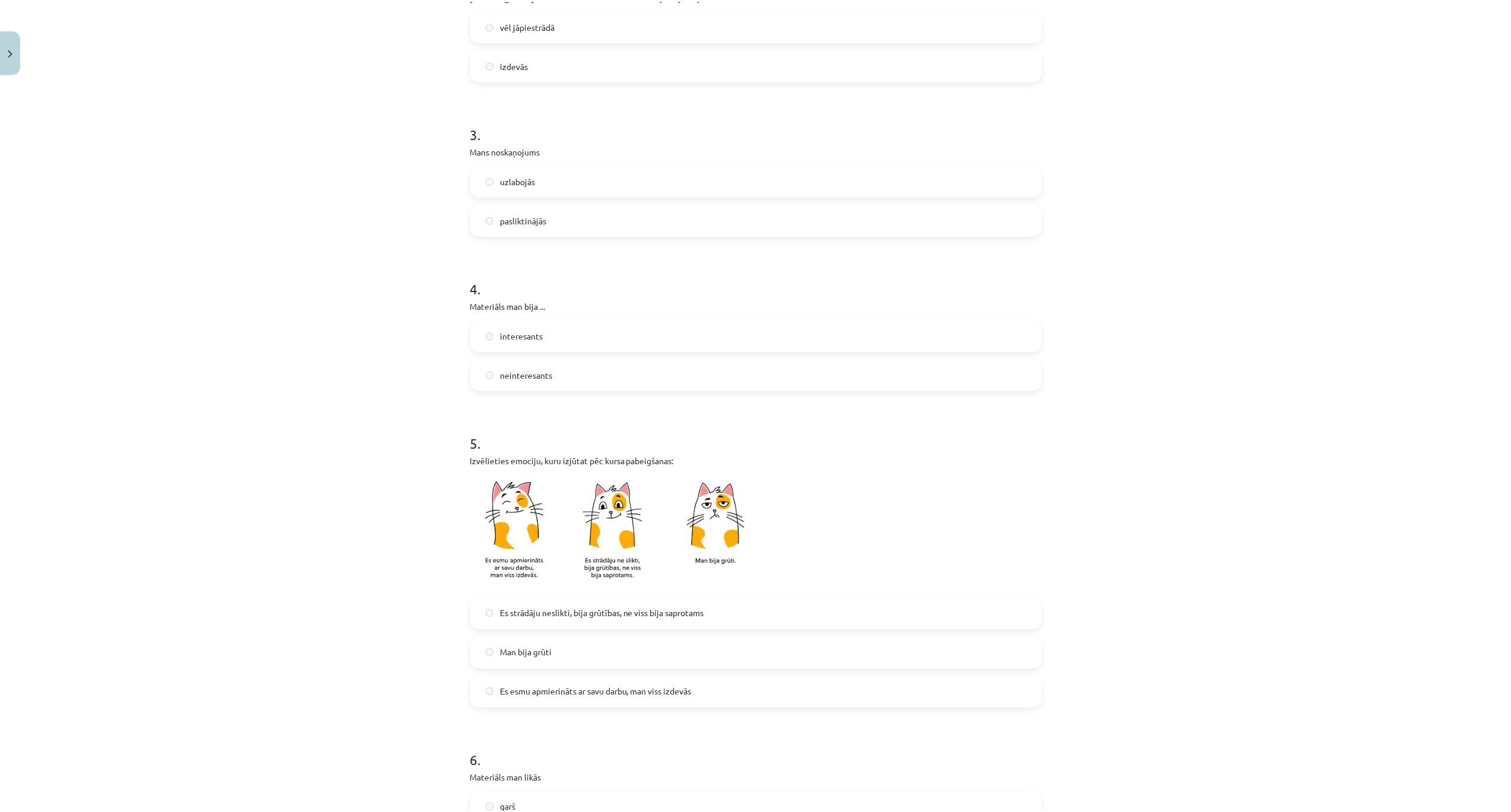
scroll to position [352, 0]
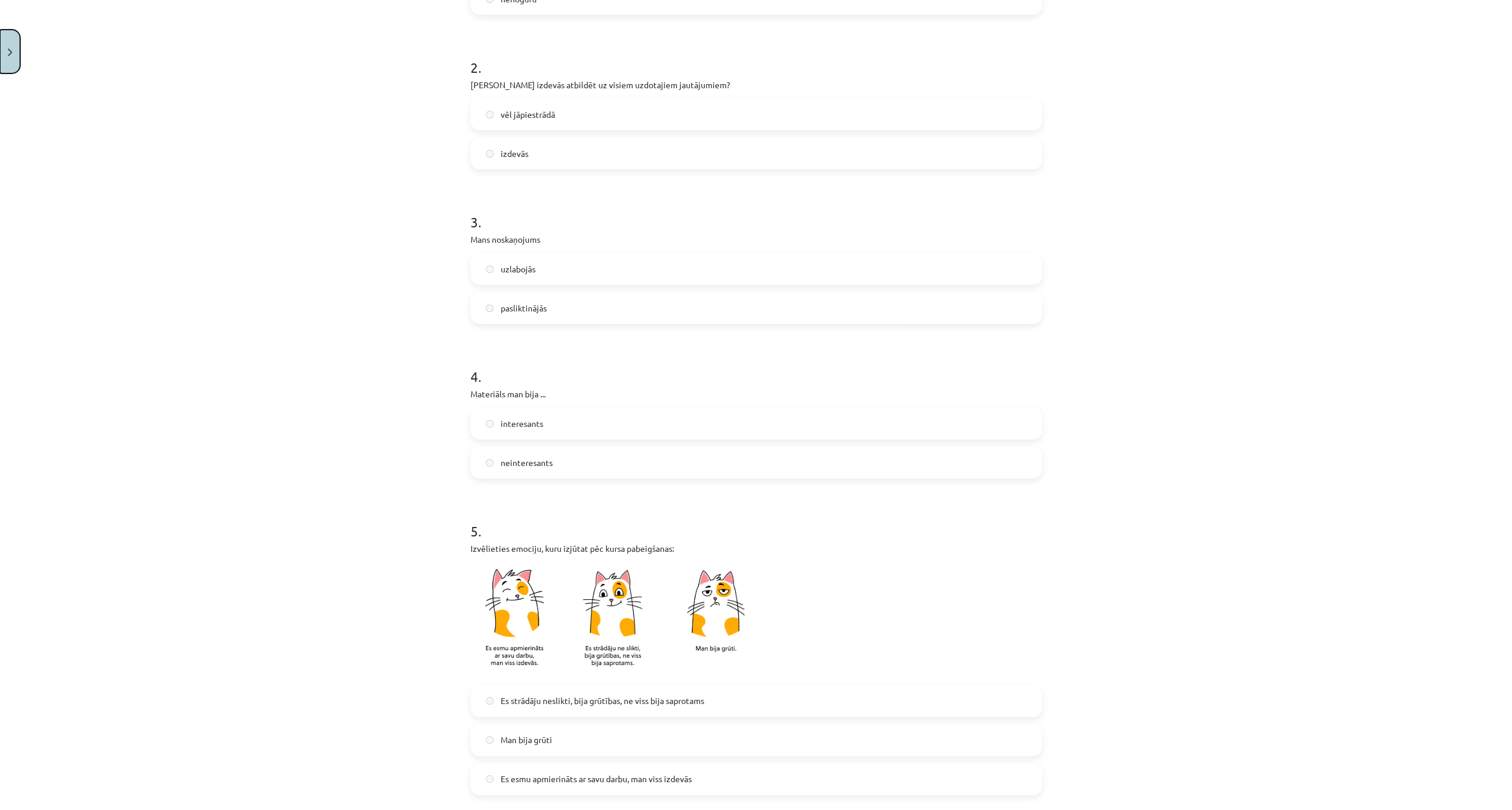
click at [4, 39] on button "Close" at bounding box center [10, 50] width 20 height 43
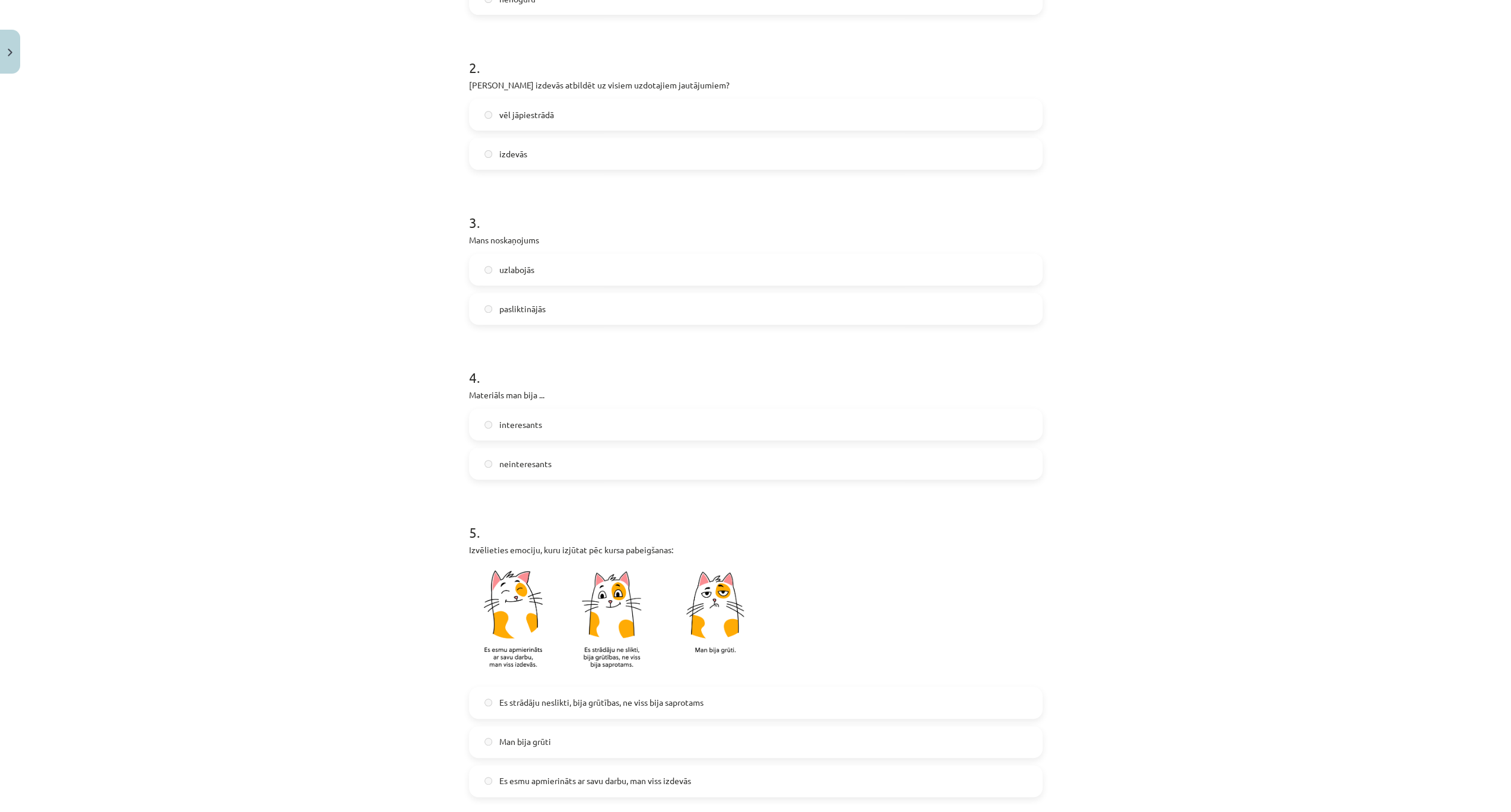
click at [49, 216] on div "Mācību tēma: Dizains un tehnoloģijas 9. klases 1. ieskaites mācību materiāls #9…" at bounding box center [756, 406] width 1511 height 812
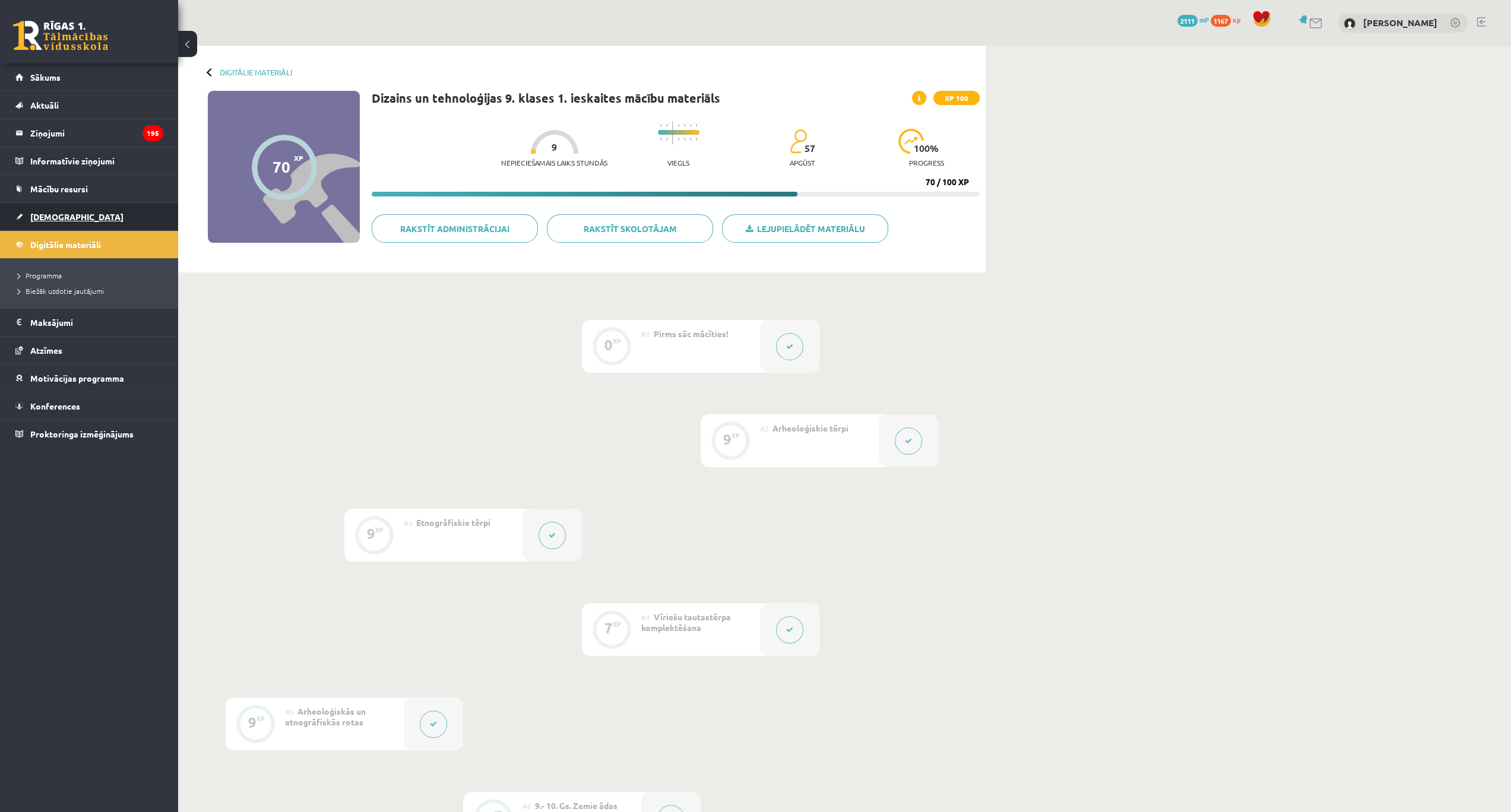
click at [44, 213] on span "[DEMOGRAPHIC_DATA]" at bounding box center [76, 217] width 93 height 11
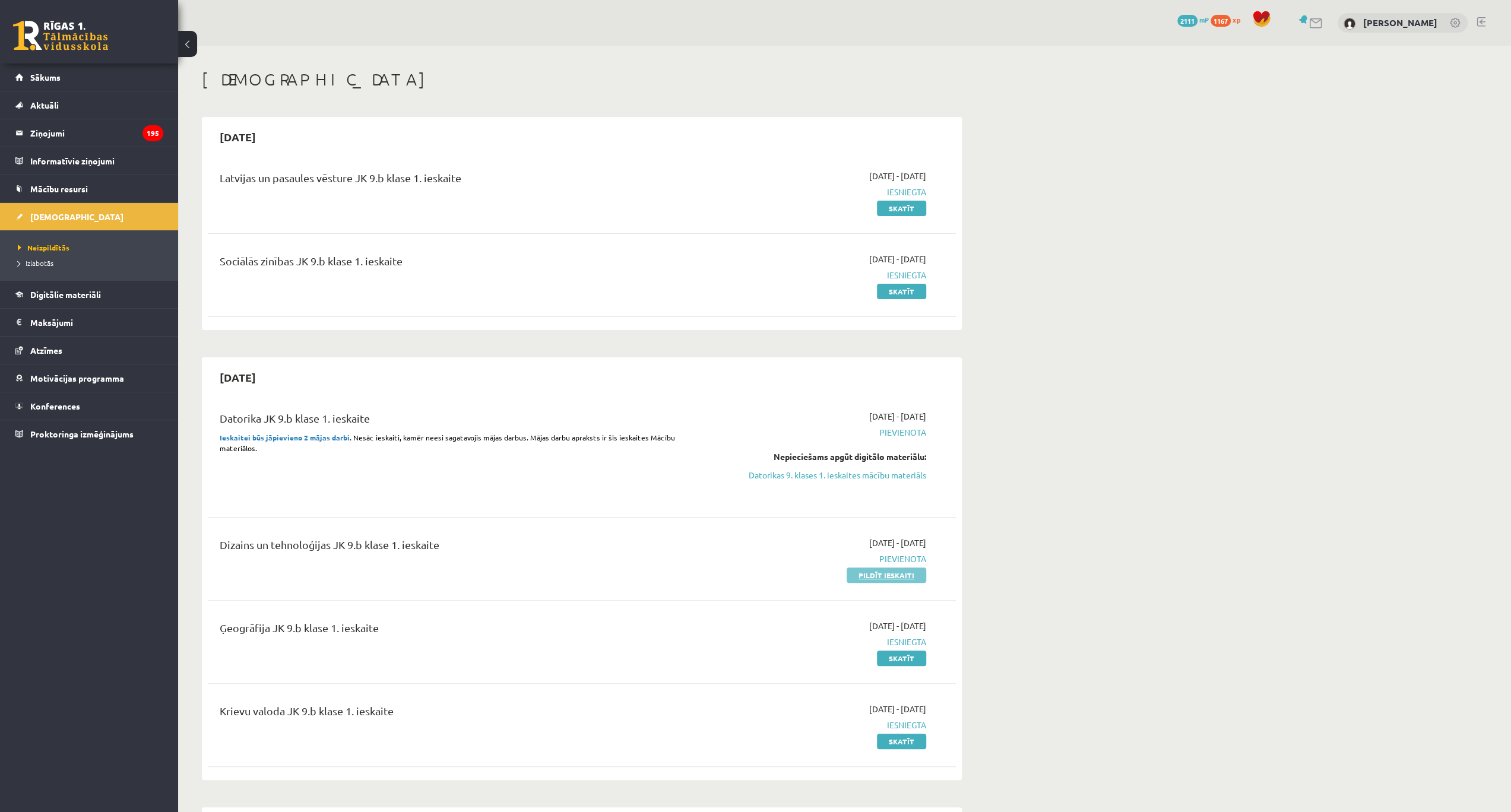
click at [883, 574] on link "Pildīt ieskaiti" at bounding box center [887, 574] width 80 height 15
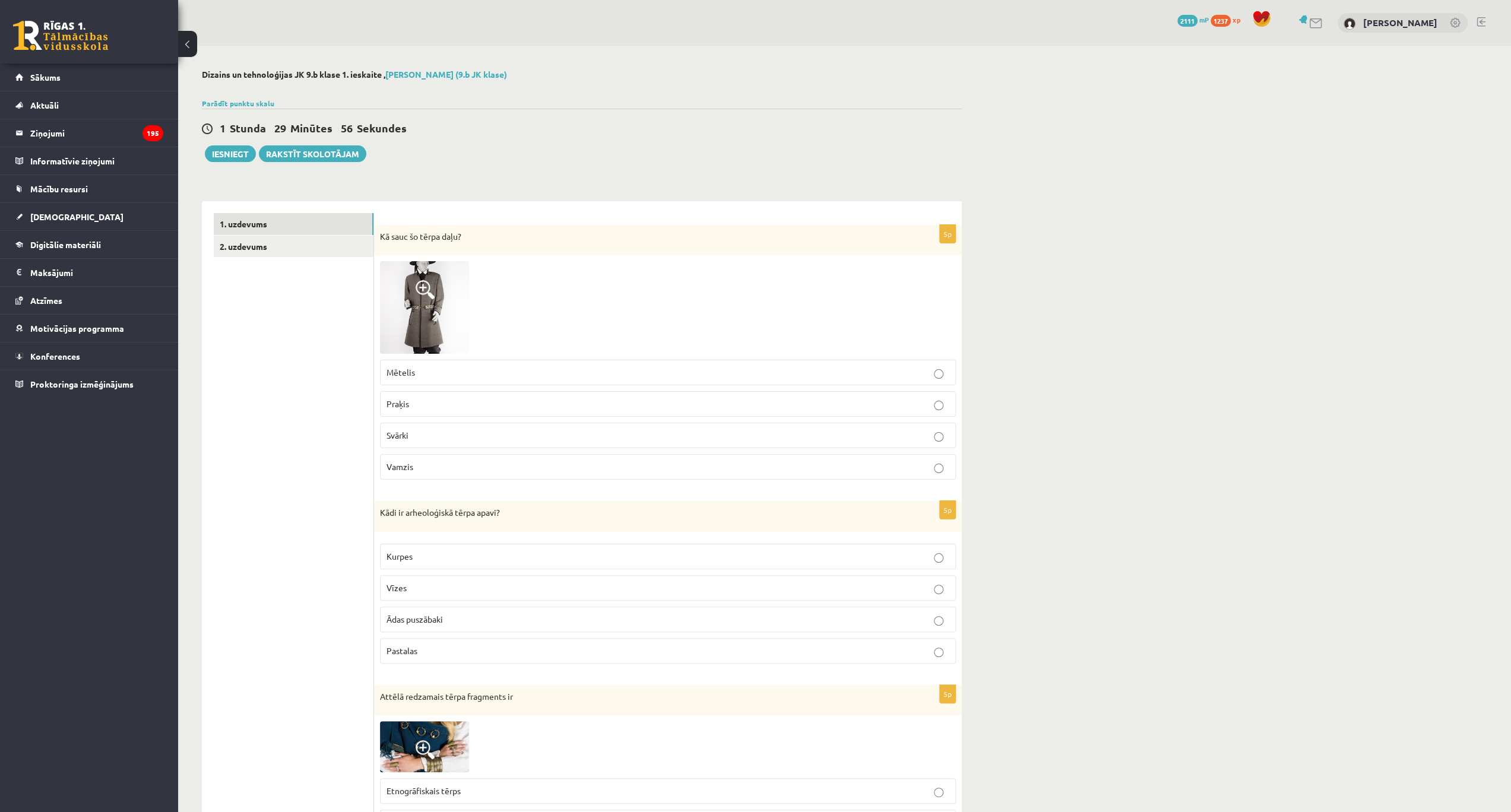
click at [418, 371] on p "Mētelis" at bounding box center [668, 373] width 563 height 12
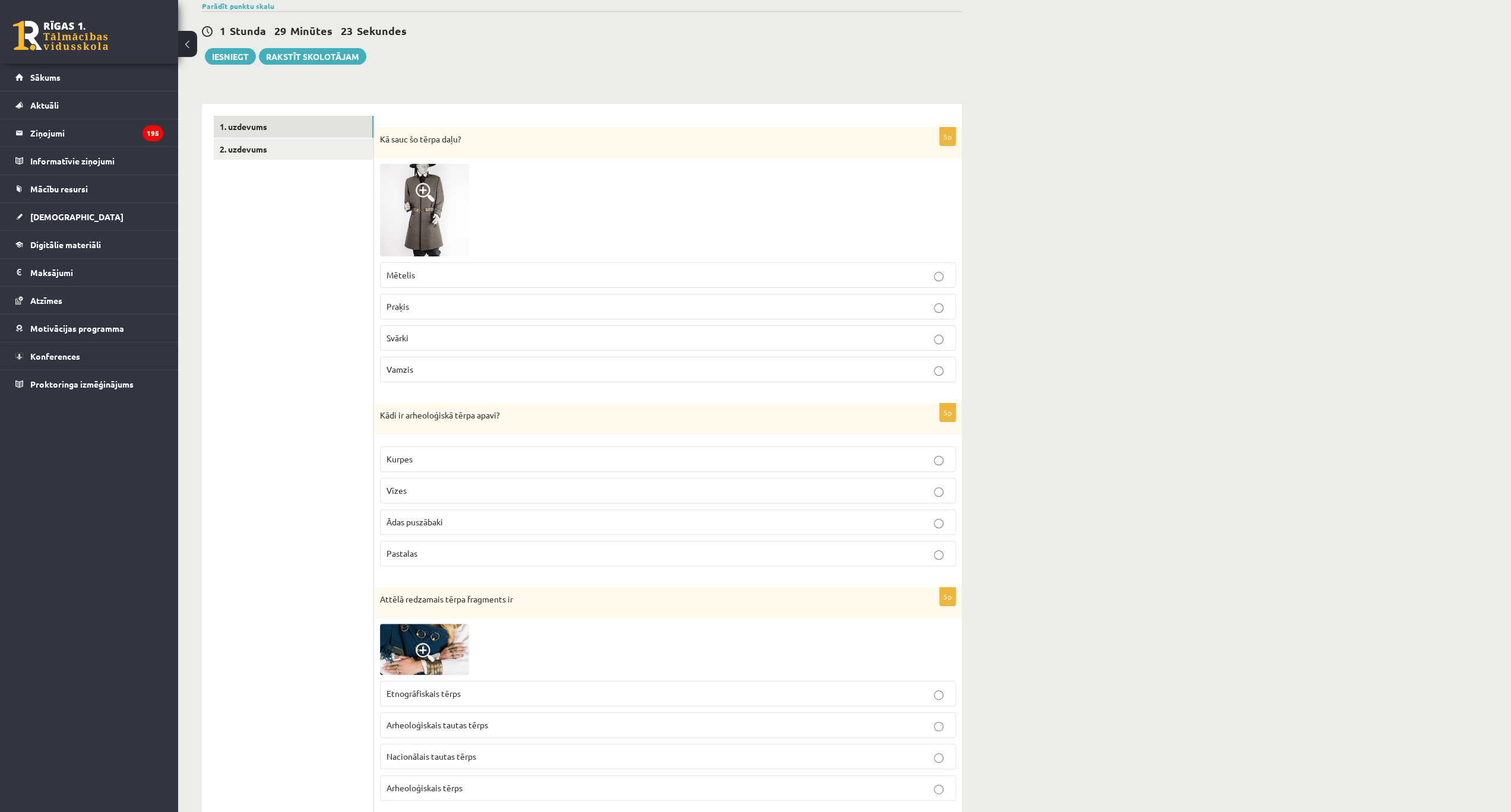
scroll to position [238, 0]
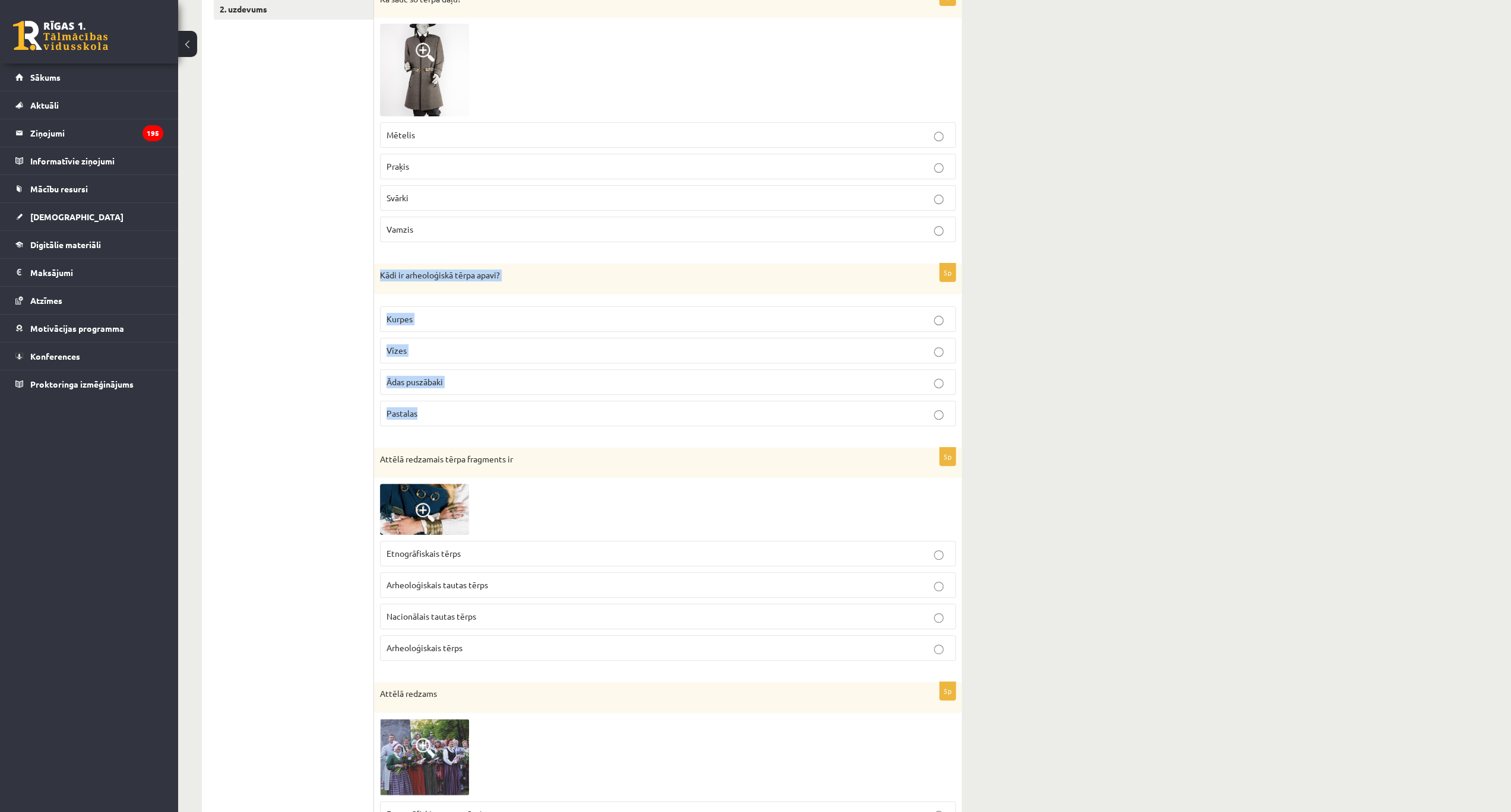
drag, startPoint x: 377, startPoint y: 270, endPoint x: 444, endPoint y: 419, distance: 163.4
click at [444, 419] on div "5p Kādi ir arheoloģiskā tērpa apavi? Kurpes Vīzes Ādas puszābaki Pastalas" at bounding box center [668, 350] width 588 height 172
copy div "Kādi ir arheoloģiskā tērpa apavi? Kurpes Vīzes Ādas puszābaki Pastalas"
click at [455, 407] on p "Pastalas" at bounding box center [668, 414] width 563 height 12
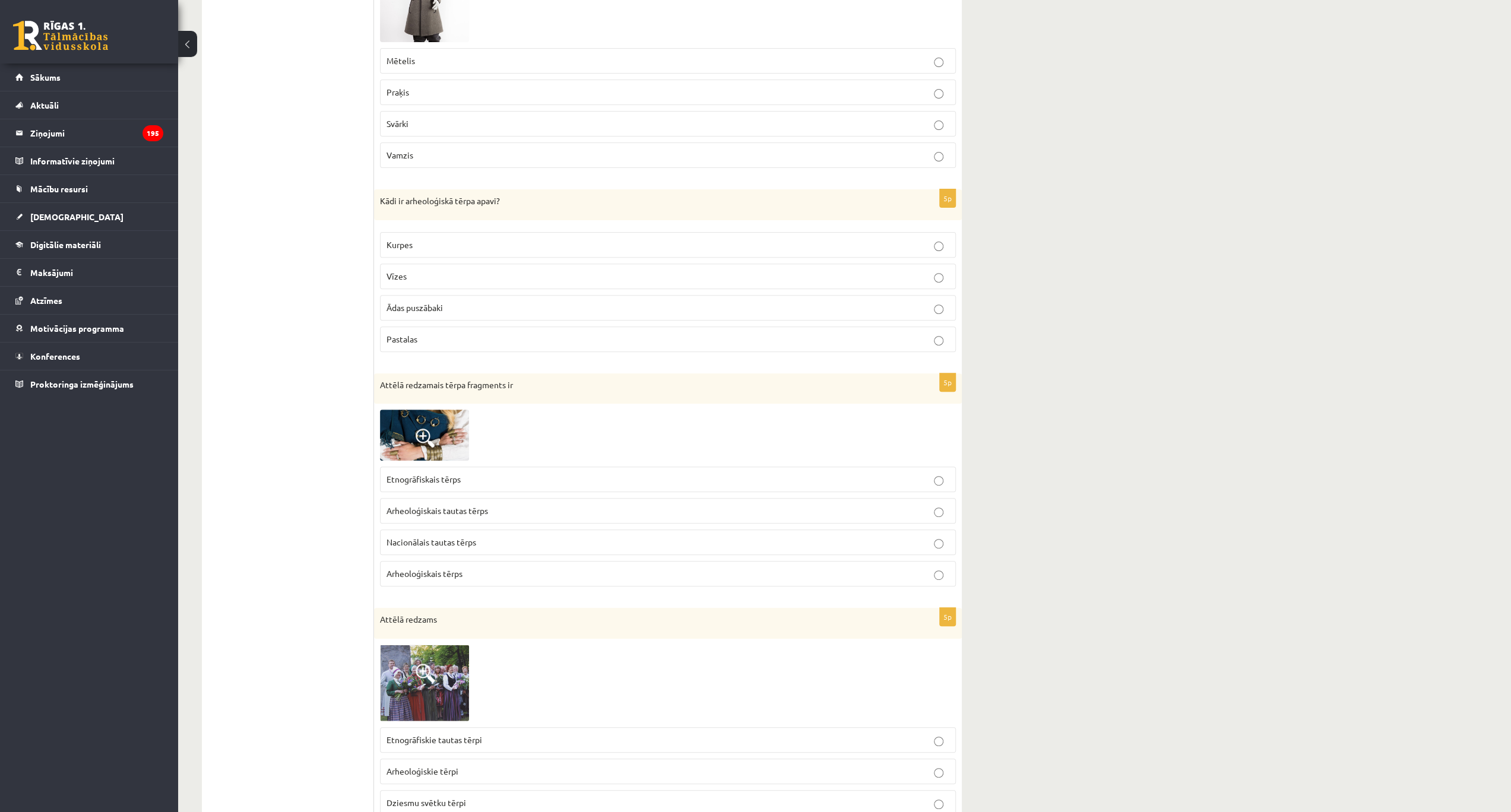
scroll to position [514, 0]
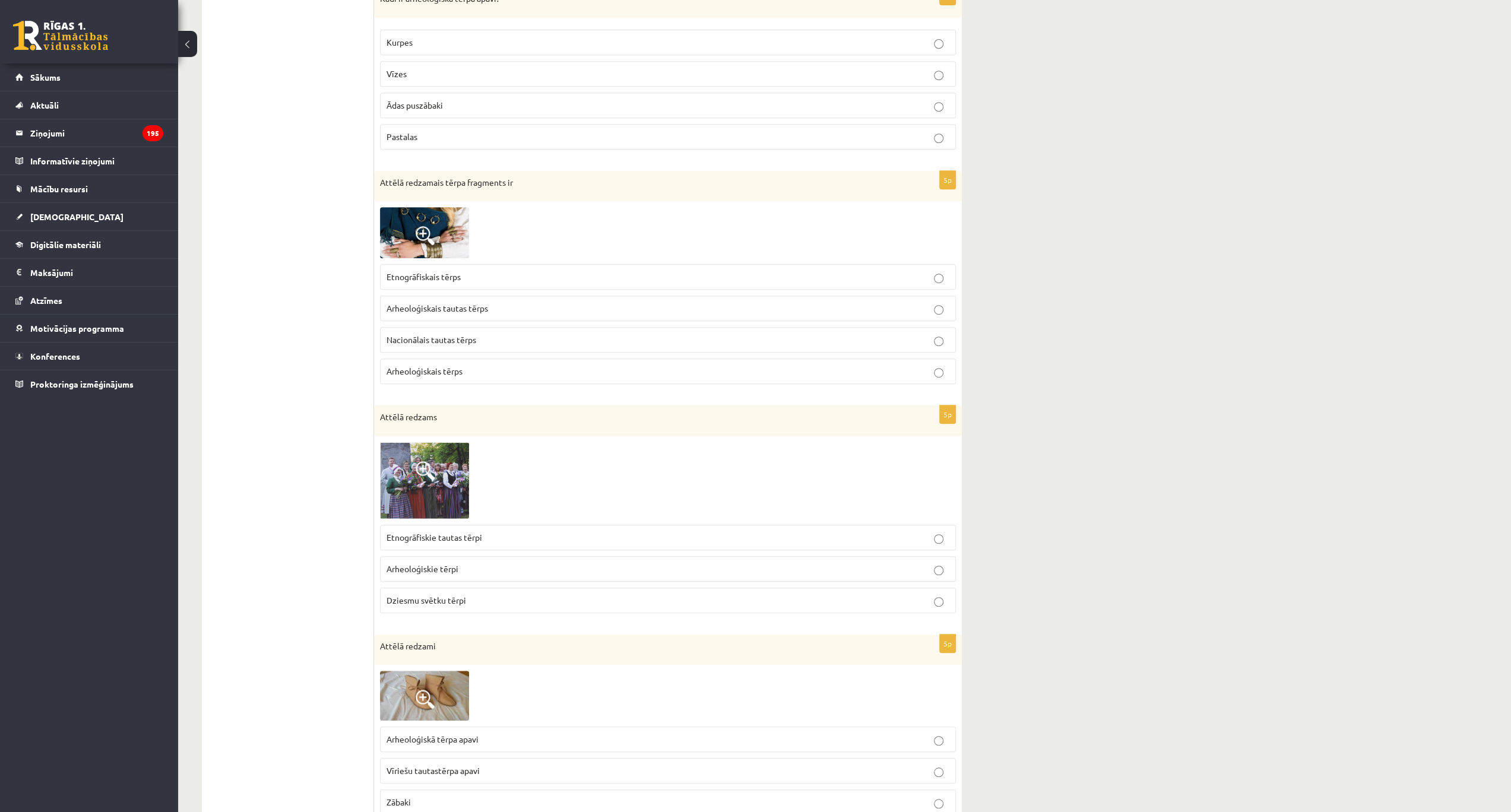
click at [457, 587] on label "Dziesmu svētku tērpi" at bounding box center [668, 600] width 576 height 26
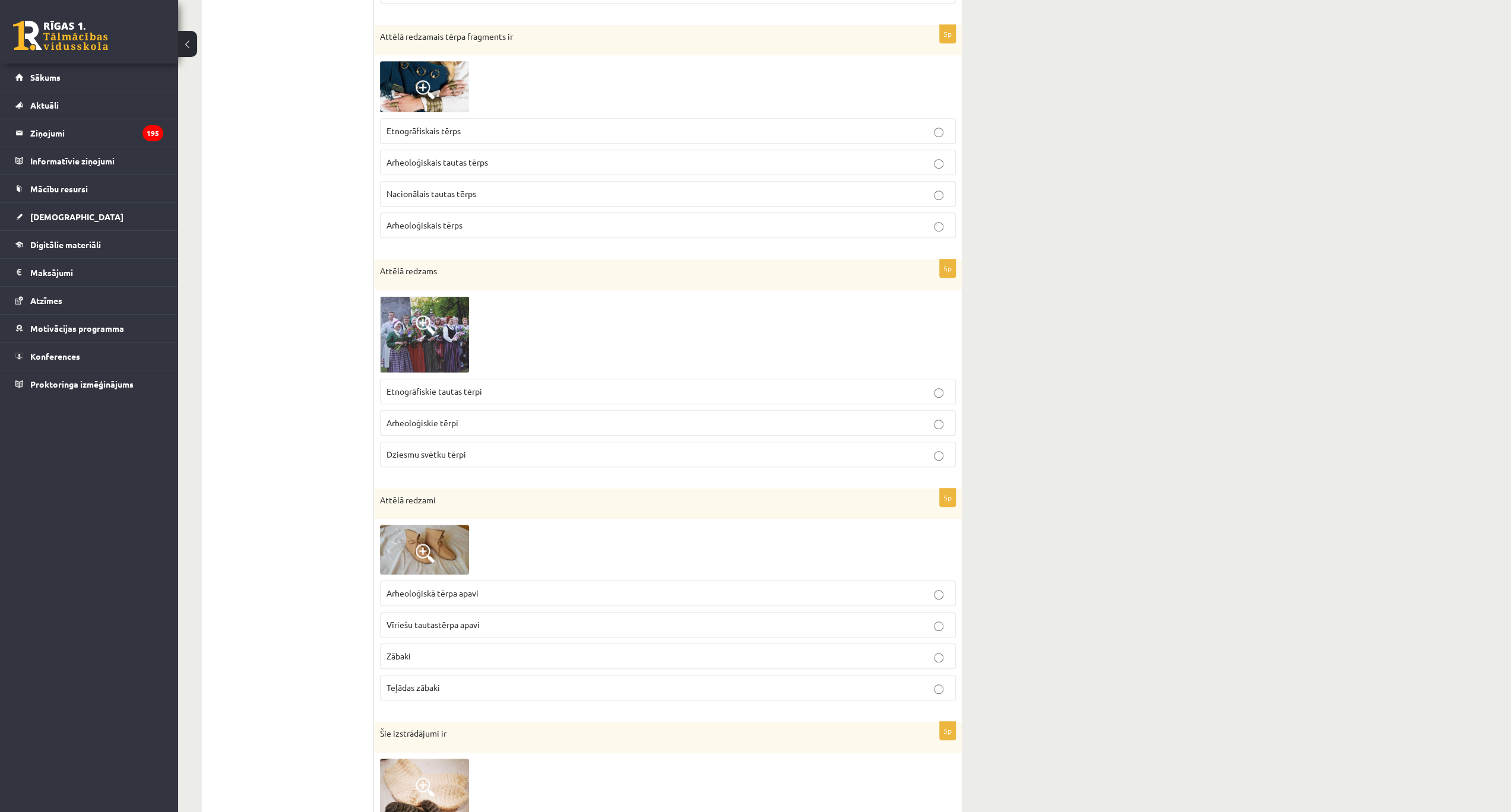
scroll to position [673, 0]
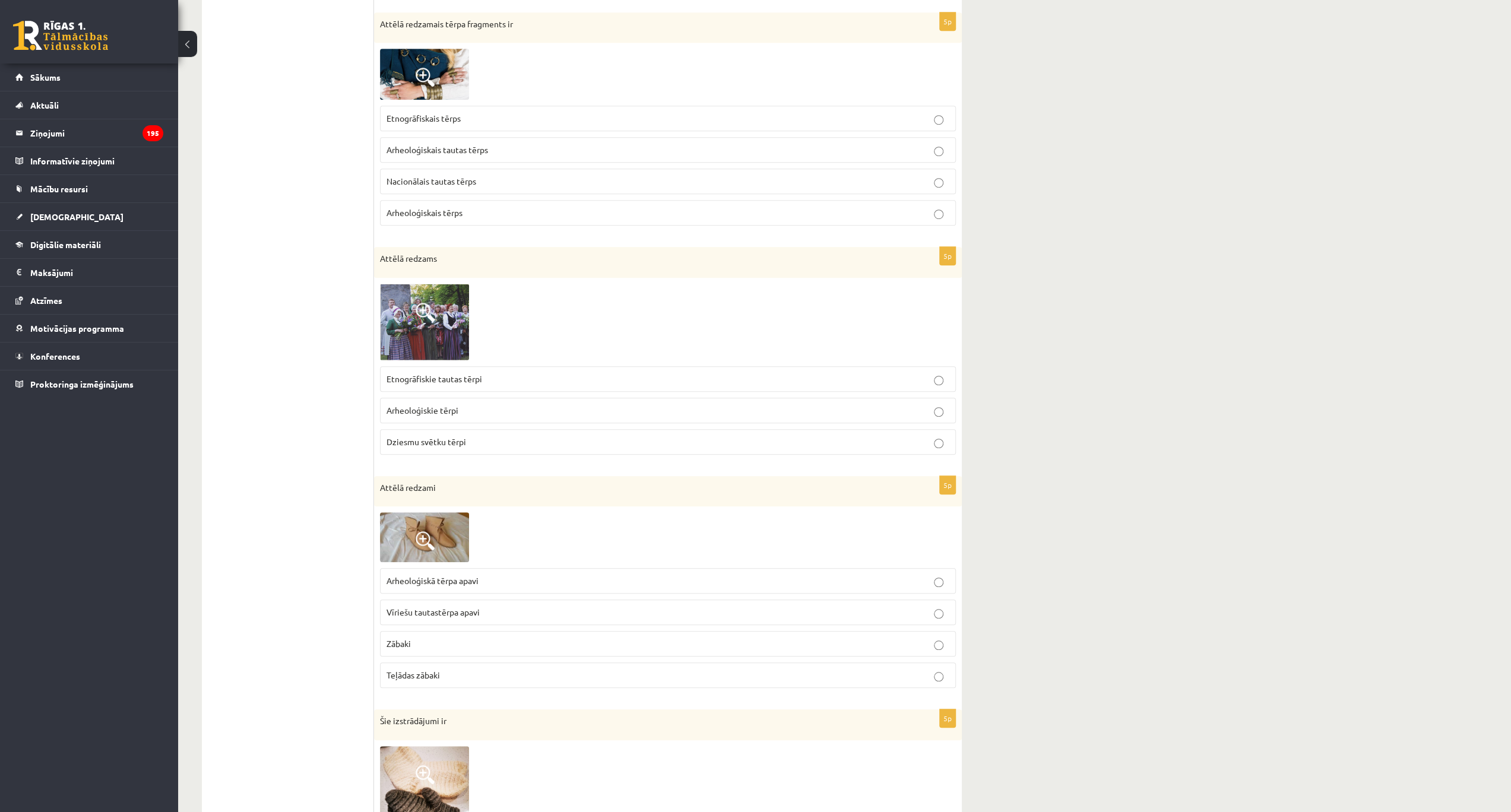
click at [479, 577] on p "Arheoloģiskā tērpa apavi" at bounding box center [668, 580] width 563 height 12
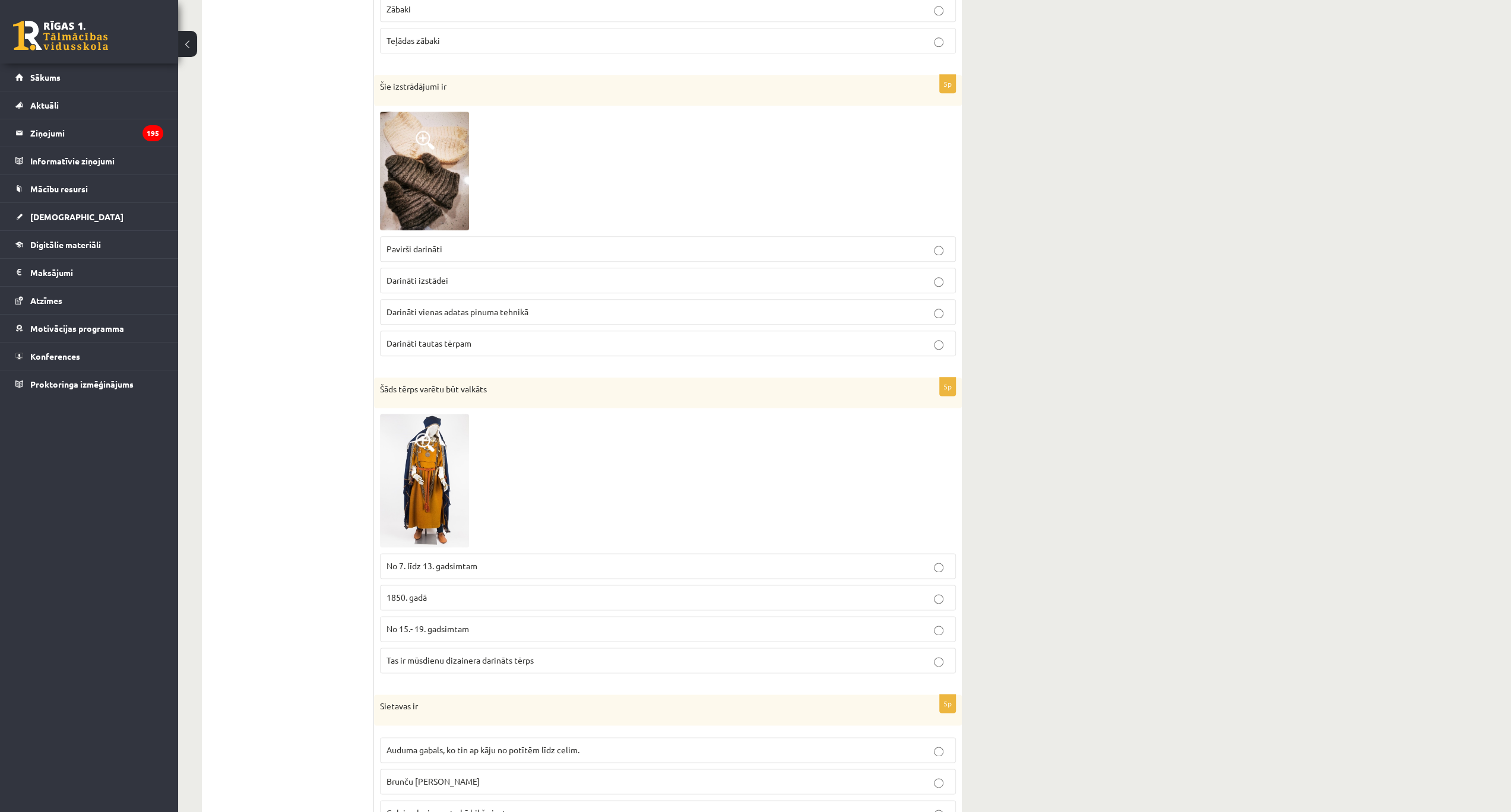
scroll to position [1384, 0]
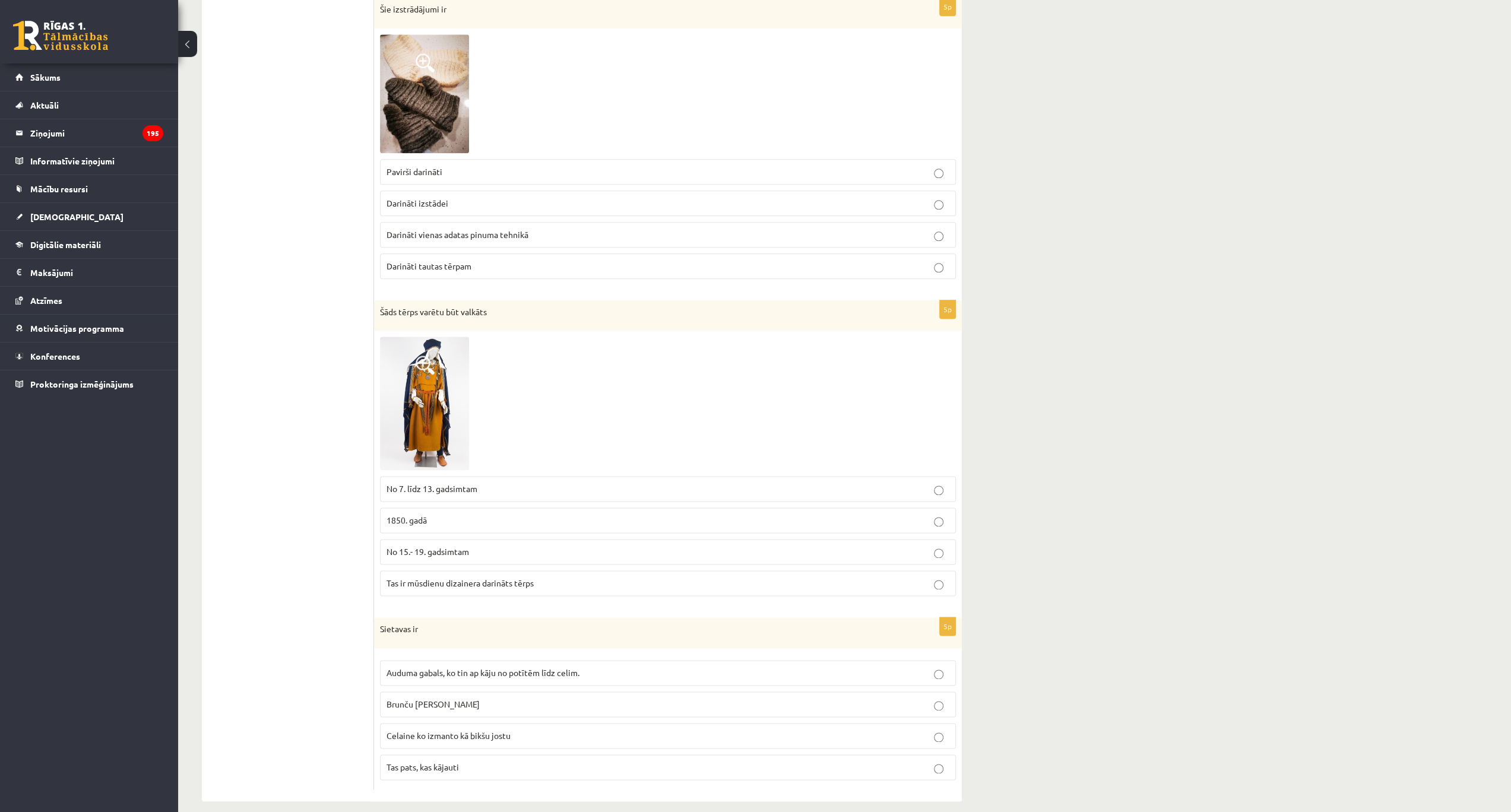
click at [446, 508] on label "1850. gadā" at bounding box center [668, 520] width 576 height 26
drag, startPoint x: 379, startPoint y: 611, endPoint x: 516, endPoint y: 755, distance: 198.8
click at [516, 755] on div "5p Sietavas ir Auduma gabals, ko tin ap kāju no potītēm līdz celim. Brunču jost…" at bounding box center [668, 704] width 588 height 172
copy div "Sietavas ir Auduma gabals, ko tin ap kāju no potītēm līdz celim. Brunču josta C…"
click at [582, 666] on p "Auduma gabals, ko tin ap kāju no potītēm līdz celim." at bounding box center [668, 673] width 563 height 12
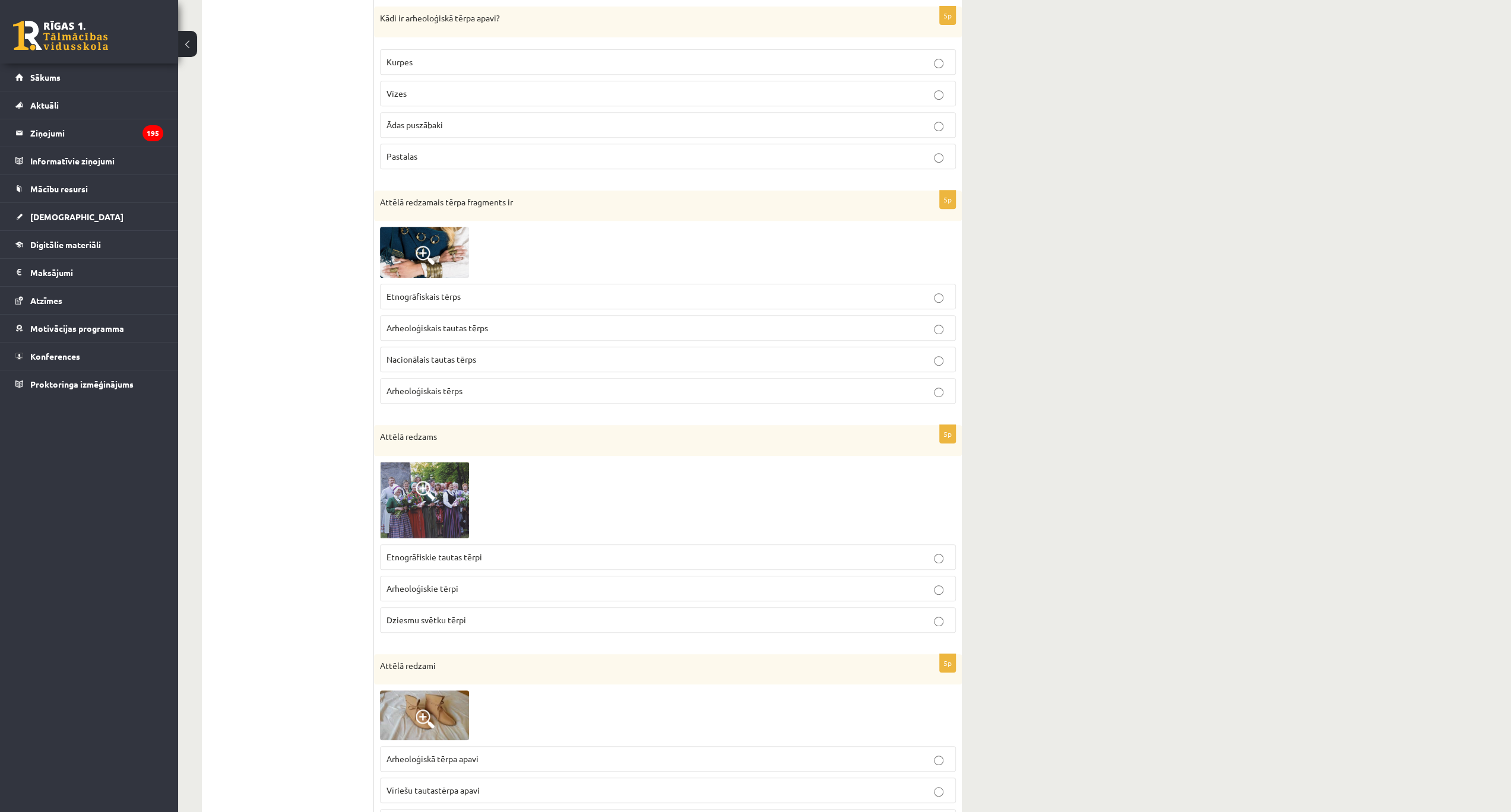
scroll to position [474, 0]
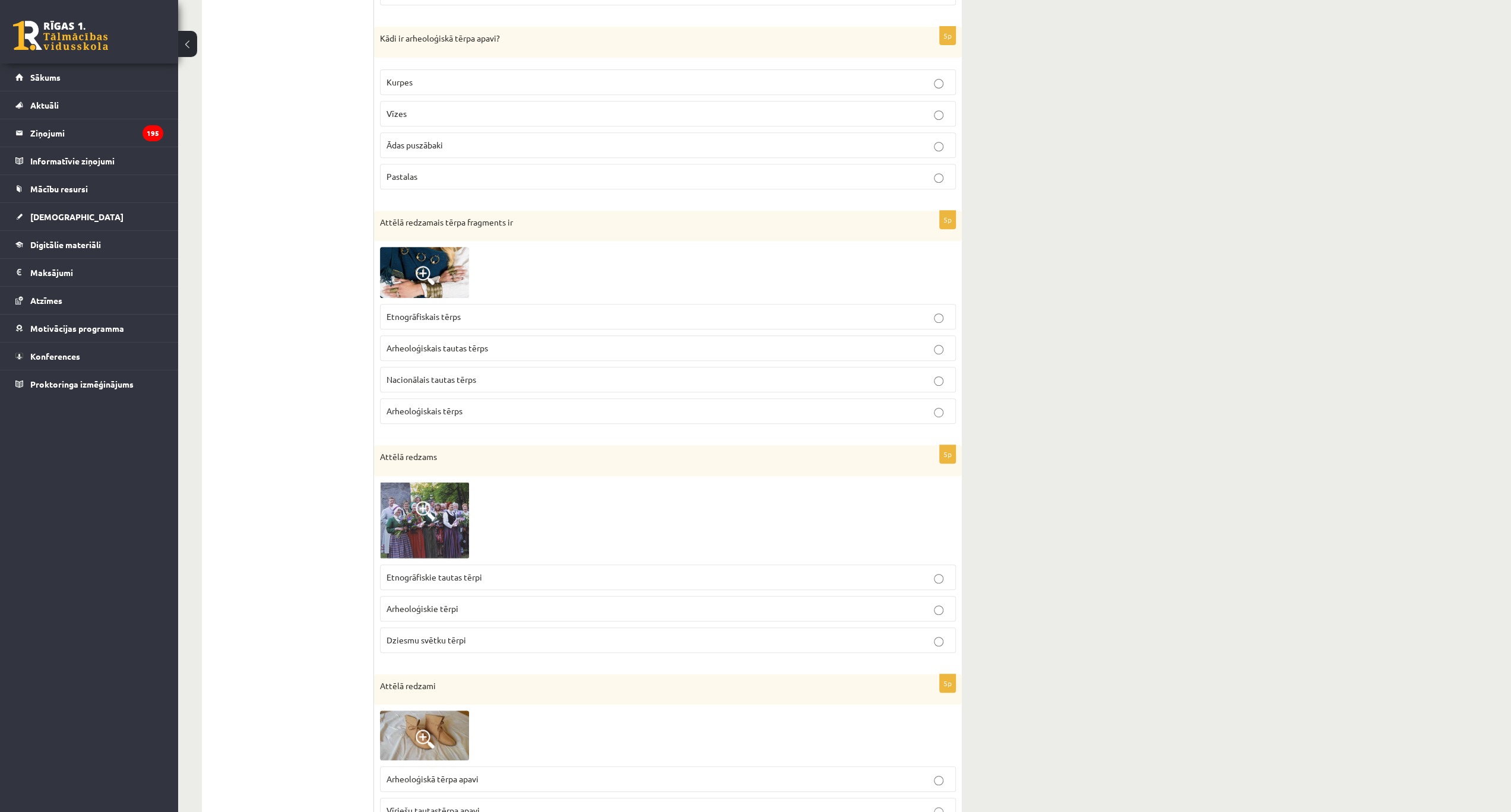
click at [439, 274] on img at bounding box center [424, 272] width 89 height 51
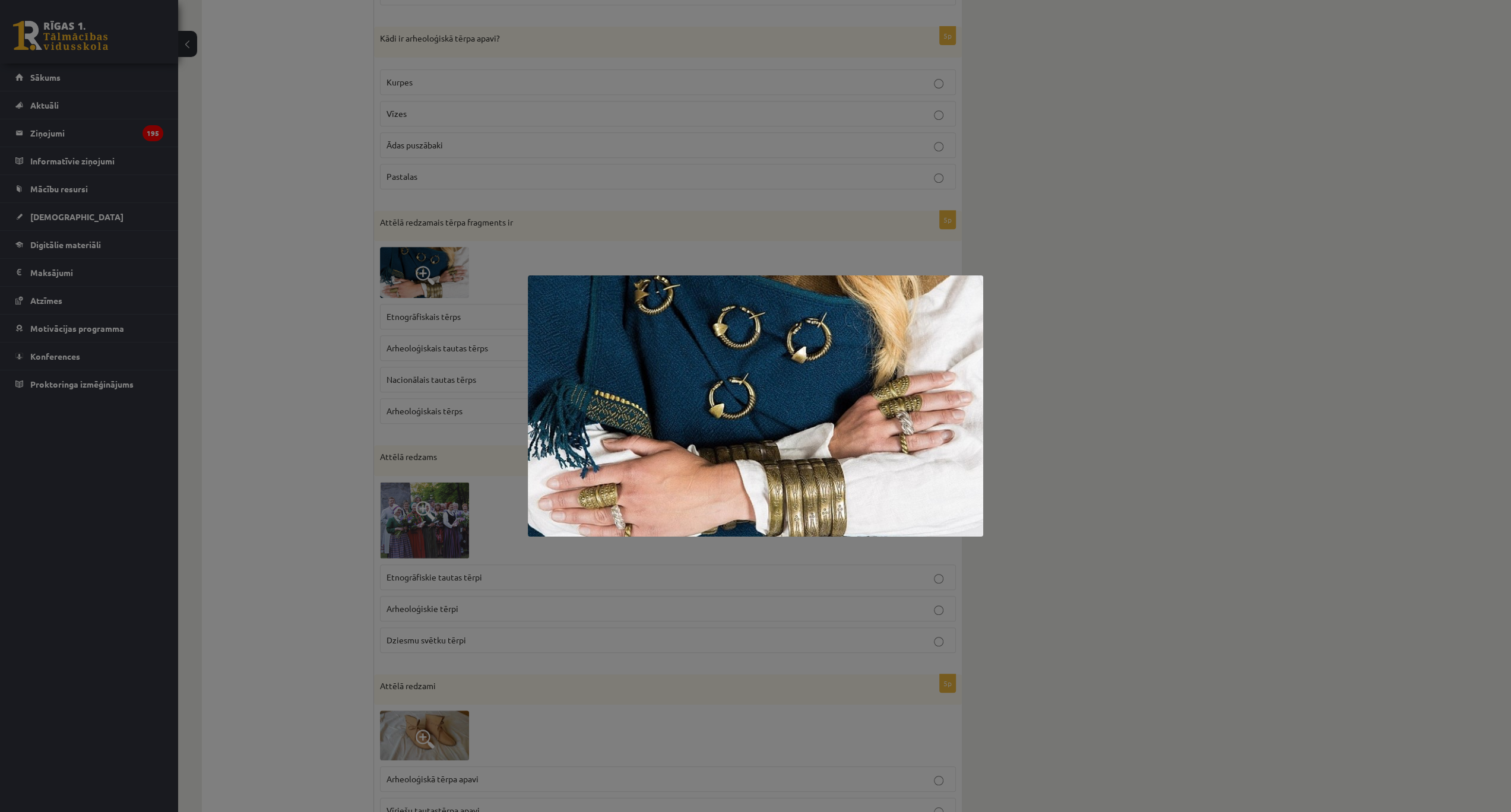
click at [397, 291] on div at bounding box center [756, 406] width 1511 height 812
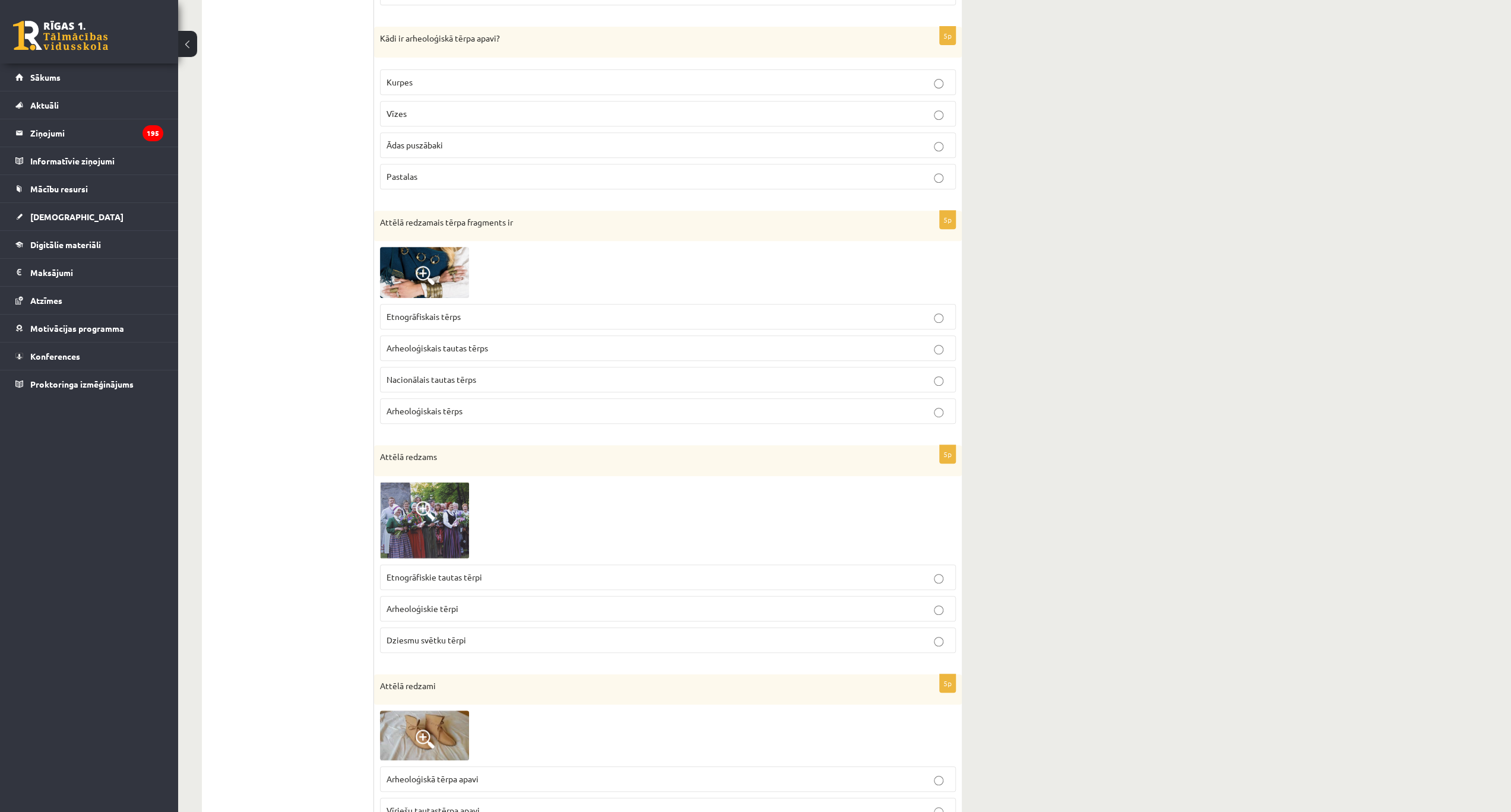
click at [478, 405] on p "Arheoloģiskais tērps" at bounding box center [668, 411] width 563 height 12
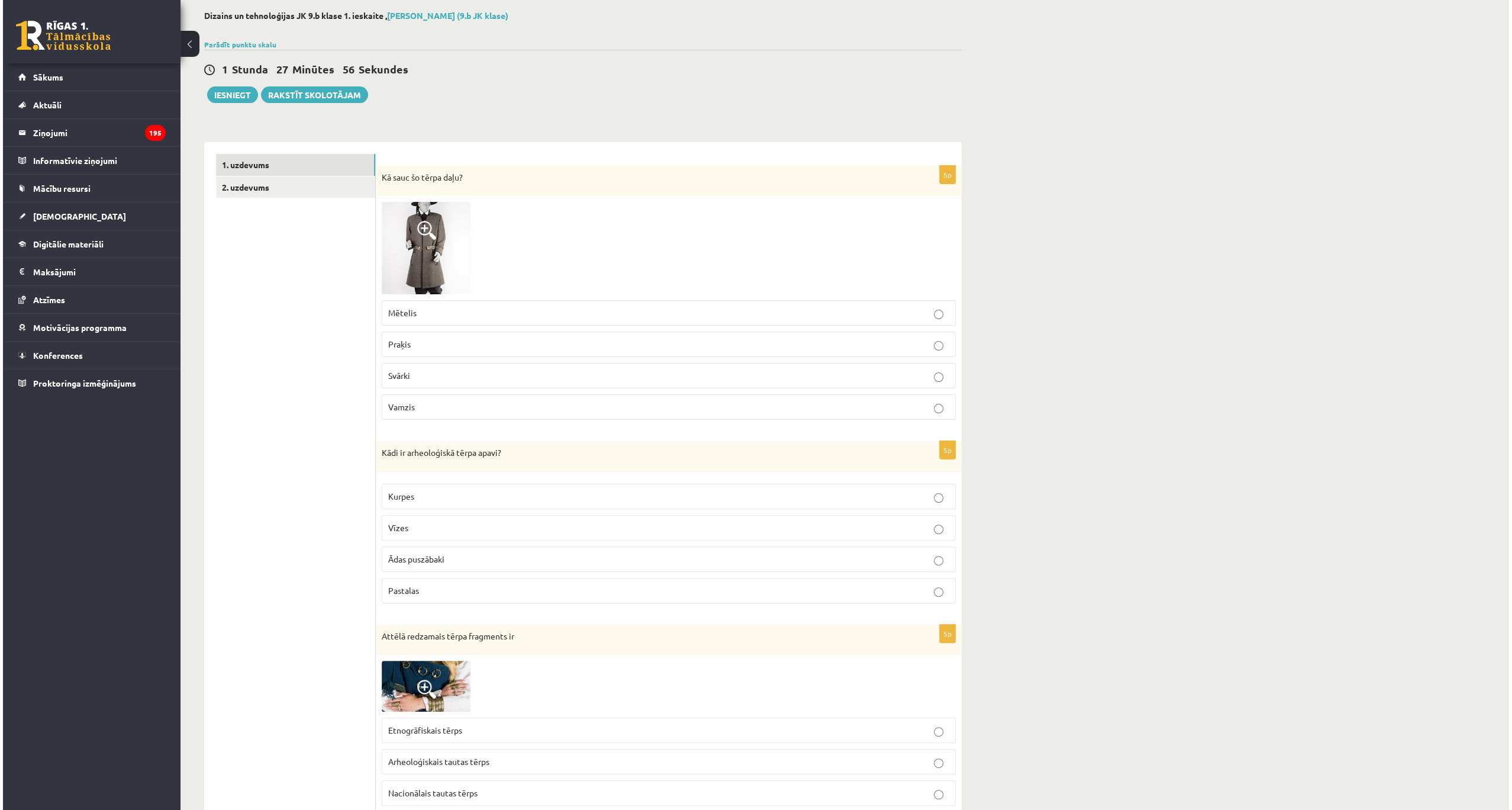
scroll to position [0, 0]
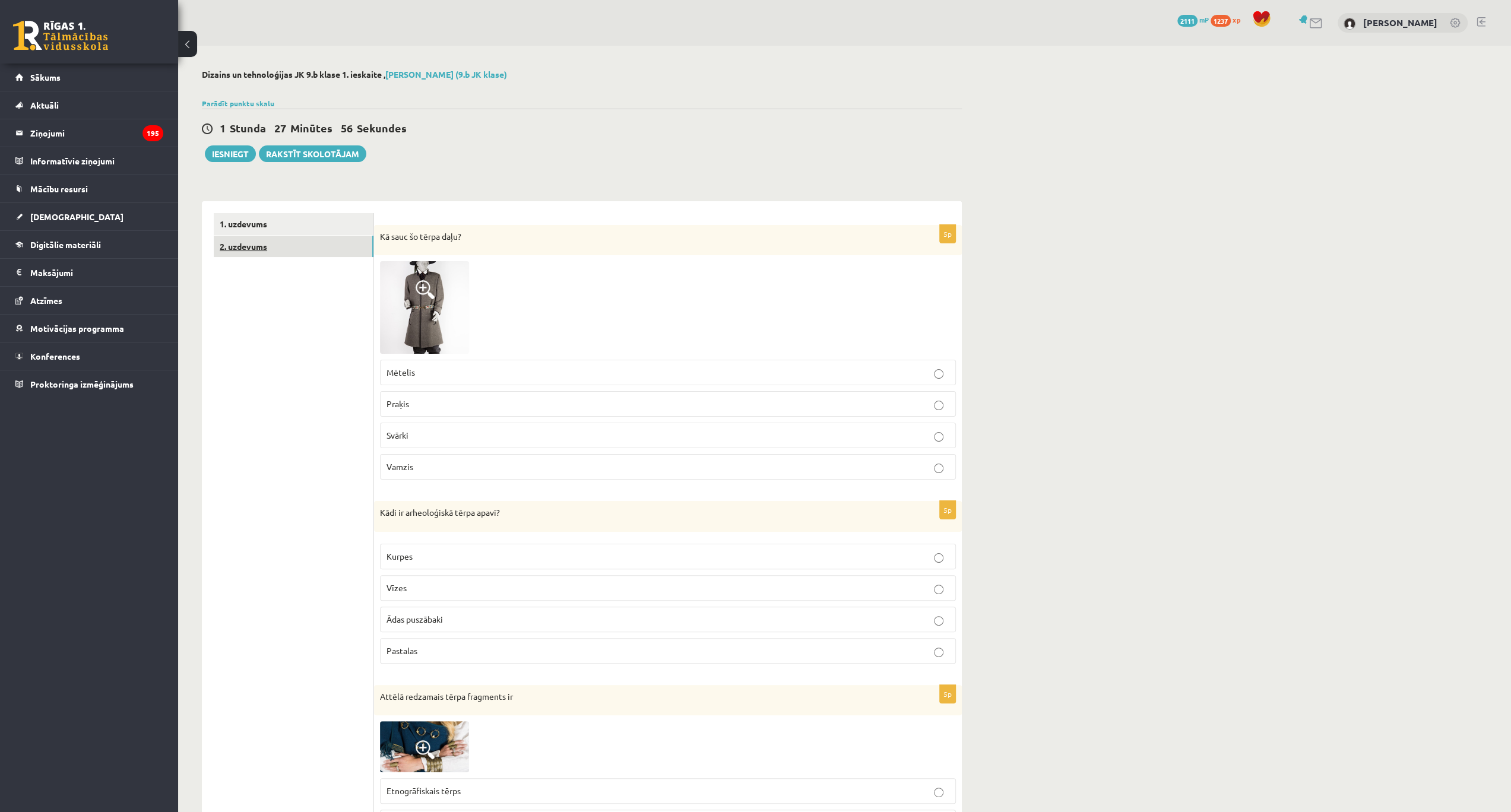
click at [261, 243] on link "2. uzdevums" at bounding box center [294, 247] width 160 height 22
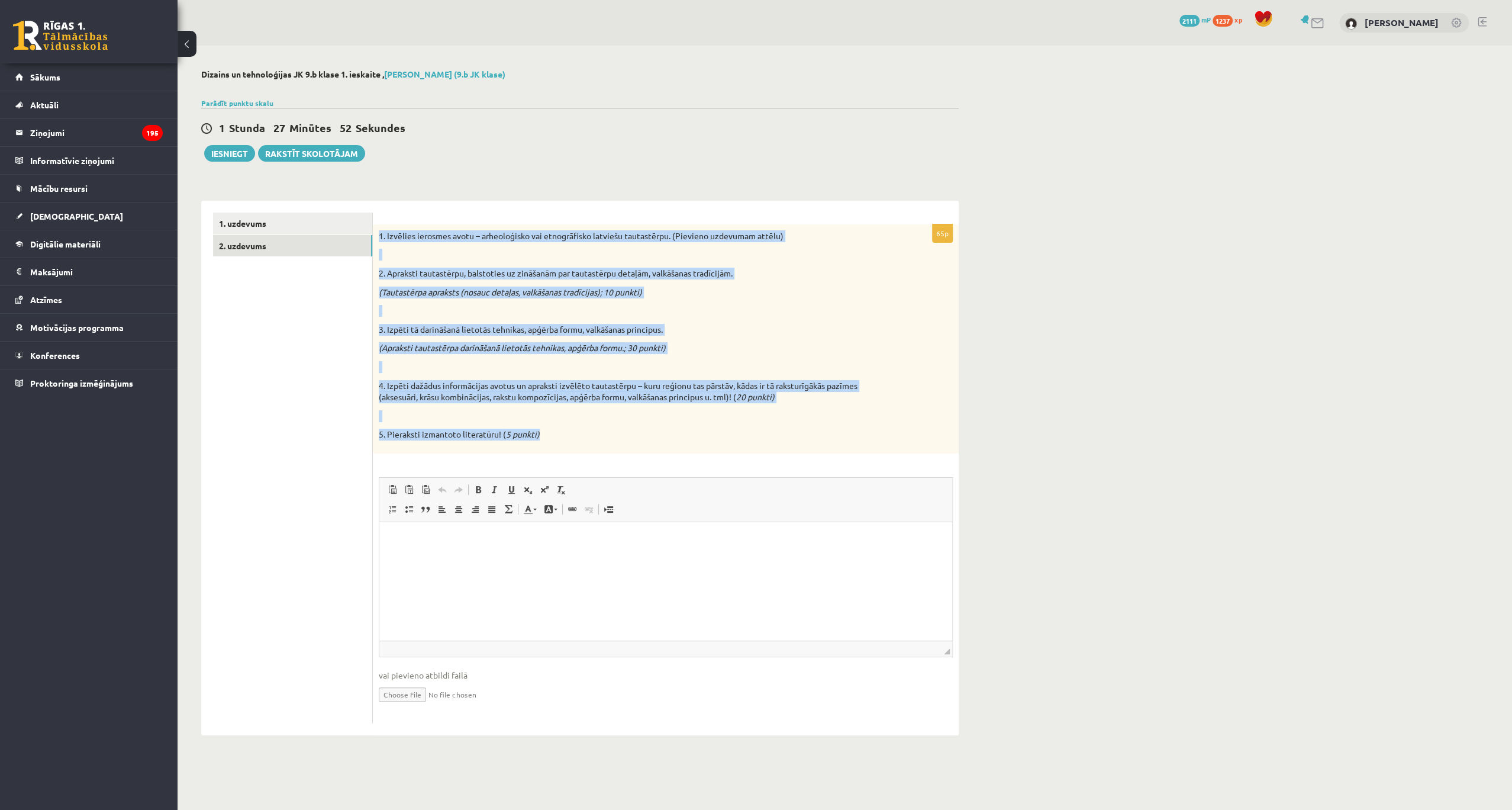
drag, startPoint x: 378, startPoint y: 228, endPoint x: 564, endPoint y: 443, distance: 284.3
click at [564, 443] on div "1. Izvēlies ierosmes avotu – arheoloģisko vai etnogrāfisko latviešu tautastērpu…" at bounding box center [665, 338] width 586 height 229
copy div "1. Izvēlies ierosmes avotu – arheoloģisko vai etnogrāfisko latviešu tautastērpu…"
click at [234, 154] on button "Iesniegt" at bounding box center [230, 153] width 51 height 17
